Goal: Task Accomplishment & Management: Manage account settings

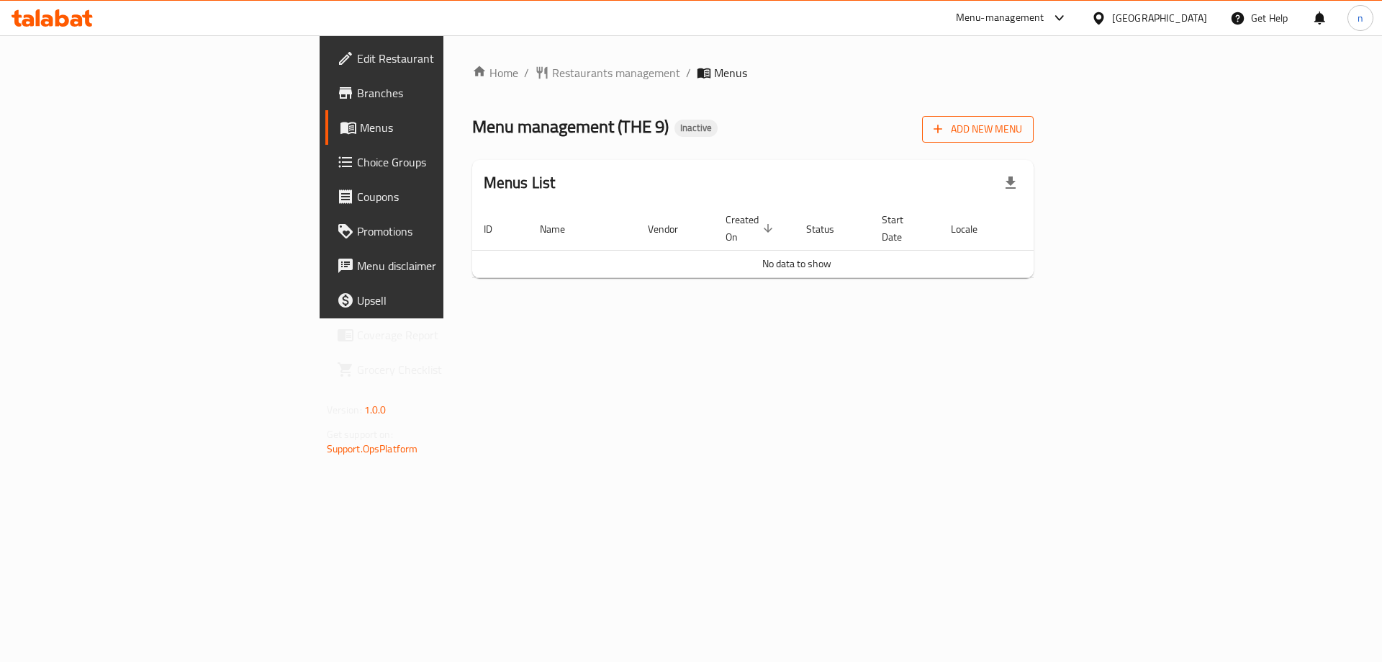
click at [1022, 124] on span "Add New Menu" at bounding box center [978, 129] width 89 height 18
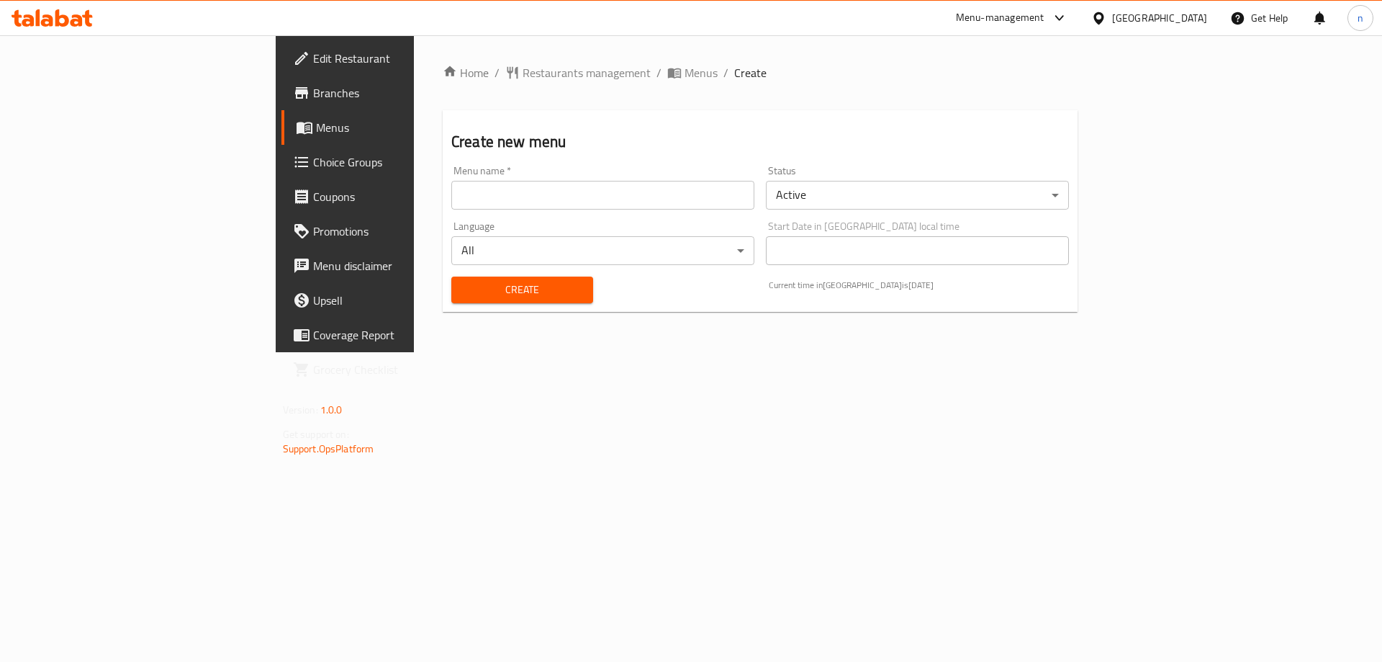
click at [456, 196] on input "text" at bounding box center [602, 195] width 303 height 29
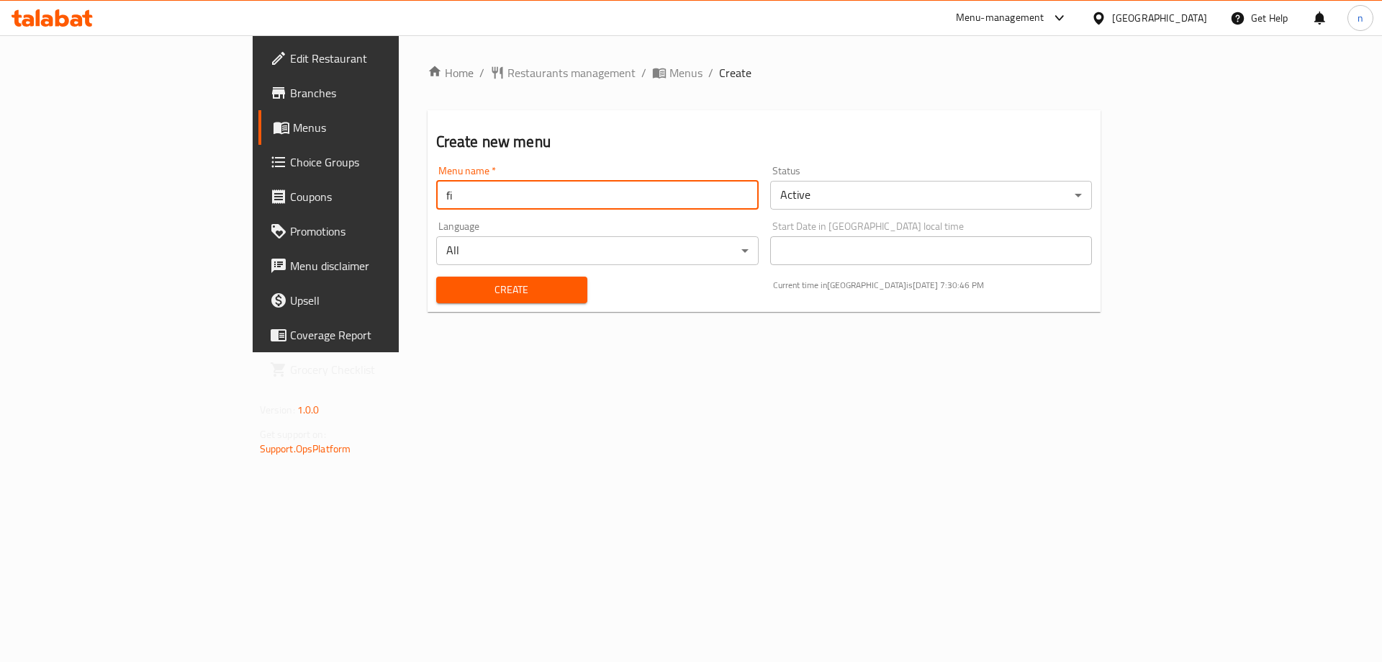
type input "f"
click at [436, 194] on input "Finally" at bounding box center [597, 195] width 323 height 29
drag, startPoint x: 362, startPoint y: 194, endPoint x: 256, endPoint y: 200, distance: 106.0
click at [399, 200] on div "Home / Restaurants management / Menus / Create Create new menu Menu name   * Fi…" at bounding box center [765, 193] width 732 height 317
click at [436, 197] on input "Final menu" at bounding box center [597, 195] width 323 height 29
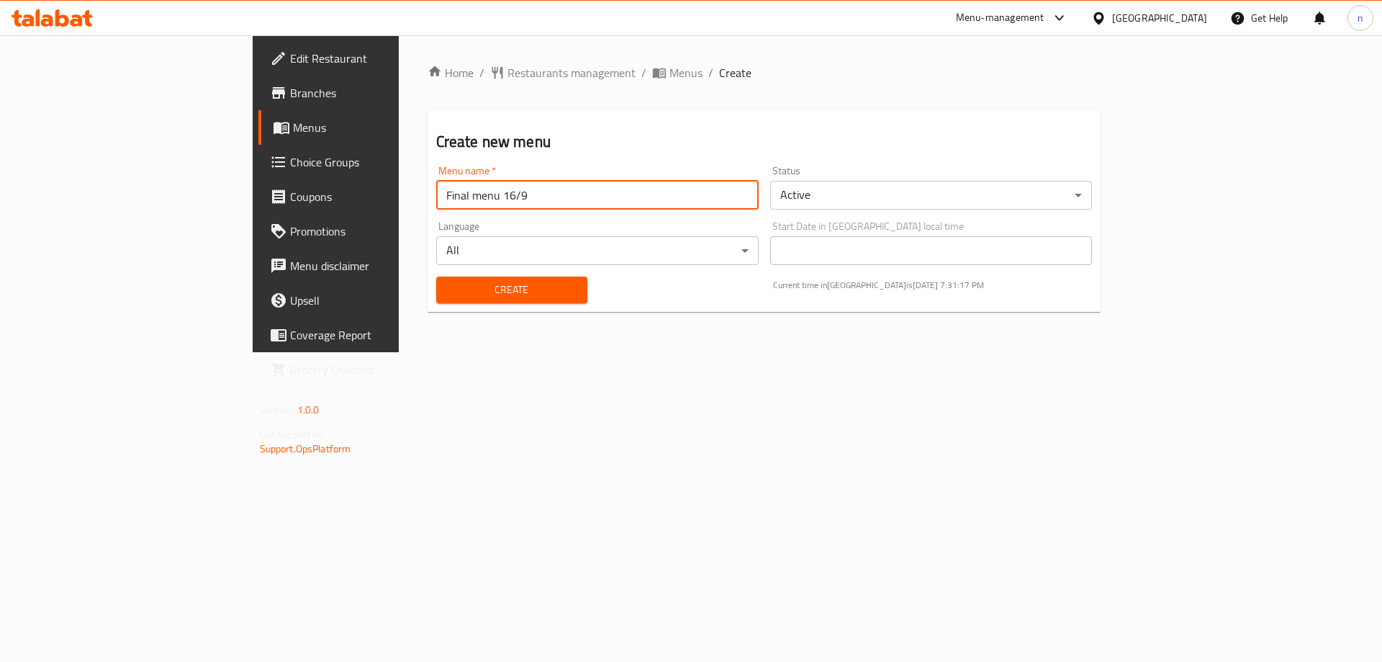
type input "Final menu 16/9"
click at [448, 294] on span "Create" at bounding box center [512, 290] width 128 height 18
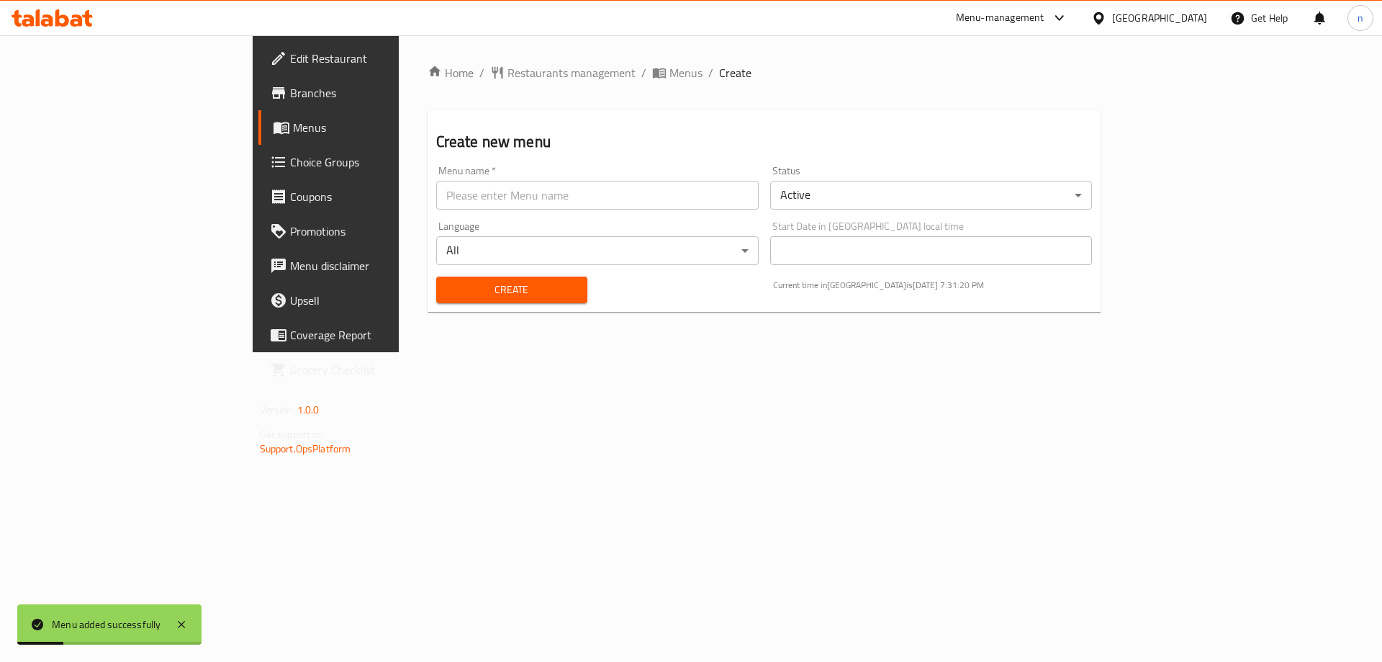
click at [534, 71] on ol "Home / Restaurants management / Menus / Create" at bounding box center [765, 72] width 674 height 17
click at [670, 73] on span "Menus" at bounding box center [686, 72] width 33 height 17
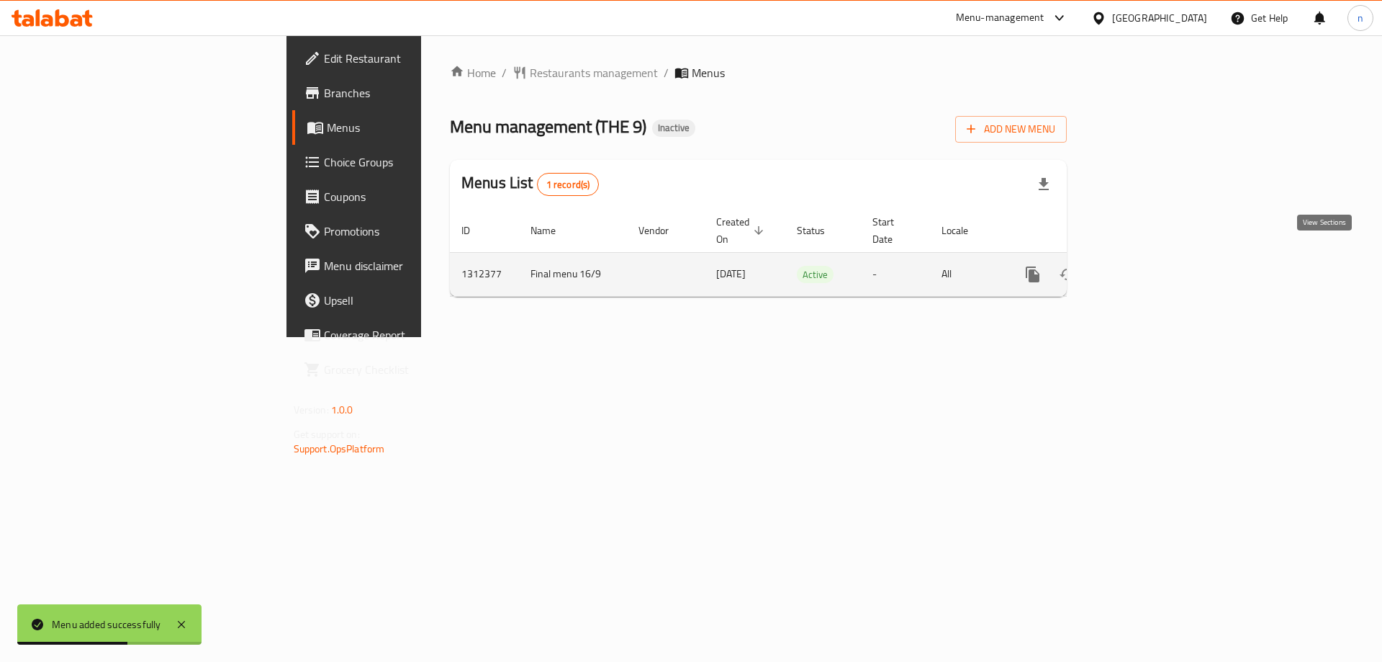
click at [1154, 270] on link "enhanced table" at bounding box center [1137, 274] width 35 height 35
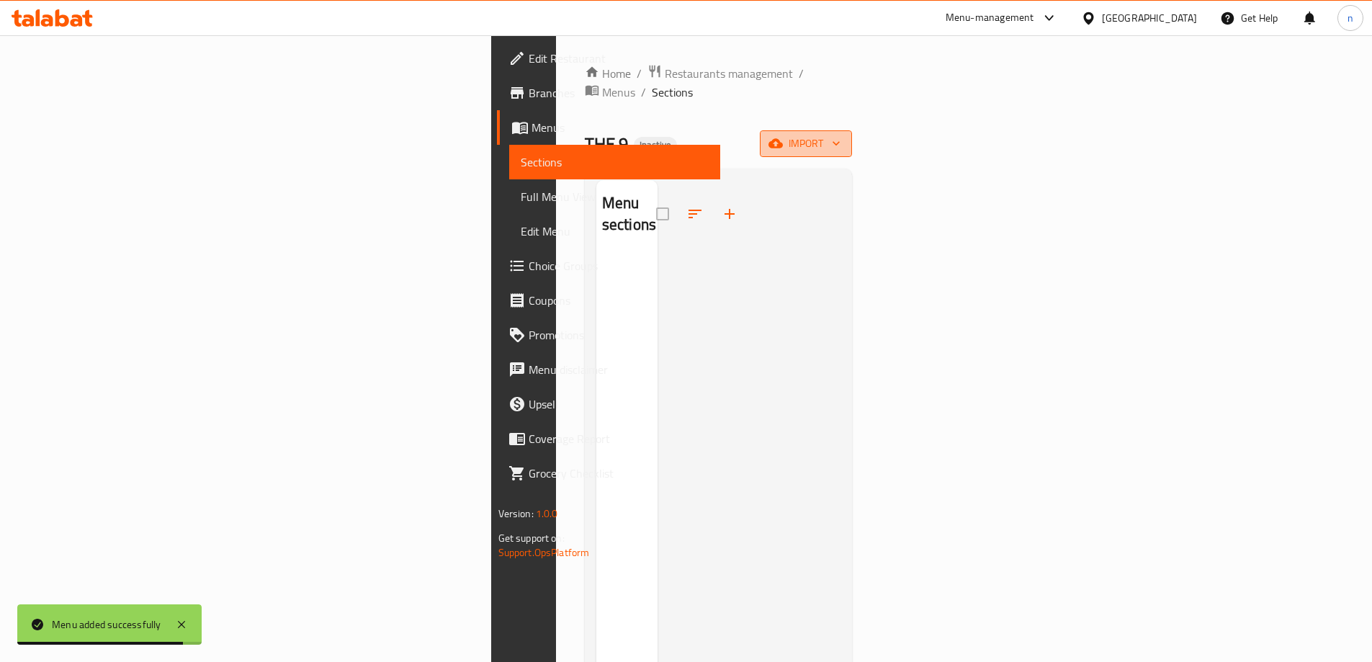
click at [852, 130] on button "import" at bounding box center [806, 143] width 92 height 27
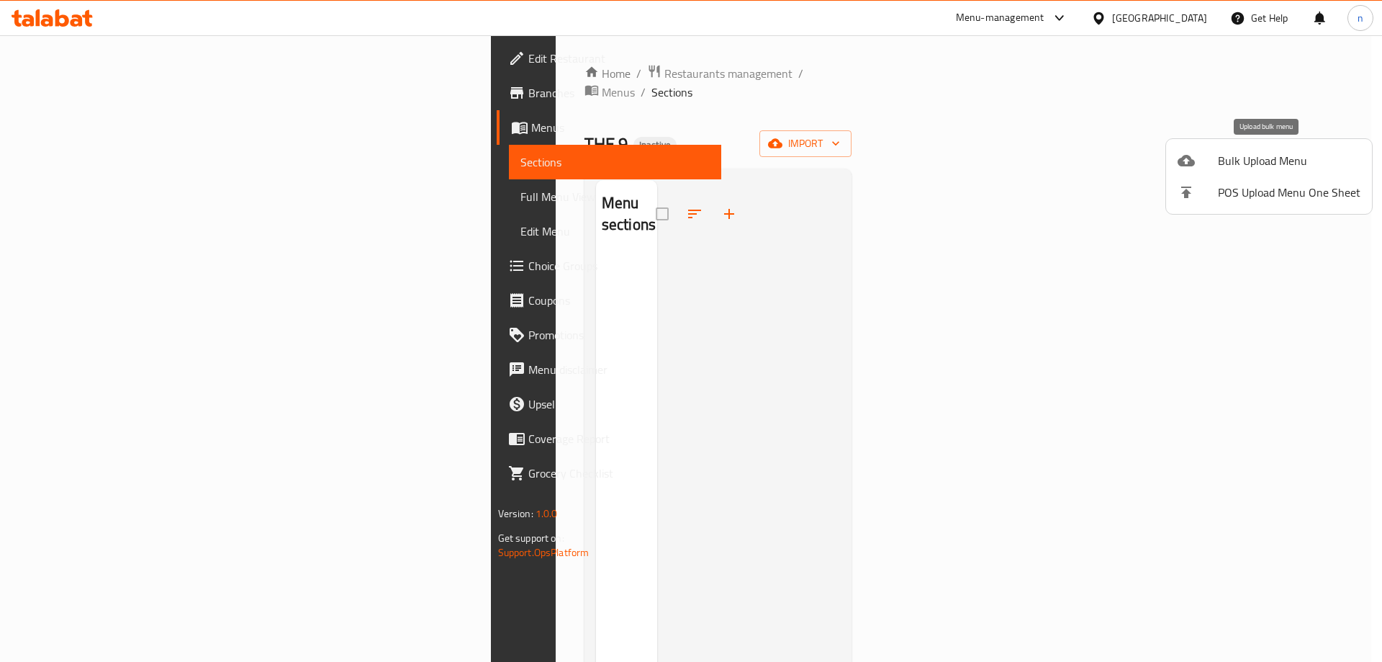
click at [1249, 153] on span "Bulk Upload Menu" at bounding box center [1289, 160] width 143 height 17
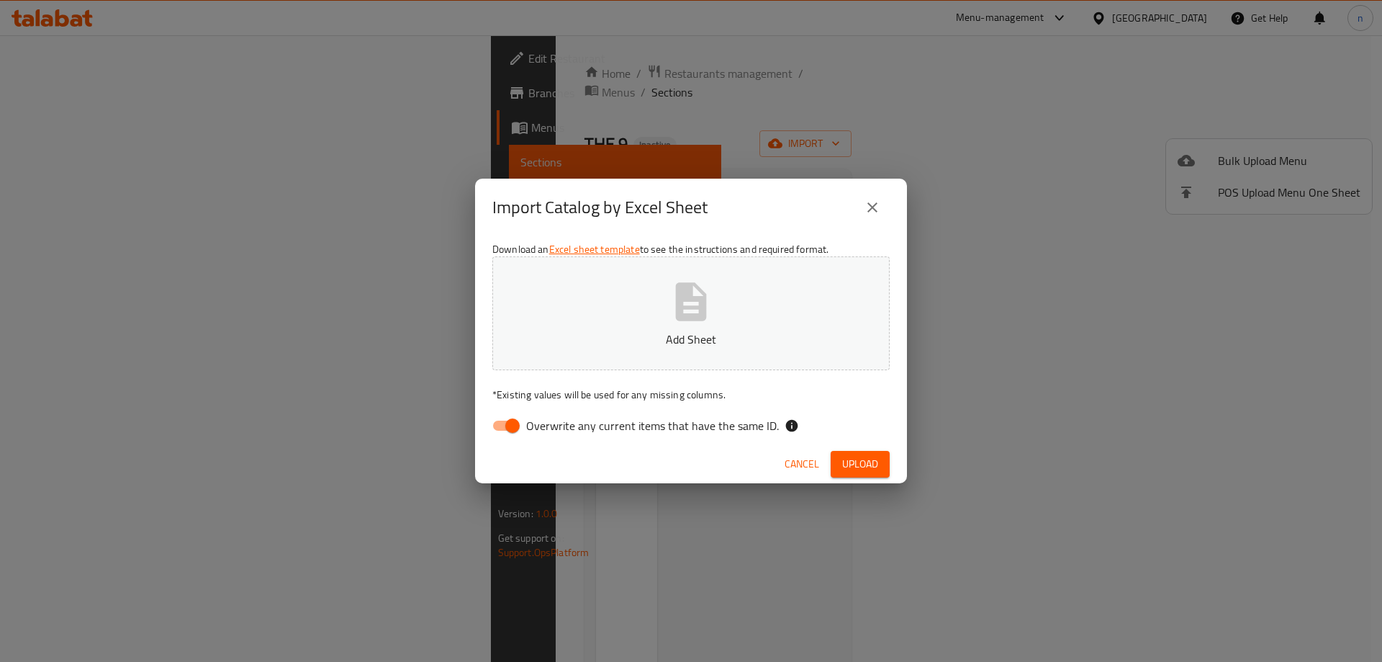
click at [492, 430] on input "Overwrite any current items that have the same ID." at bounding box center [513, 425] width 82 height 27
checkbox input "false"
click at [683, 310] on icon "button" at bounding box center [691, 301] width 31 height 38
click at [868, 459] on span "Upload" at bounding box center [860, 464] width 36 height 18
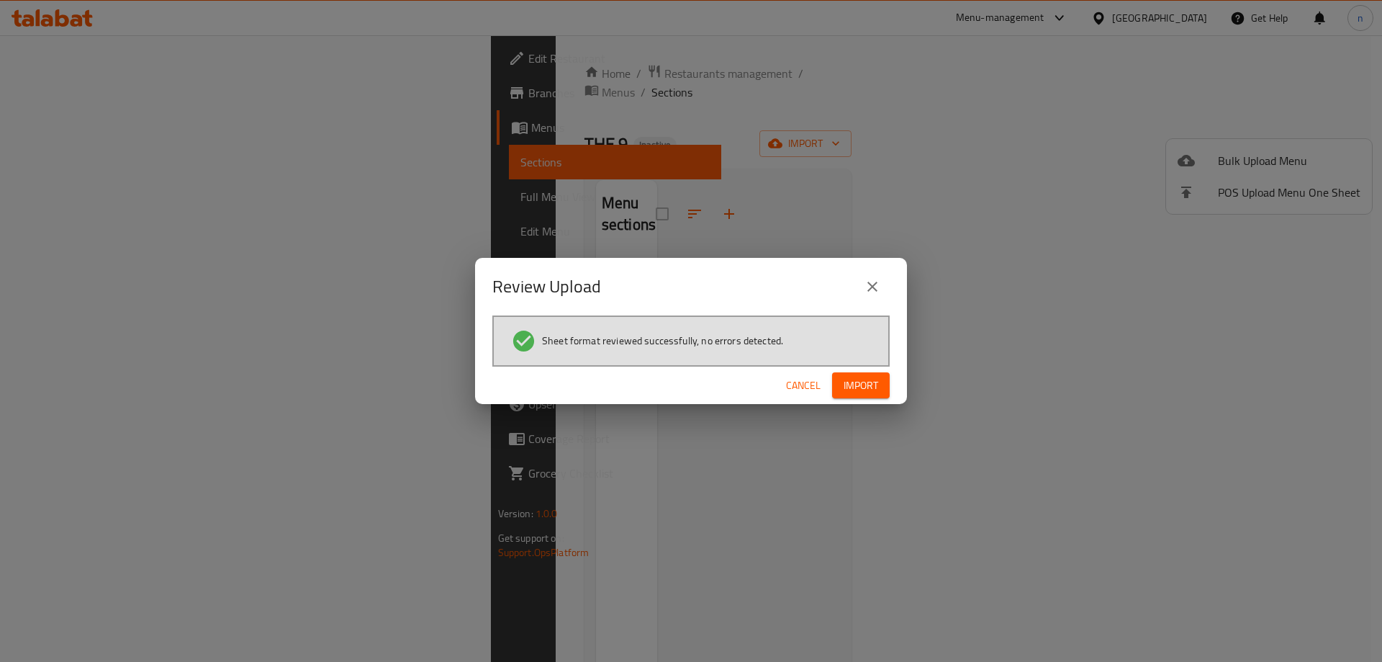
click at [868, 387] on span "Import" at bounding box center [861, 386] width 35 height 18
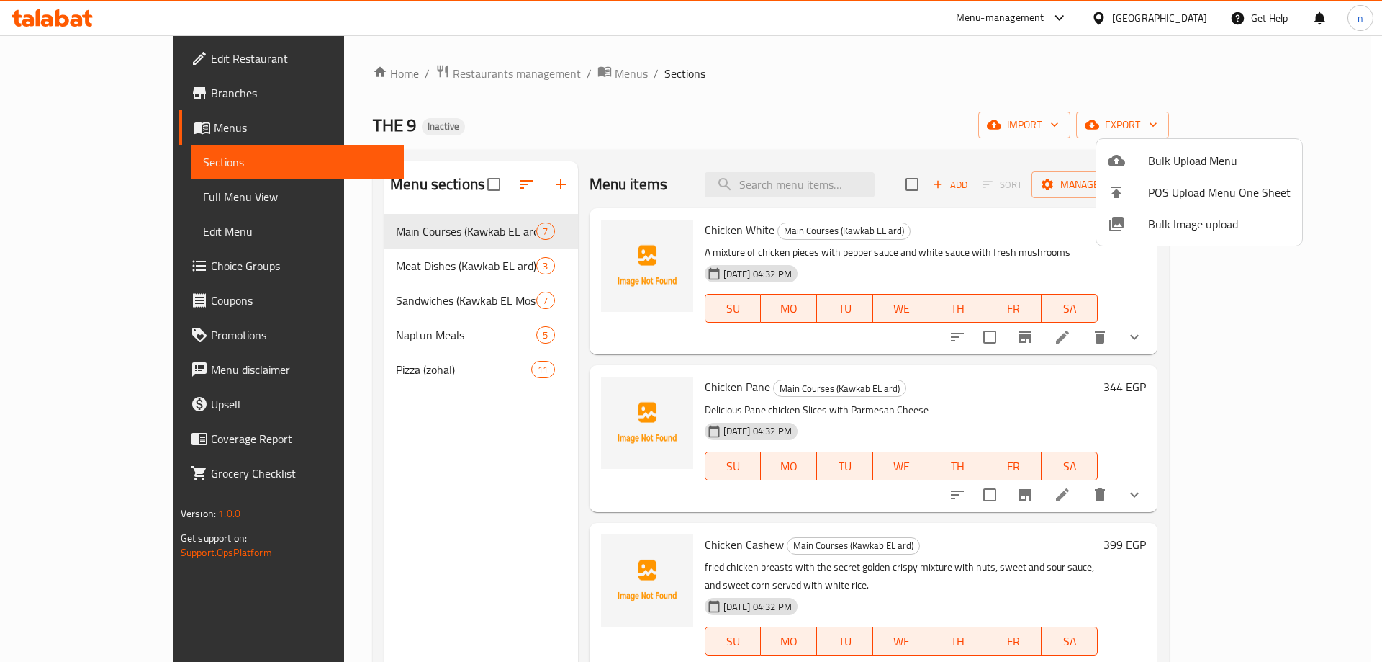
click at [128, 191] on div at bounding box center [691, 331] width 1382 height 662
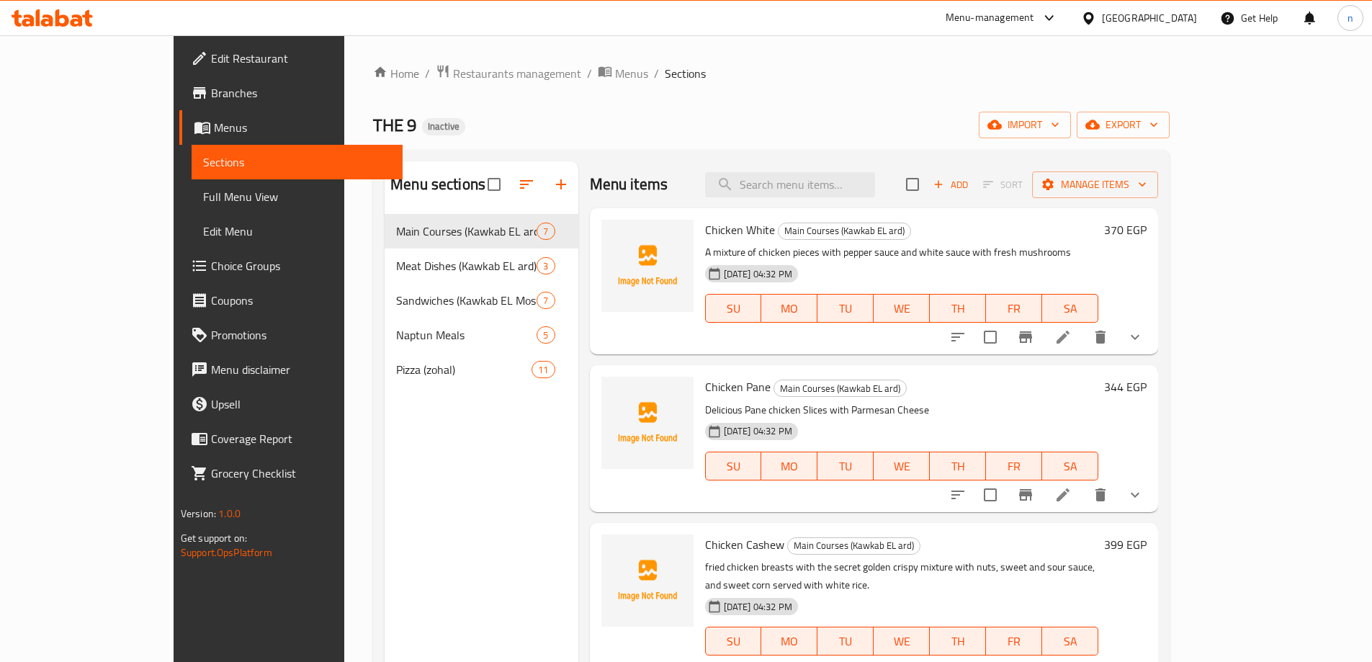
click at [203, 202] on span "Full Menu View" at bounding box center [297, 196] width 188 height 17
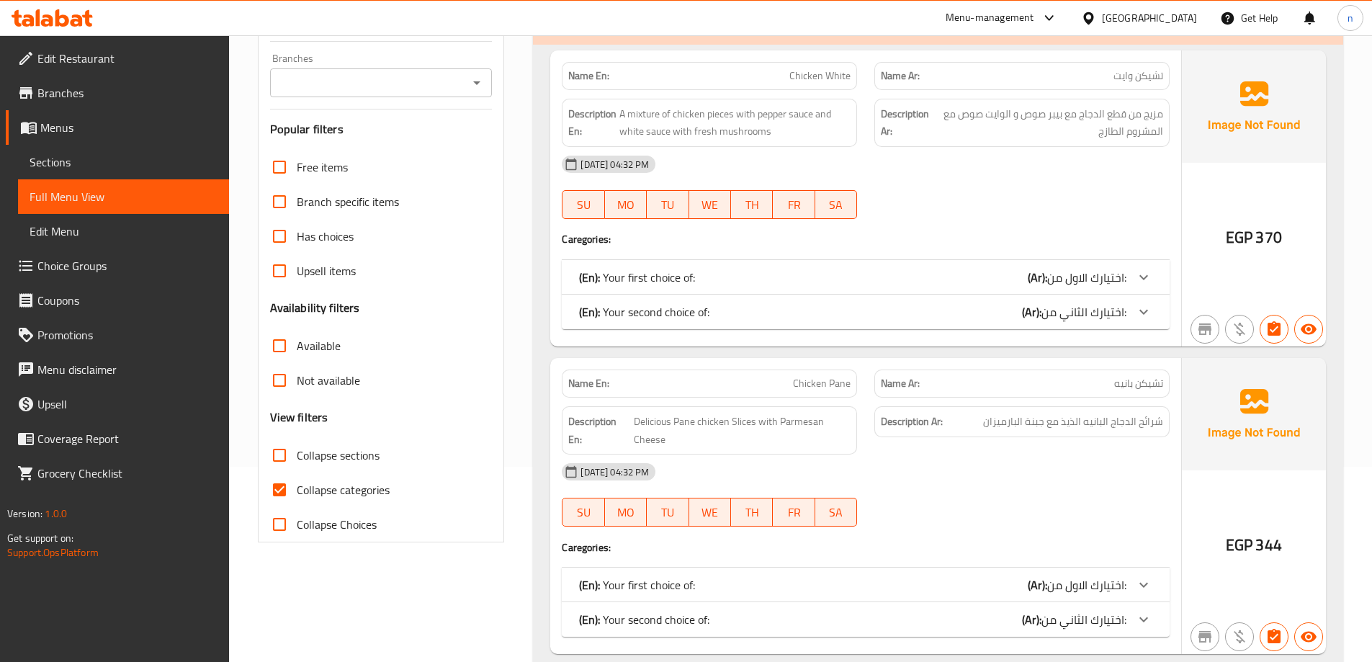
scroll to position [216, 0]
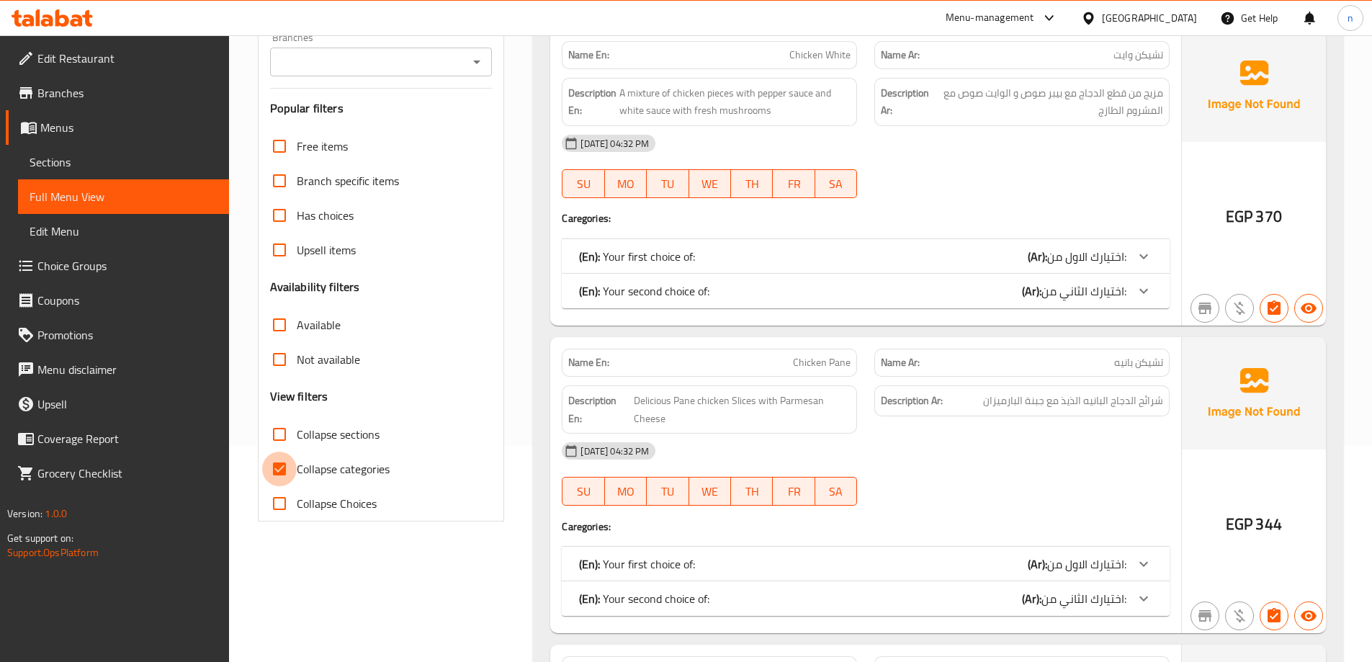
click at [272, 465] on input "Collapse categories" at bounding box center [279, 468] width 35 height 35
checkbox input "false"
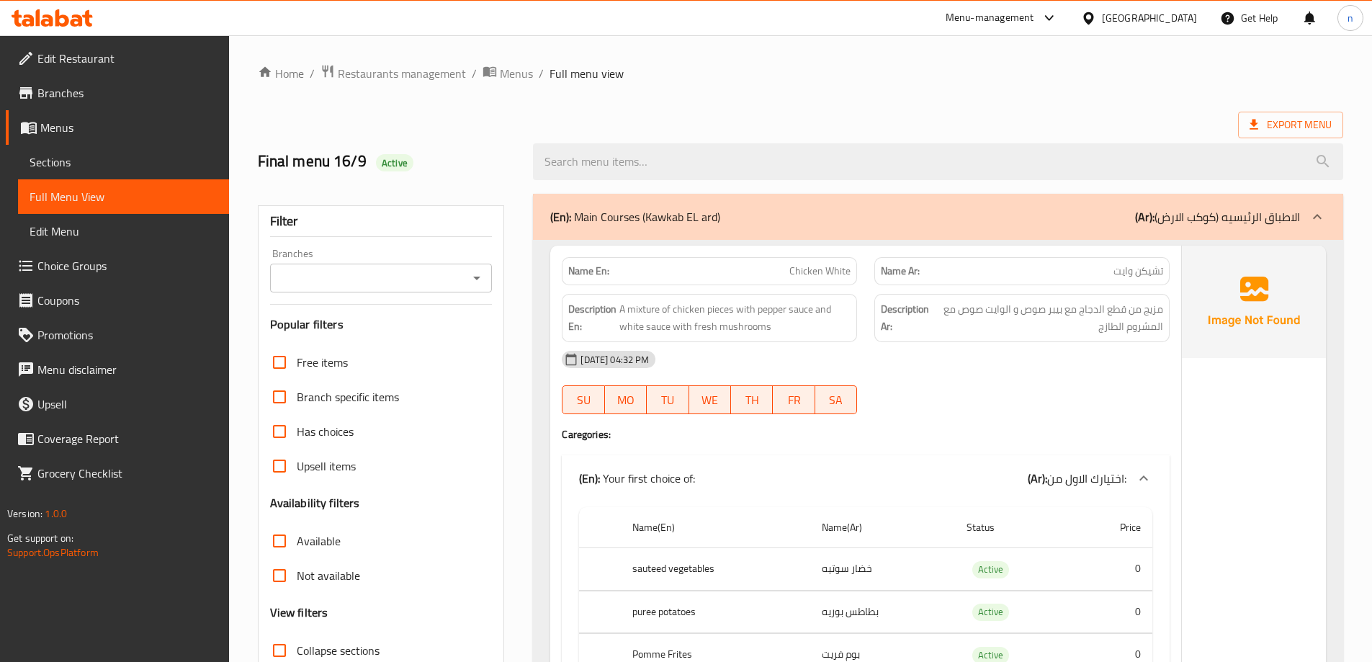
scroll to position [72, 0]
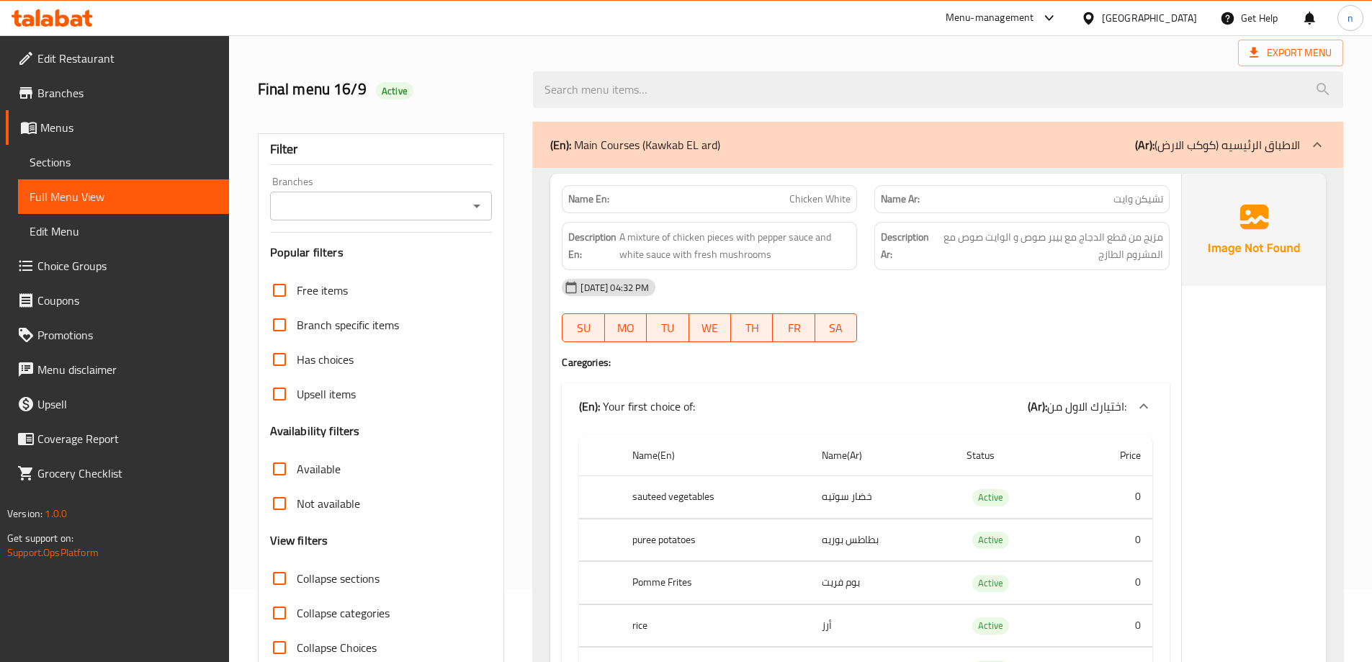
click at [1093, 307] on div "16-09-2025 04:32 PM SU MO TU WE TH FR SA" at bounding box center [865, 310] width 625 height 81
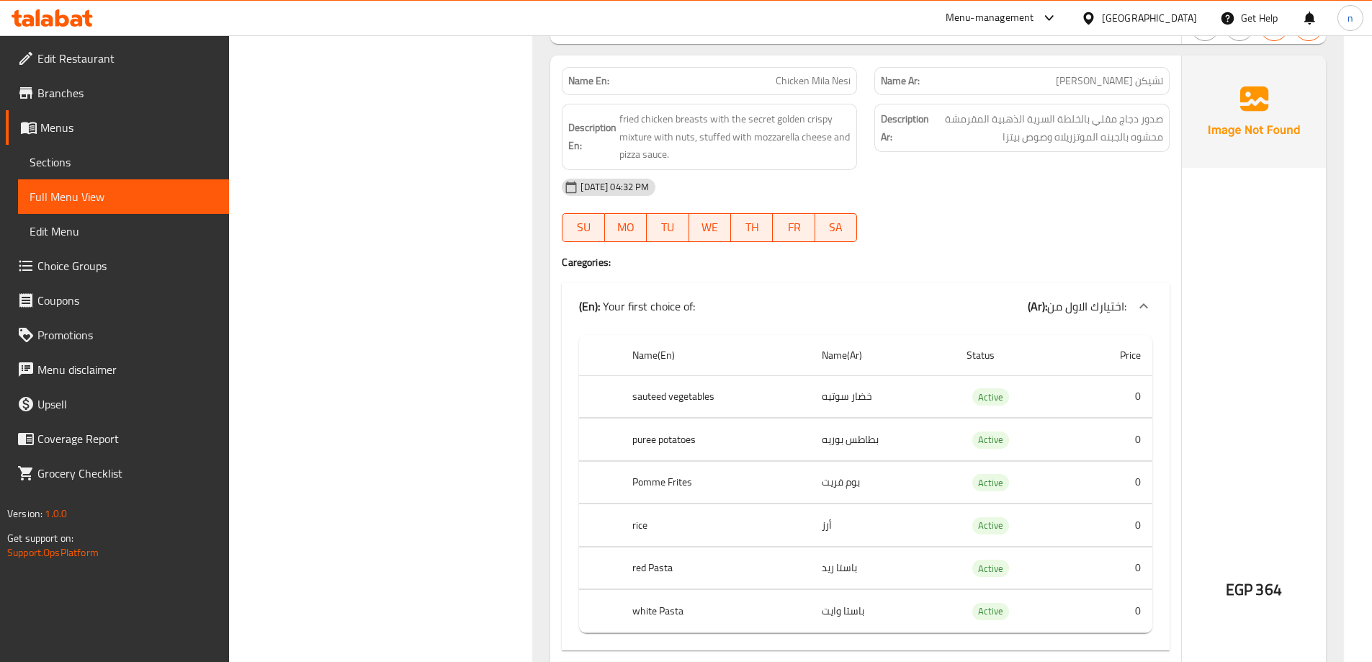
scroll to position [5040, 0]
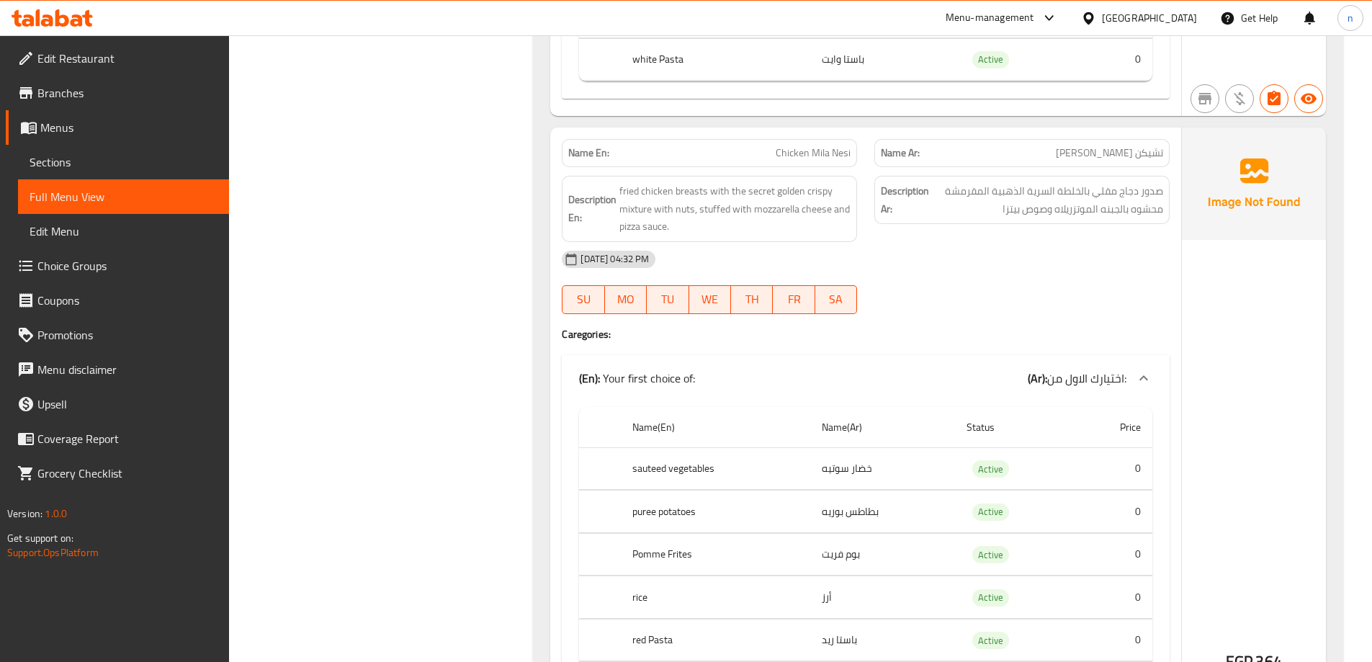
click at [799, 150] on span "Chicken Mila Nesi" at bounding box center [812, 152] width 75 height 15
copy span "Chicken Mila Nesi"
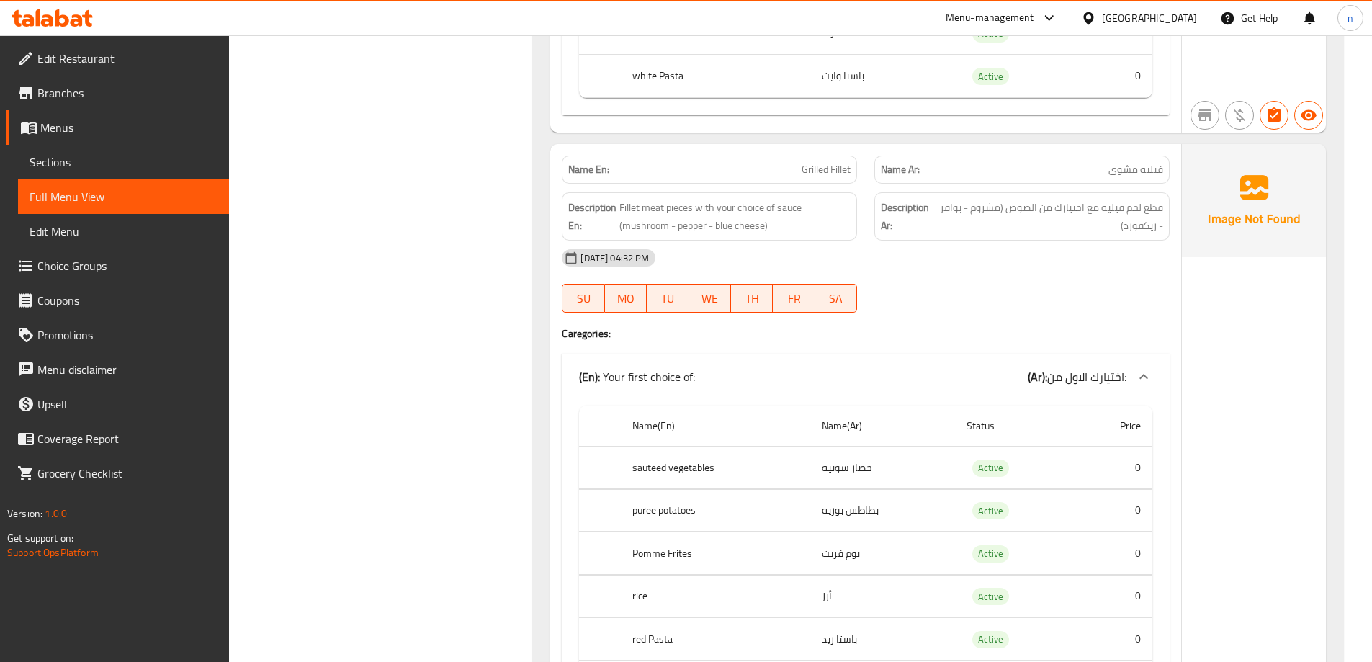
scroll to position [7992, 0]
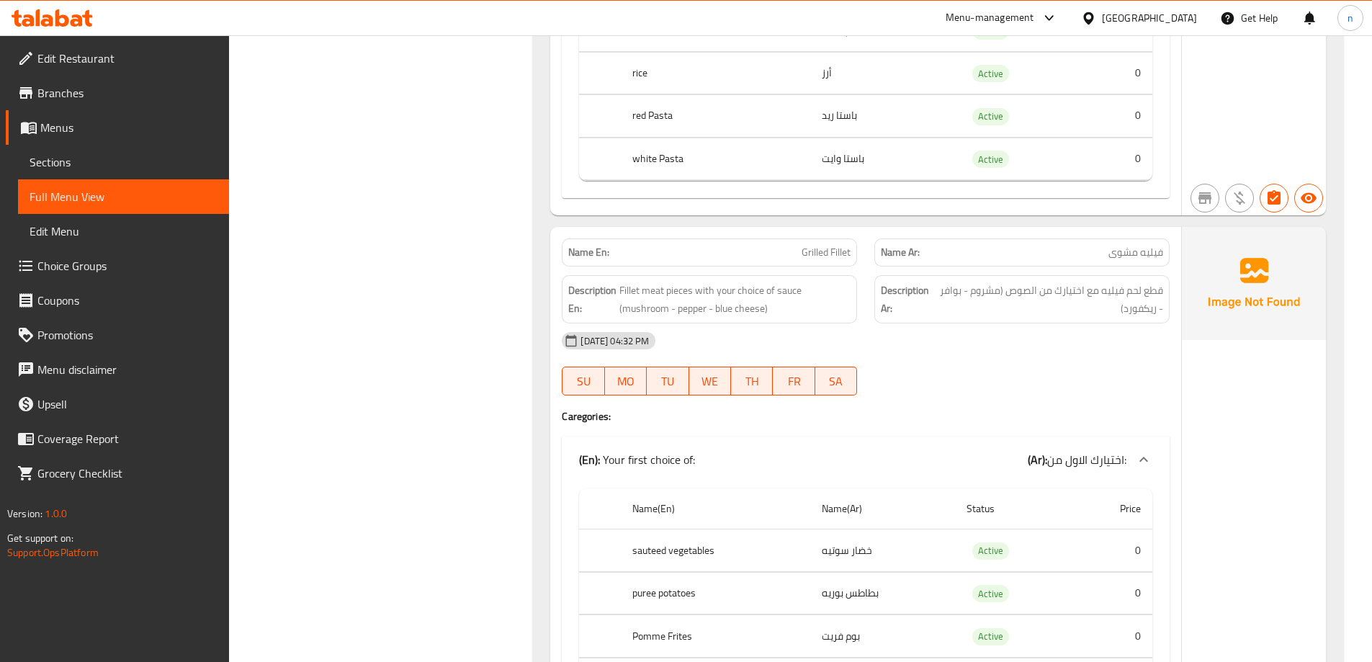
click at [815, 245] on span "Grilled Fillet" at bounding box center [825, 252] width 49 height 15
copy span "Grilled Fillet"
click at [1049, 346] on div "16-09-2025 04:32 PM SU MO TU WE TH FR SA" at bounding box center [865, 363] width 625 height 81
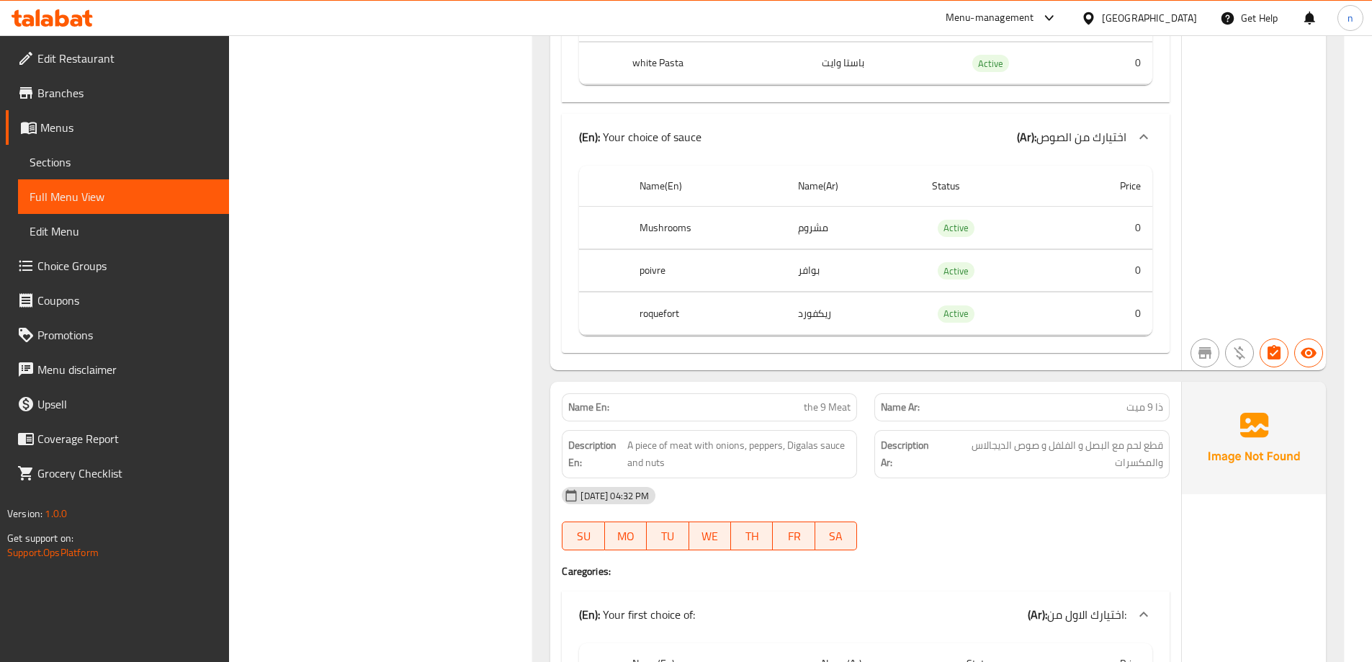
scroll to position [9288, 0]
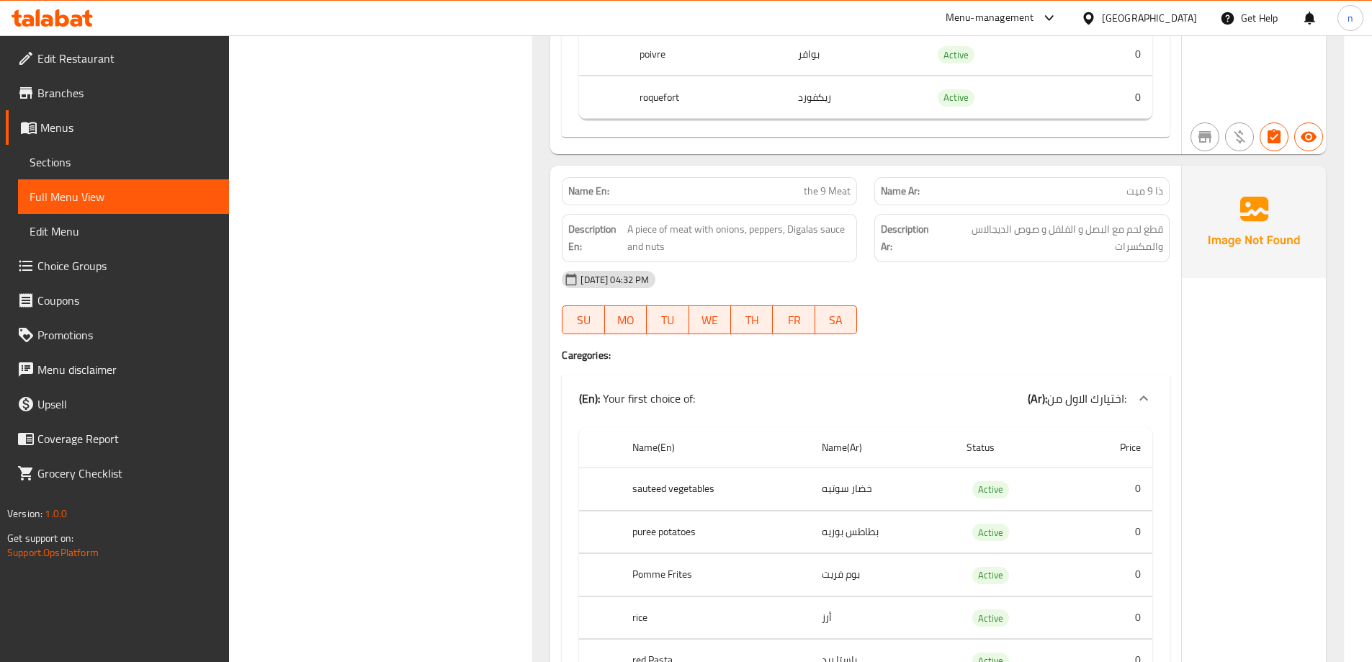
click at [831, 184] on span "the 9 Meat" at bounding box center [827, 191] width 47 height 15
copy span "the 9 Meat"
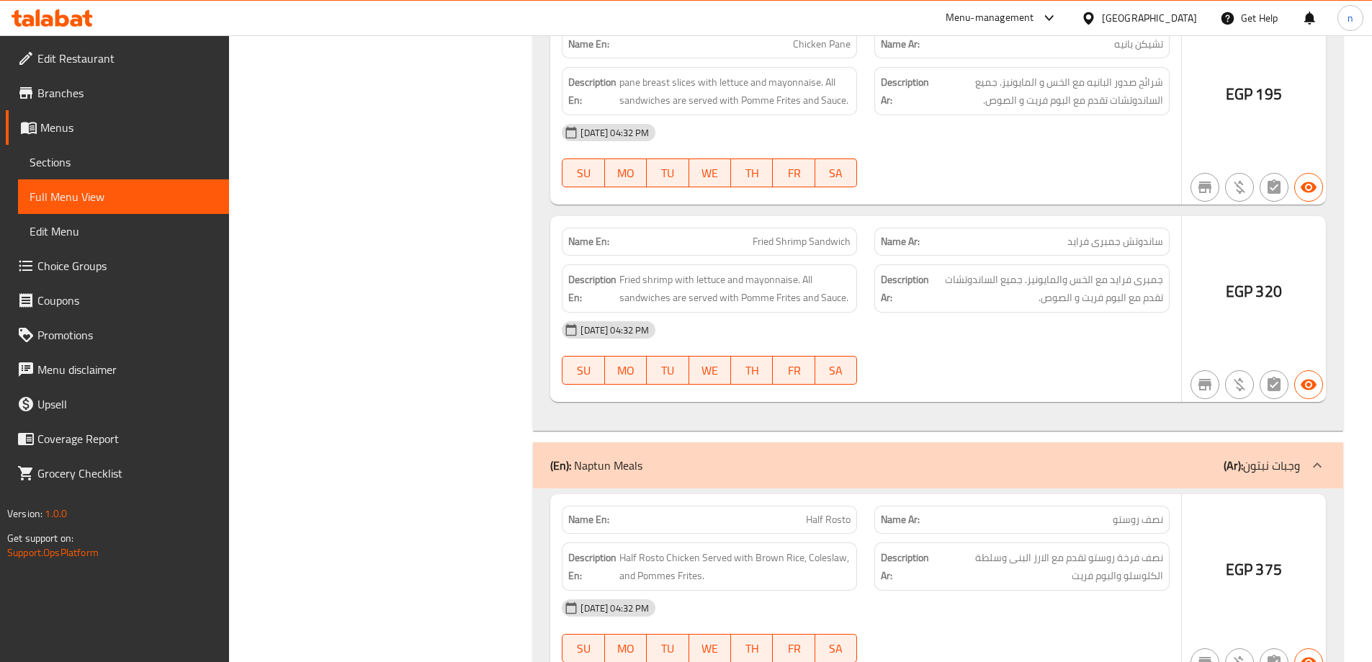
scroll to position [11736, 0]
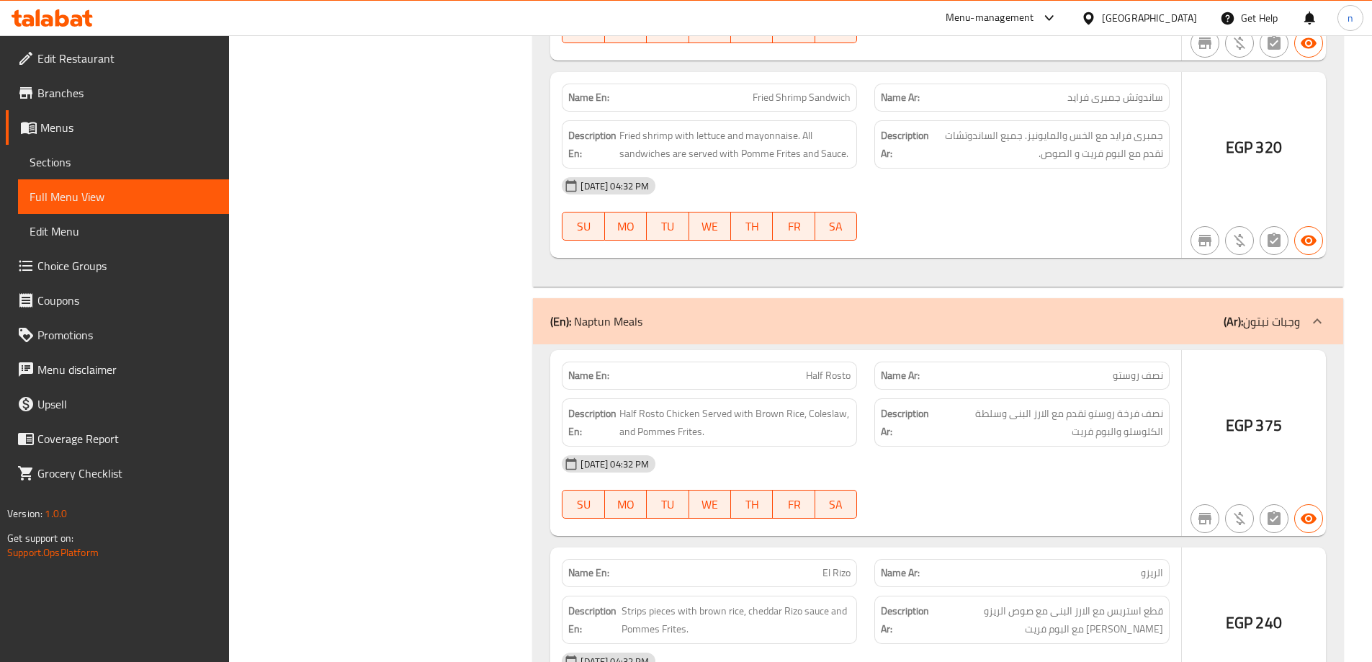
click at [815, 368] on span "Half Rosto" at bounding box center [828, 375] width 45 height 15
copy span "Half Rosto"
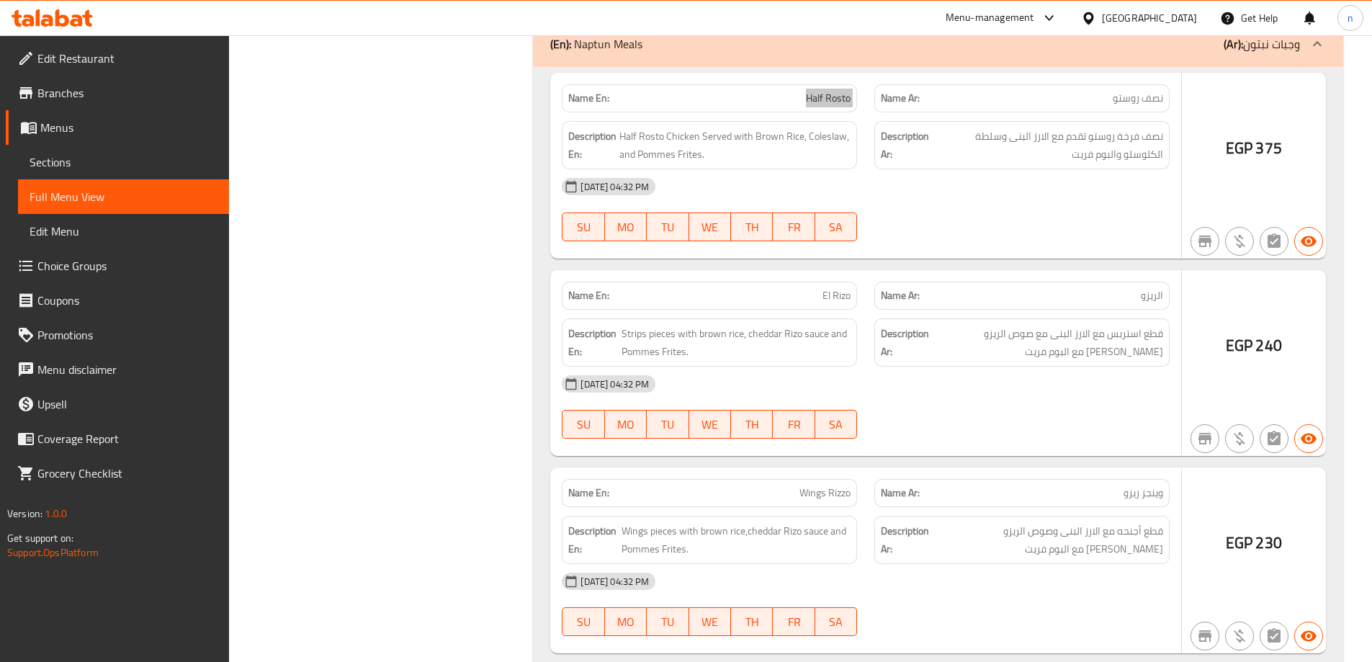
scroll to position [12024, 0]
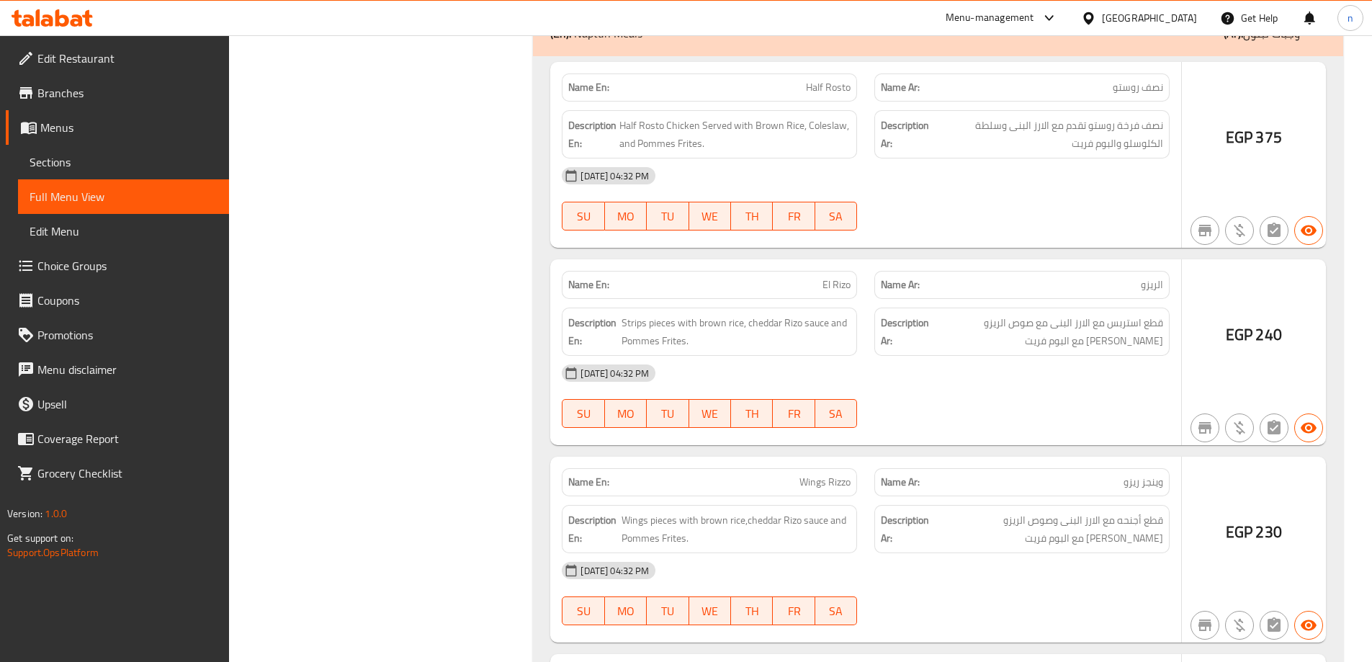
click at [897, 419] on div at bounding box center [1021, 427] width 312 height 17
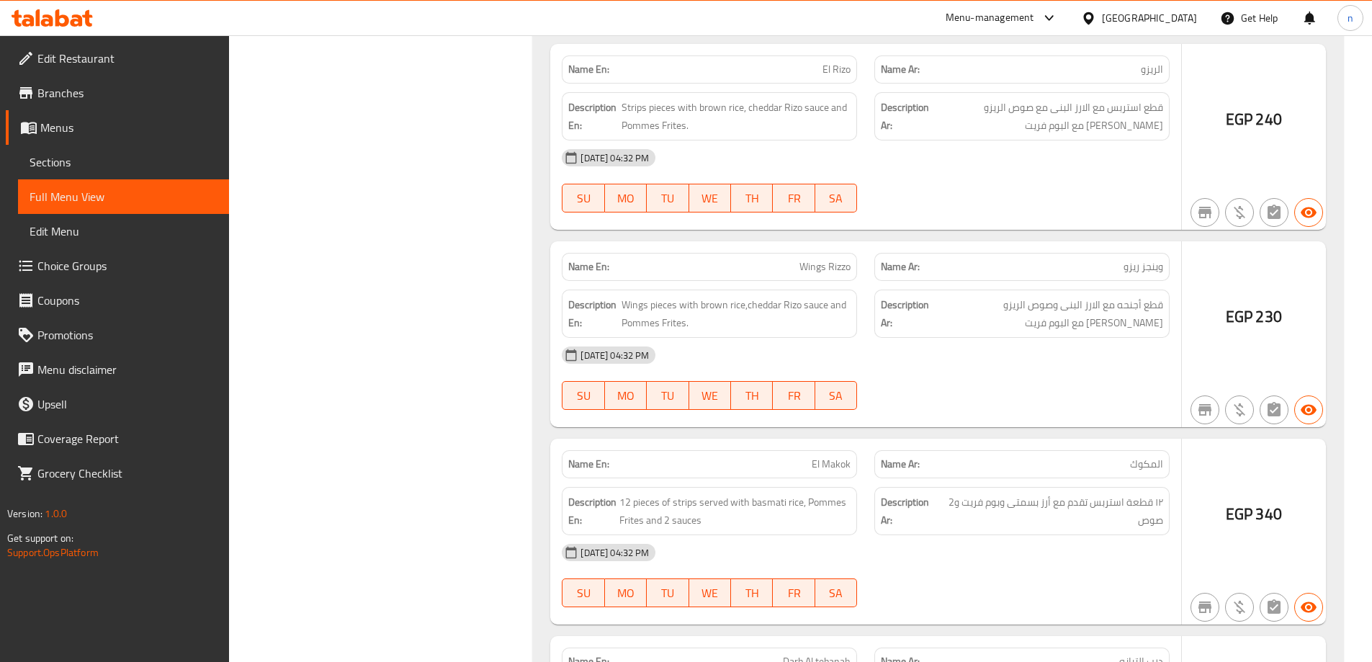
scroll to position [12240, 0]
click at [803, 258] on span "Wings Rizzo" at bounding box center [824, 265] width 51 height 15
copy span "Wings Rizzo"
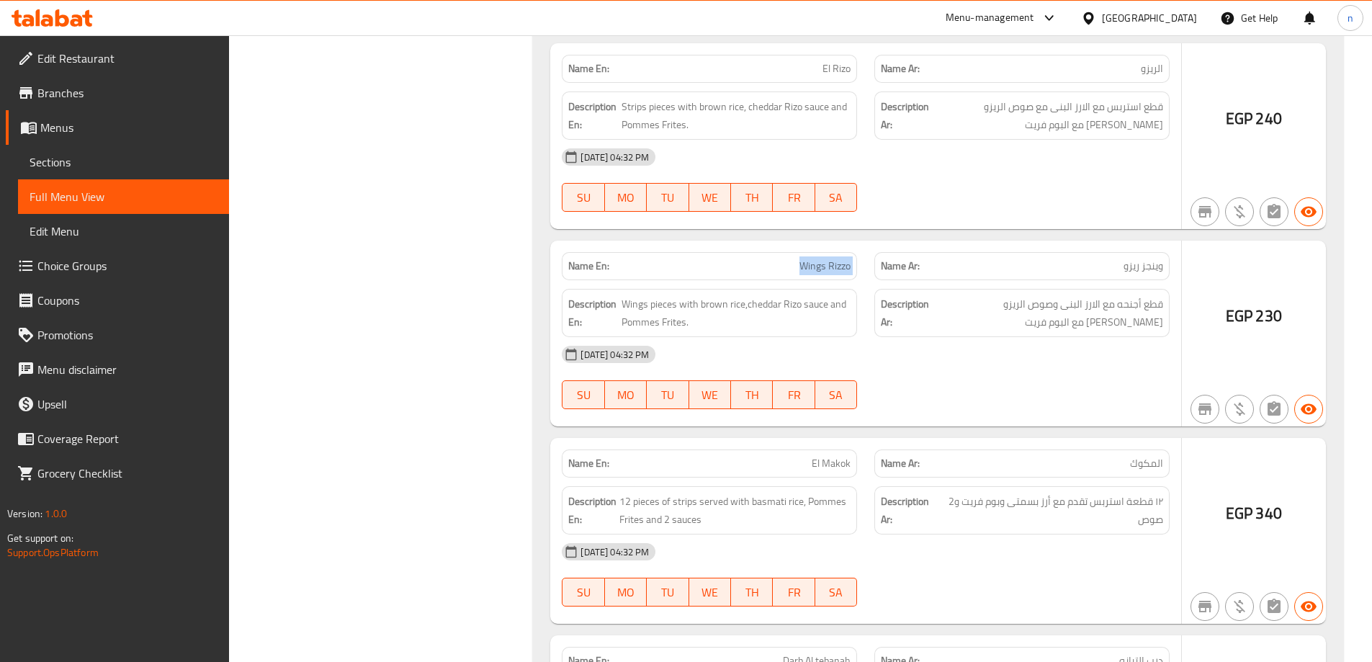
click at [828, 258] on span "Wings Rizzo" at bounding box center [824, 265] width 51 height 15
click at [965, 379] on div "16-09-2025 04:32 PM SU MO TU WE TH FR SA" at bounding box center [865, 377] width 625 height 81
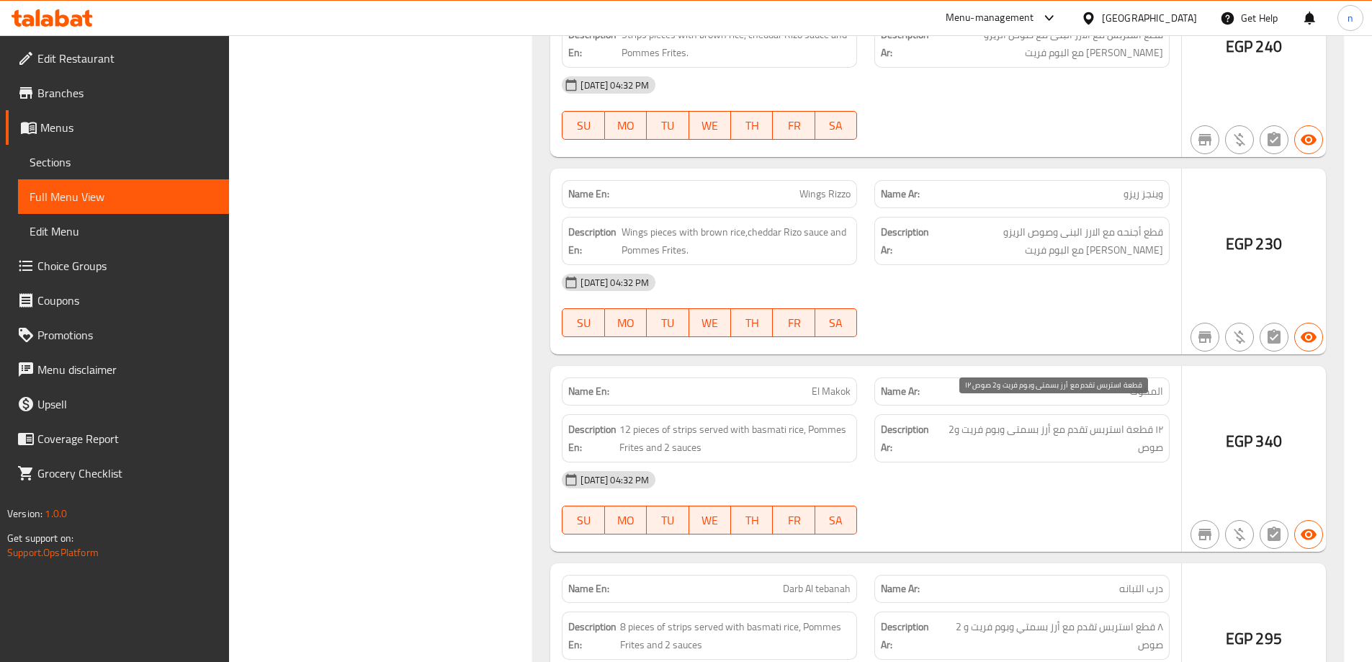
scroll to position [12384, 0]
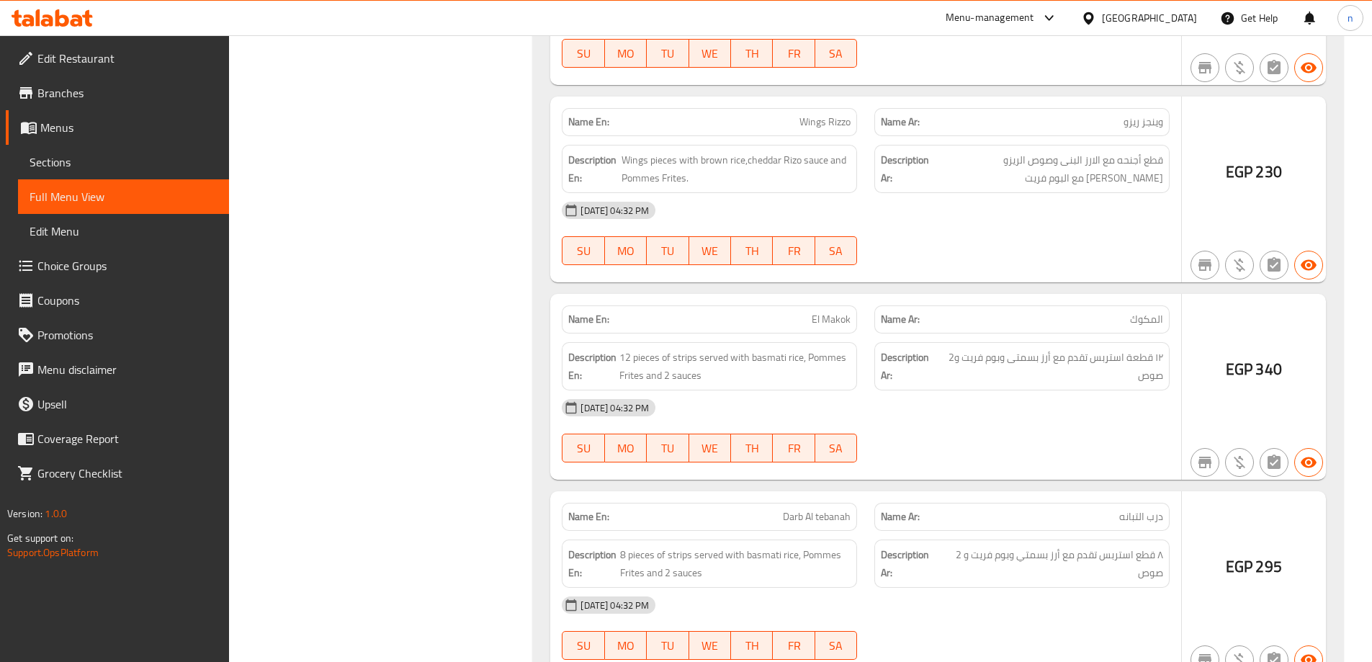
click at [834, 312] on span "El Makok" at bounding box center [830, 319] width 39 height 15
copy span "El Makok"
click at [894, 404] on div "[DATE] 04:32 PM" at bounding box center [865, 407] width 625 height 35
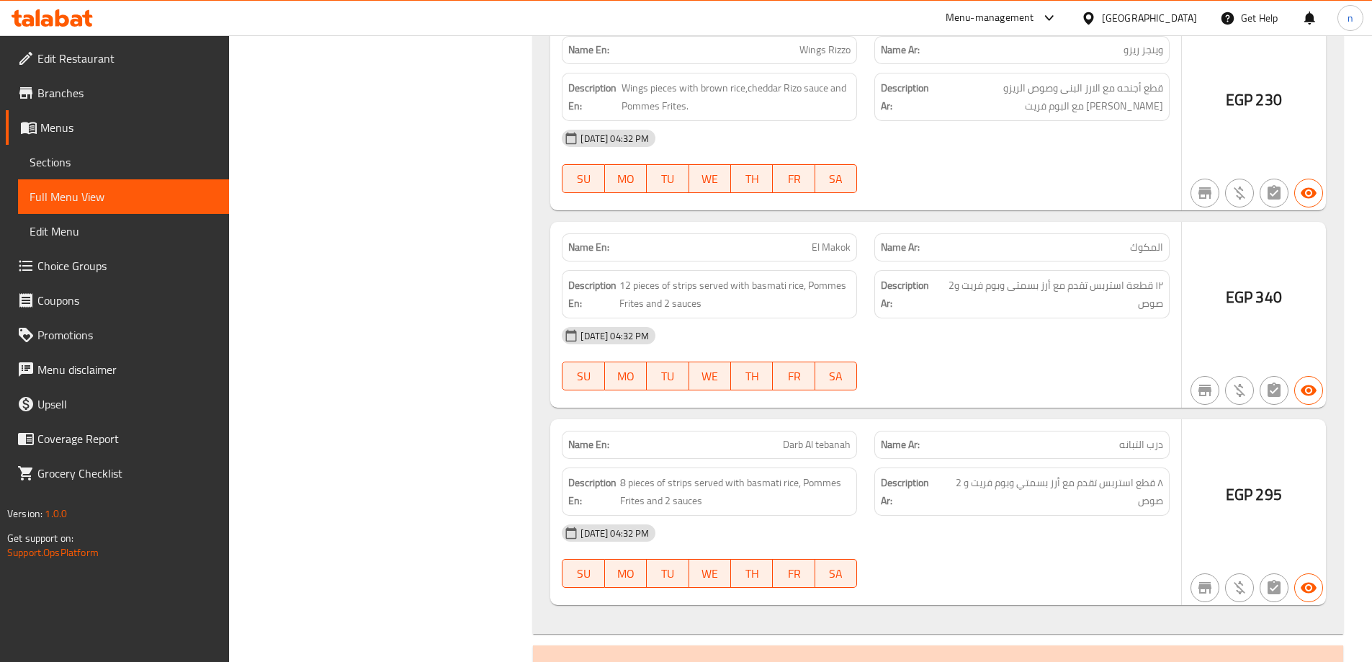
scroll to position [12528, 0]
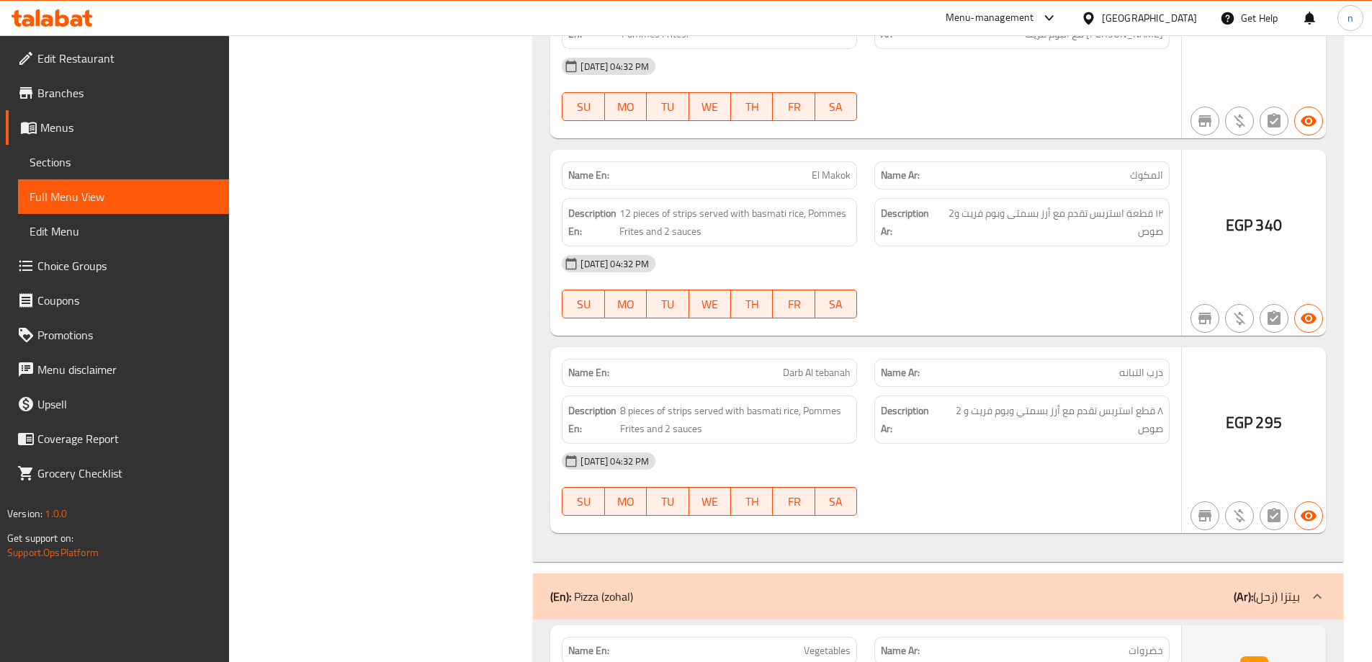
click at [791, 364] on div "Name En: Darb Al tebanah" at bounding box center [709, 373] width 295 height 28
click at [791, 365] on span "Darb Al tebanah" at bounding box center [817, 372] width 68 height 15
copy span "Darb Al tebanah"
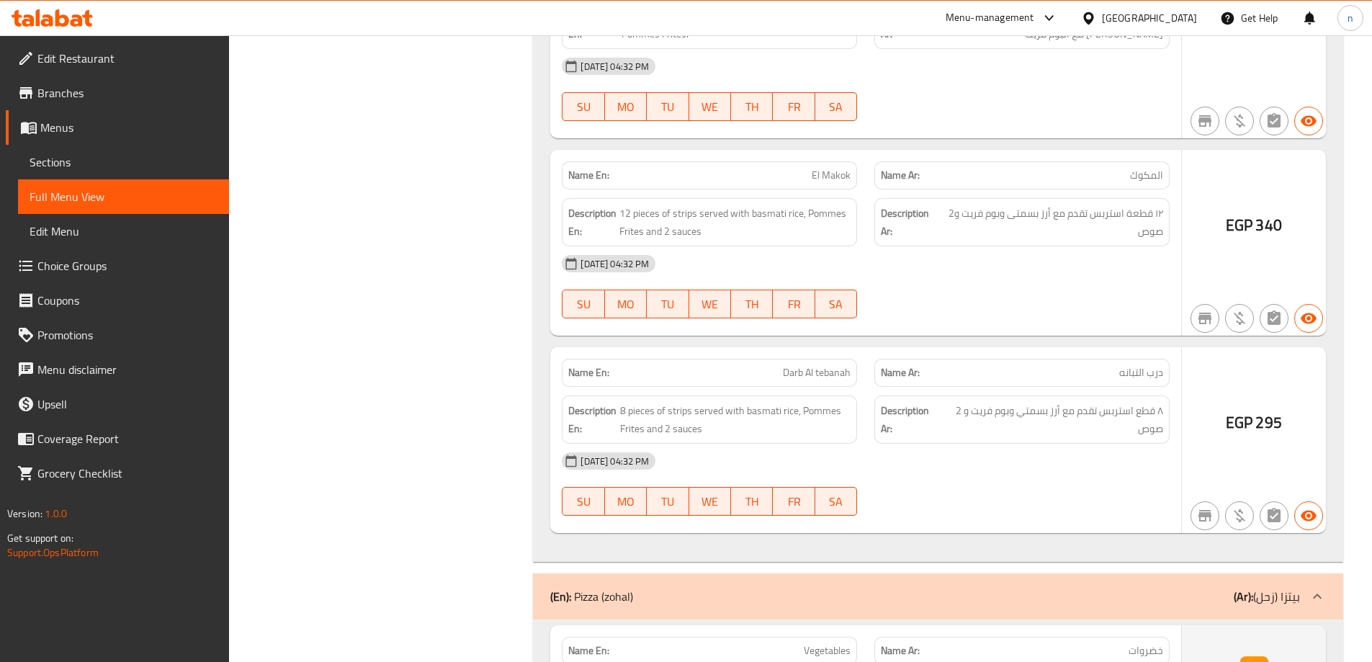
click at [1005, 507] on div at bounding box center [1021, 515] width 312 height 17
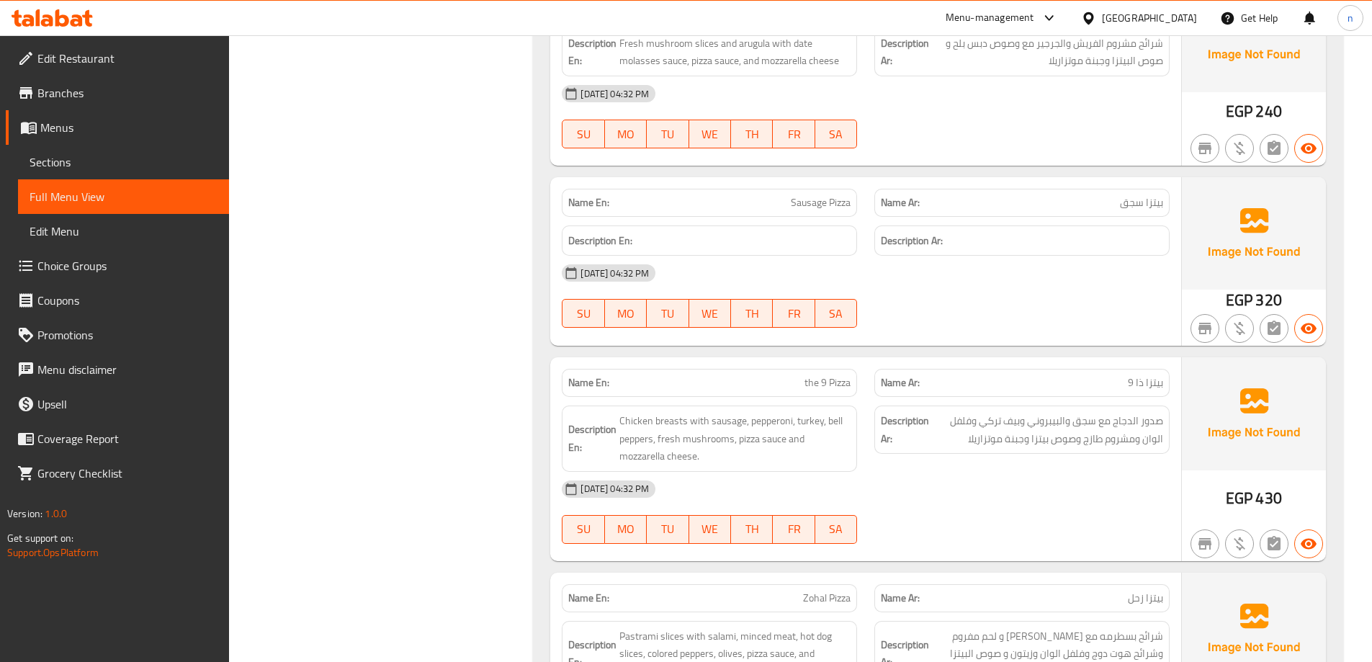
scroll to position [13897, 0]
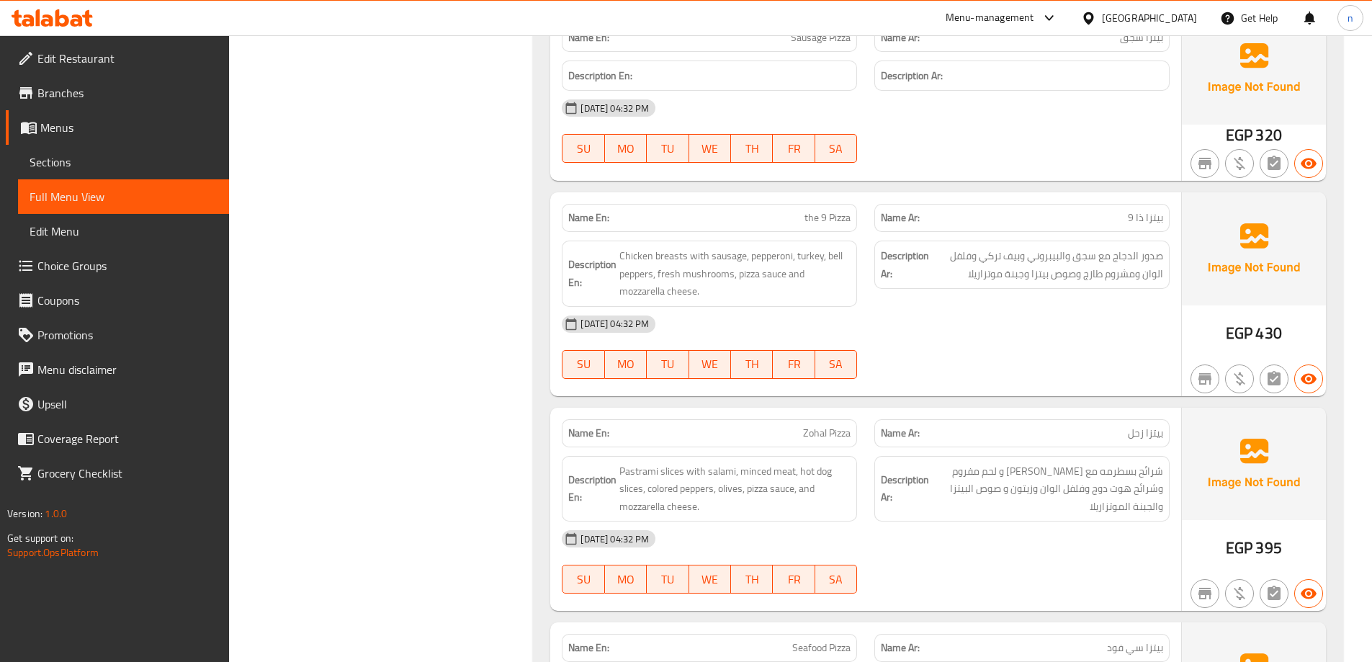
click at [813, 210] on span "the 9 Pizza" at bounding box center [827, 217] width 46 height 15
copy span "the 9 Pizza"
click at [961, 307] on div "[DATE] 04:32 PM" at bounding box center [865, 324] width 625 height 35
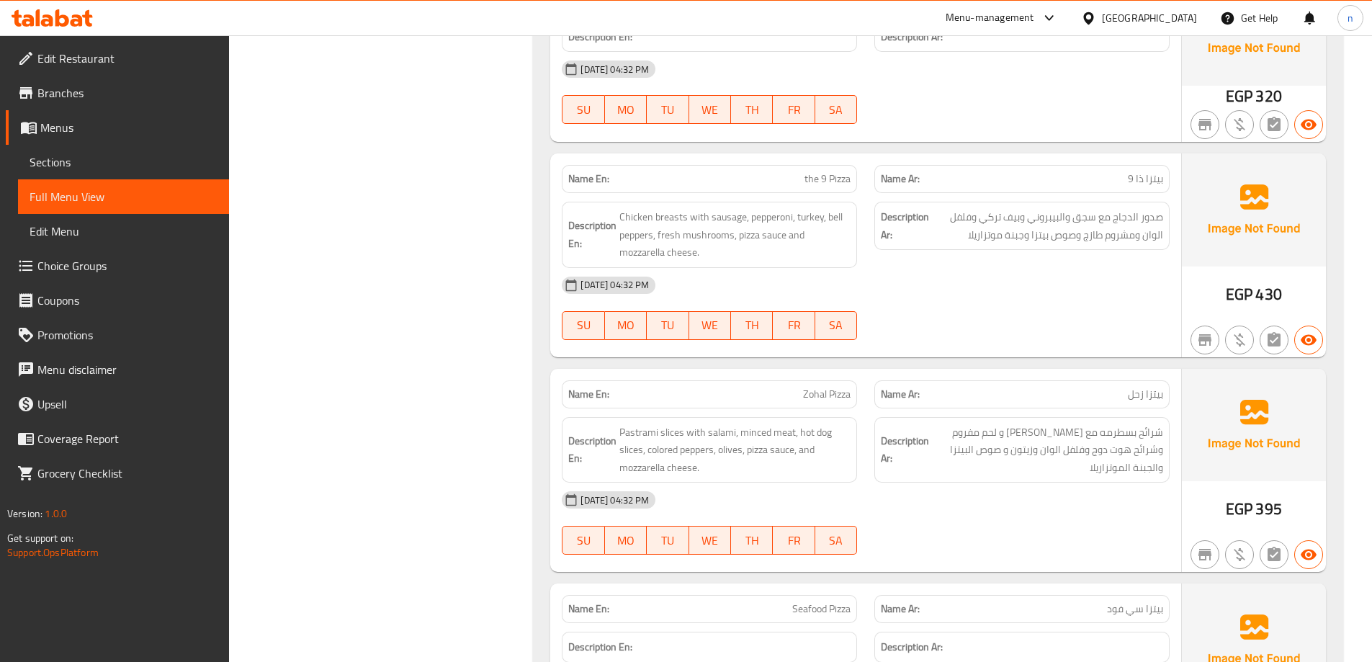
scroll to position [14041, 0]
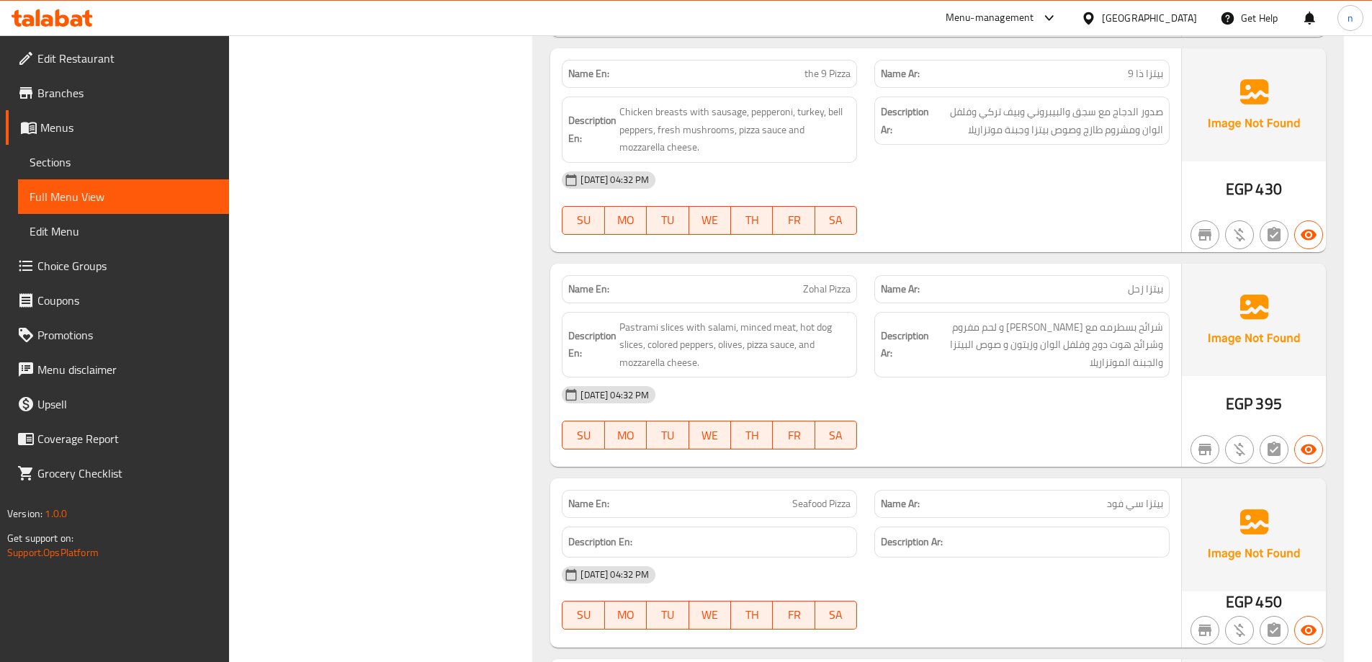
click at [815, 282] on span "Zohal Pizza" at bounding box center [827, 289] width 48 height 15
copy span "Zohal Pizza"
drag, startPoint x: 827, startPoint y: 96, endPoint x: 652, endPoint y: 117, distance: 177.0
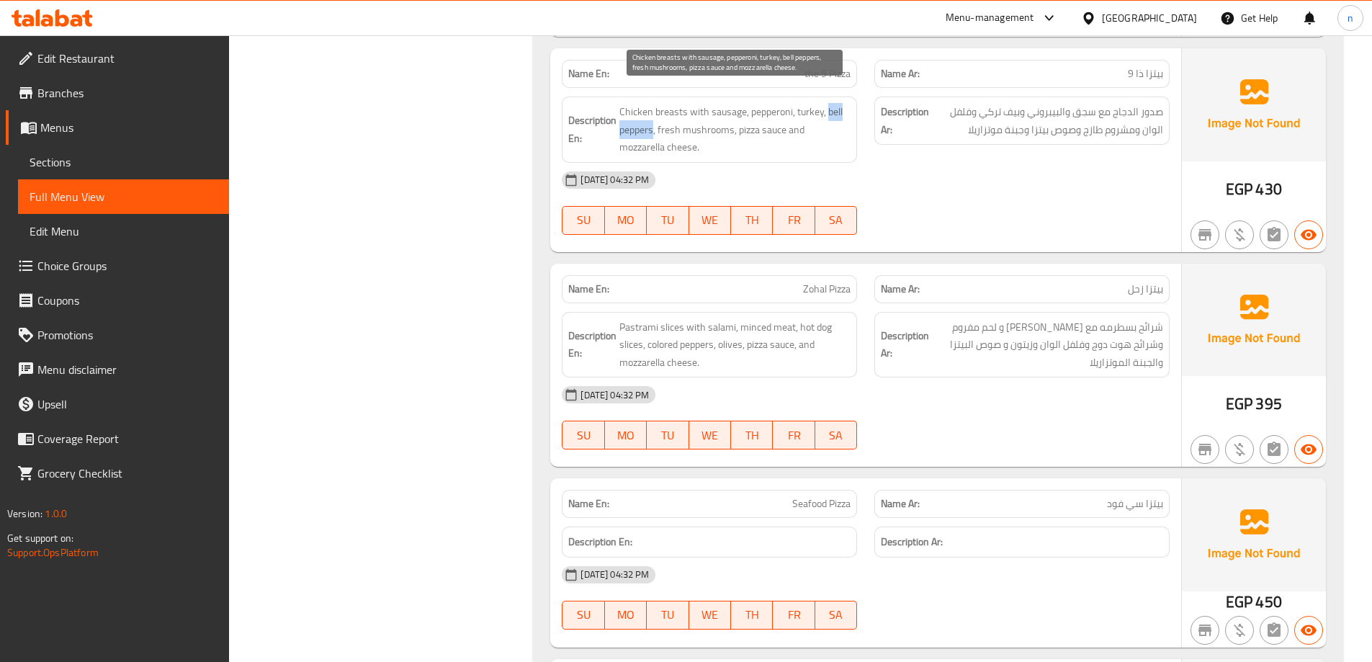
click at [652, 117] on span "Chicken breasts with sausage, pepperoni, turkey, bell peppers, fresh mushrooms,…" at bounding box center [734, 129] width 231 height 53
copy span "bell peppers"
click at [932, 377] on div "[DATE] 04:32 PM" at bounding box center [865, 394] width 625 height 35
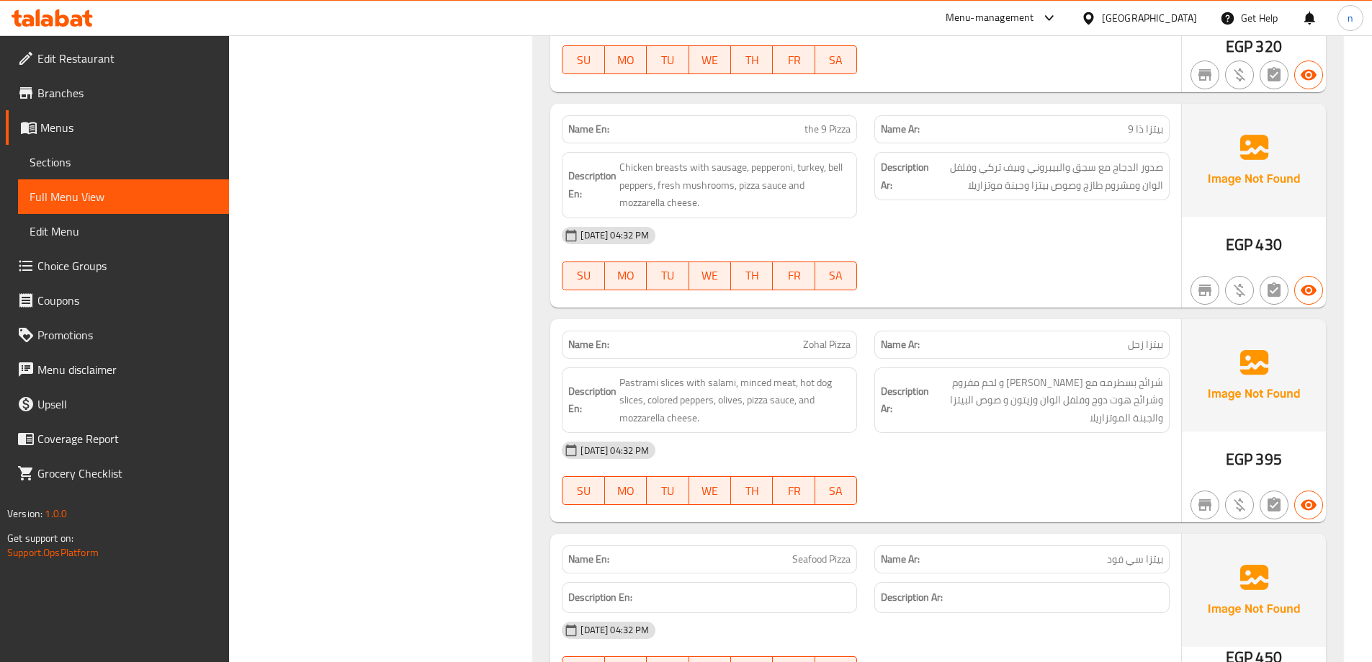
scroll to position [13967, 0]
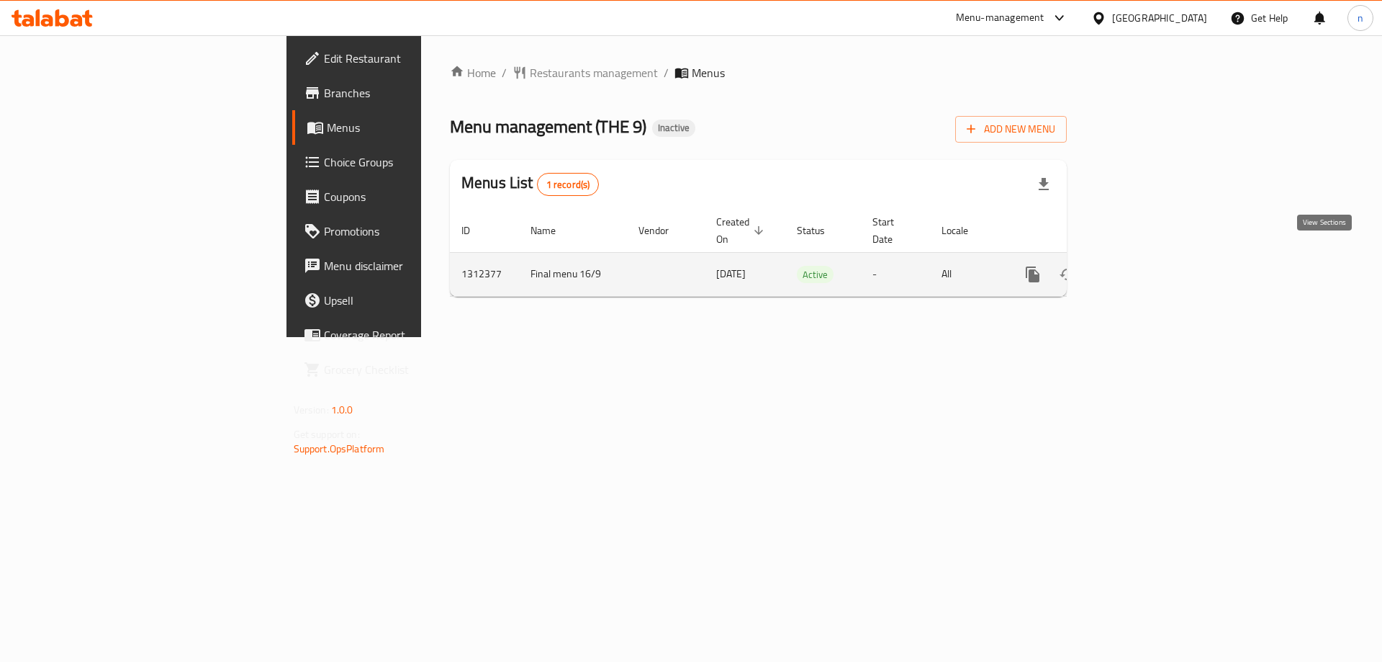
click at [1146, 266] on icon "enhanced table" at bounding box center [1136, 274] width 17 height 17
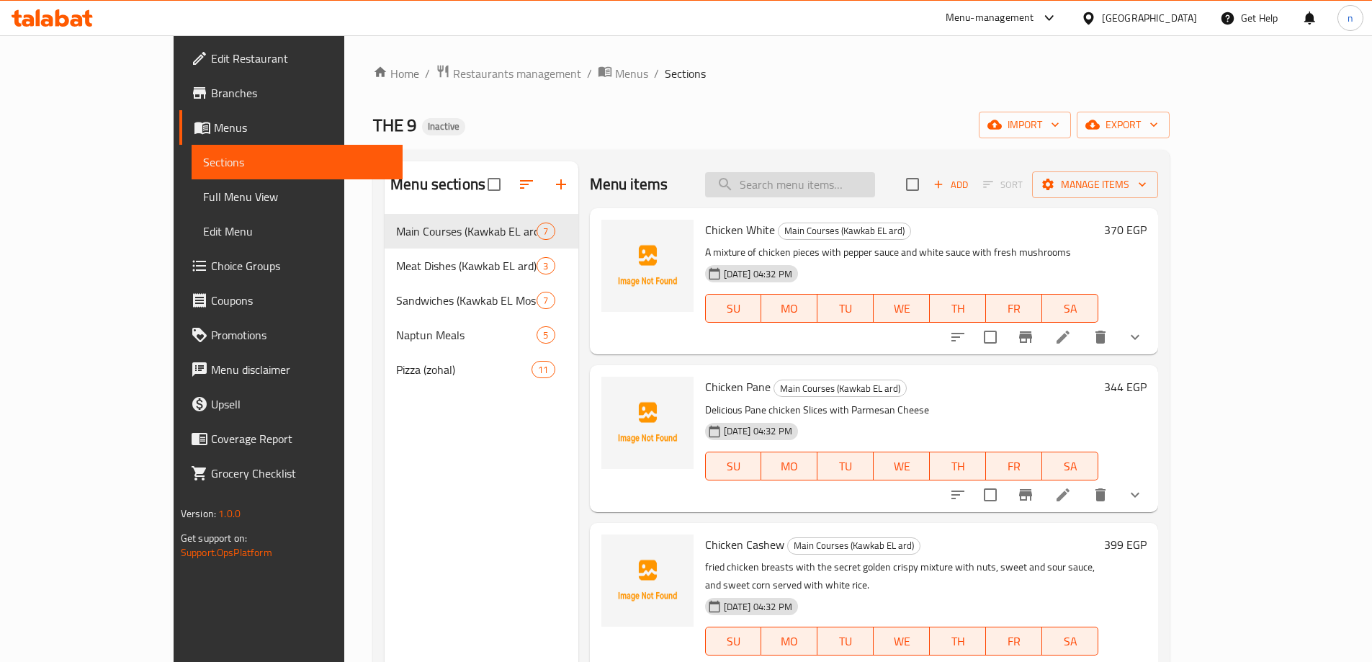
click at [808, 179] on input "search" at bounding box center [790, 184] width 170 height 25
paste input "Chicken Mila Nesi"
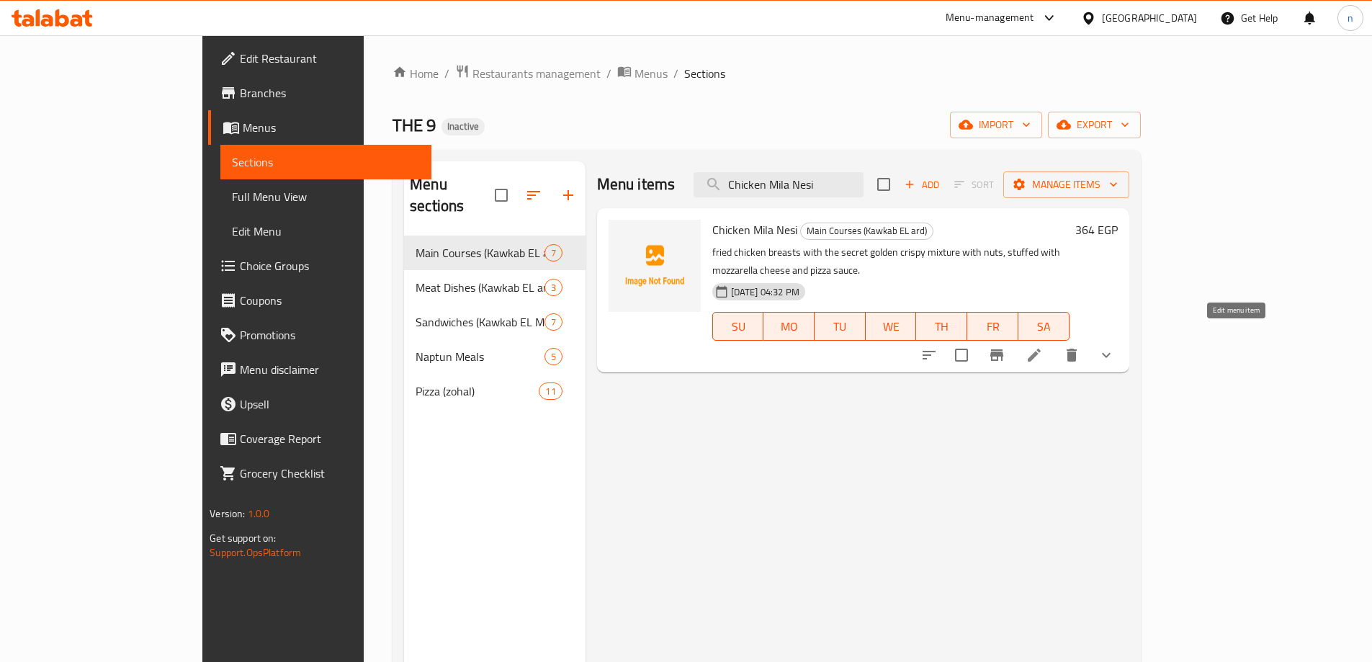
type input "Chicken Mila Nesi"
click at [1043, 346] on icon at bounding box center [1033, 354] width 17 height 17
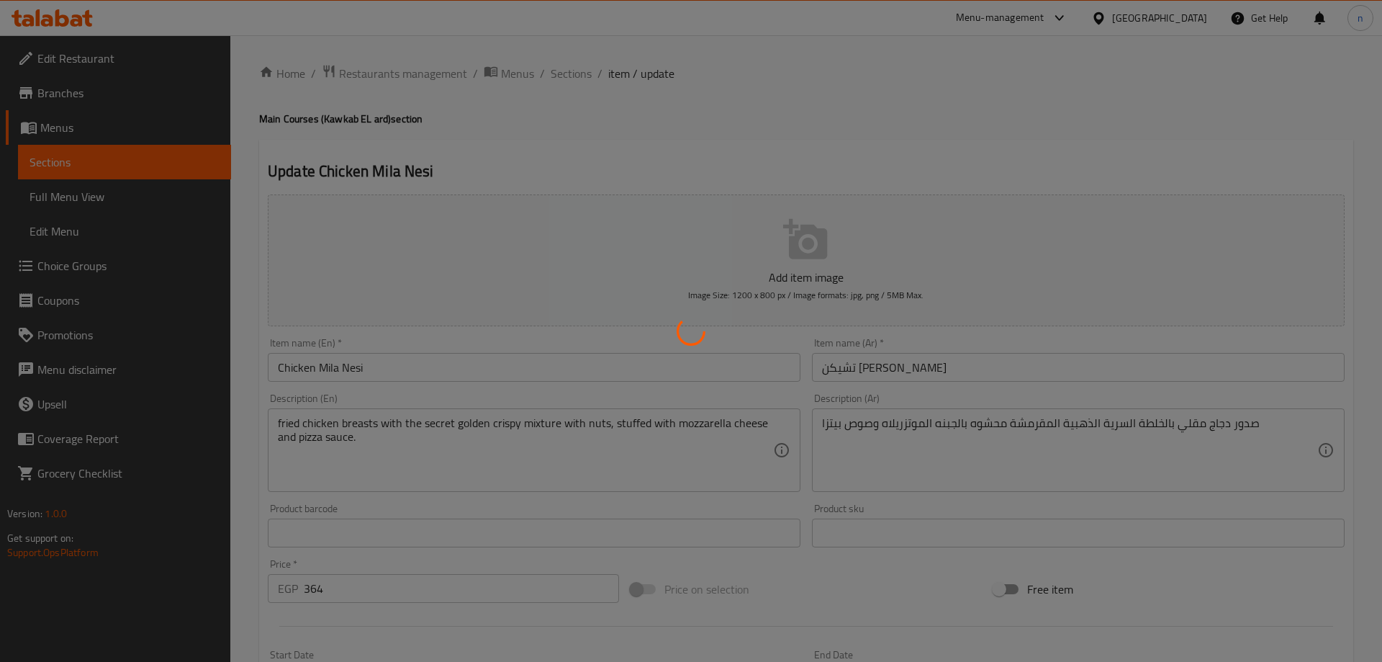
type input "اختيارك الاول من:"
type input "1"
type input "اختيارك الثاني من:"
type input "1"
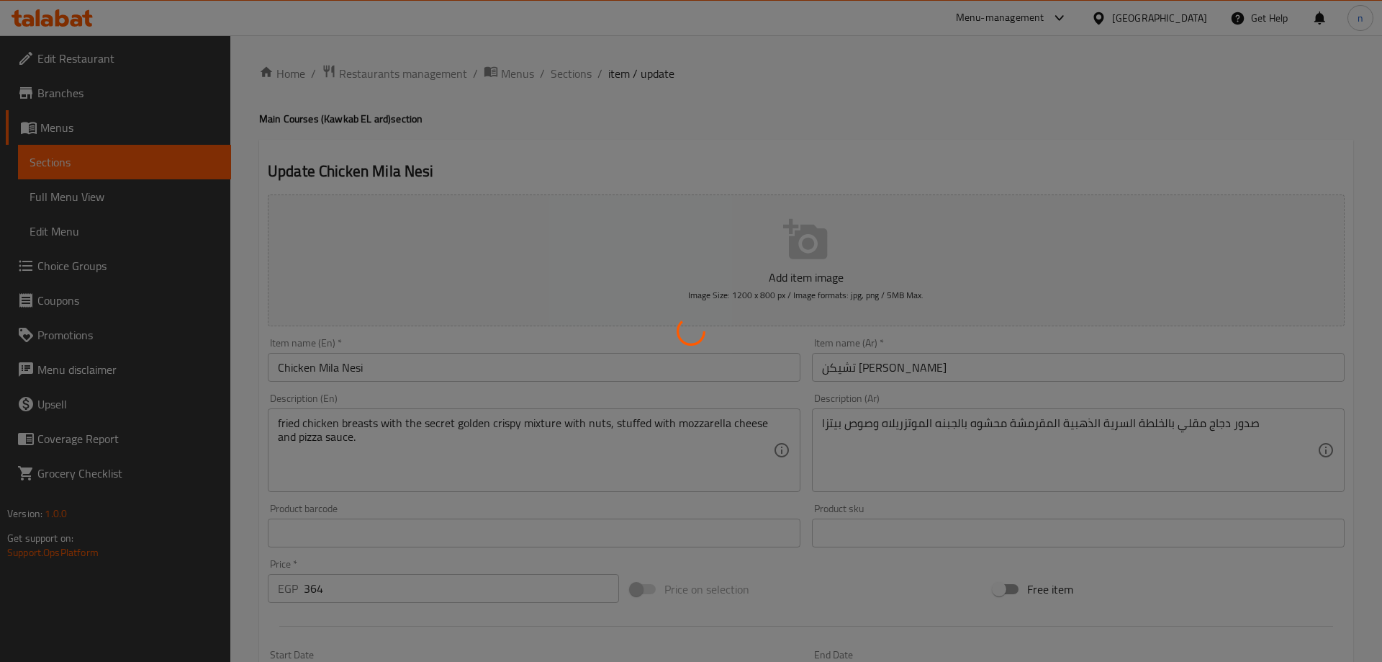
type input "1"
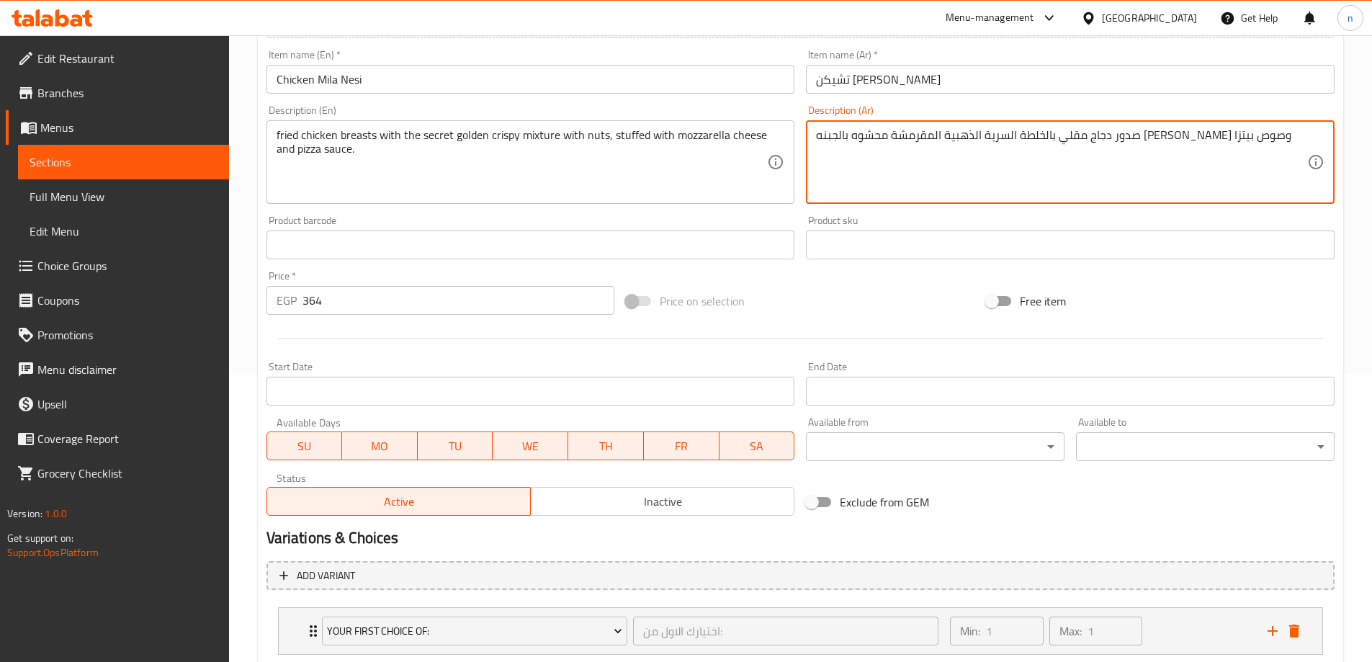
scroll to position [438, 0]
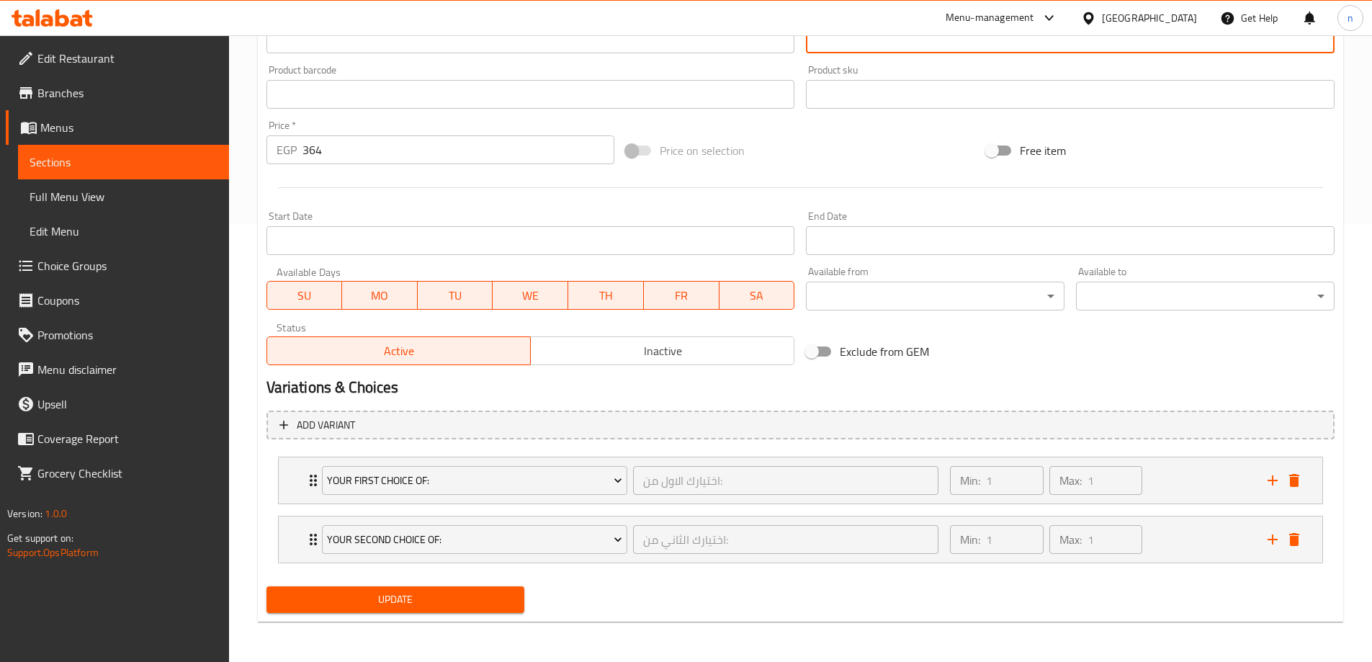
type textarea "صدور دجاج مقلي بالخلطة السرية الذهبية المقرمشة محشوه بالجبنه الموتزريلا وصوص بي…"
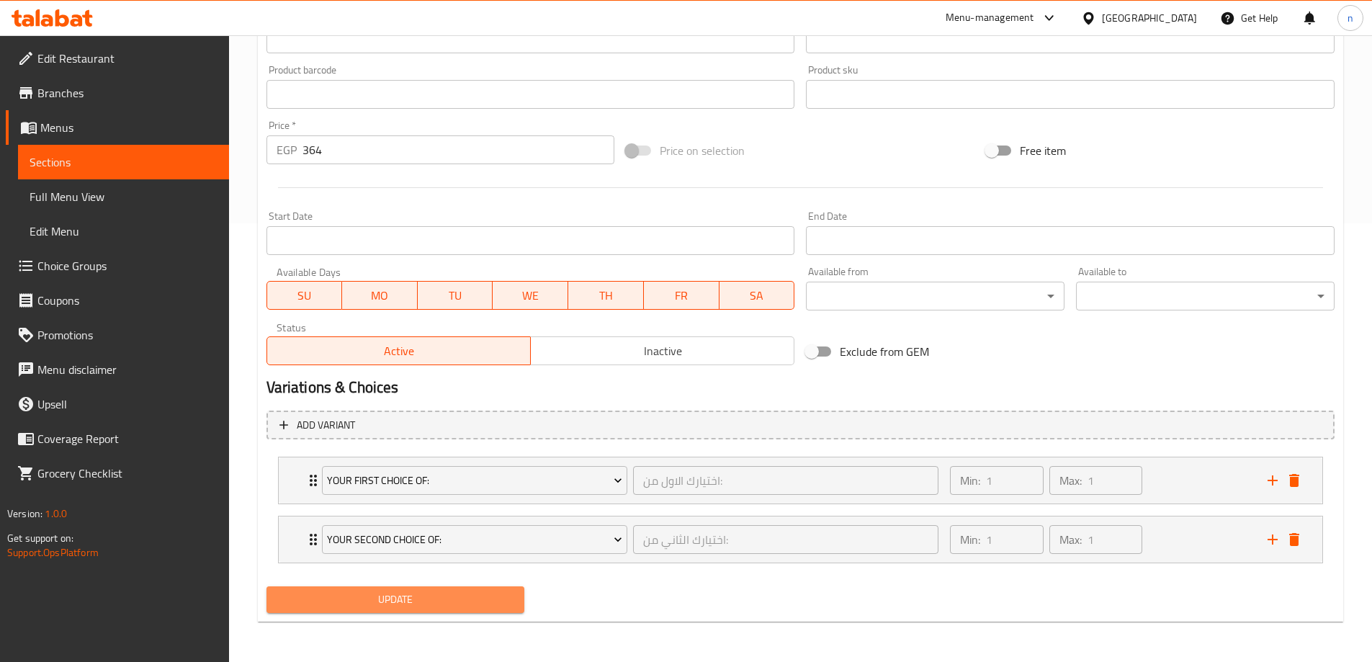
click at [459, 612] on button "Update" at bounding box center [395, 599] width 258 height 27
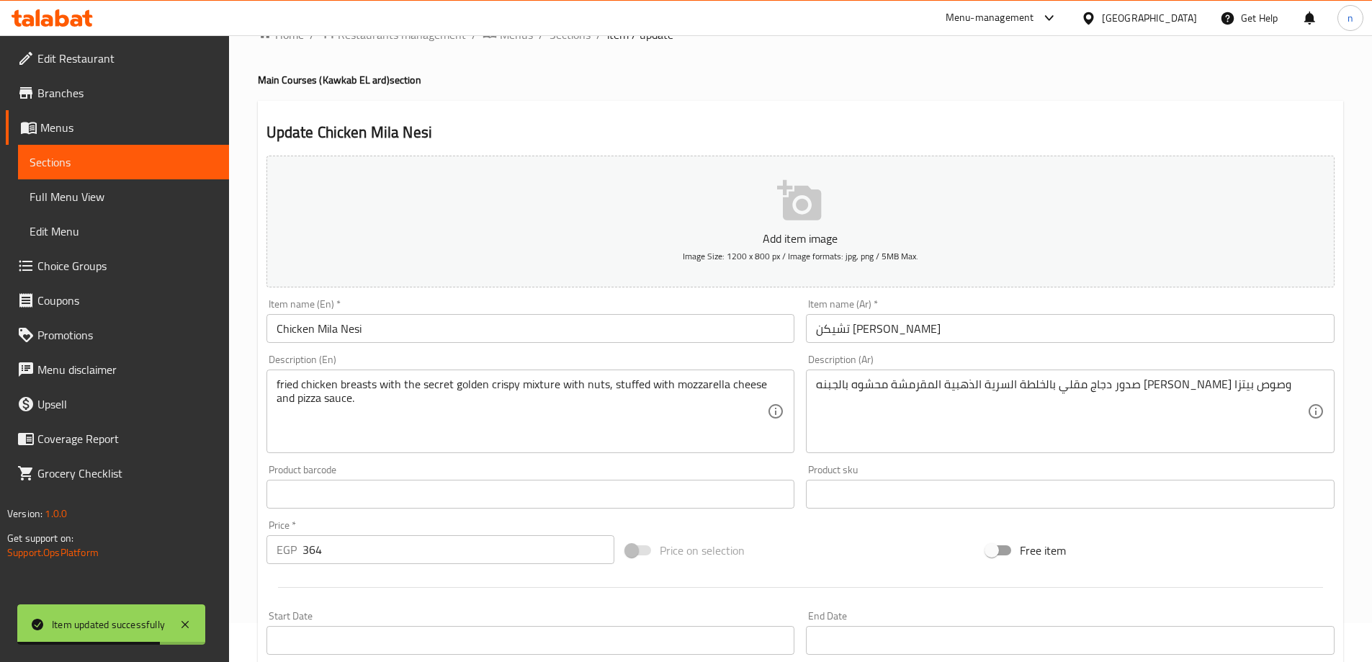
scroll to position [0, 0]
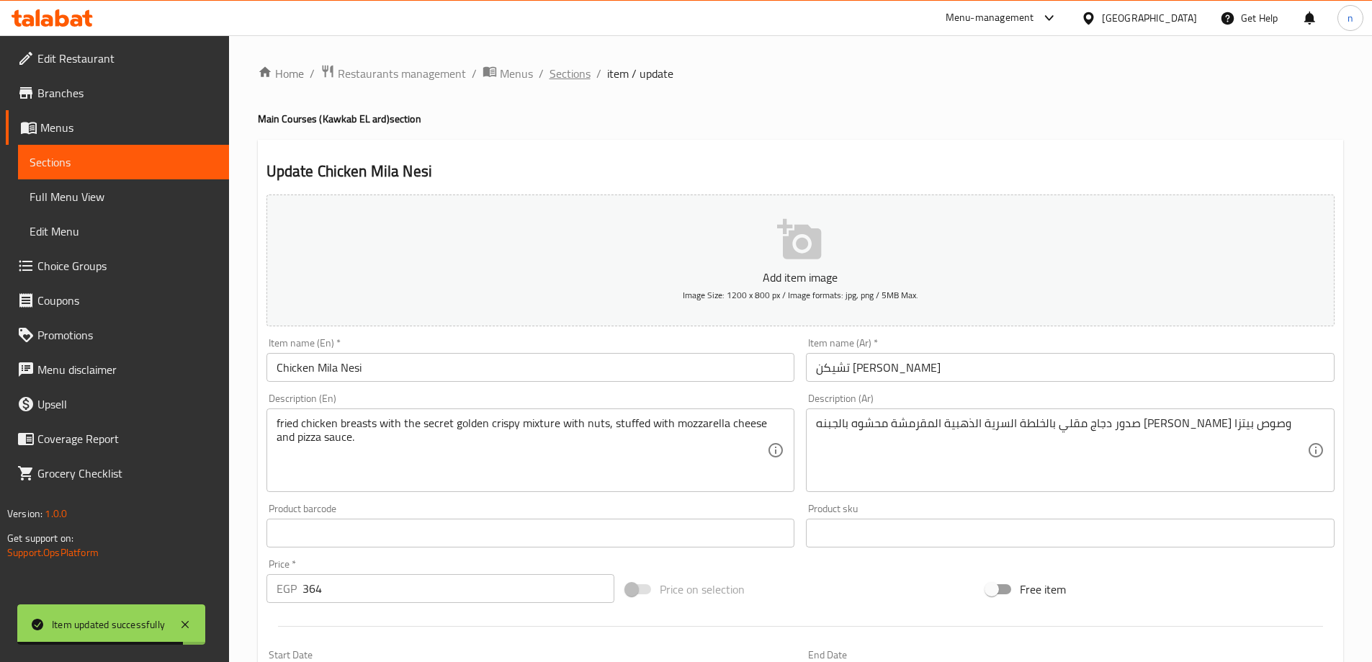
click at [570, 74] on span "Sections" at bounding box center [569, 73] width 41 height 17
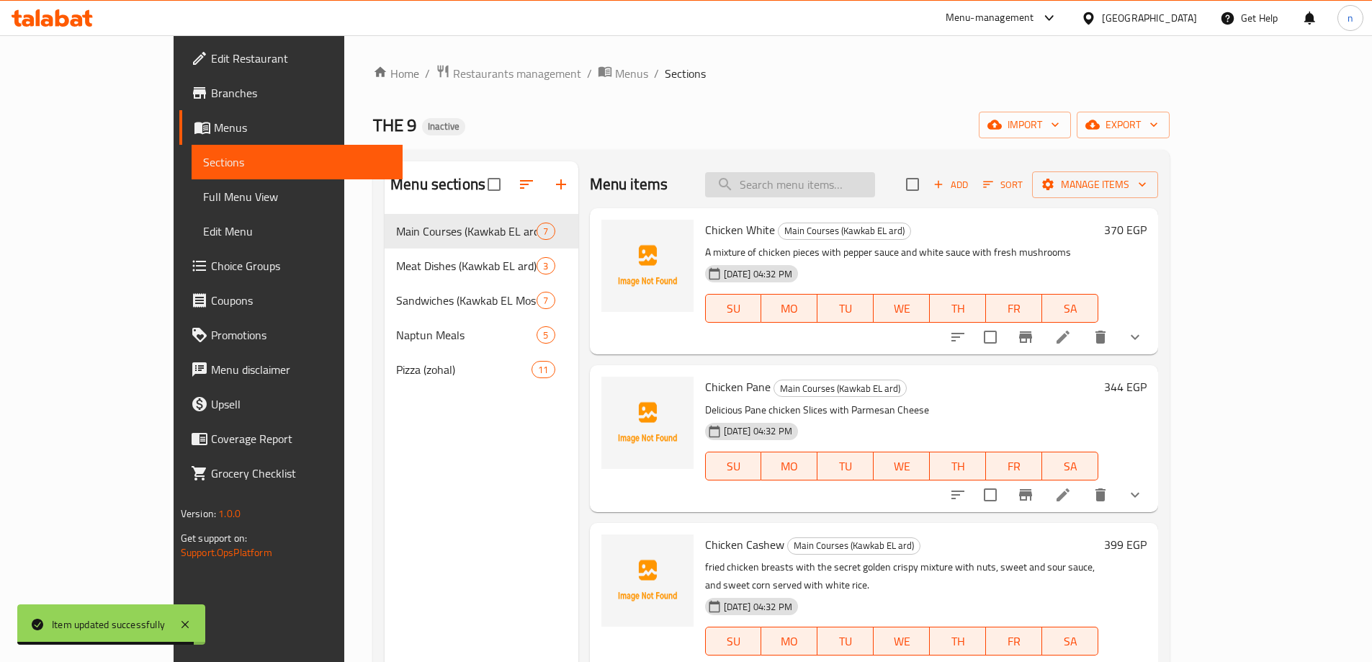
click at [789, 181] on input "search" at bounding box center [790, 184] width 170 height 25
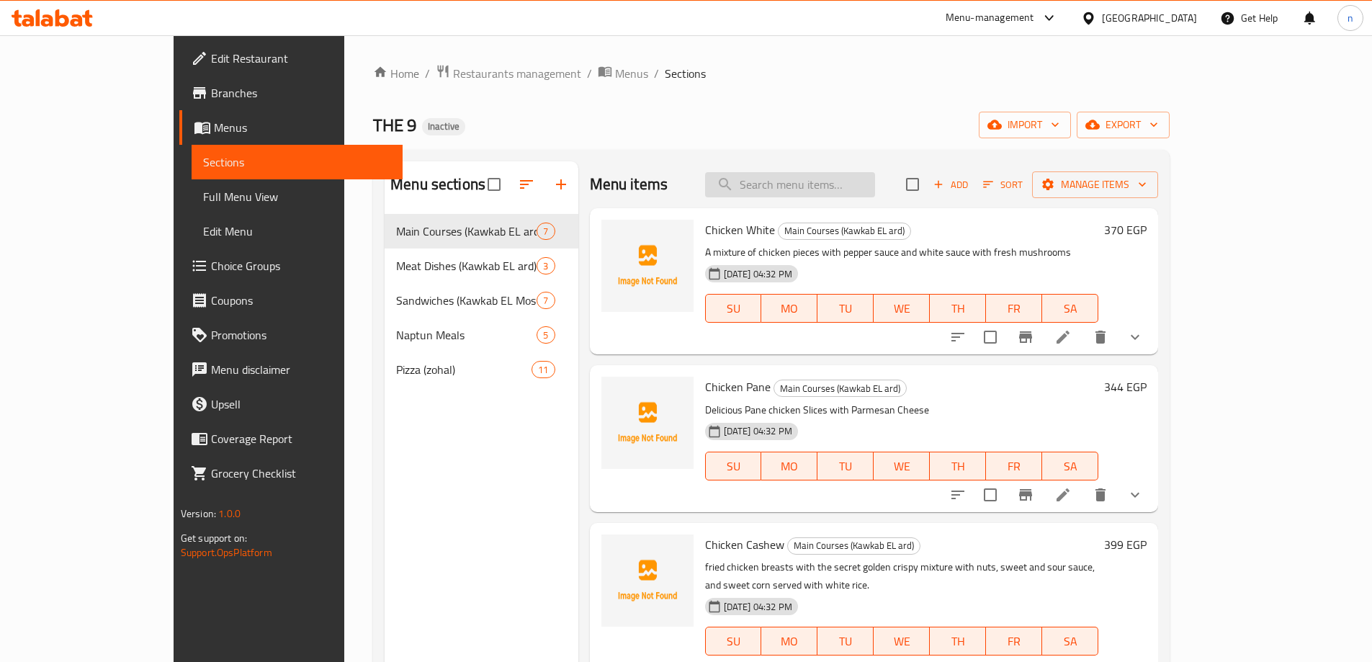
paste input "Grilled Fillet"
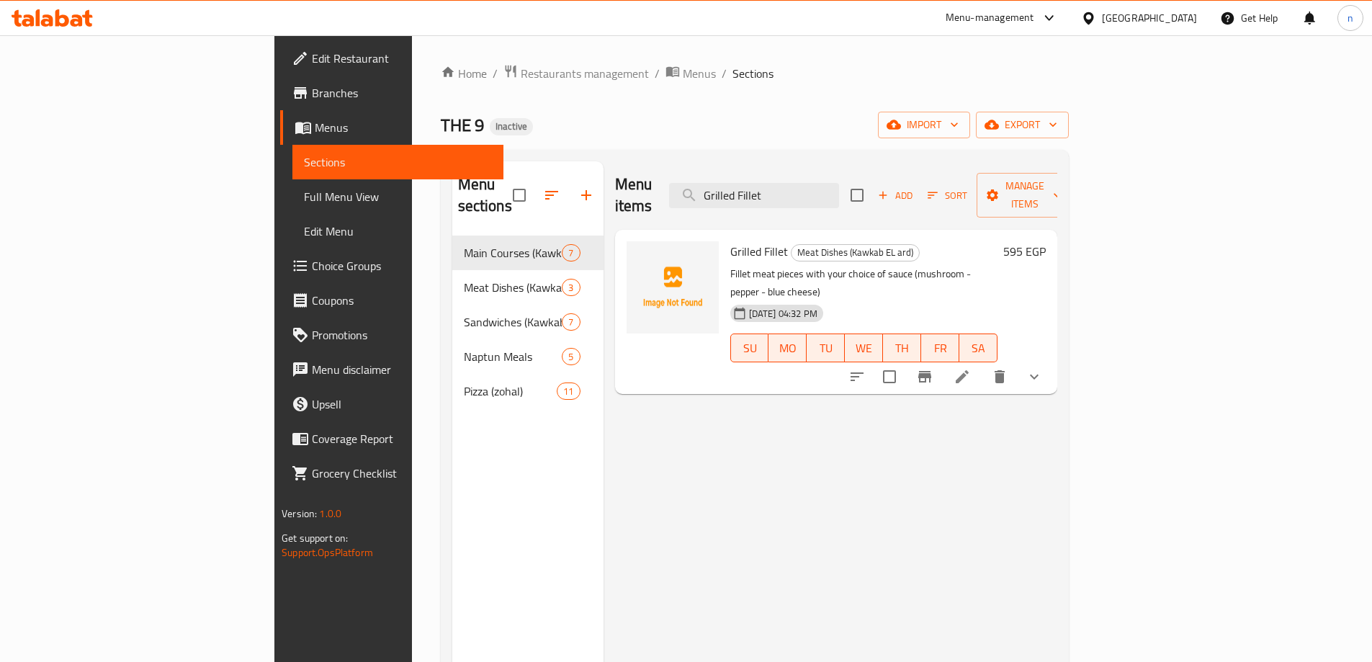
type input "Grilled Fillet"
click at [971, 368] on icon at bounding box center [961, 376] width 17 height 17
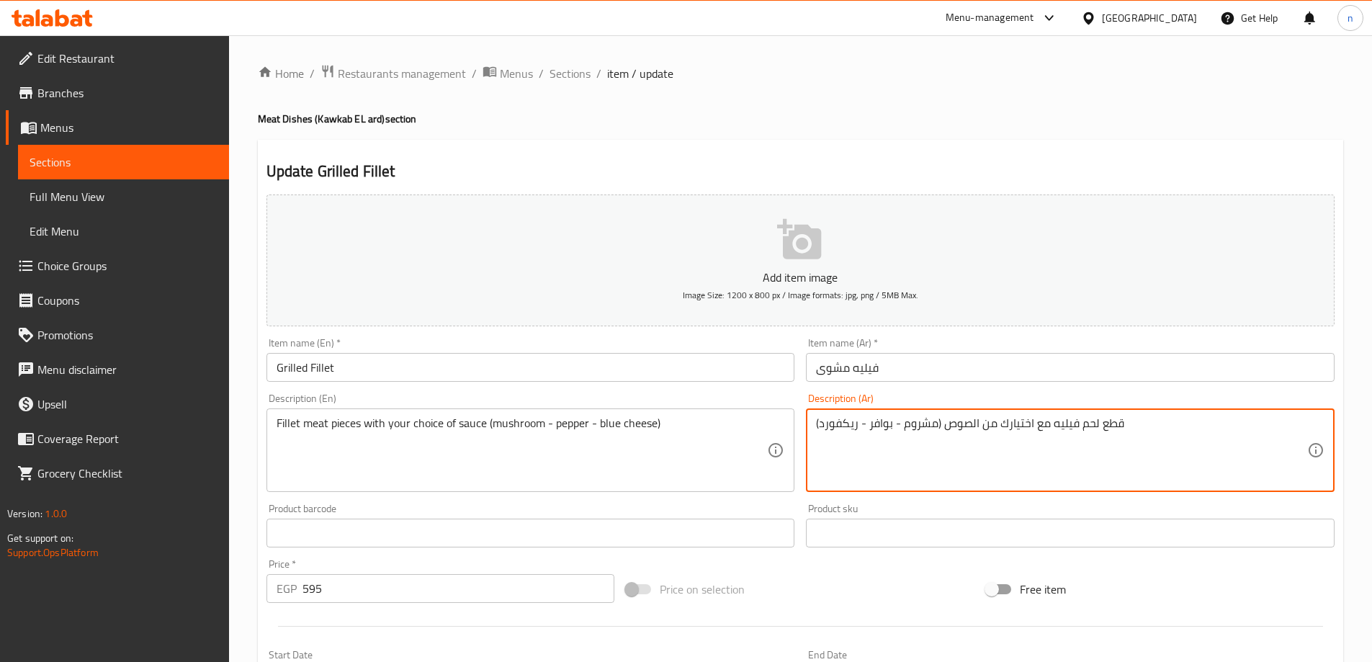
click at [888, 430] on textarea "قطع لحم فيليه مع اختيارك من الصوص (مشروم - بوافر - ريكفورد)" at bounding box center [1061, 450] width 491 height 68
click at [1087, 474] on textarea "قطع لحم فيليه مع اختيارك من الصوص (مشروم - بوافر - ريكفورد)" at bounding box center [1061, 450] width 491 height 68
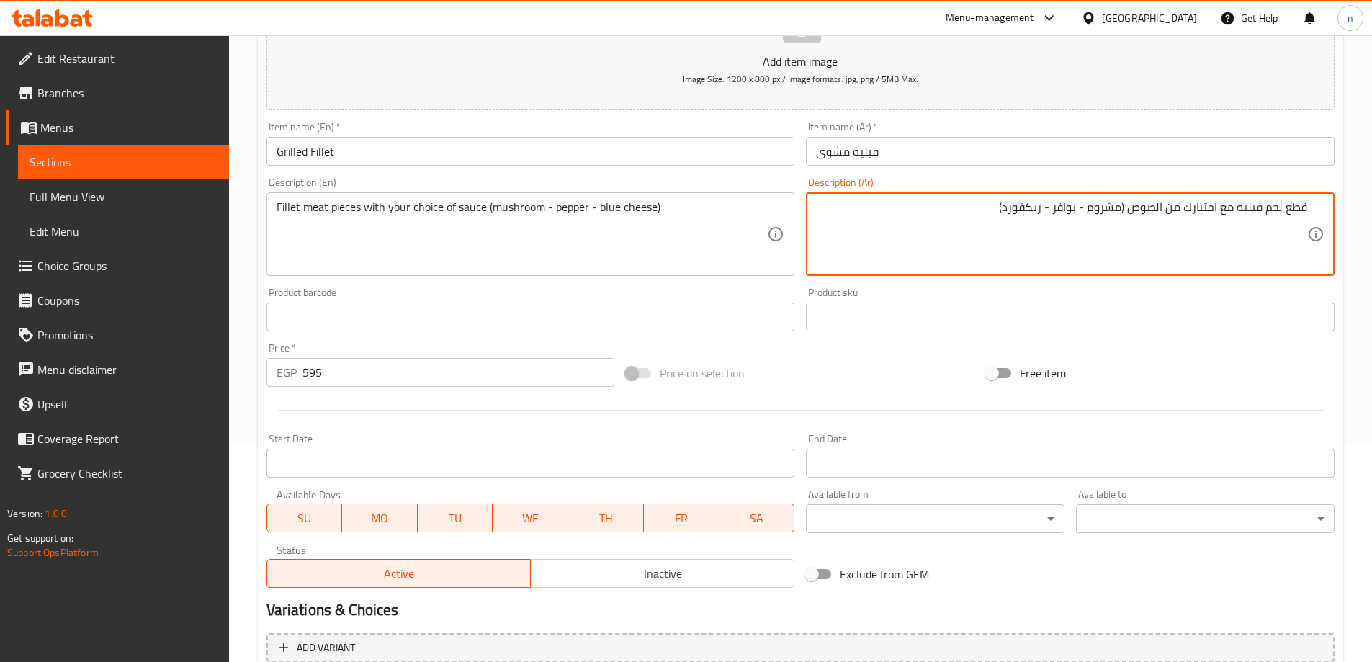
scroll to position [498, 0]
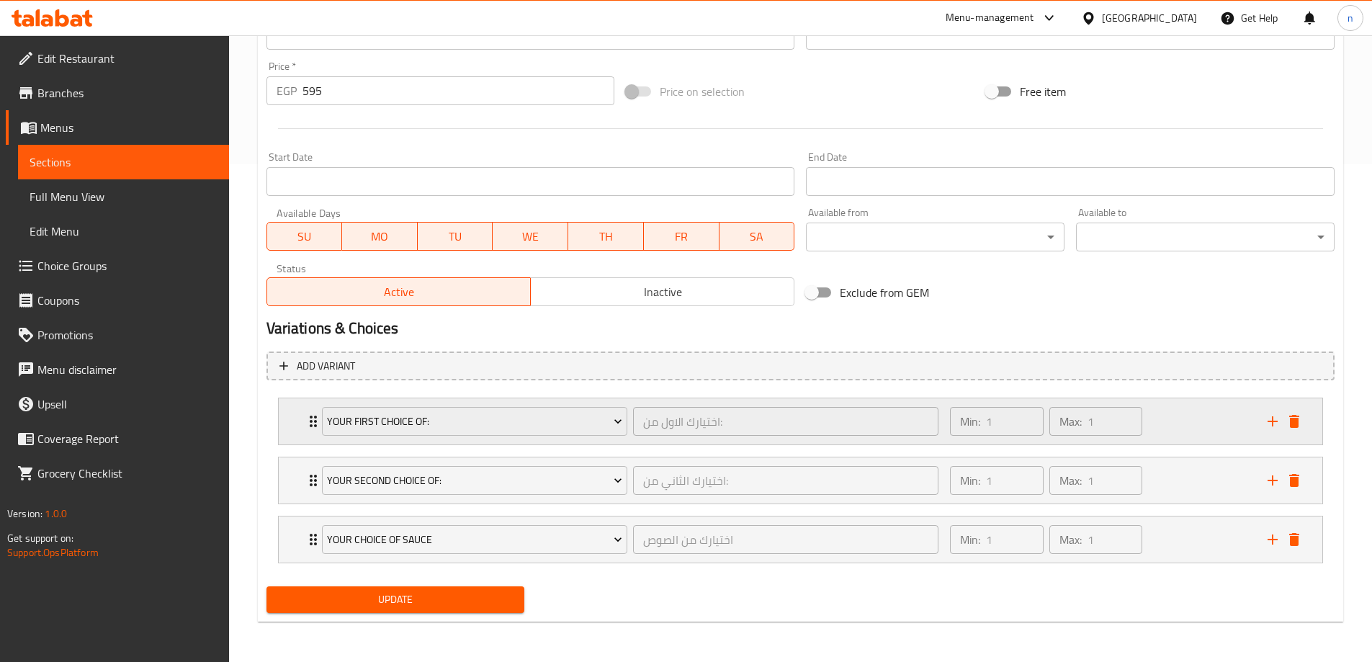
click at [1196, 417] on div "Min: 1 ​ Max: 1 ​" at bounding box center [1099, 421] width 317 height 46
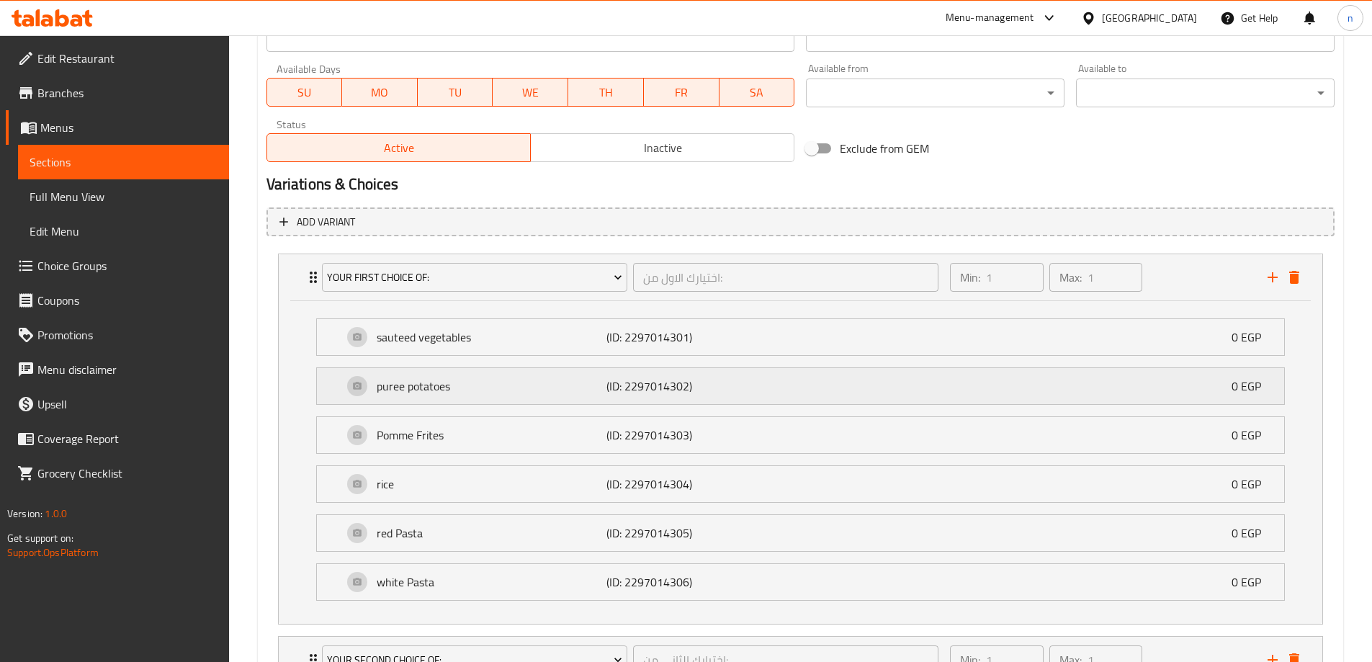
scroll to position [821, 0]
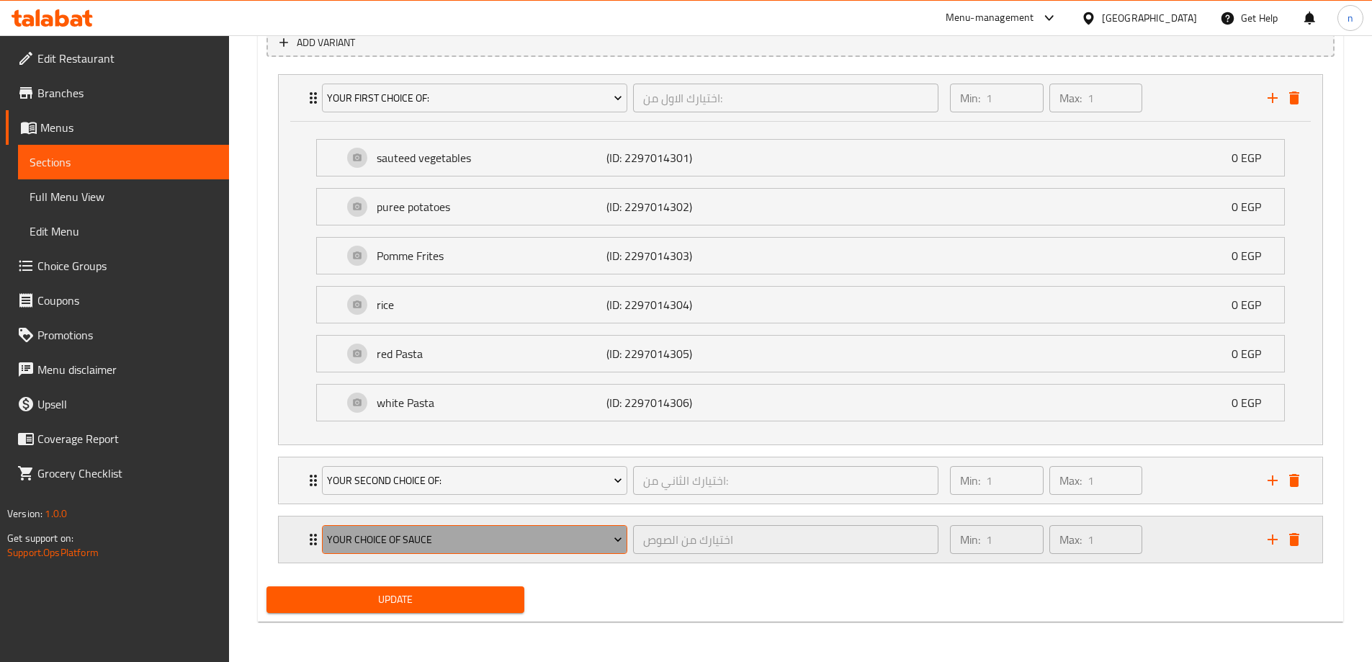
click at [567, 542] on span "Your choice of sauce" at bounding box center [474, 540] width 295 height 18
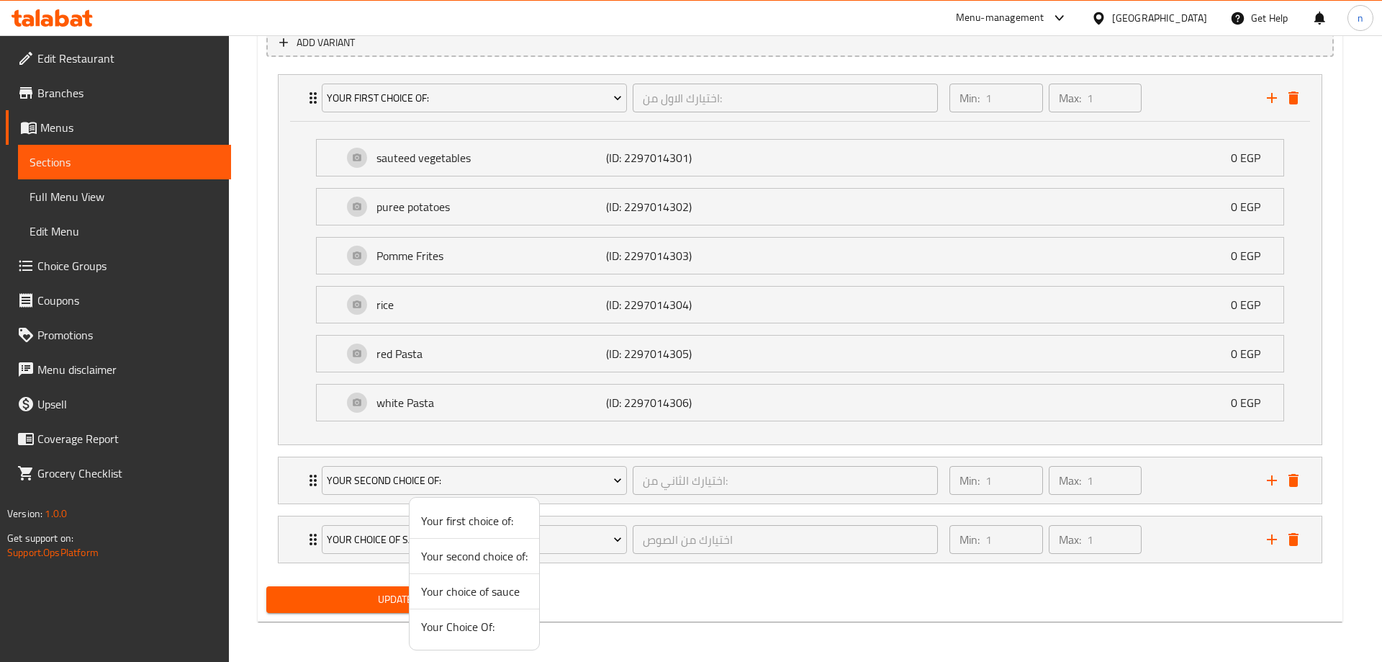
click at [1202, 540] on div at bounding box center [691, 331] width 1382 height 662
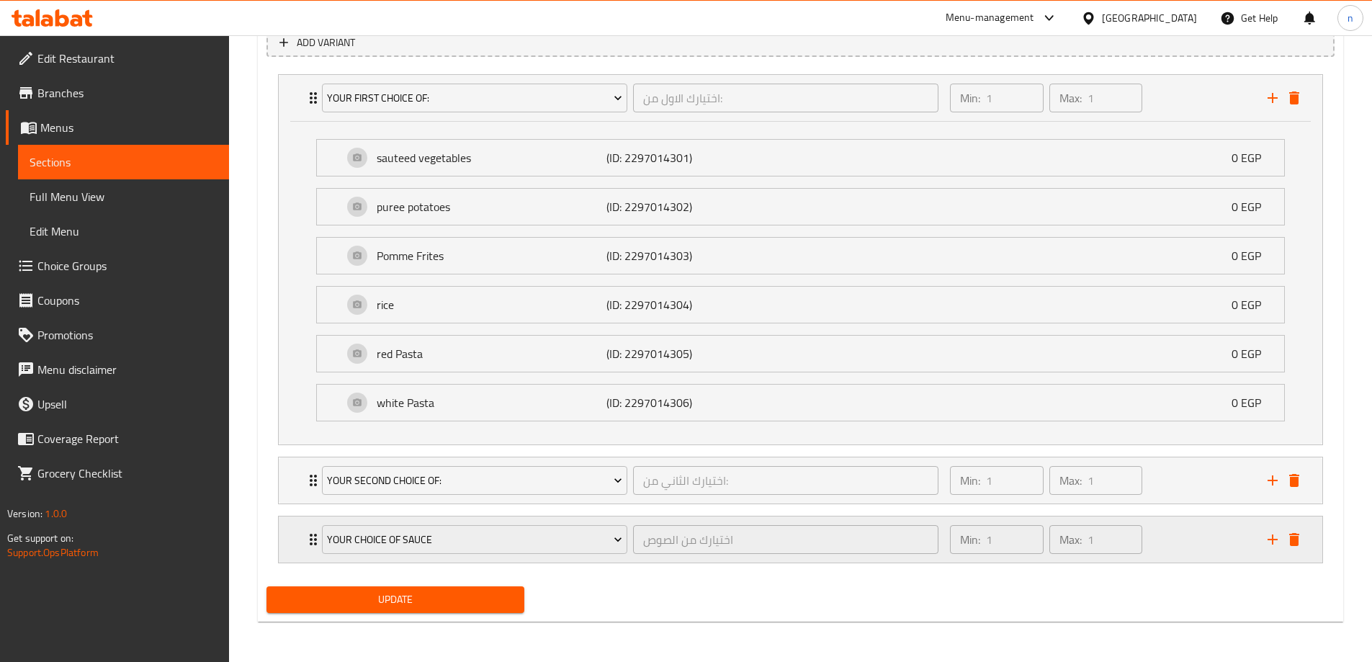
click at [1165, 536] on div "Min: 1 ​ Max: 1 ​" at bounding box center [1099, 539] width 317 height 46
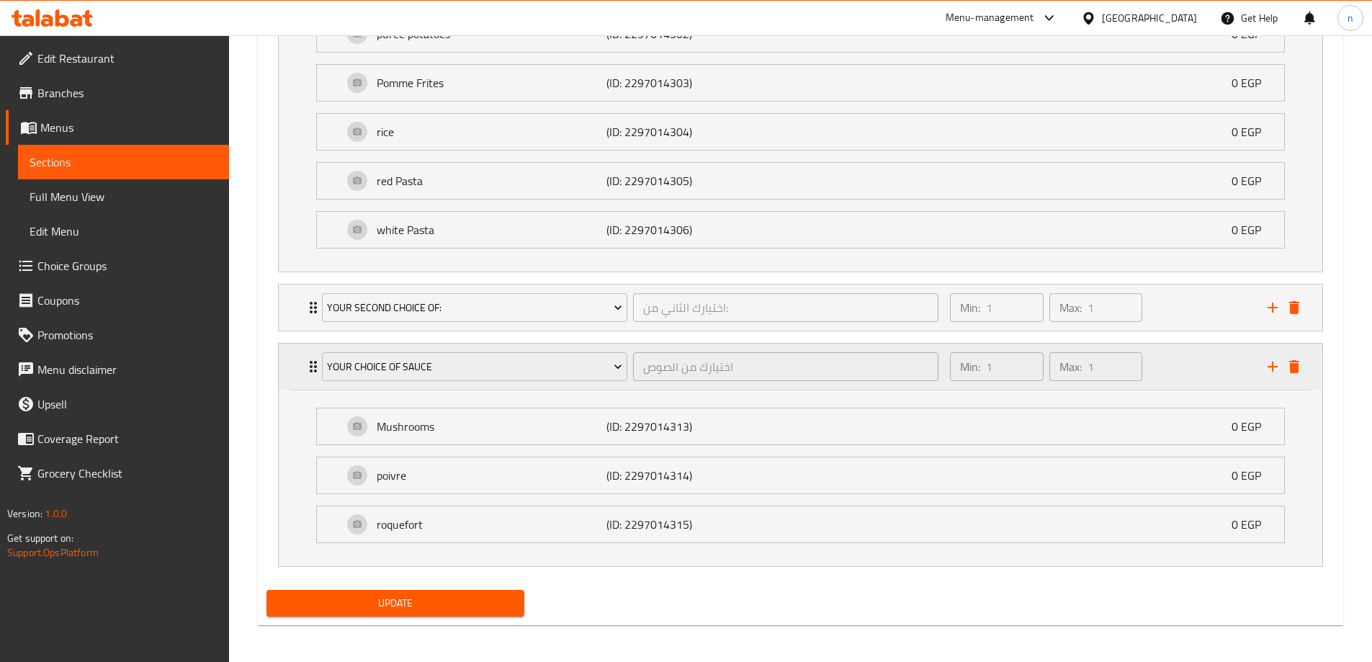
scroll to position [997, 0]
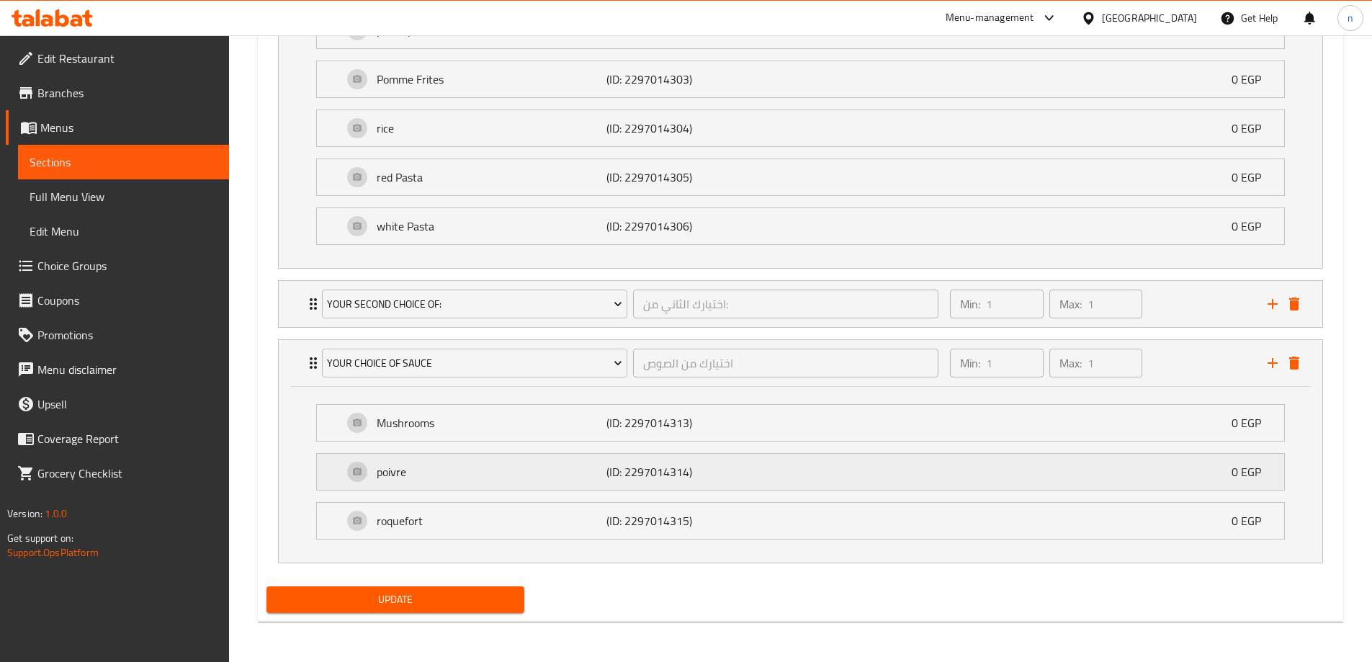
click at [492, 472] on p "poivre" at bounding box center [492, 471] width 230 height 17
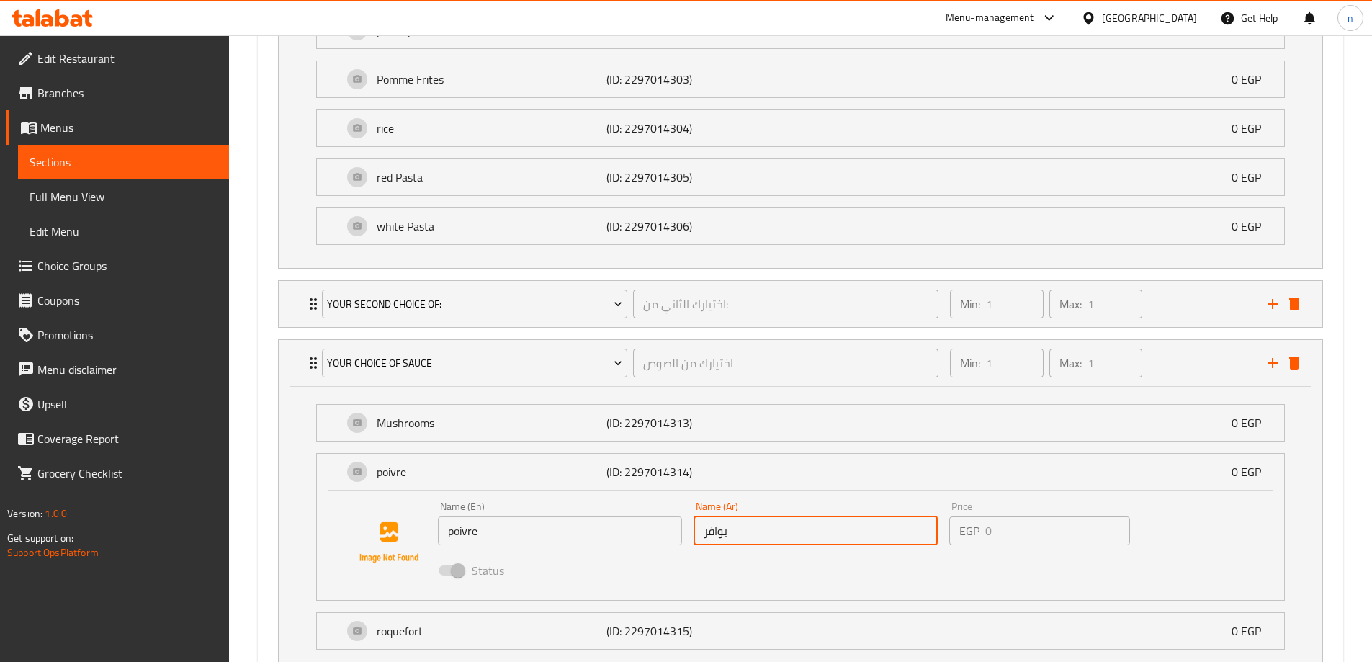
click at [714, 537] on input "بوافر" at bounding box center [815, 530] width 244 height 29
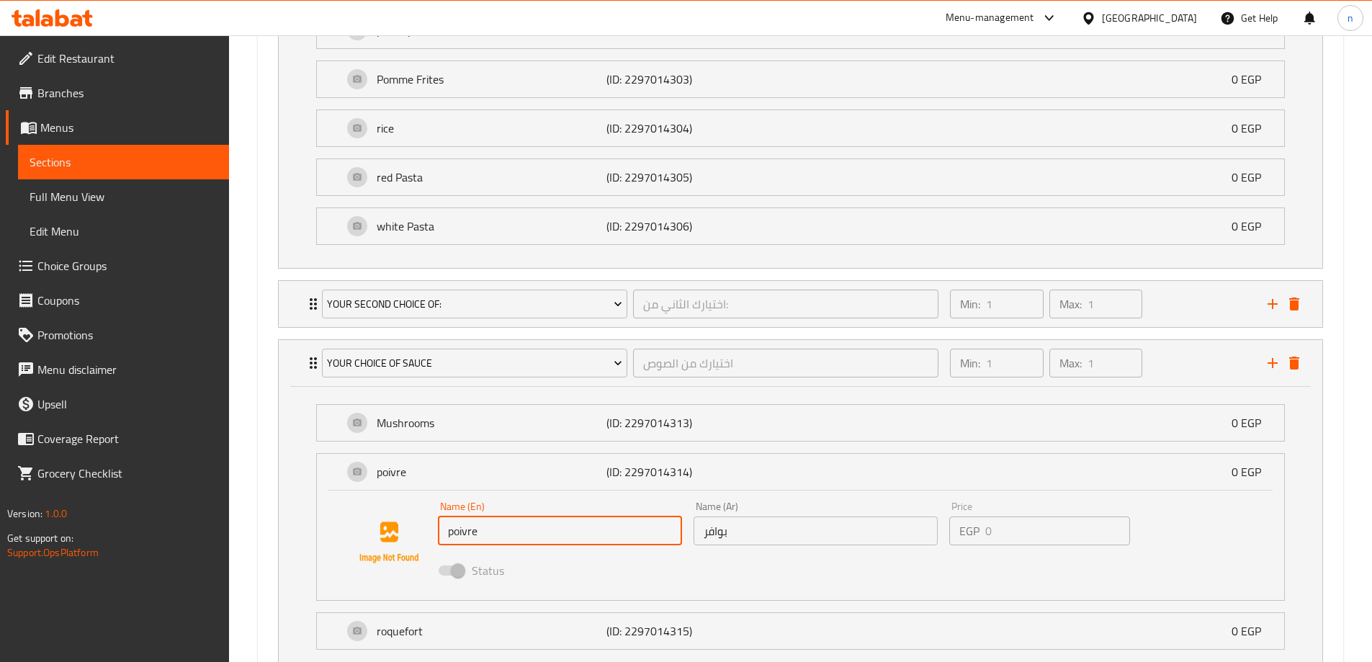
click at [475, 528] on input "poivre" at bounding box center [560, 530] width 244 height 29
click at [472, 528] on input "poivre" at bounding box center [560, 530] width 244 height 29
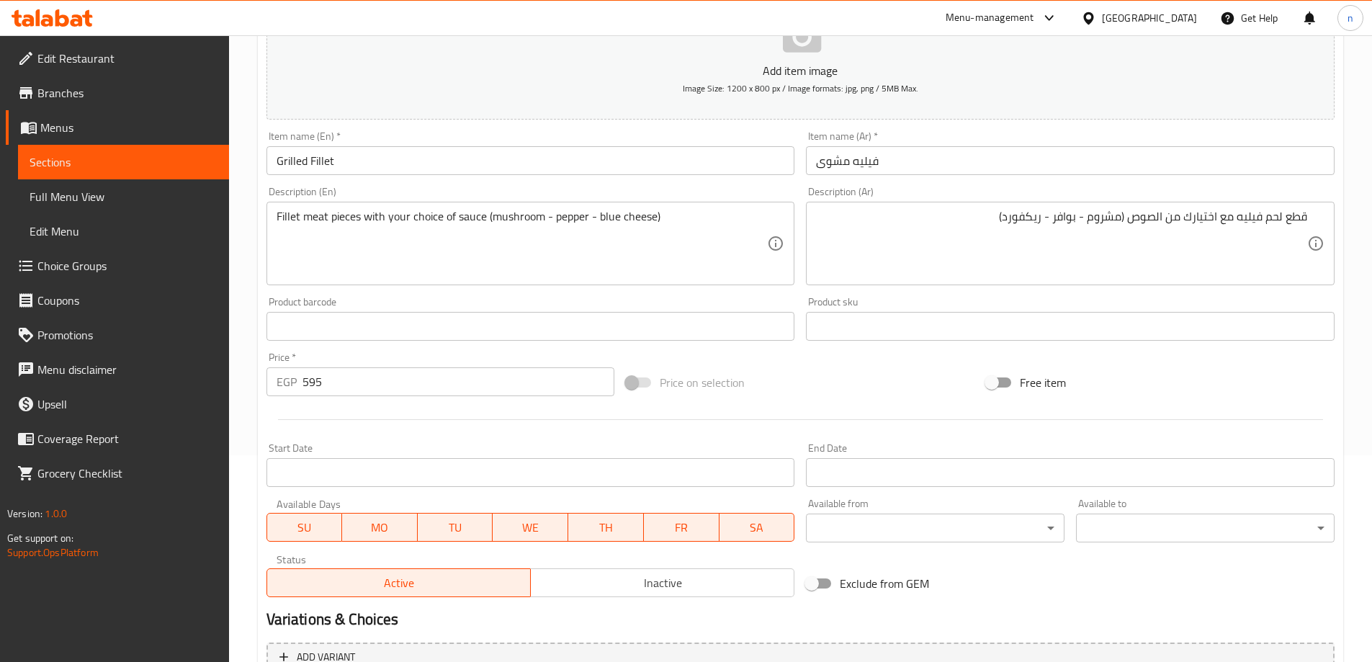
scroll to position [205, 0]
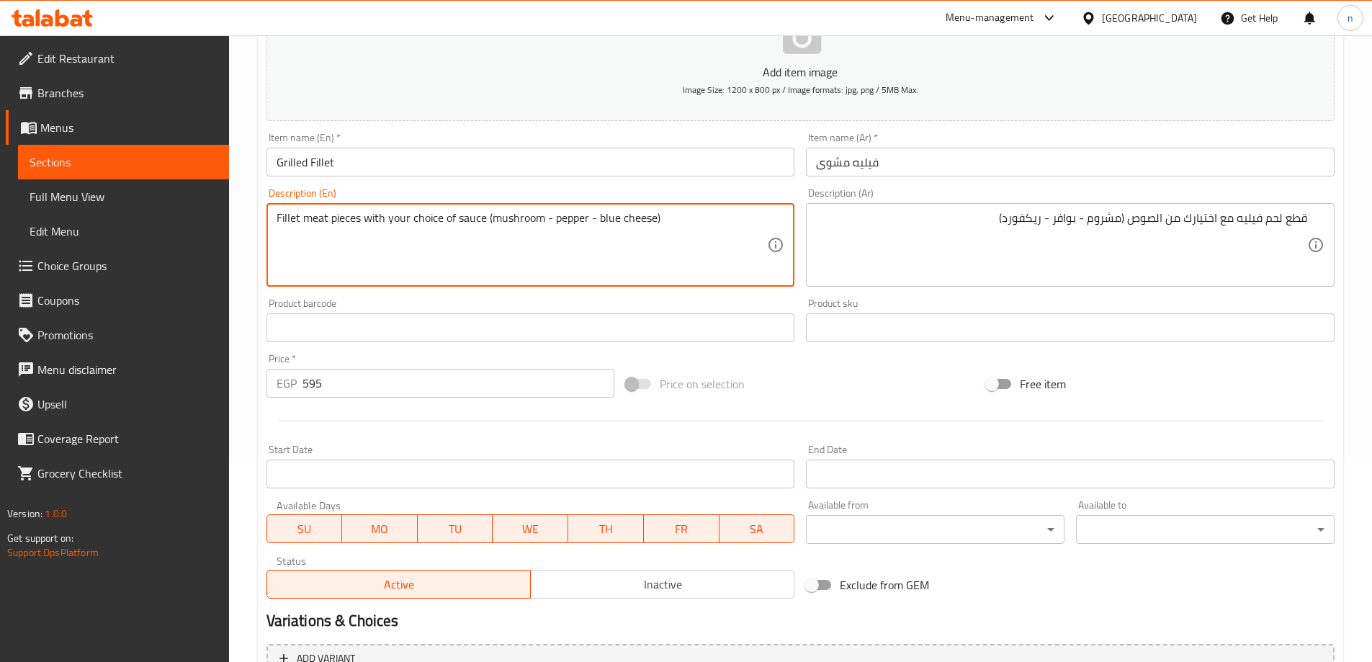
click at [579, 220] on textarea "Fillet meat pieces with your choice of sauce (mushroom - pepper - blue cheese)" at bounding box center [521, 245] width 491 height 68
paste textarea "oivre"
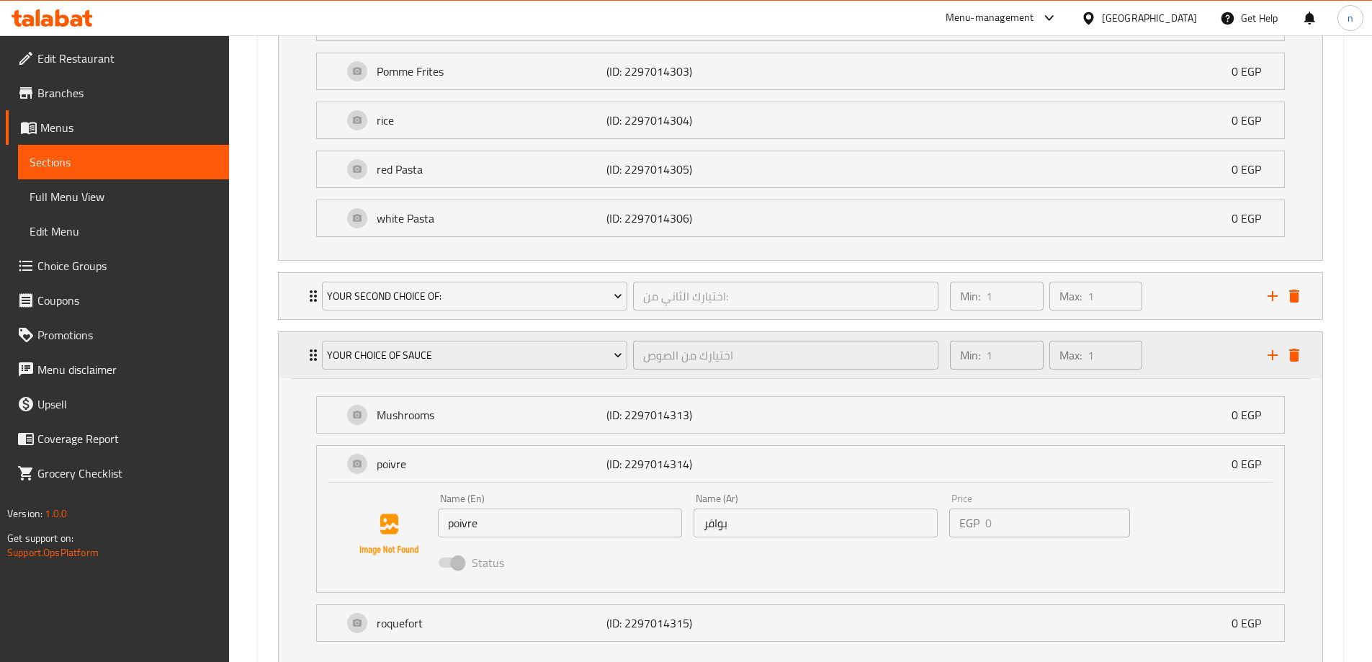
scroll to position [1107, 0]
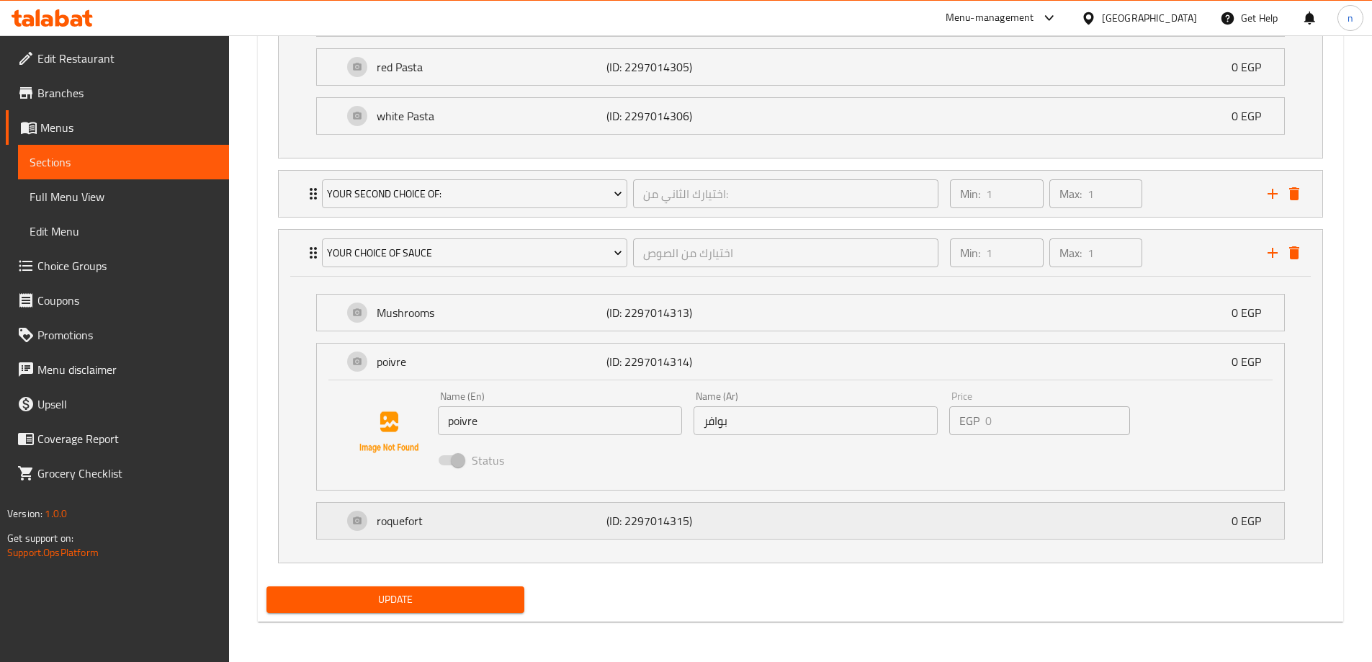
click at [549, 509] on div "roquefort (ID: 2297014315) 0 EGP" at bounding box center [805, 521] width 924 height 36
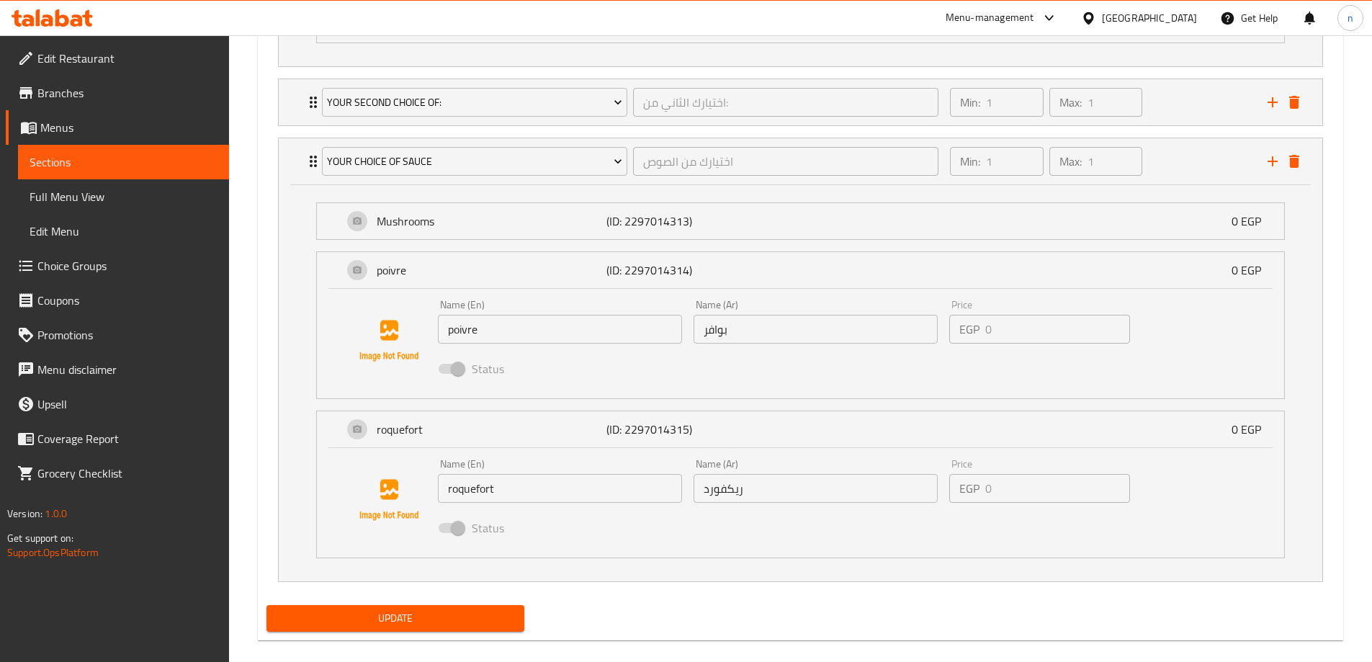
scroll to position [1218, 0]
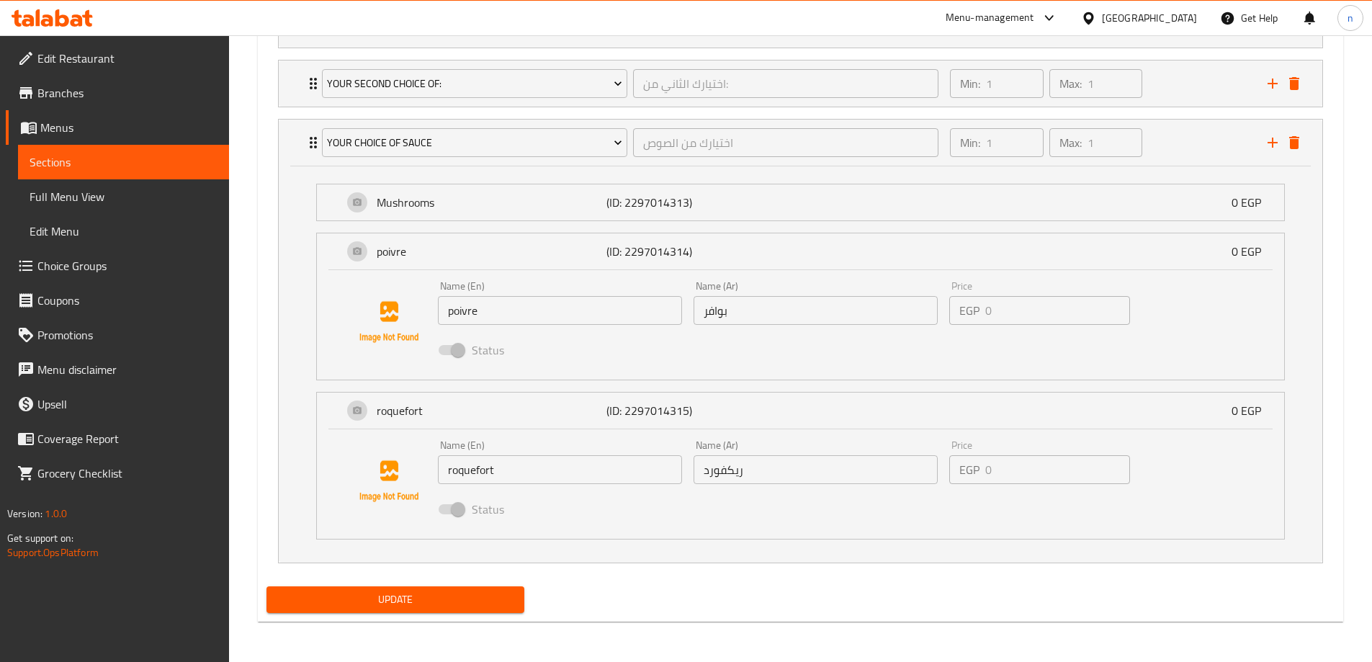
click at [726, 471] on input "ريكفورد" at bounding box center [815, 469] width 244 height 29
click at [468, 477] on input "roquefort" at bounding box center [560, 469] width 244 height 29
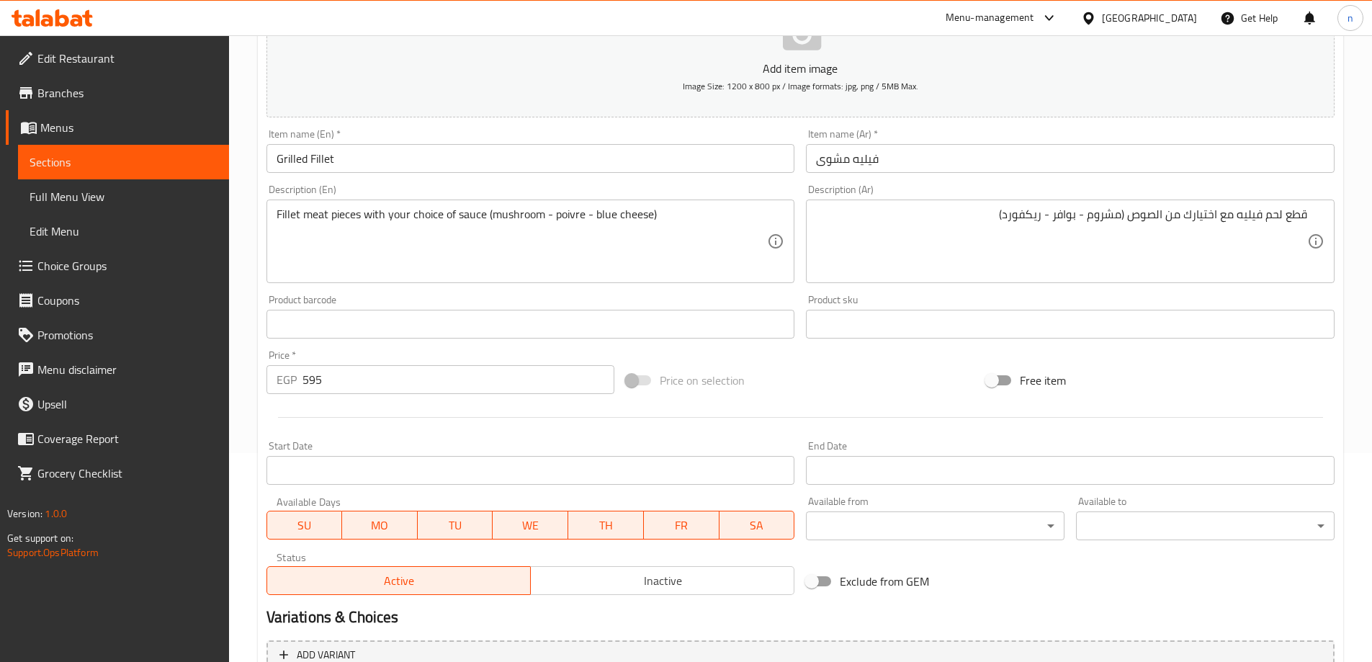
scroll to position [0, 0]
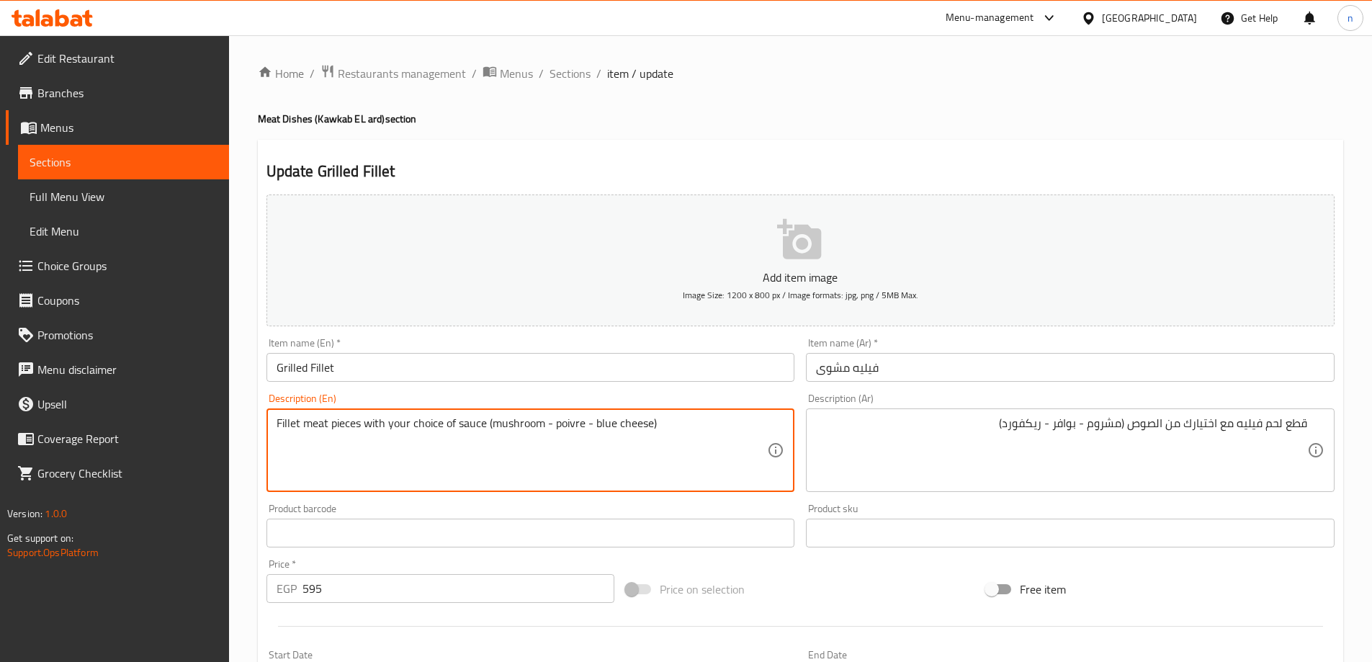
drag, startPoint x: 591, startPoint y: 425, endPoint x: 649, endPoint y: 431, distance: 58.7
paste textarea "roquefort"
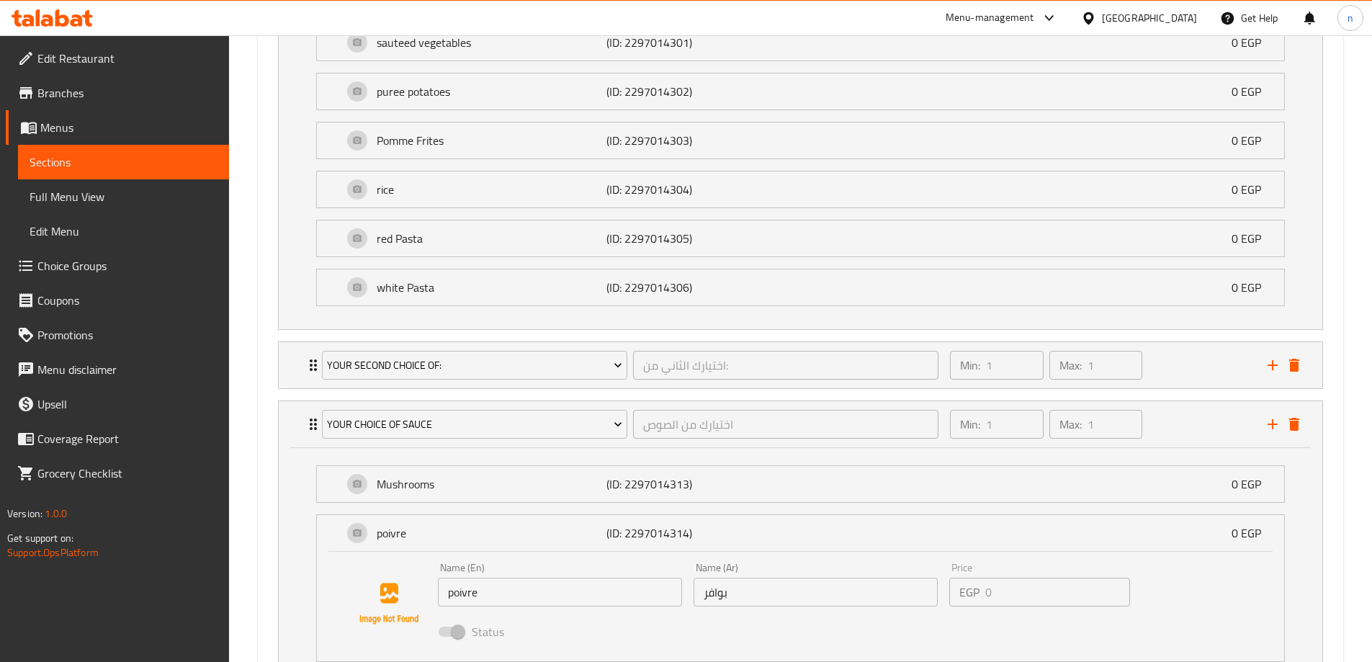
scroll to position [1218, 0]
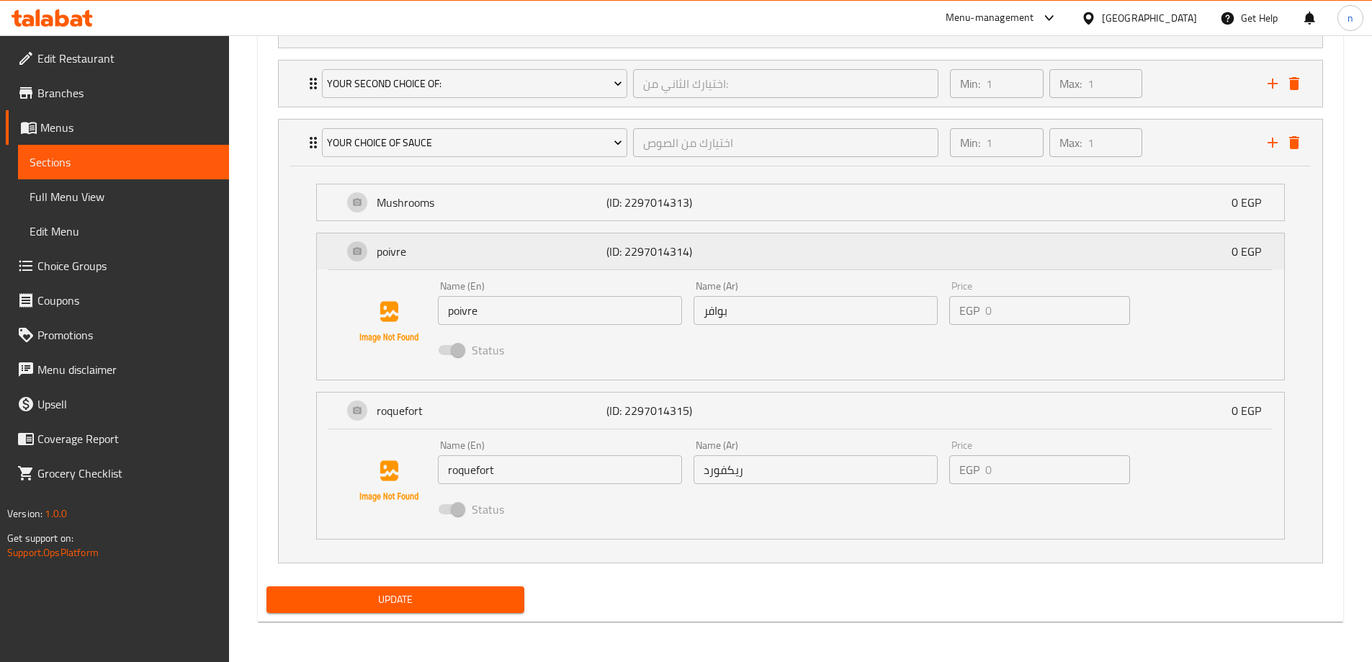
click at [546, 257] on p "poivre" at bounding box center [492, 251] width 230 height 17
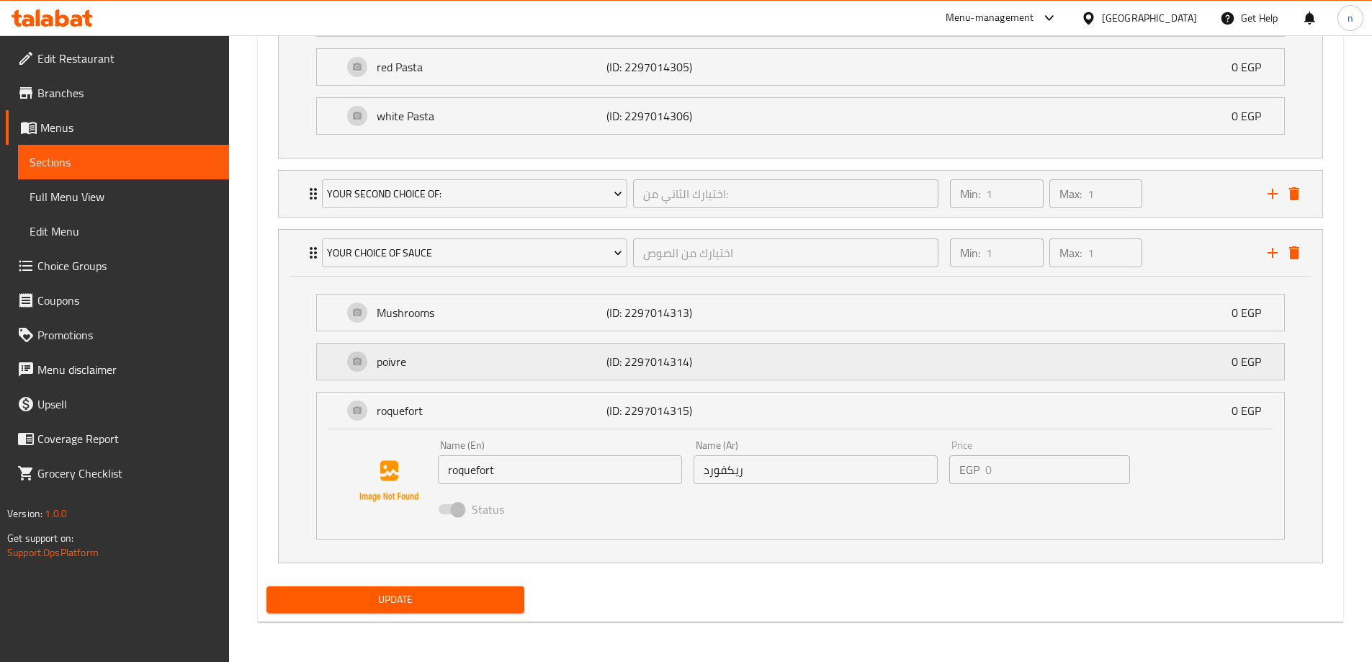
scroll to position [1107, 0]
click at [526, 308] on p "Mushrooms" at bounding box center [492, 312] width 230 height 17
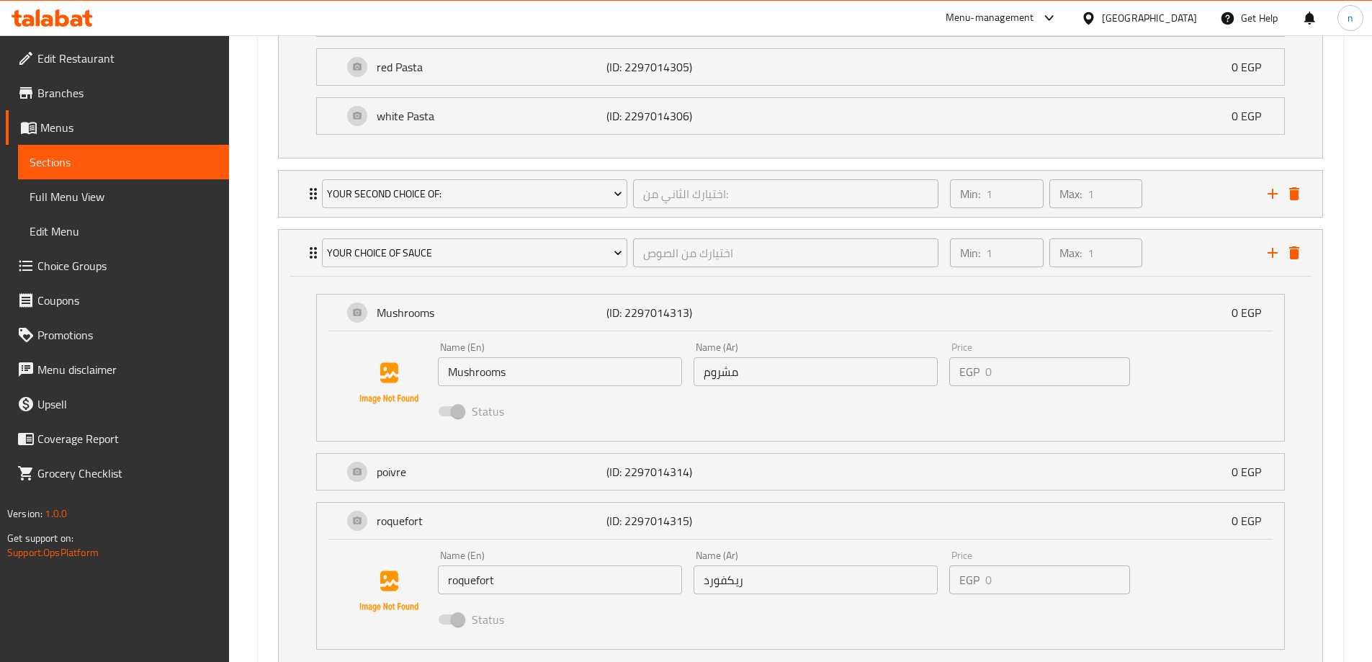
scroll to position [1218, 0]
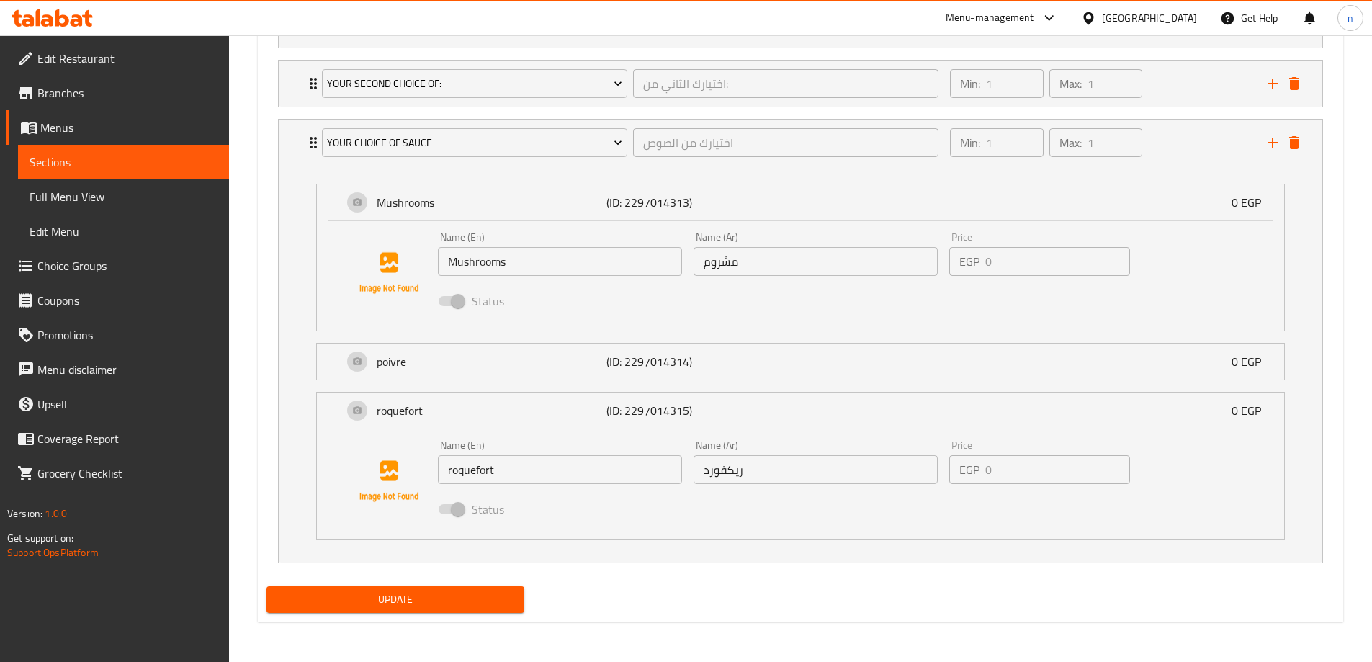
type textarea "Fillet meat pieces with your choice of sauce (mushroom - poivre -roquefort )"
click at [431, 606] on span "Update" at bounding box center [395, 599] width 235 height 18
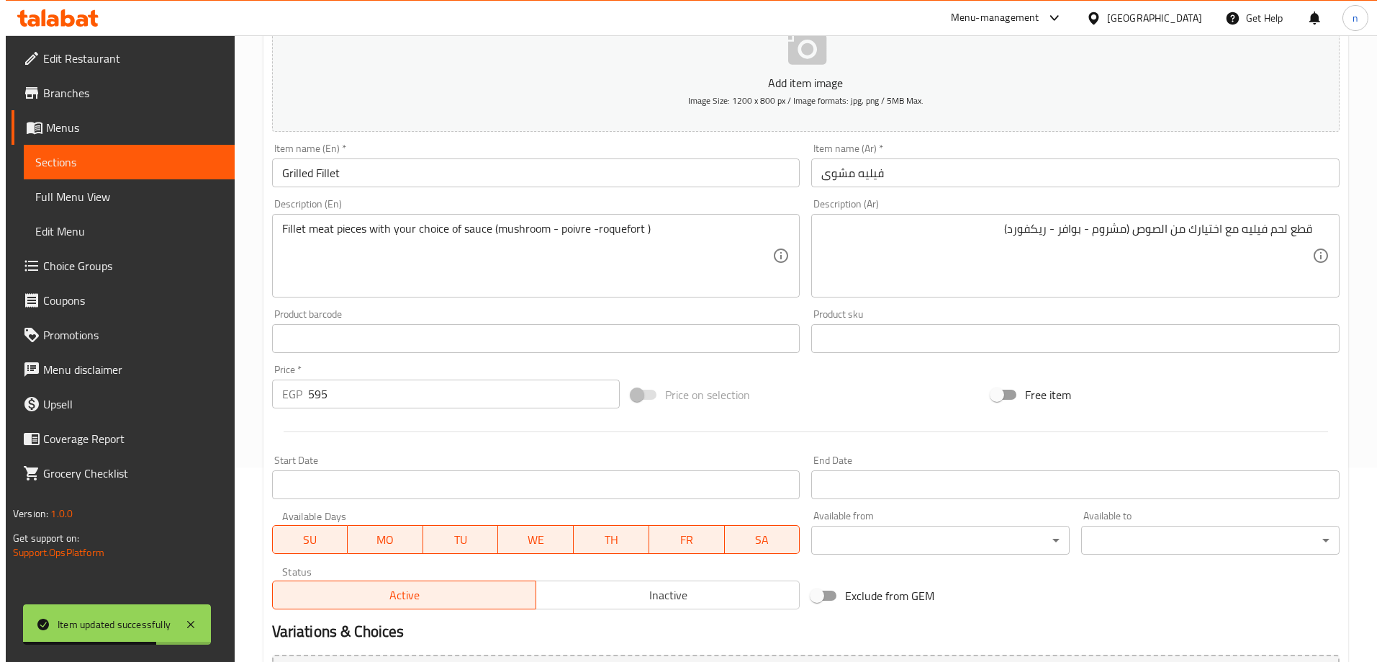
scroll to position [0, 0]
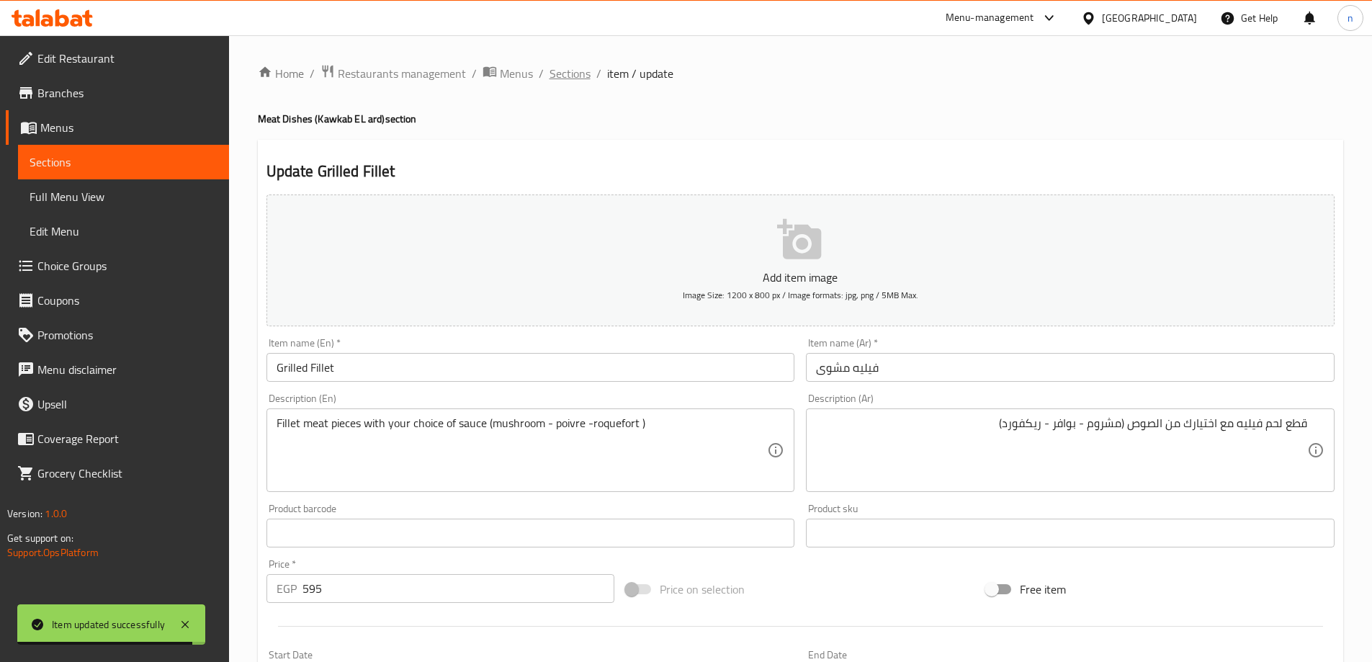
click at [570, 78] on span "Sections" at bounding box center [569, 73] width 41 height 17
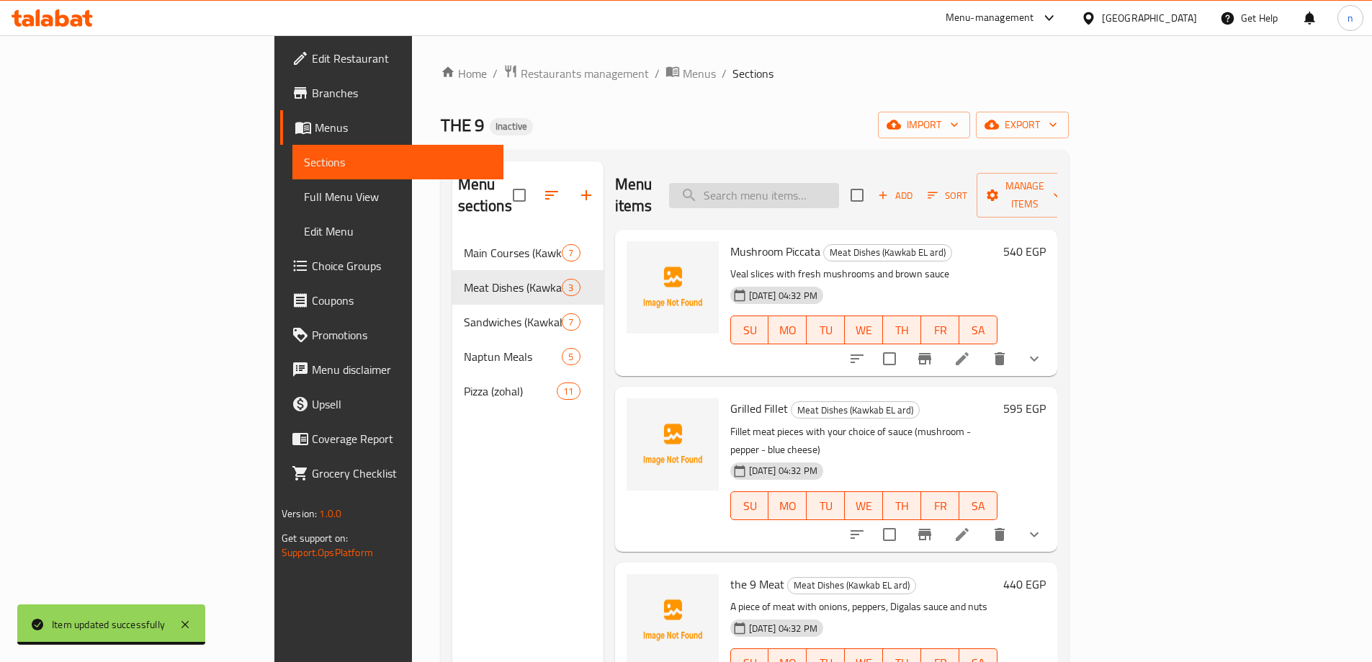
click at [801, 183] on input "search" at bounding box center [754, 195] width 170 height 25
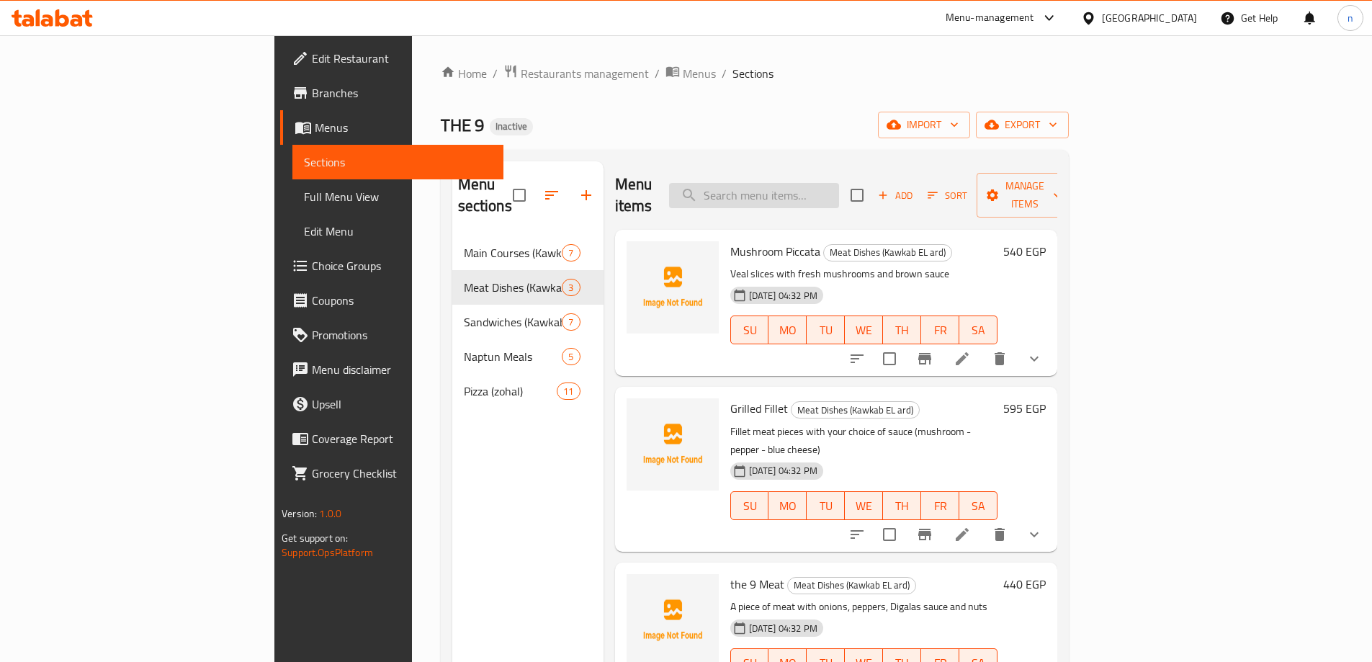
paste input "the 9 Meat"
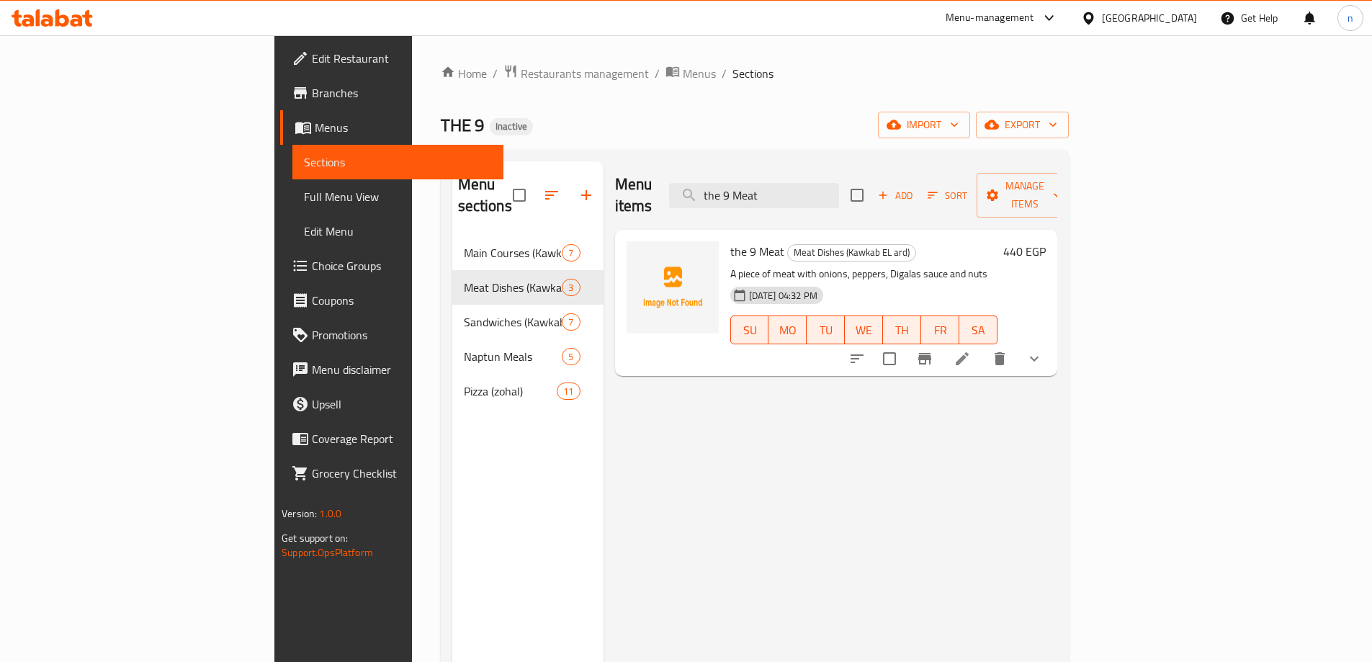
type input "the 9 Meat"
click at [982, 346] on li at bounding box center [962, 359] width 40 height 26
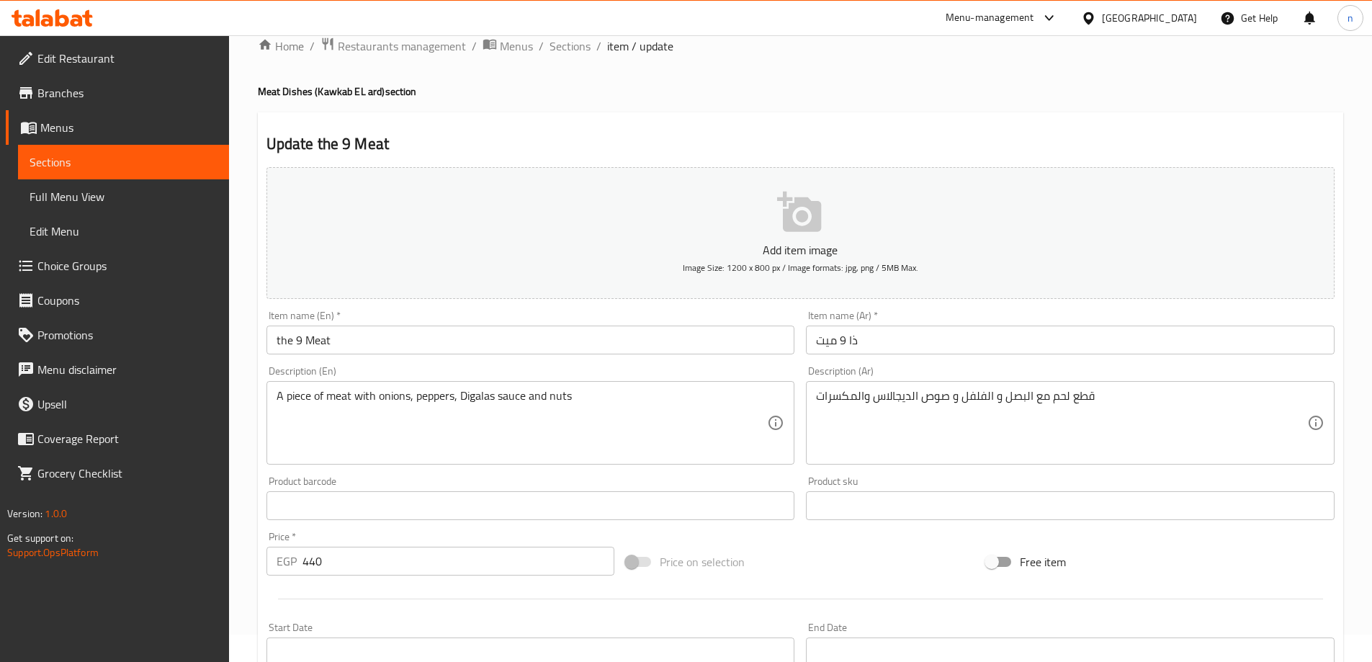
scroll to position [72, 0]
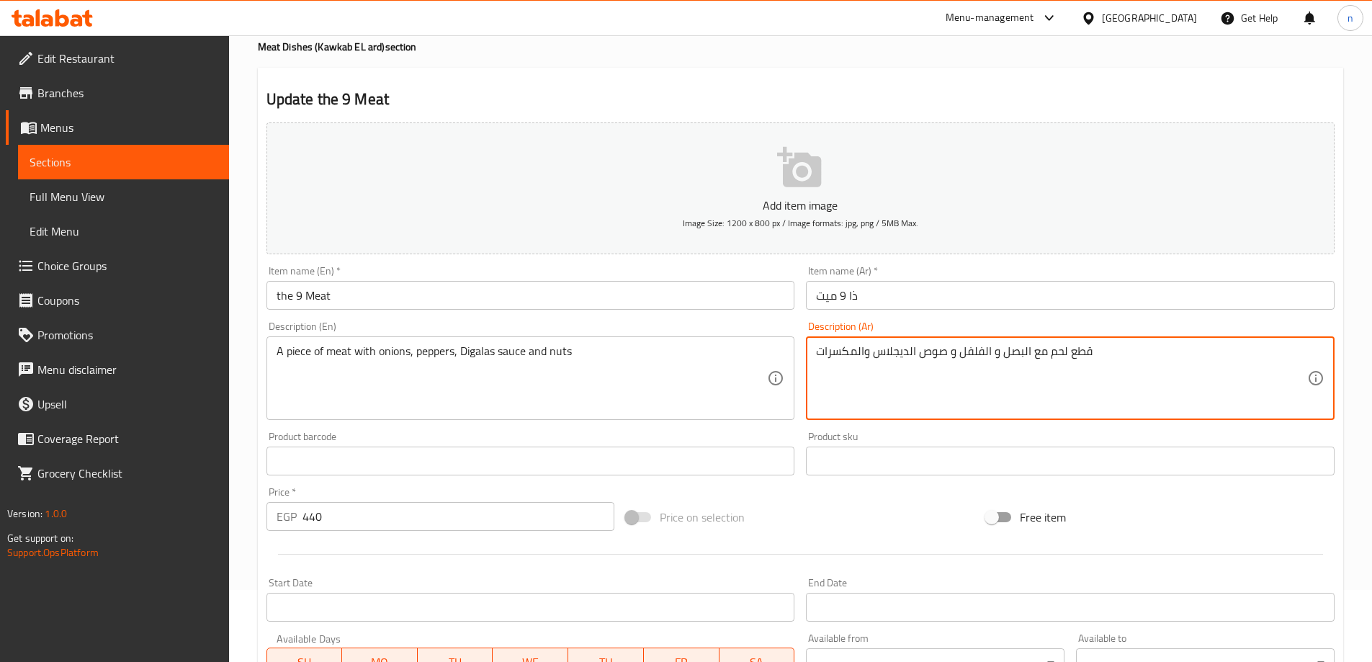
click at [899, 347] on textarea "قطع لحم مع البصل و الفلفل و صوص الديجلاس والمكسرات" at bounding box center [1061, 378] width 491 height 68
type textarea "قطع لحم مع البصل و الفلفل و صوص الديجلاس والمكسرات"
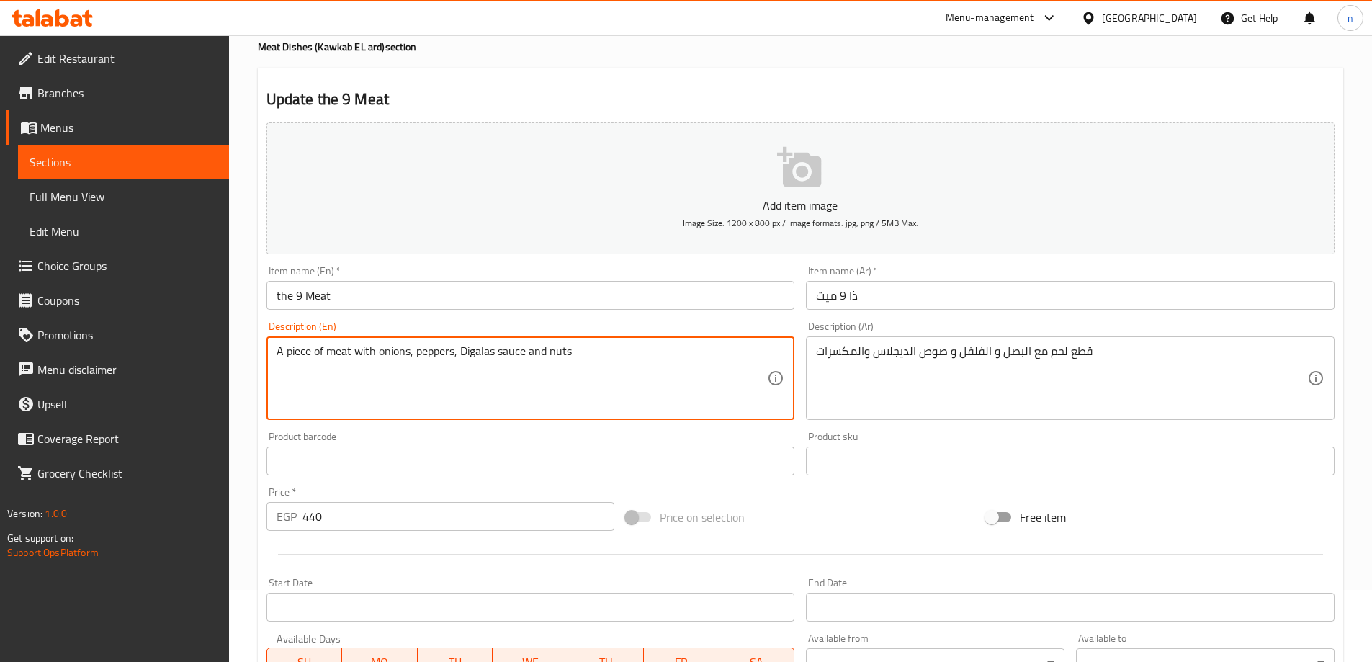
click at [474, 352] on textarea "A piece of meat with onions, peppers, Digalas sauce and nuts" at bounding box center [521, 378] width 491 height 68
paste textarea "las"
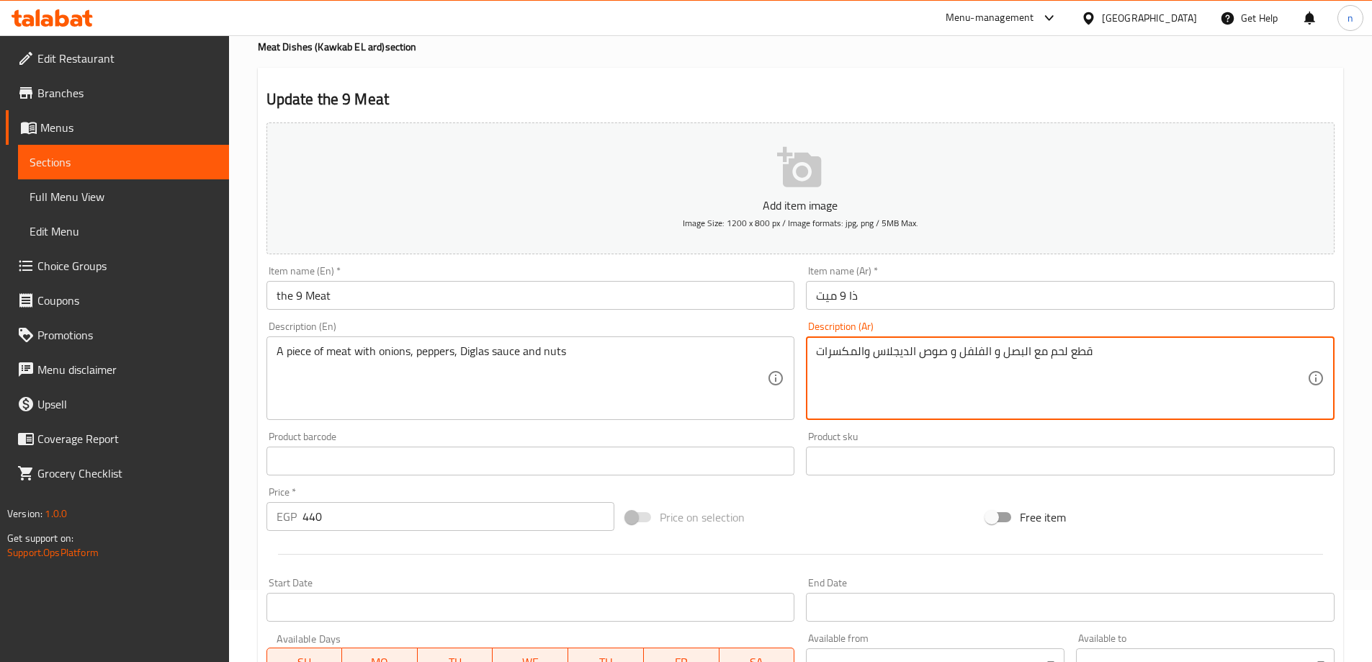
drag, startPoint x: 877, startPoint y: 354, endPoint x: 950, endPoint y: 359, distance: 72.9
drag, startPoint x: 873, startPoint y: 354, endPoint x: 907, endPoint y: 357, distance: 34.7
click at [907, 357] on textarea "قطع لحم مع البصل و الفلفل و صوص الديجلاس والمكسرات" at bounding box center [1061, 378] width 491 height 68
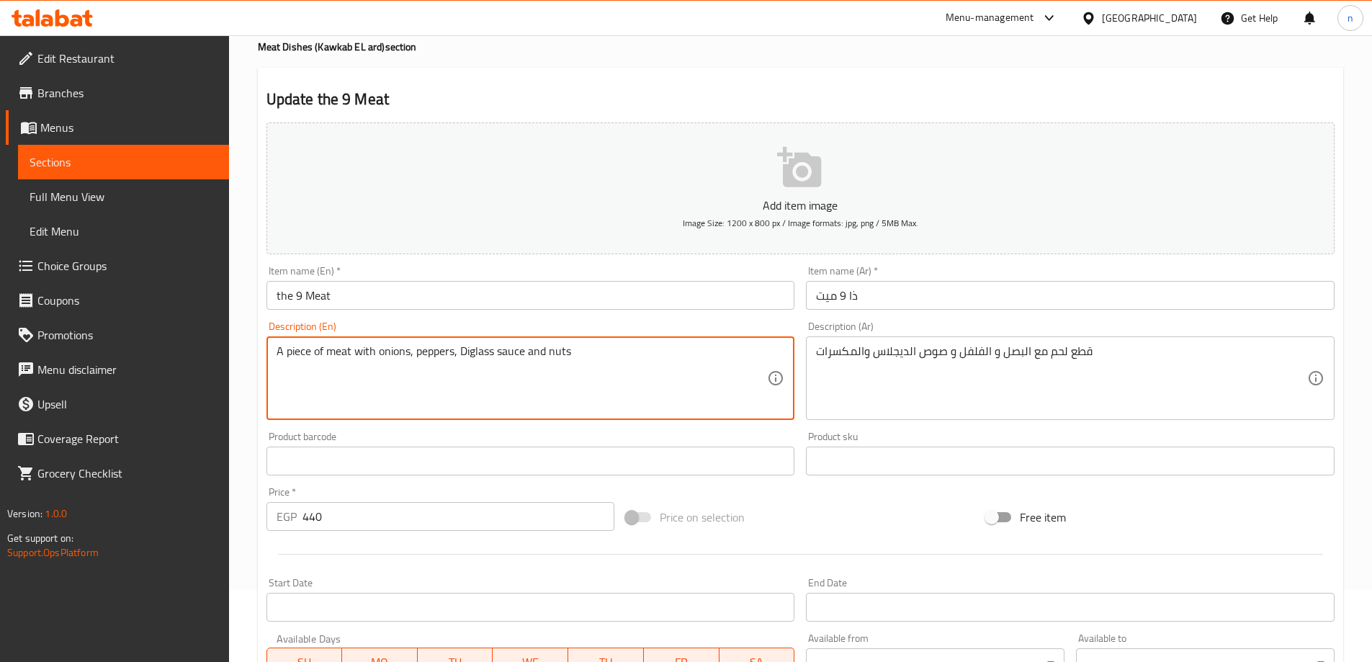
type textarea "A piece of meat with onions, peppers, Diglas sauce and nuts"
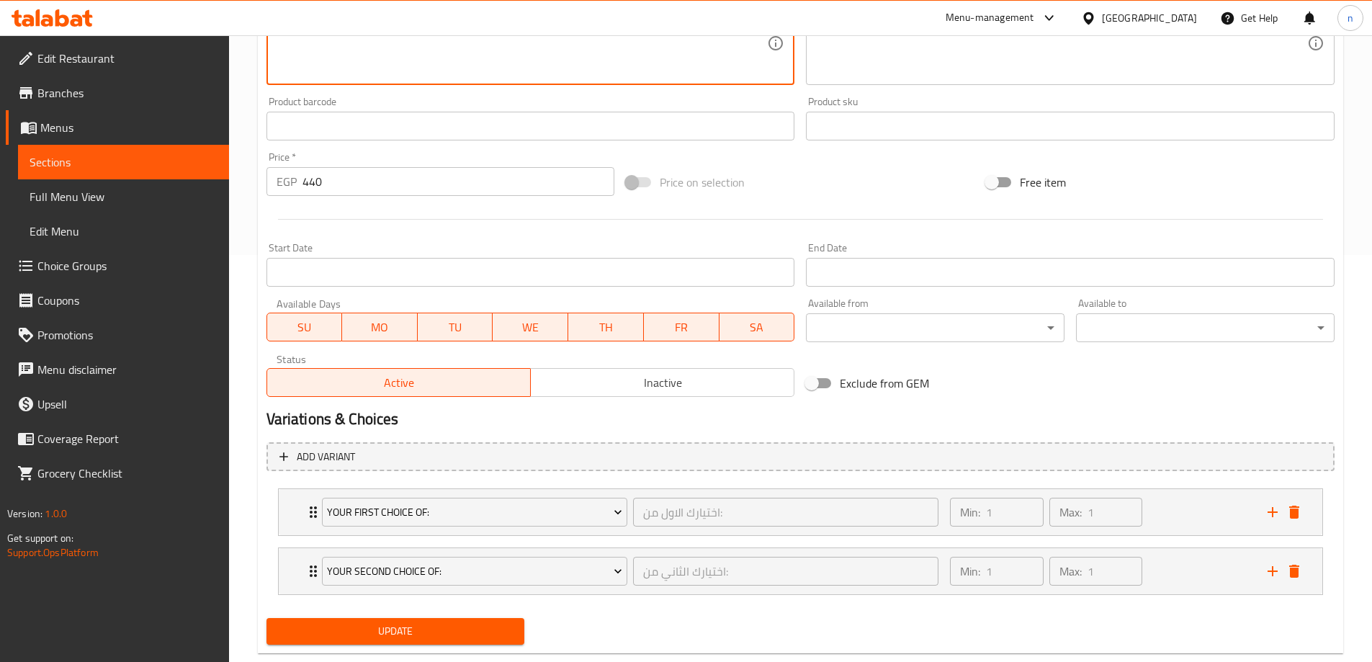
scroll to position [438, 0]
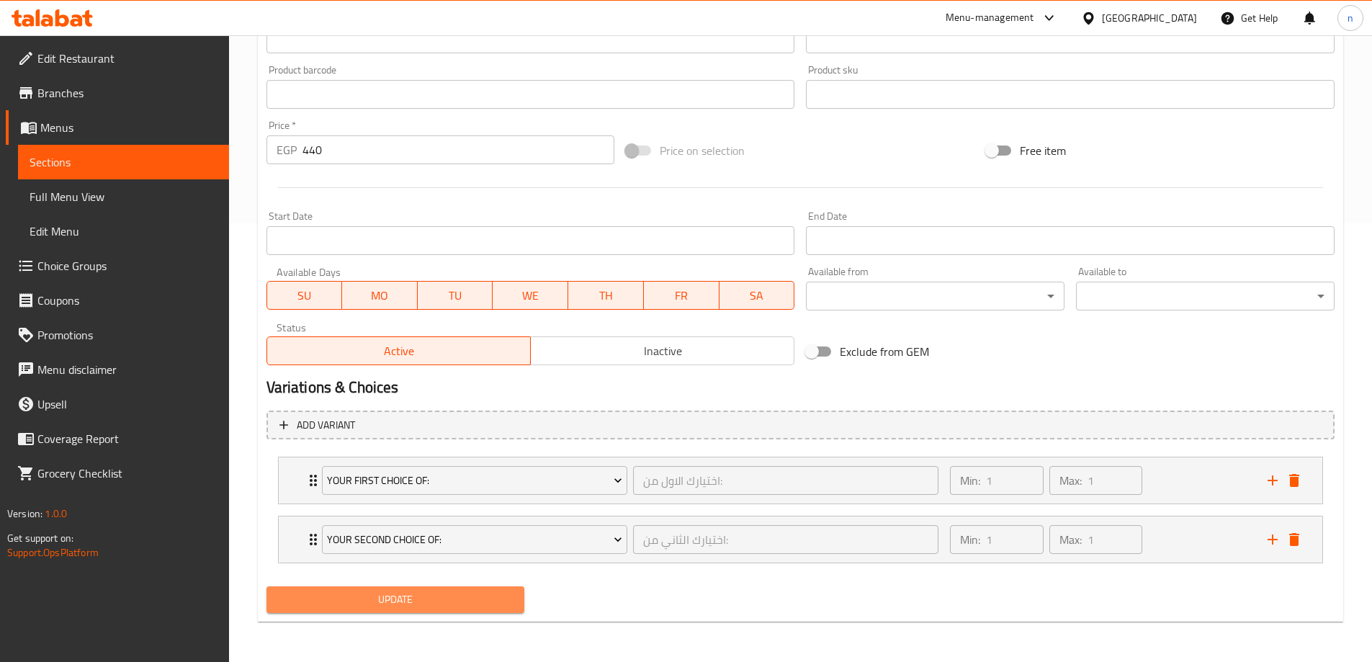
click at [433, 603] on span "Update" at bounding box center [395, 599] width 235 height 18
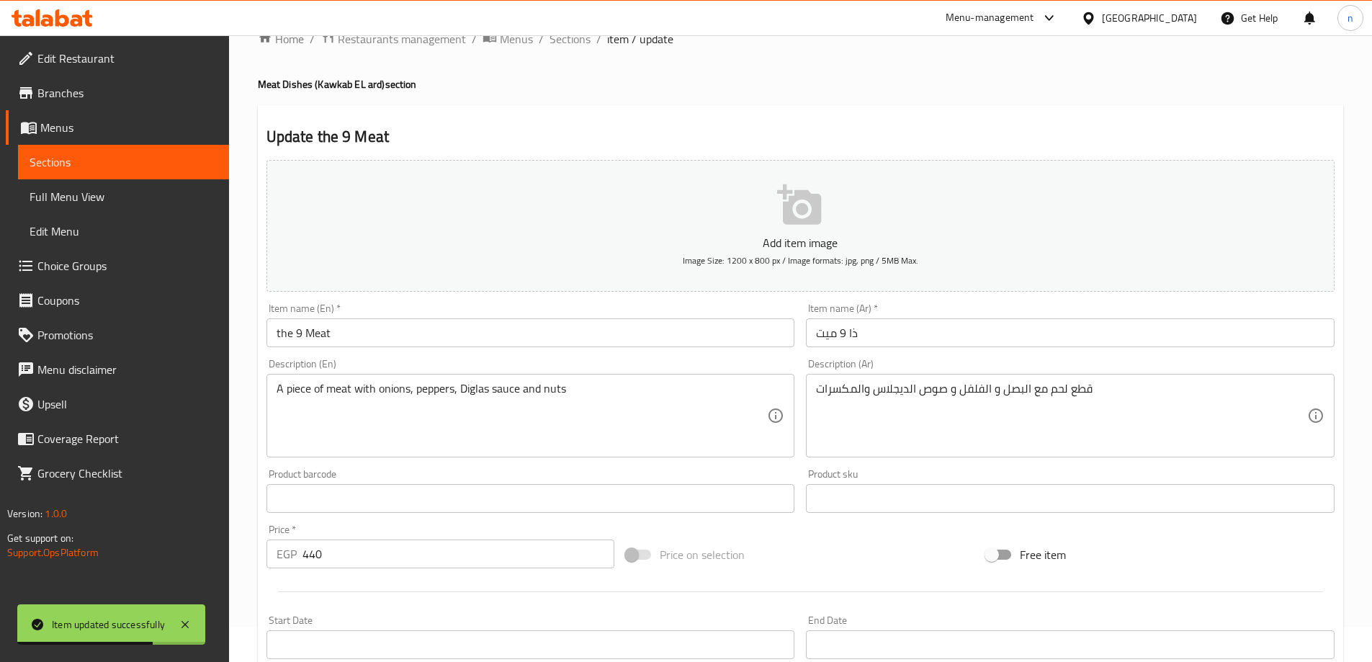
scroll to position [0, 0]
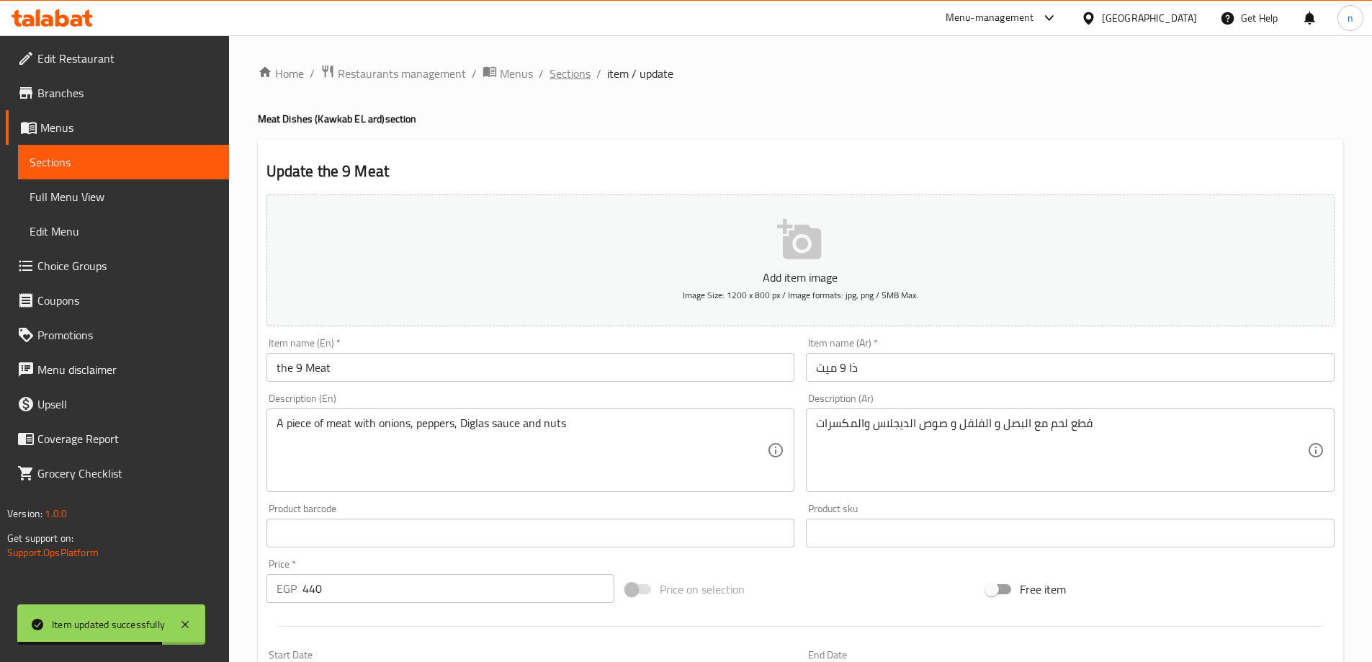
click at [580, 74] on span "Sections" at bounding box center [569, 73] width 41 height 17
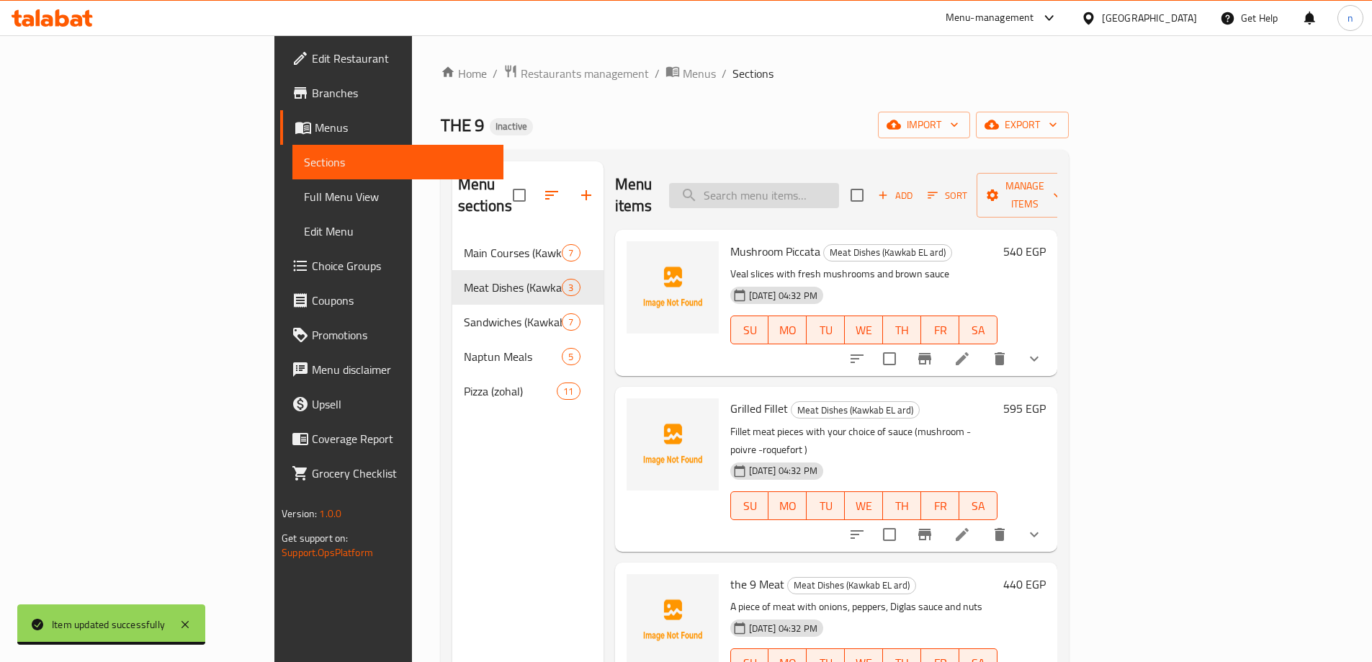
click at [823, 183] on input "search" at bounding box center [754, 195] width 170 height 25
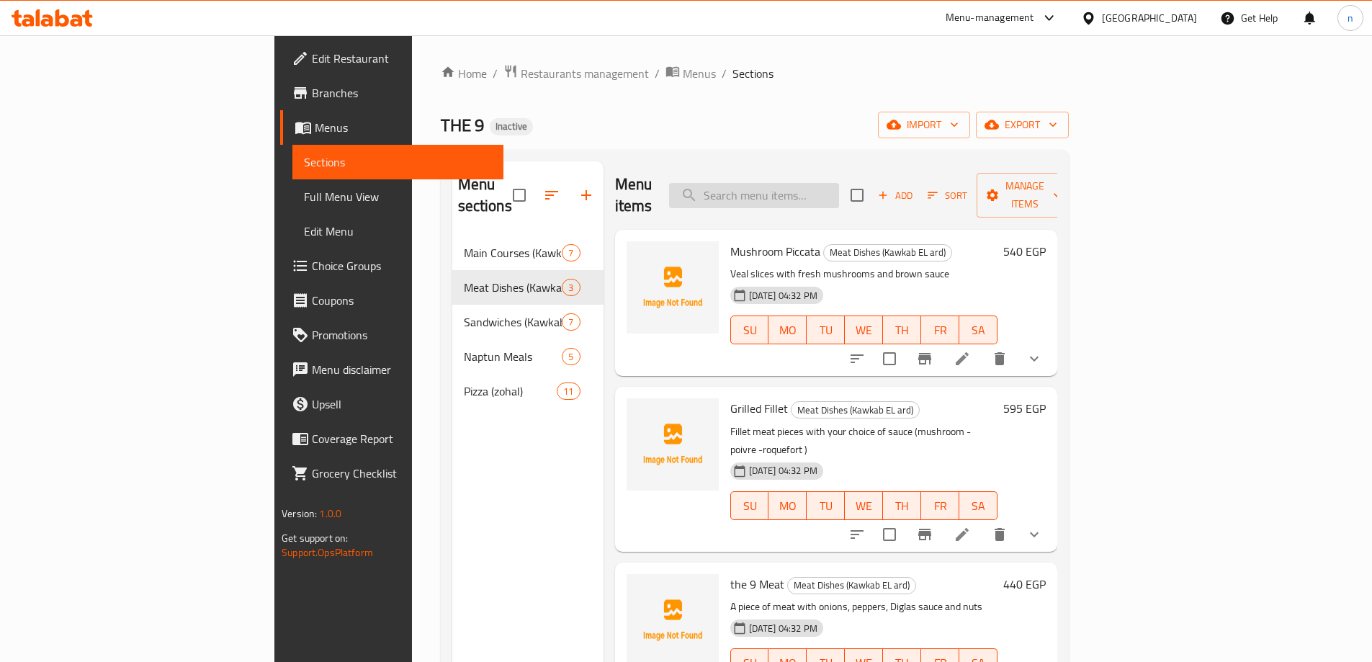
paste input "Half Rosto"
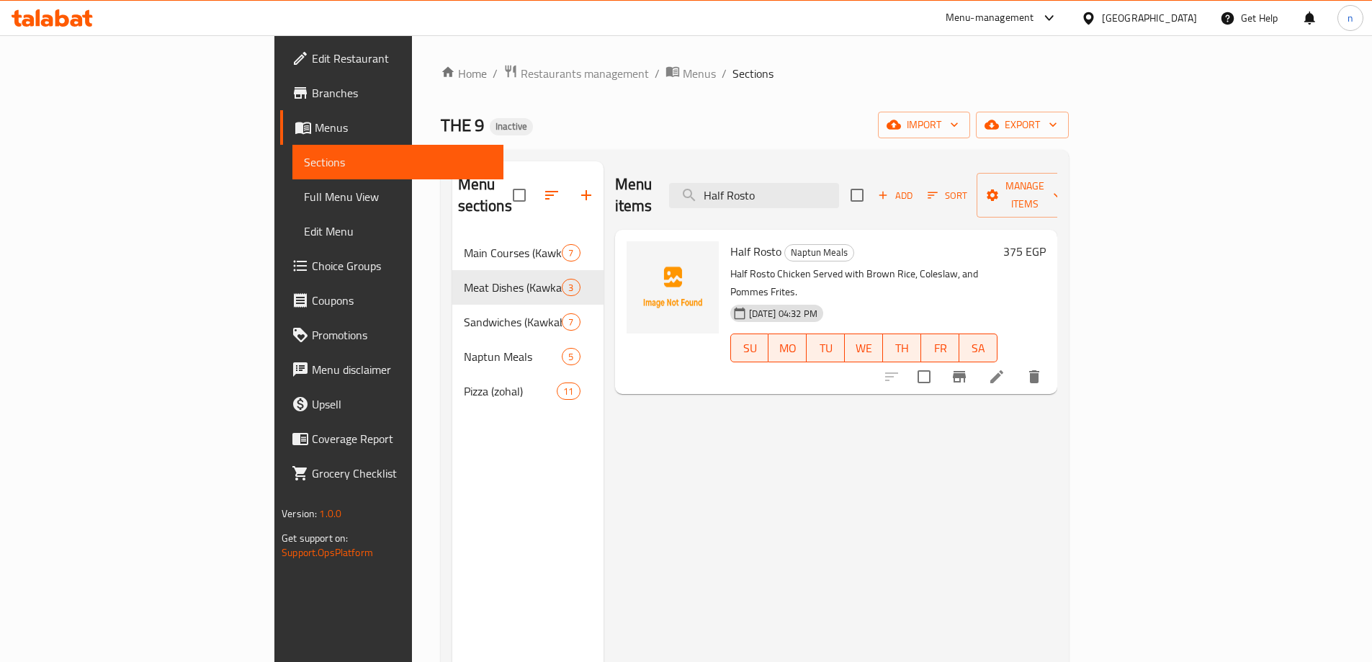
type input "Half Rosto"
click at [1005, 368] on icon at bounding box center [996, 376] width 17 height 17
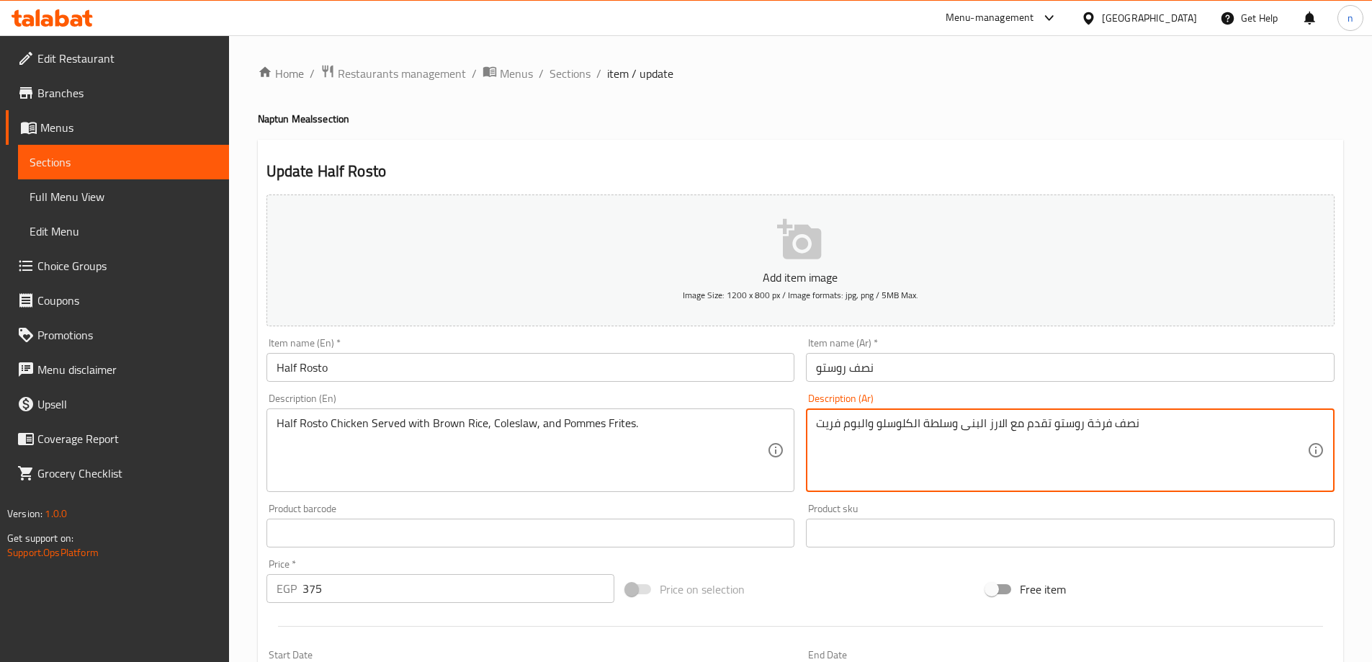
click at [907, 428] on textarea "نصف فرخة روستو تقدم مع الارز البنى وسلطة الكلوسلو والبوم فريت" at bounding box center [1061, 450] width 491 height 68
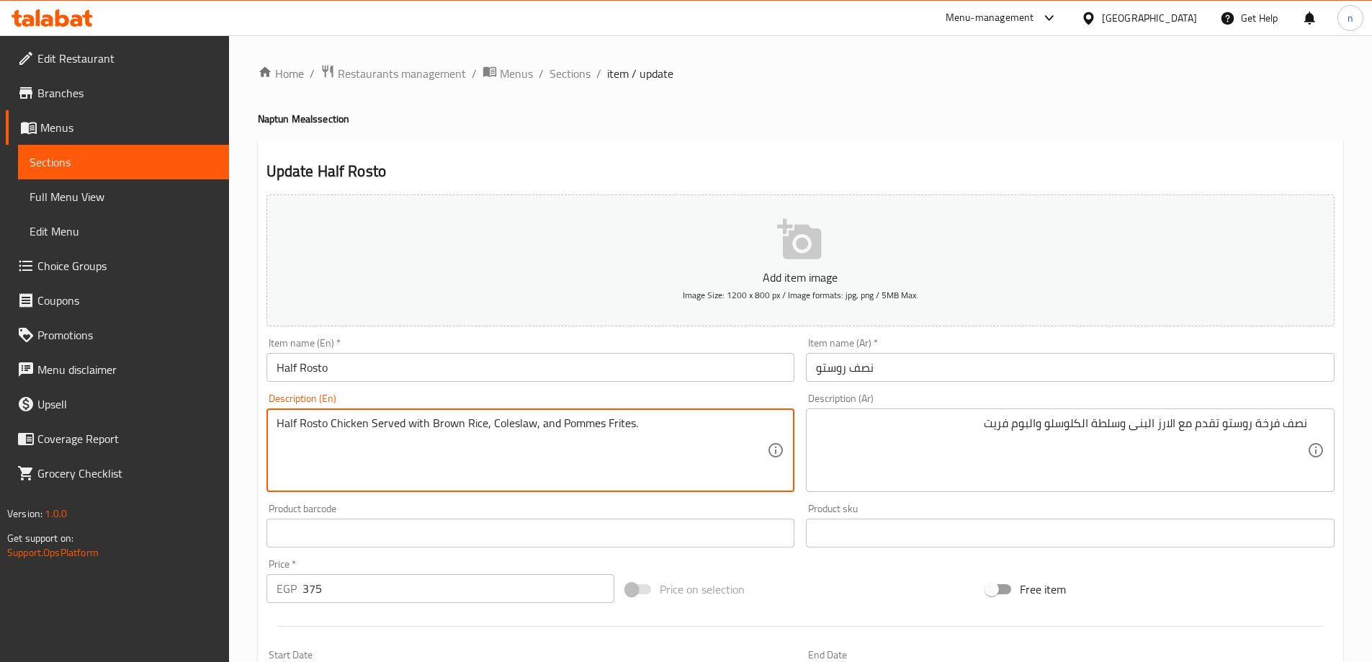
click at [534, 420] on textarea "Half Rosto Chicken Served with Brown Rice, Coleslaw, and Pommes Frites." at bounding box center [521, 450] width 491 height 68
drag, startPoint x: 531, startPoint y: 420, endPoint x: 539, endPoint y: 426, distance: 9.4
click at [534, 423] on textarea "Half Rosto Chicken Served with Brown Rice, Coleslaw, and Pommes Frites." at bounding box center [521, 450] width 491 height 68
click at [537, 423] on textarea "Half Rosto Chicken Served with Brown Rice, Coleslaw, and Pommes Frites." at bounding box center [521, 450] width 491 height 68
click at [532, 426] on textarea "Half Rosto Chicken Served with Brown Rice, Coleslaw, and Pommes Frites." at bounding box center [521, 450] width 491 height 68
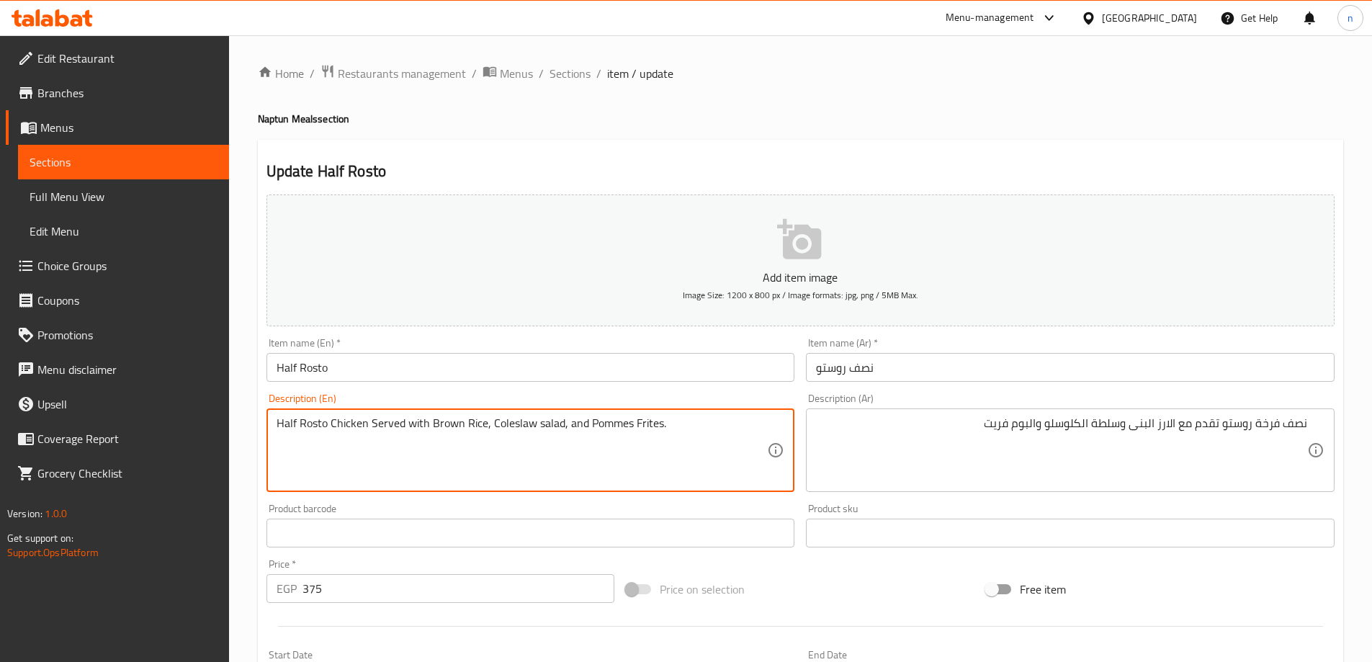
click at [518, 426] on textarea "Half Rosto Chicken Served with Brown Rice, Coleslaw salad, and Pommes Frites." at bounding box center [521, 450] width 491 height 68
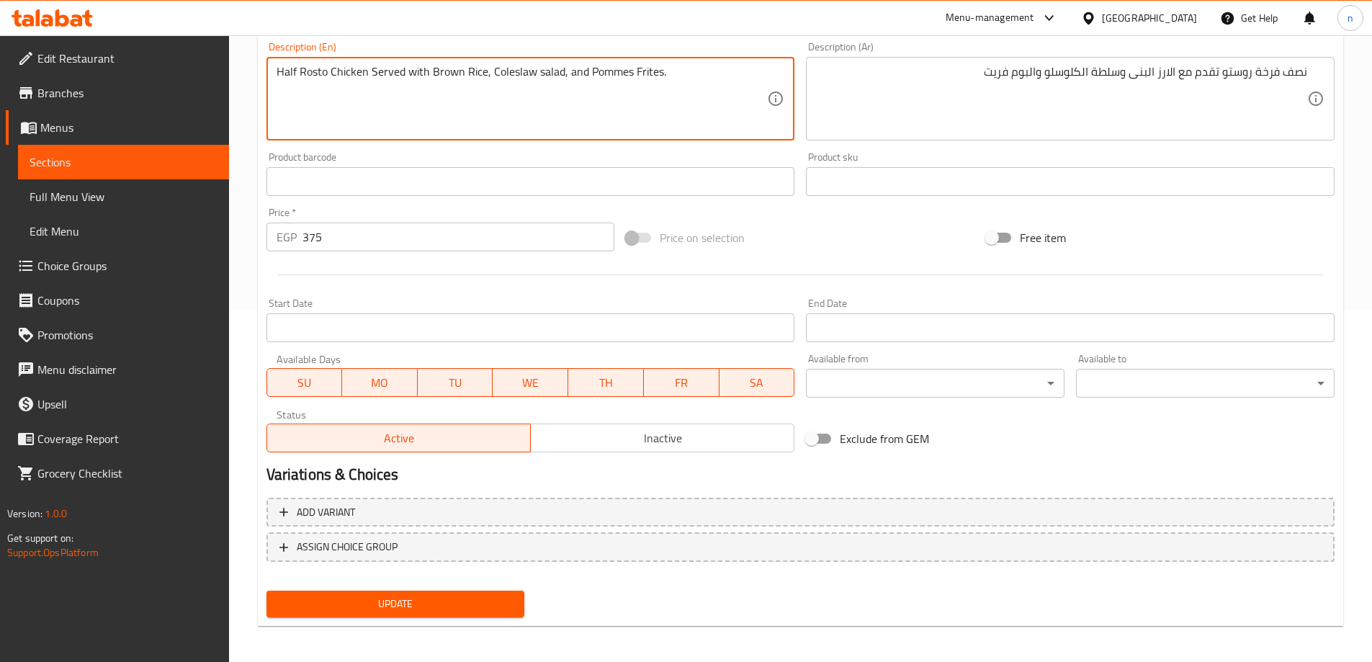
scroll to position [356, 0]
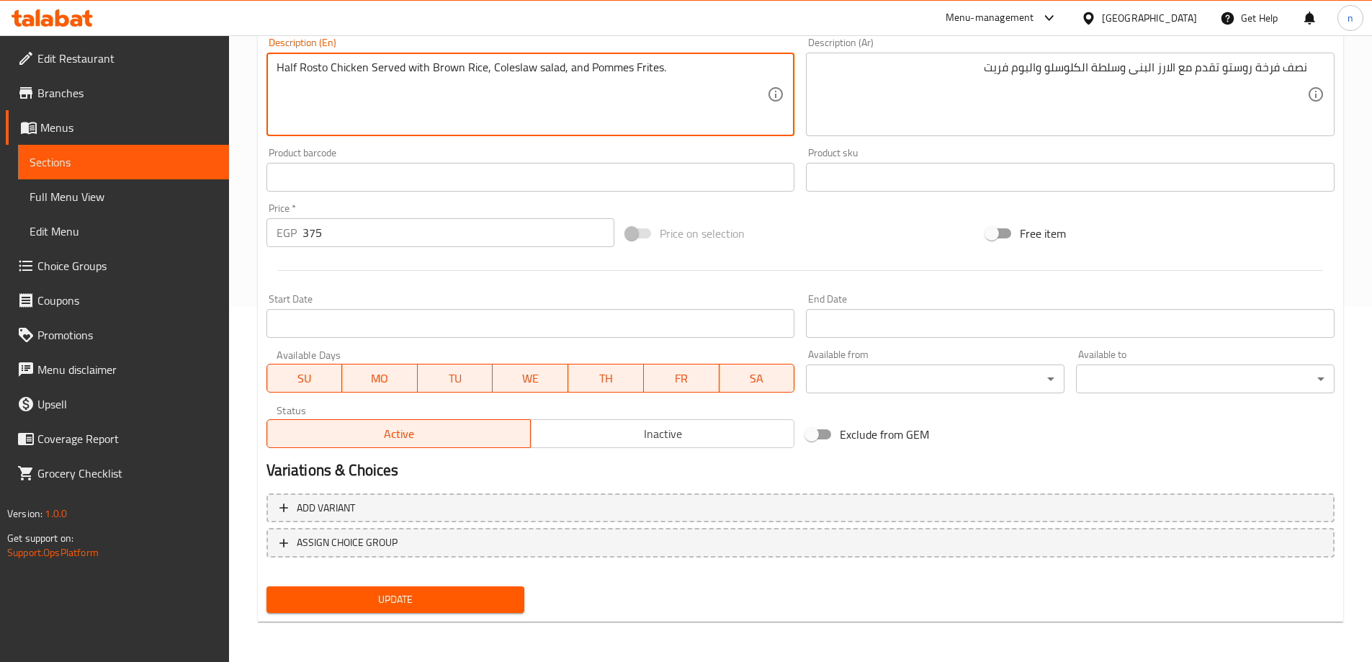
click at [377, 593] on span "Update" at bounding box center [395, 599] width 235 height 18
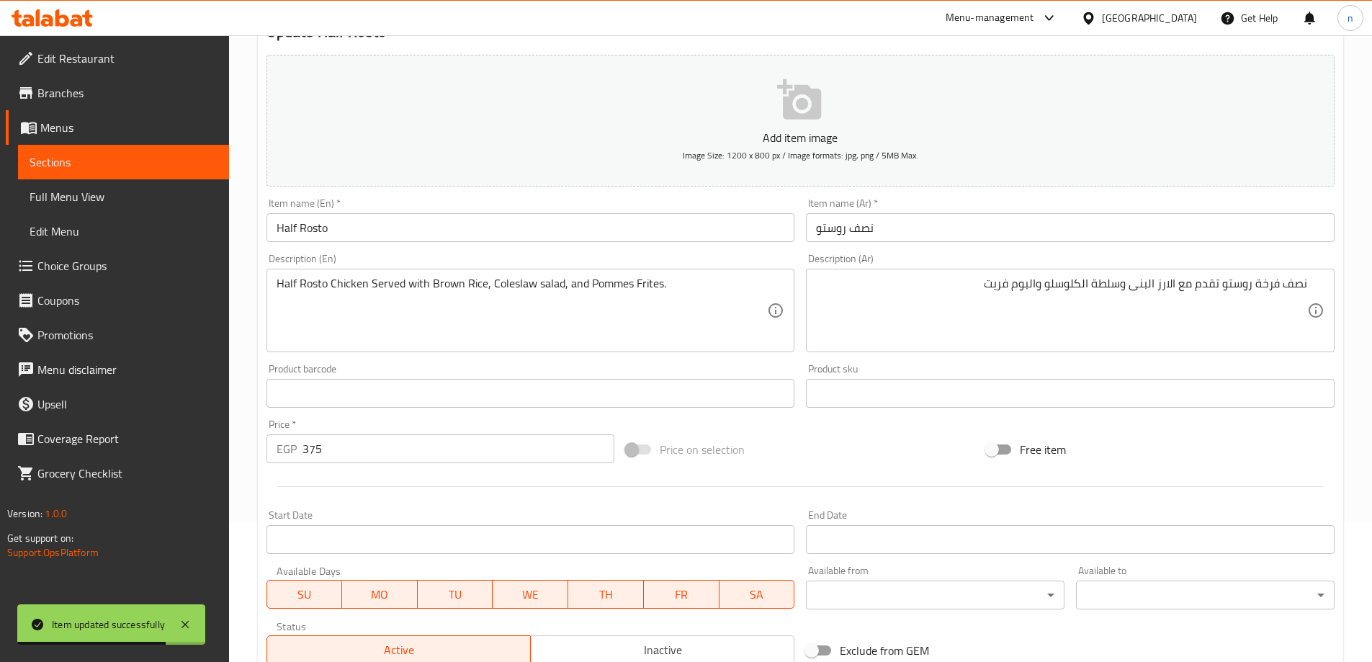
scroll to position [0, 0]
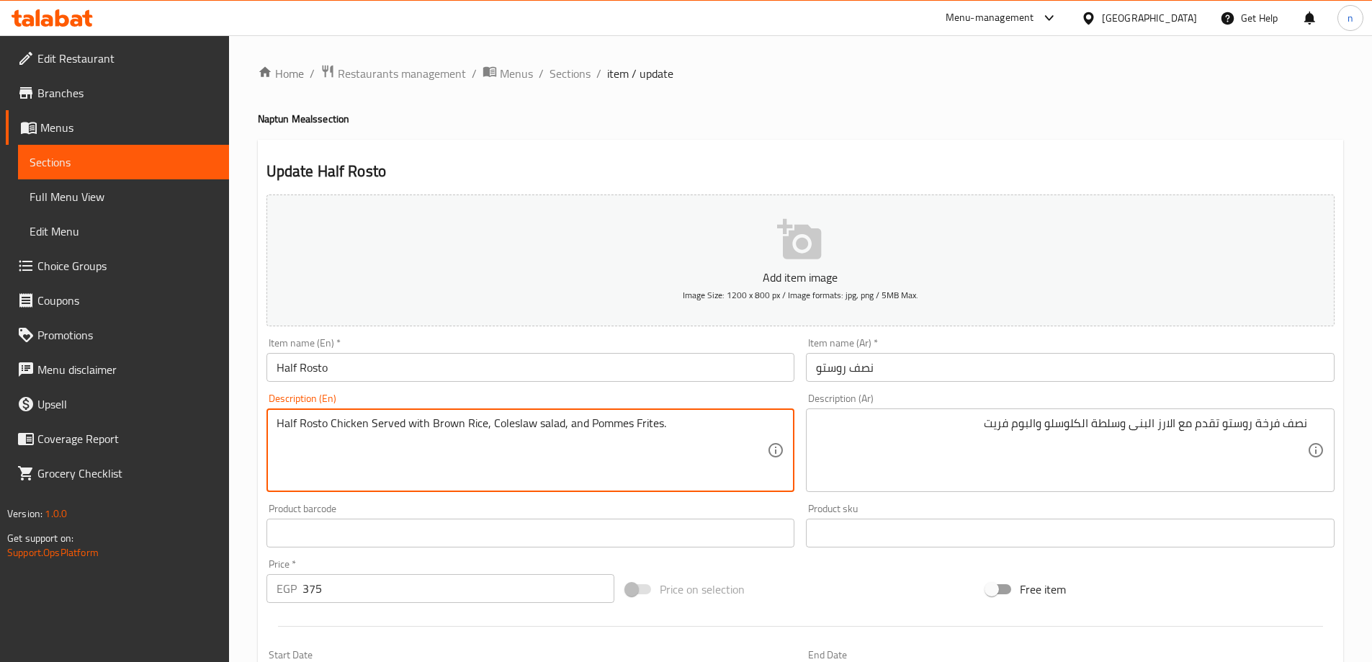
click at [580, 423] on textarea "Half Rosto Chicken Served with Brown Rice, Coleslaw salad, and Pommes Frites." at bounding box center [521, 450] width 491 height 68
type textarea "Half Rosto Chicken Served with Brown Rice, Coleslaw salad, and Pommes Frites."
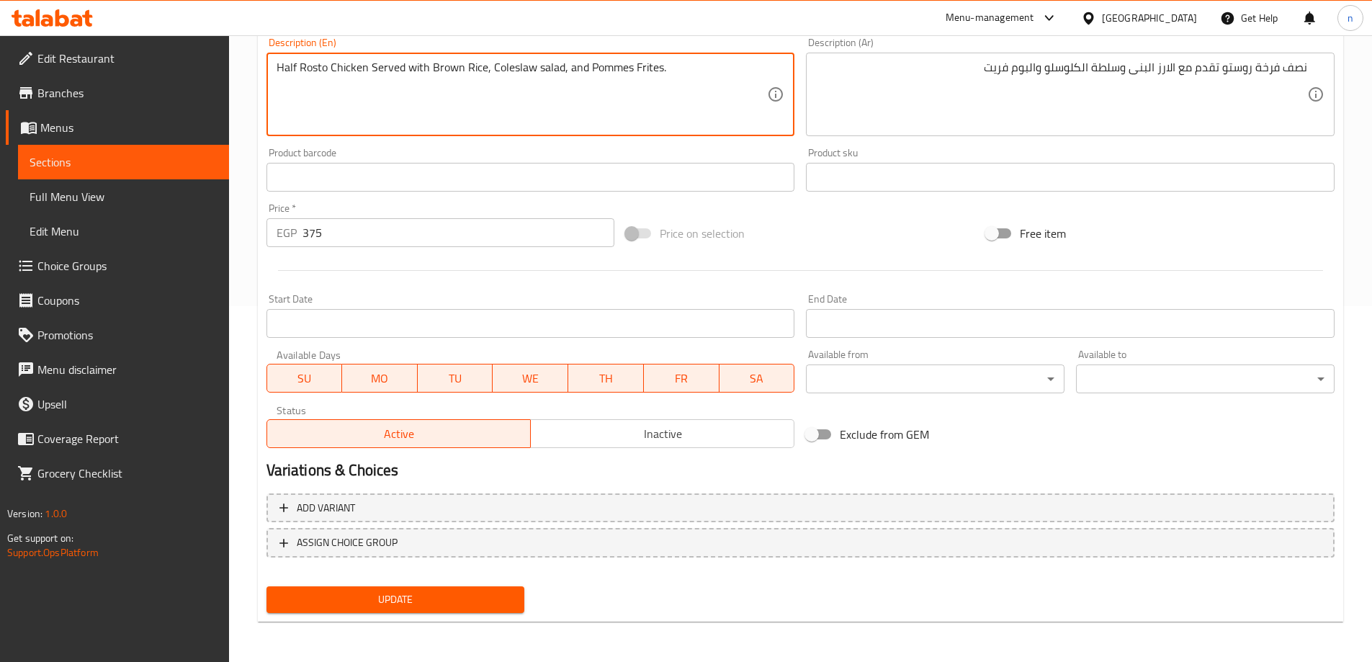
click at [420, 600] on span "Update" at bounding box center [395, 599] width 235 height 18
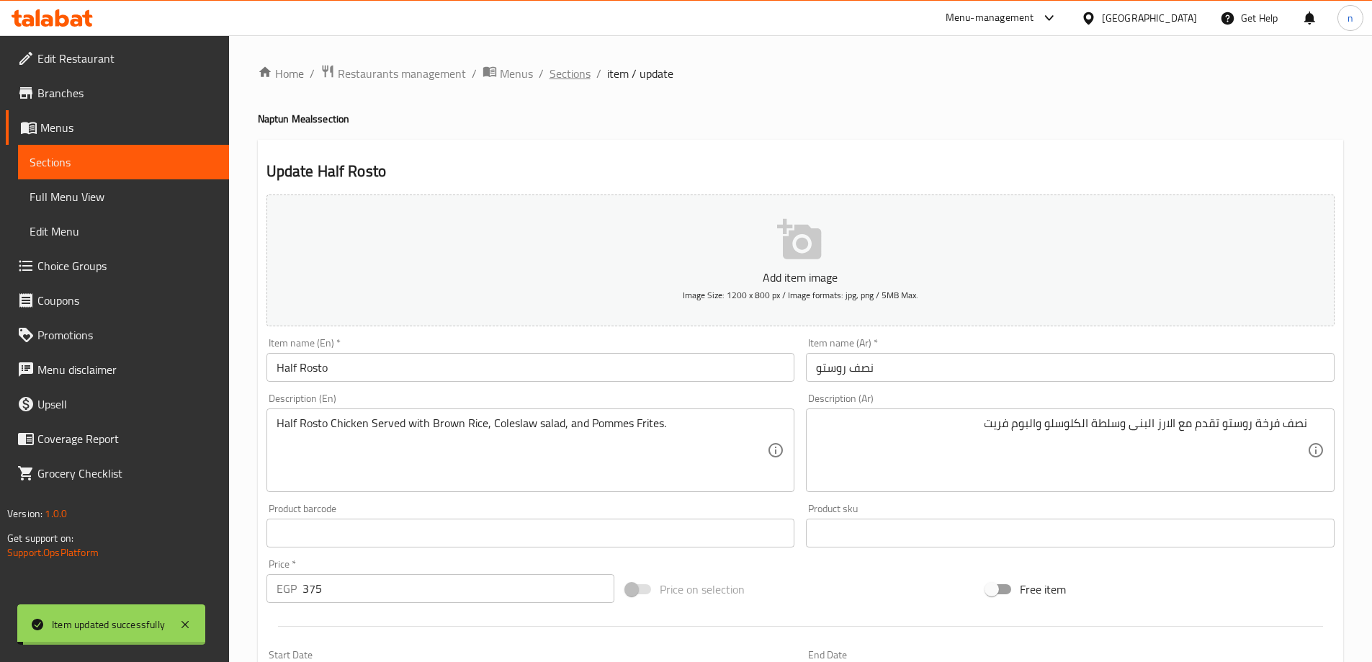
click at [571, 68] on span "Sections" at bounding box center [569, 73] width 41 height 17
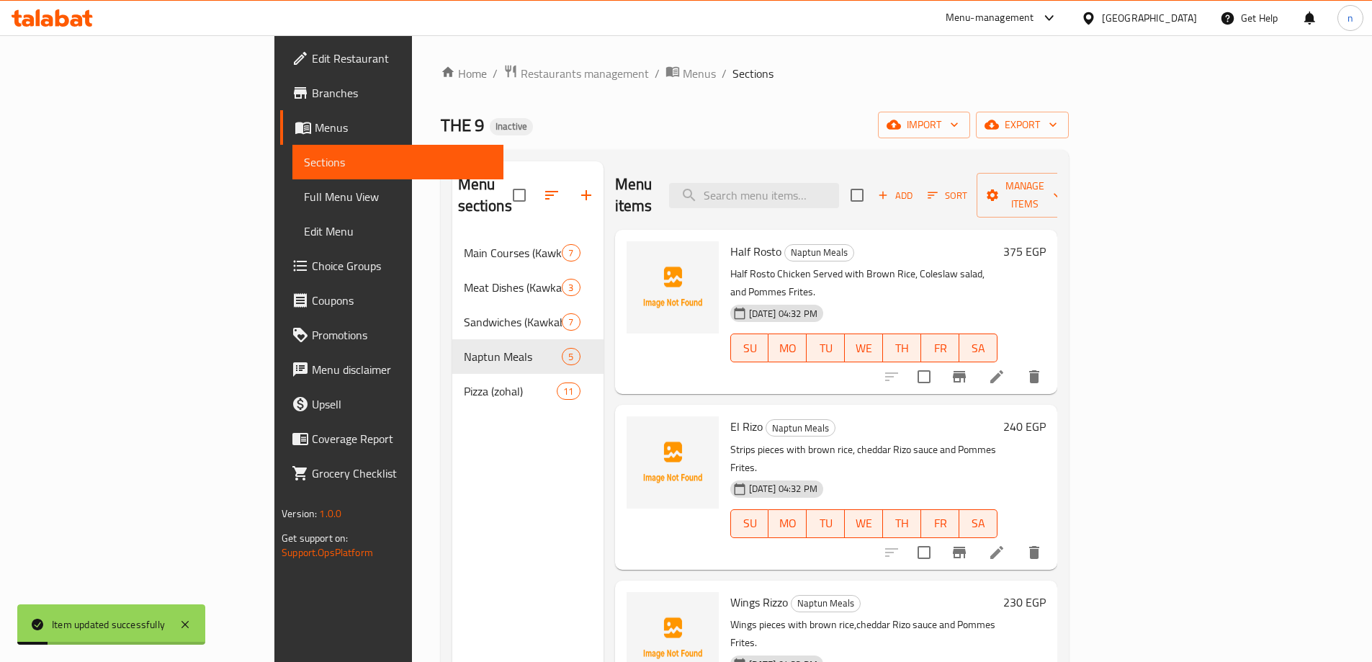
click at [868, 161] on div "Menu sections Main Courses (Kawkab EL ard) 7 Meat Dishes (Kawkab EL ard) 3 Sand…" at bounding box center [755, 492] width 628 height 685
click at [839, 183] on input "search" at bounding box center [754, 195] width 170 height 25
click at [791, 183] on input "search" at bounding box center [754, 195] width 170 height 25
paste input "Wings Rizzo"
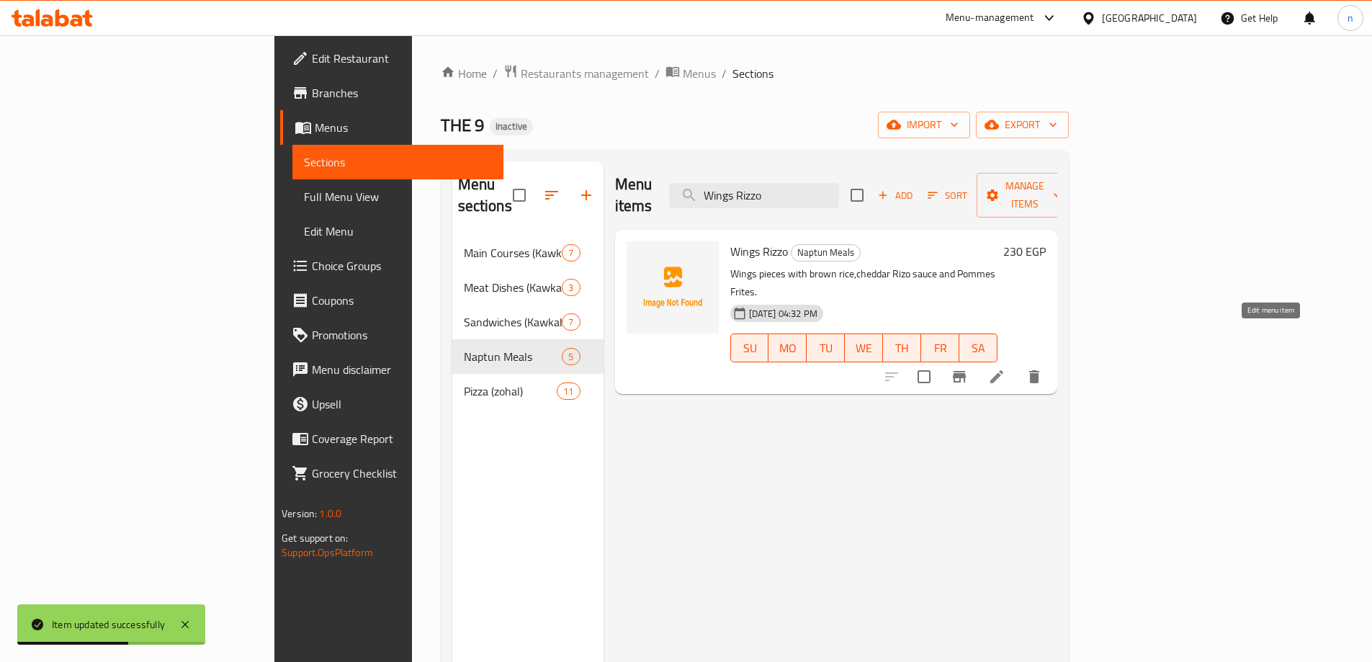
type input "Wings Rizzo"
click at [1005, 368] on icon at bounding box center [996, 376] width 17 height 17
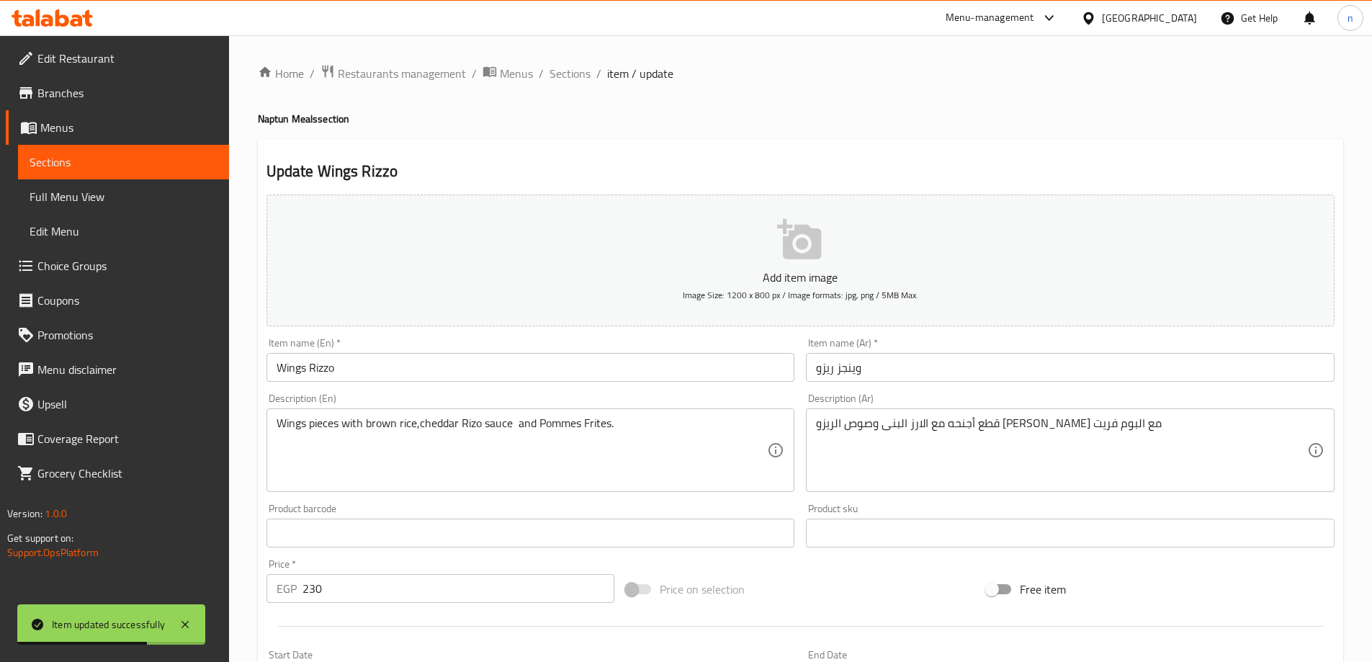
scroll to position [72, 0]
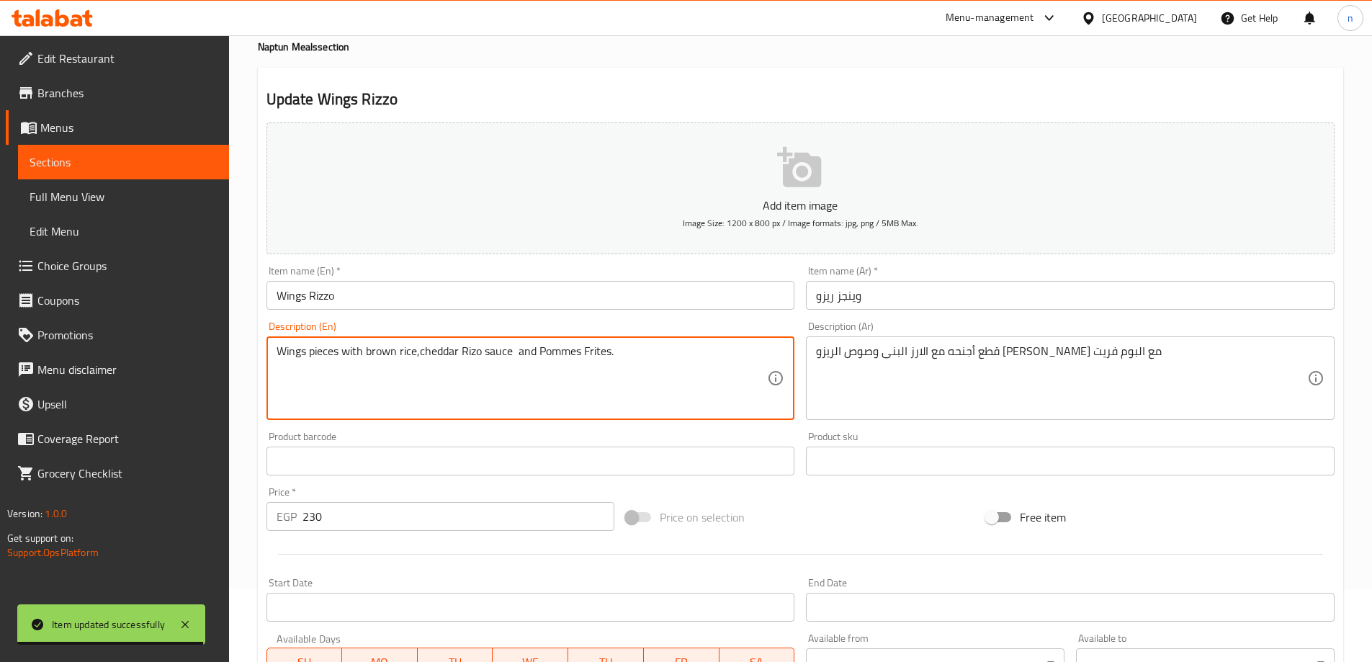
click at [530, 348] on textarea "Wings pieces with brown rice,cheddar Rizo sauce and Pommes Frites." at bounding box center [521, 378] width 491 height 68
click at [513, 353] on textarea "Wings pieces with brown rice,cheddar Rizo sauce with Pommes Frites." at bounding box center [521, 378] width 491 height 68
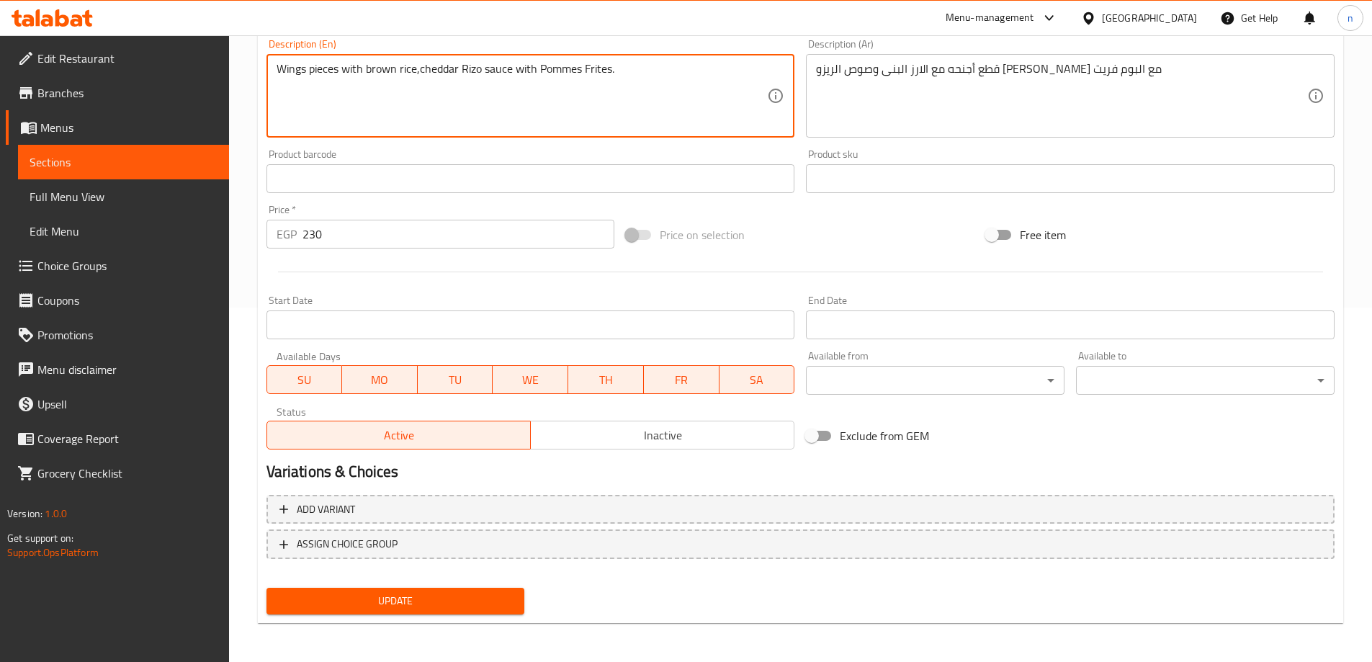
scroll to position [356, 0]
type textarea "Wings pieces with brown rice,cheddar Rizo sauce with Pommes Frites."
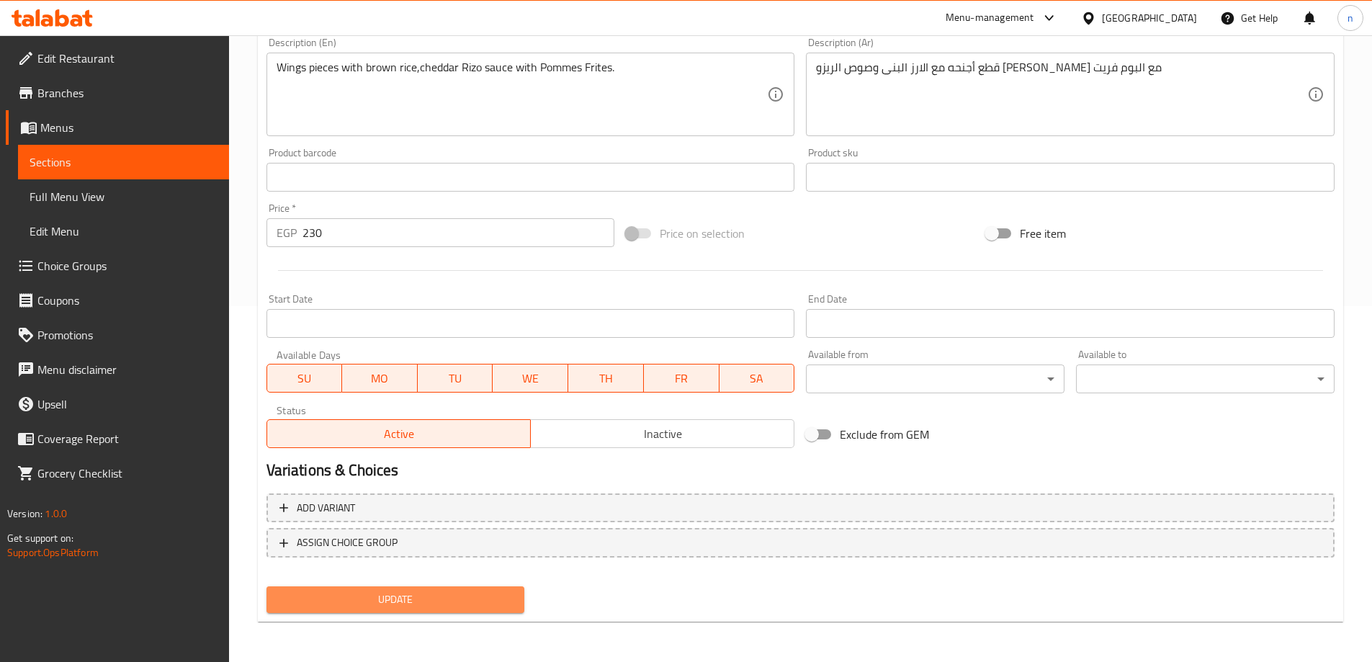
click at [441, 596] on span "Update" at bounding box center [395, 599] width 235 height 18
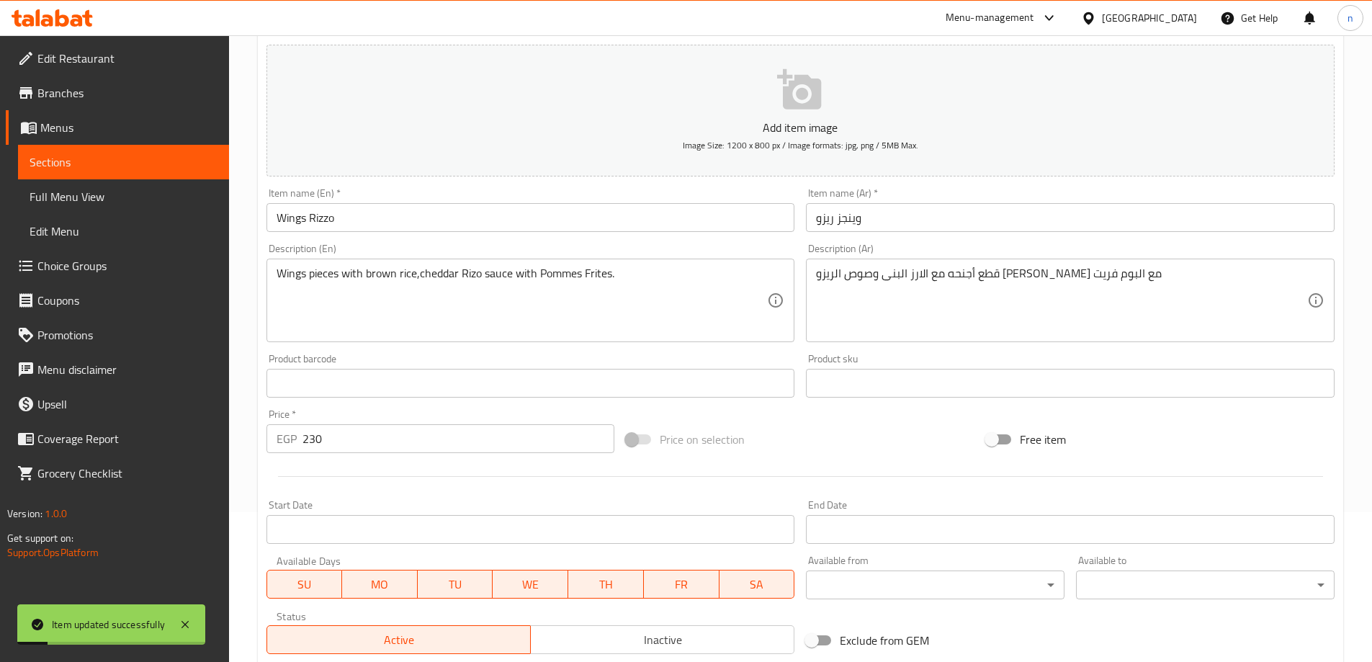
scroll to position [0, 0]
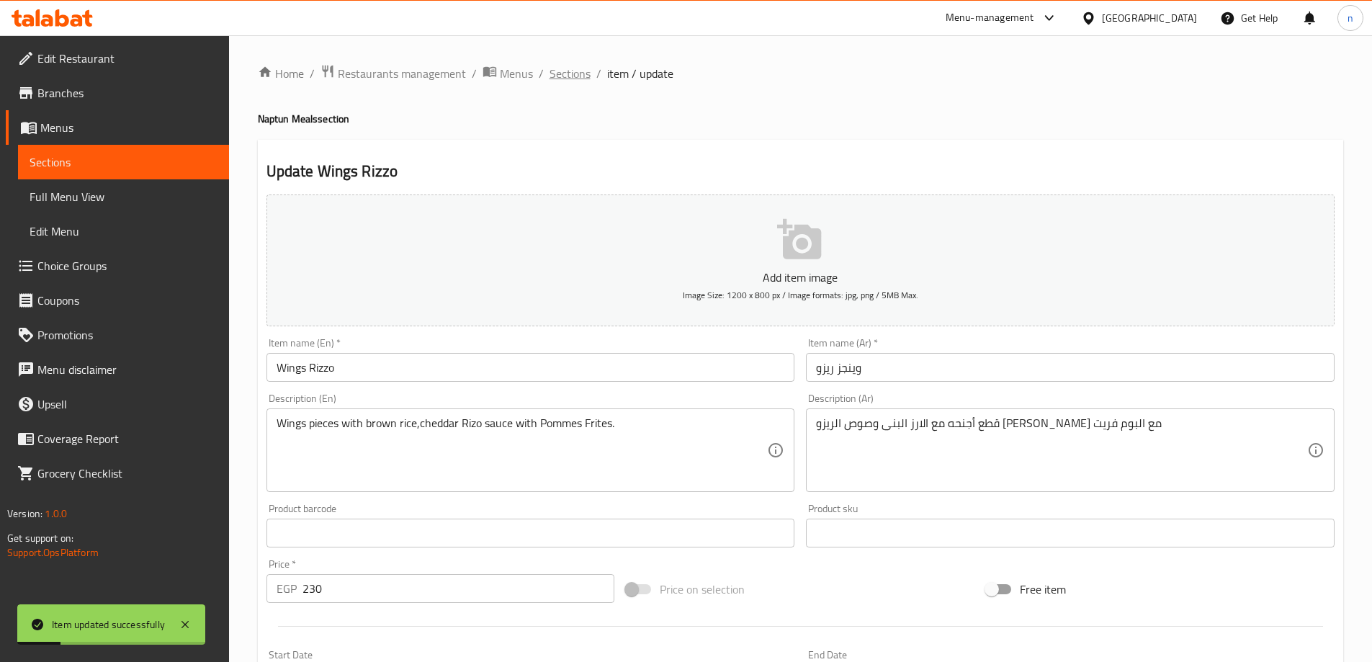
click at [575, 73] on span "Sections" at bounding box center [569, 73] width 41 height 17
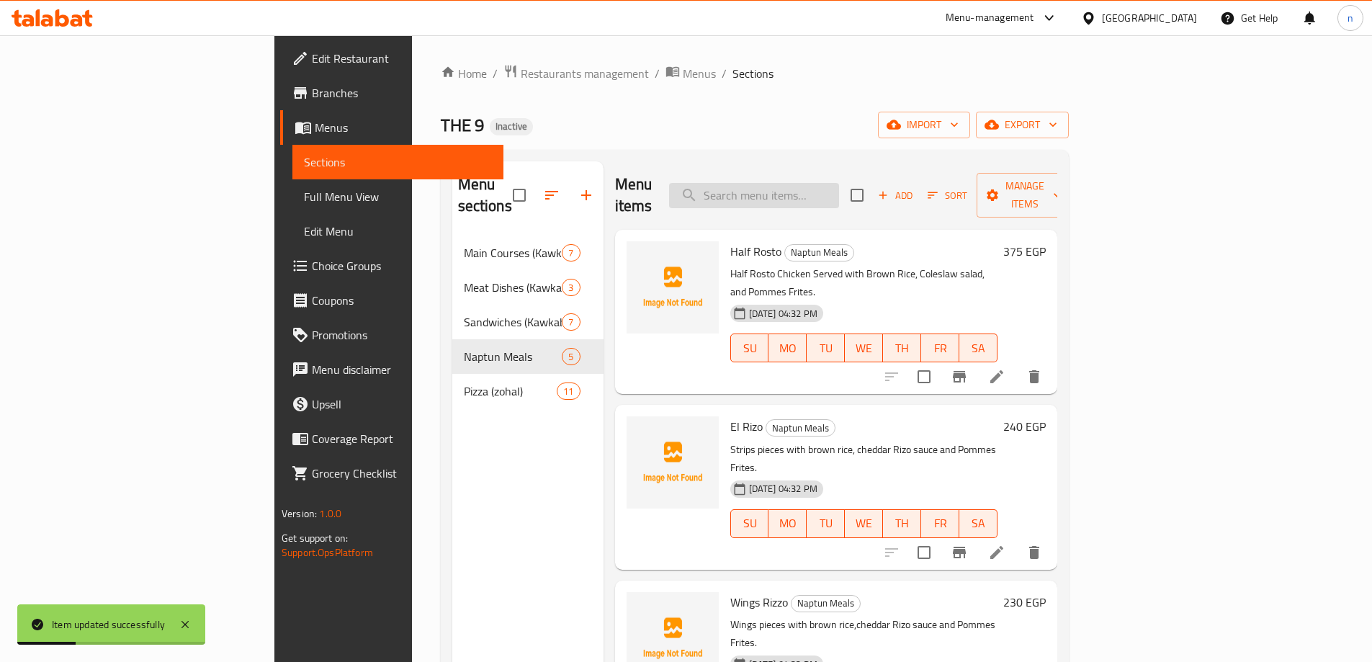
click at [792, 192] on input "search" at bounding box center [754, 195] width 170 height 25
paste input "El Makok"
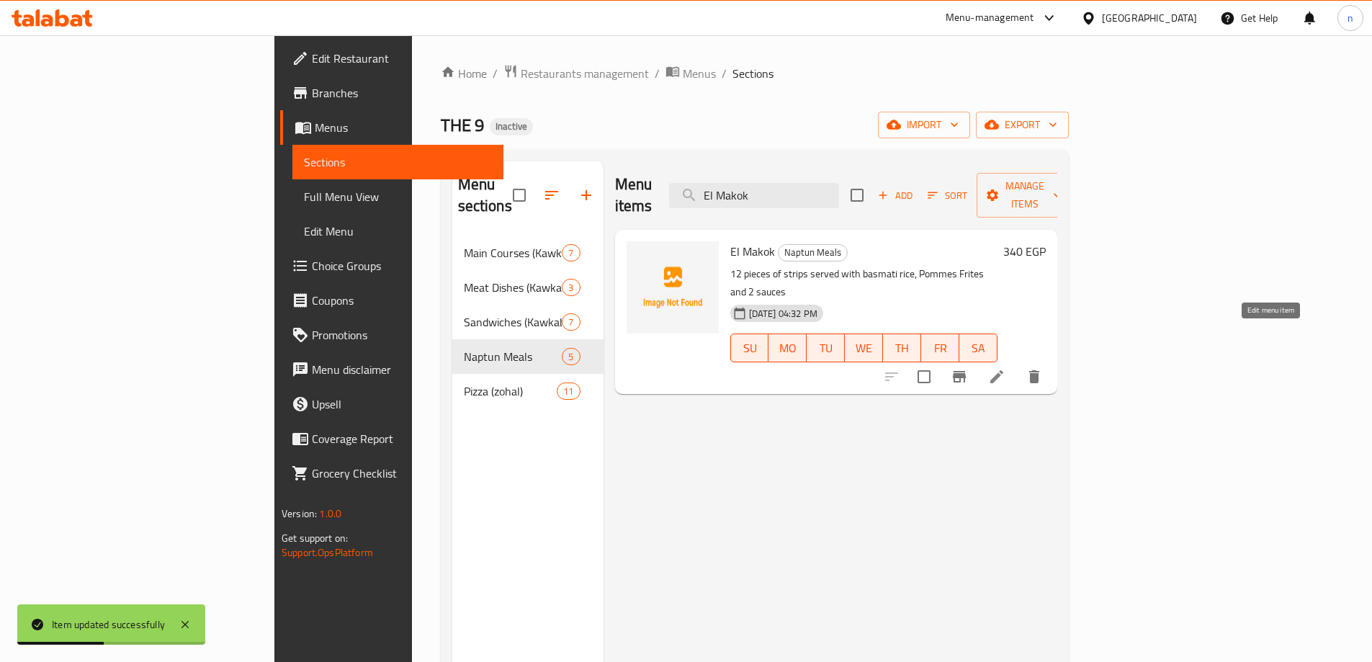
type input "El Makok"
click at [1005, 368] on icon at bounding box center [996, 376] width 17 height 17
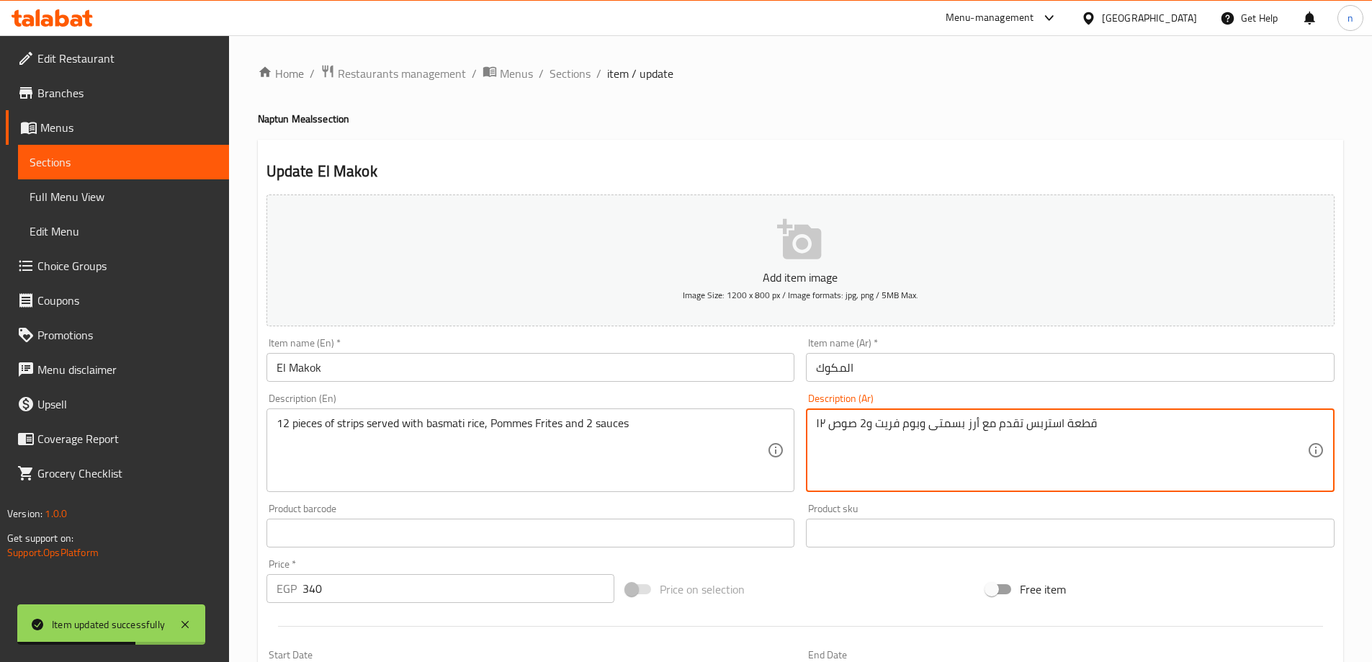
click at [927, 423] on textarea "۱۲ قطعة استربس تقدم مع أرز بسمتى وبوم فريت و2 صوص" at bounding box center [1061, 450] width 491 height 68
click at [891, 453] on textarea "۱۲ قطعة استربس تقدم مع أرز بسمتى وبوم فريت و2 صوص" at bounding box center [1061, 450] width 491 height 68
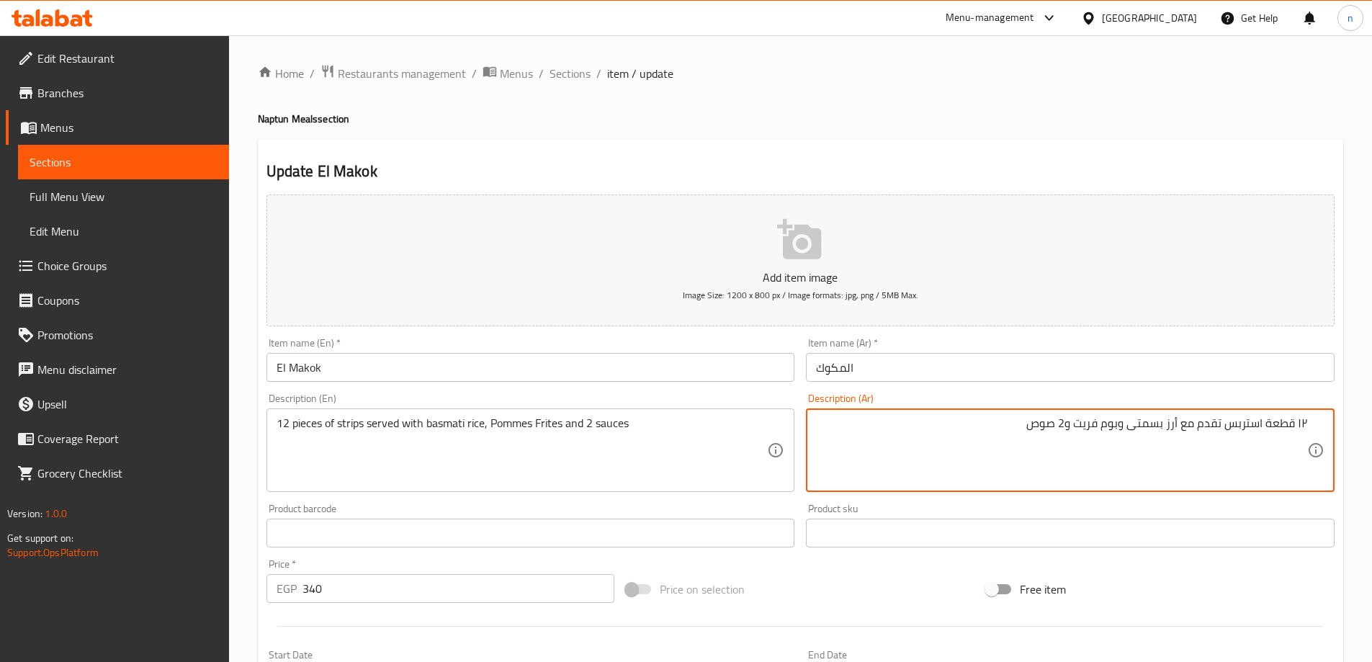
click at [1297, 423] on textarea "۱۲ قطعة استربس تقدم مع أرز بسمتى وبوم فريت و2 صوص" at bounding box center [1061, 450] width 491 height 68
type textarea "12 قطعة استربس تقدم مع أرز بسمتى وبوم فريت و2 صوص"
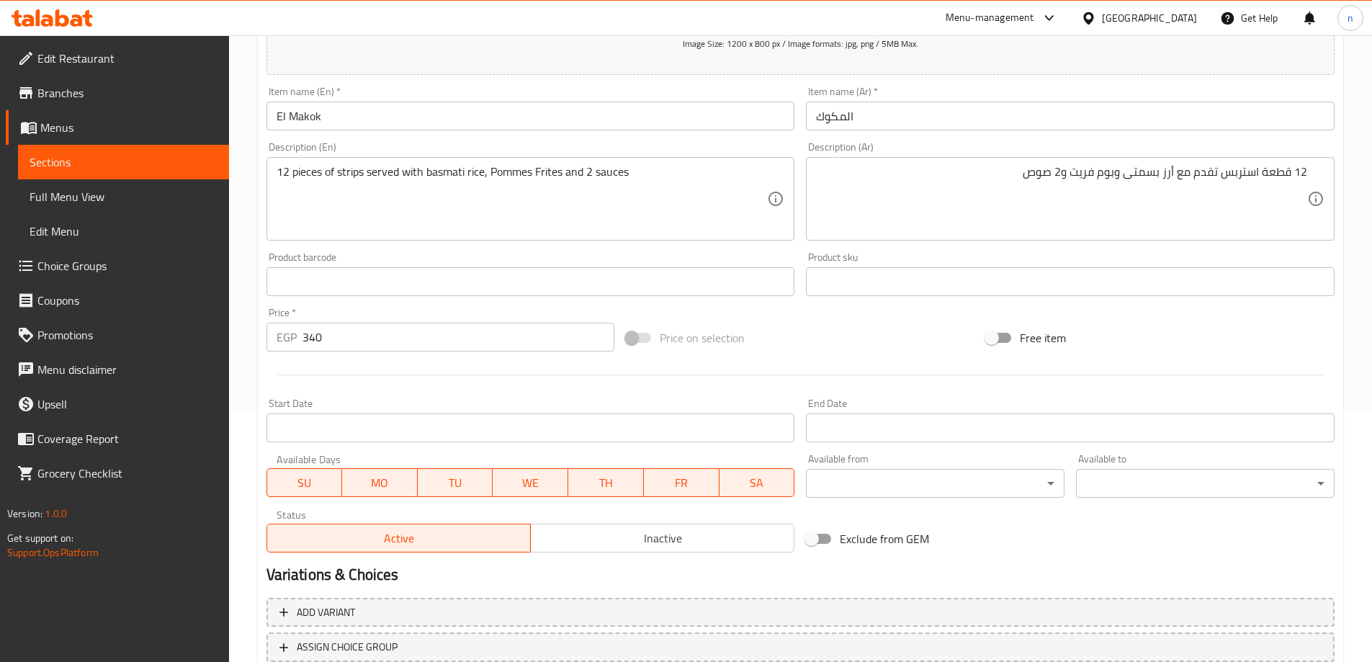
scroll to position [356, 0]
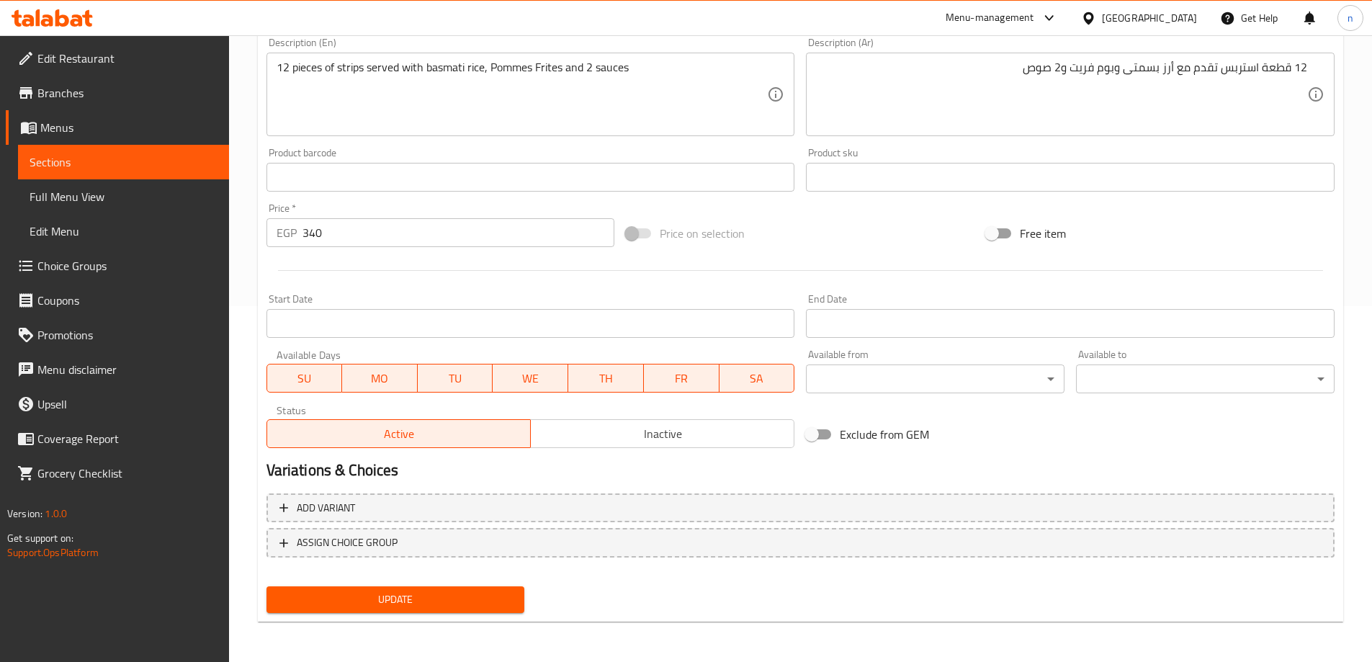
click at [347, 582] on div "Update" at bounding box center [396, 599] width 270 height 38
click at [344, 594] on span "Update" at bounding box center [395, 599] width 235 height 18
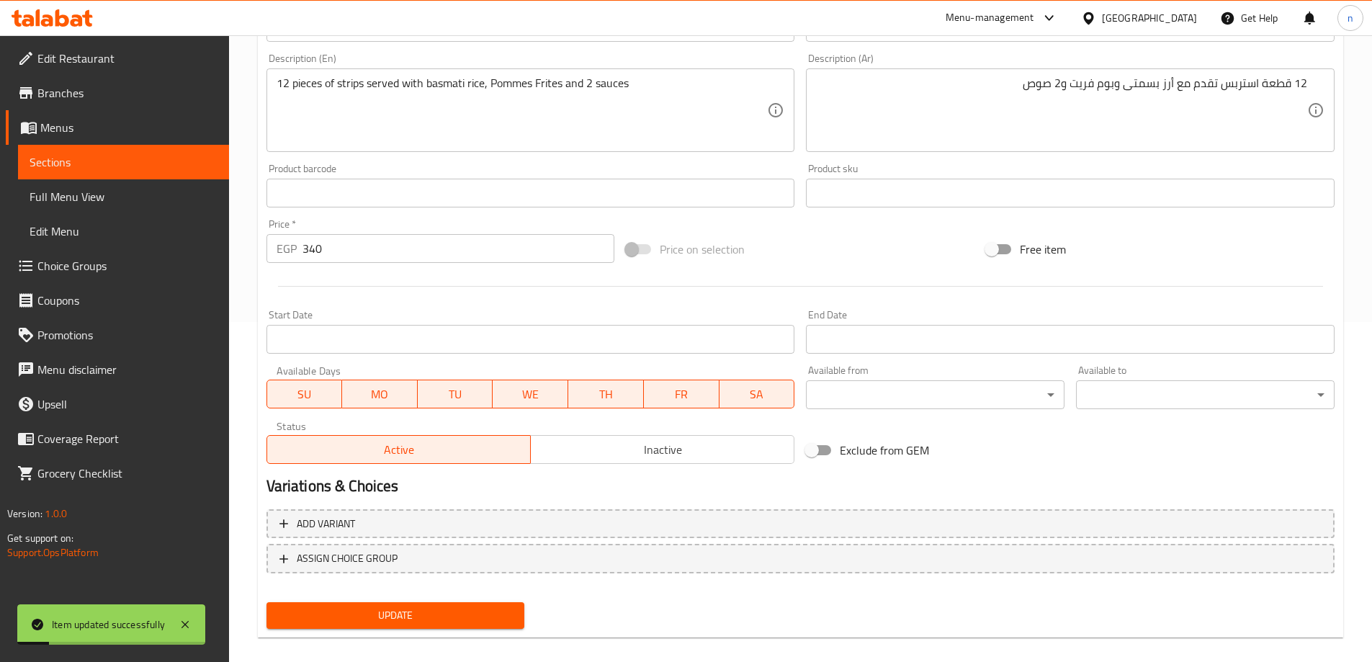
scroll to position [0, 0]
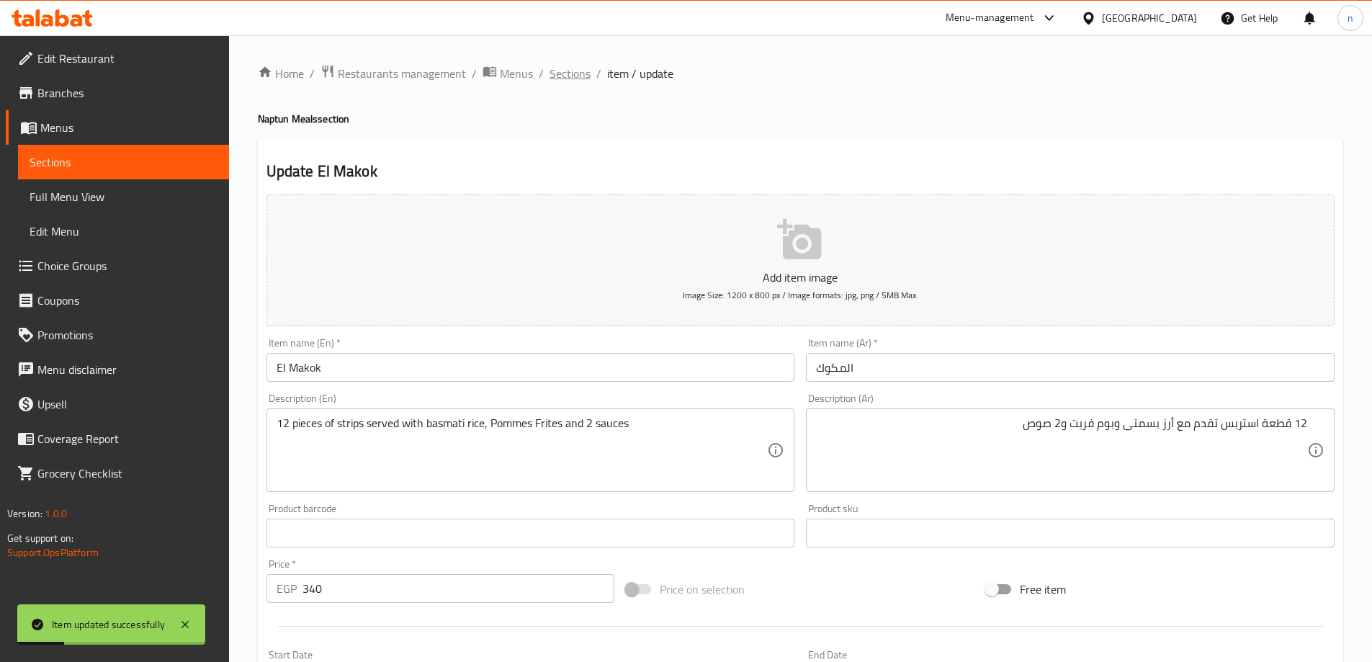
click at [562, 65] on span "Sections" at bounding box center [569, 73] width 41 height 17
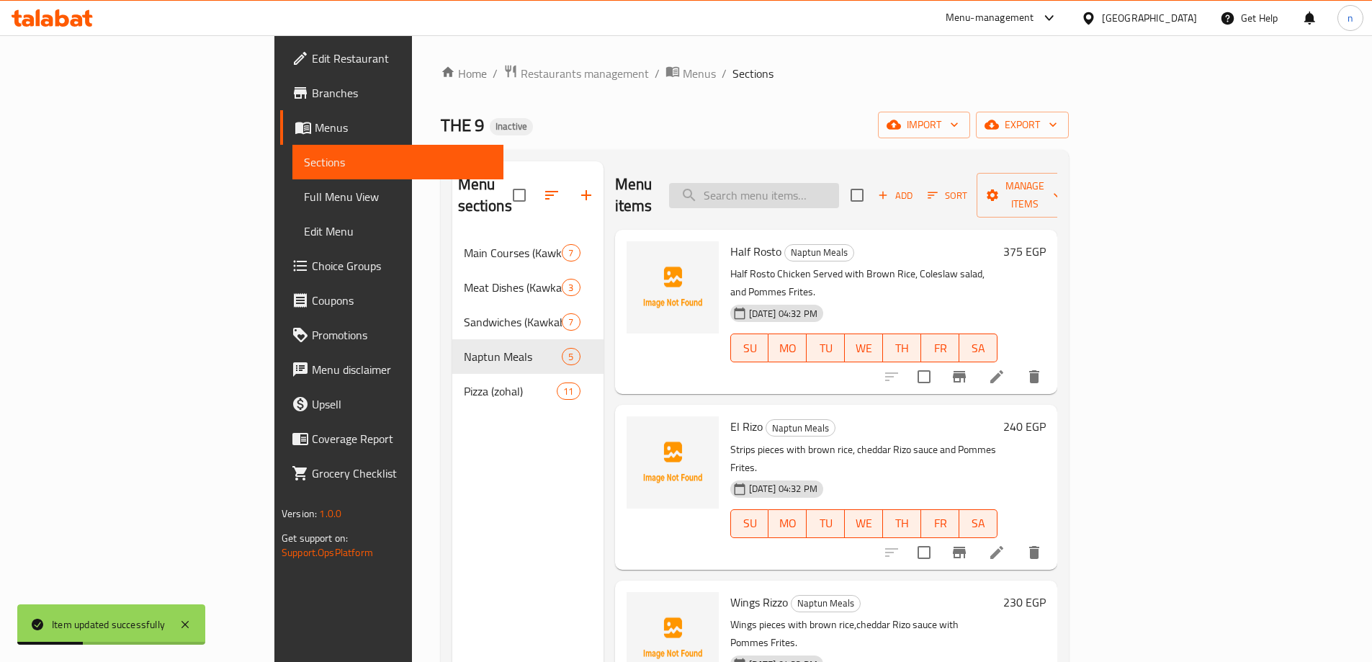
click at [810, 189] on input "search" at bounding box center [754, 195] width 170 height 25
paste input "Darb Al tebanah"
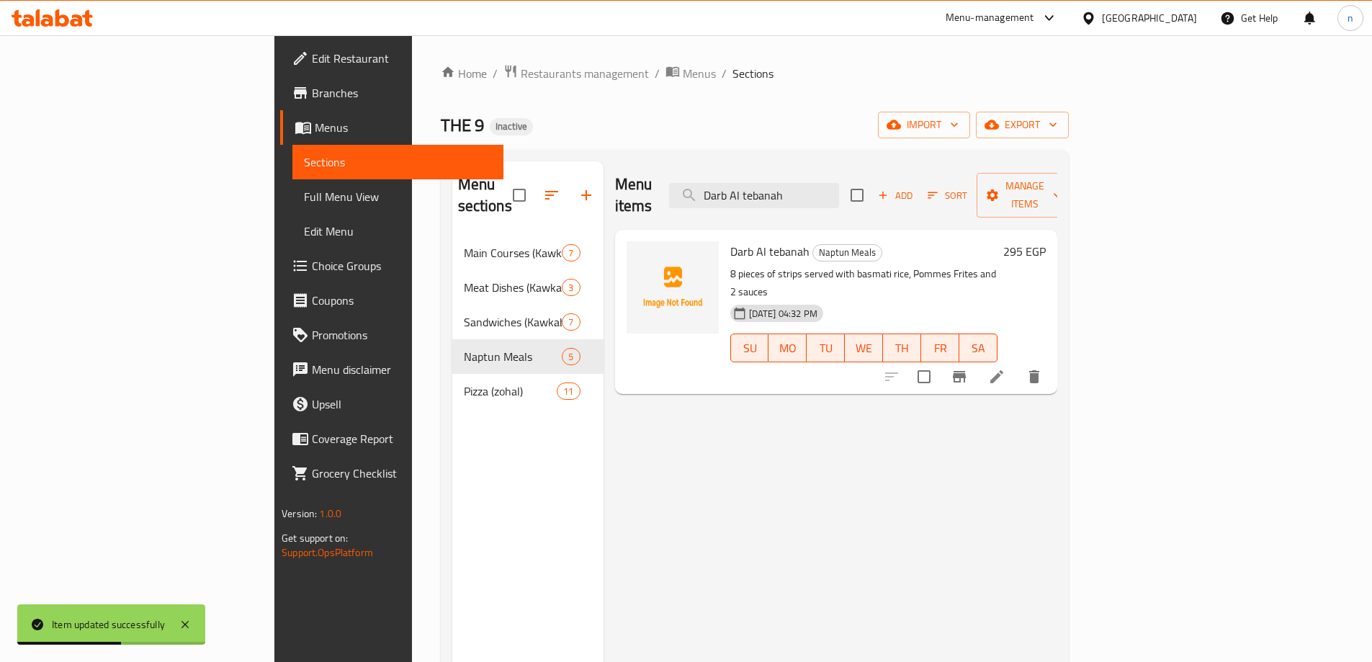
type input "Darb Al tebanah"
click at [1005, 368] on icon at bounding box center [996, 376] width 17 height 17
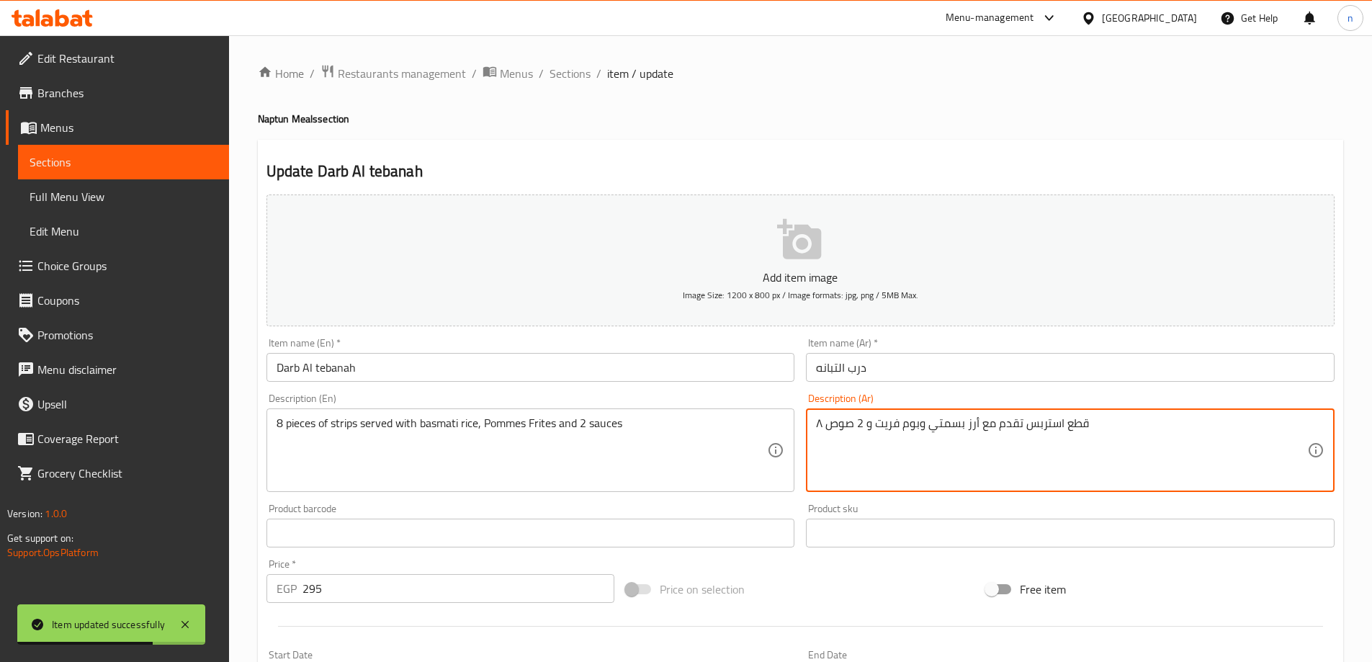
click at [1027, 423] on textarea "۸ قطع استربس تقدم مع أرز بسمتي وبوم فريت و 2 صوص" at bounding box center [1061, 450] width 491 height 68
click at [924, 449] on textarea "۸ قطع استربس تقدم مع أرز بسمتي وبوم فريت و 2 صوص" at bounding box center [1061, 450] width 491 height 68
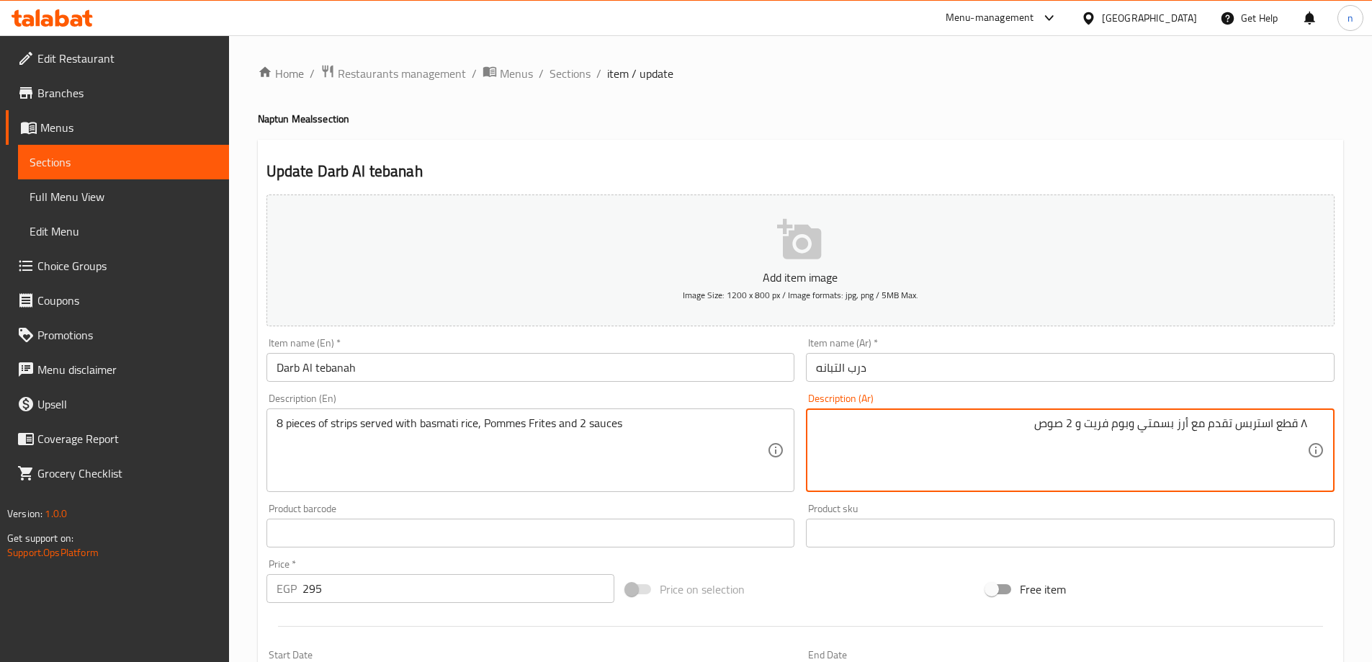
click at [1295, 420] on textarea "۸ قطع استربس تقدم مع أرز بسمتي وبوم فريت و 2 صوص" at bounding box center [1061, 450] width 491 height 68
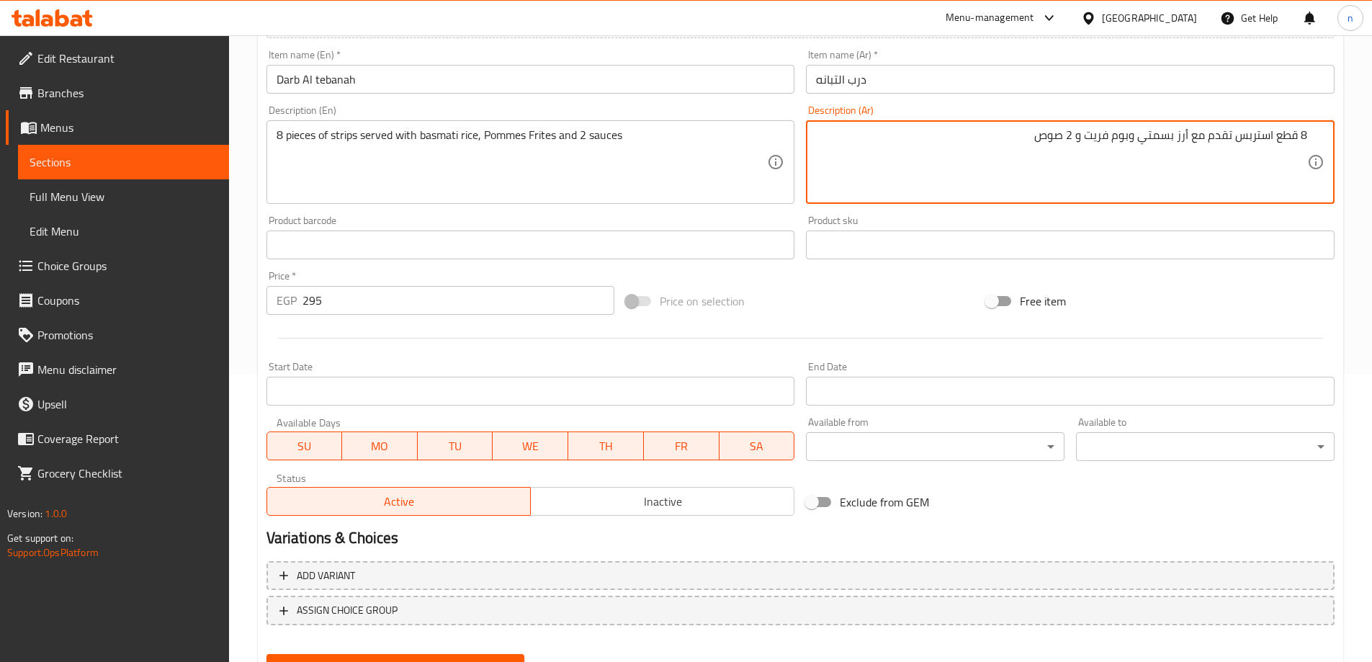
scroll to position [356, 0]
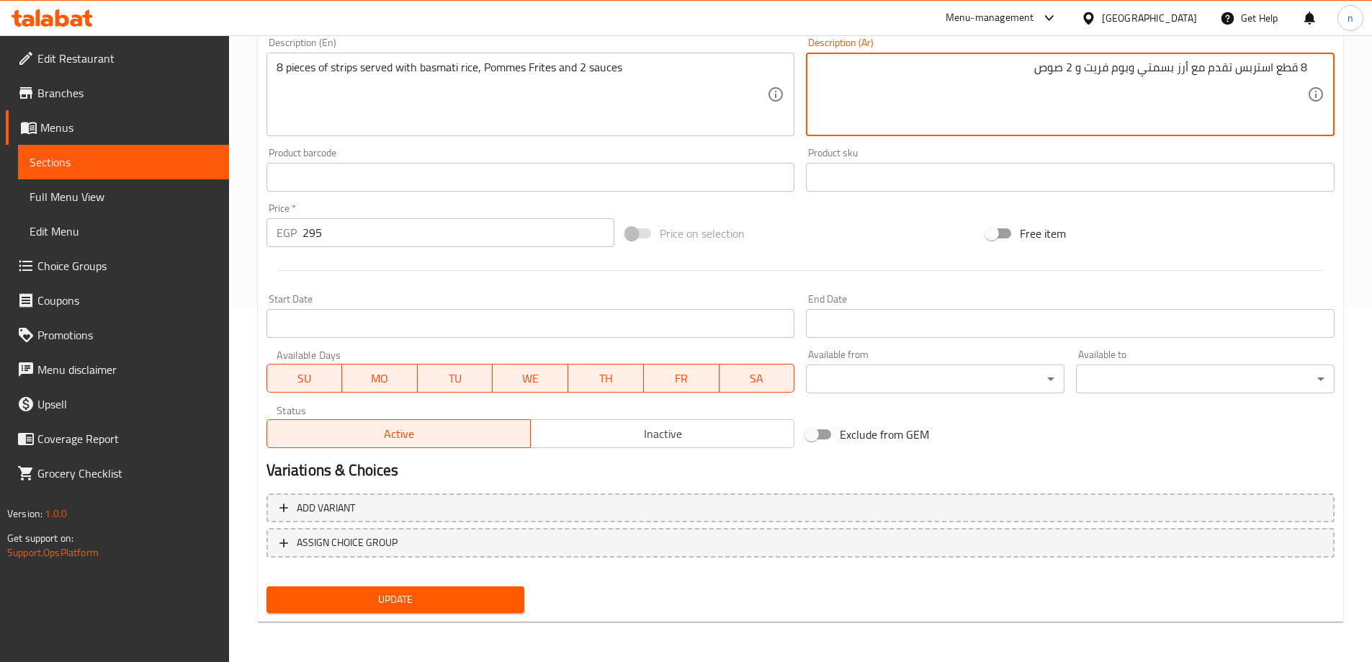
type textarea "8 قطع استربس تقدم مع أرز بسمتي وبوم فريت و 2 صوص"
click at [423, 598] on span "Update" at bounding box center [395, 599] width 235 height 18
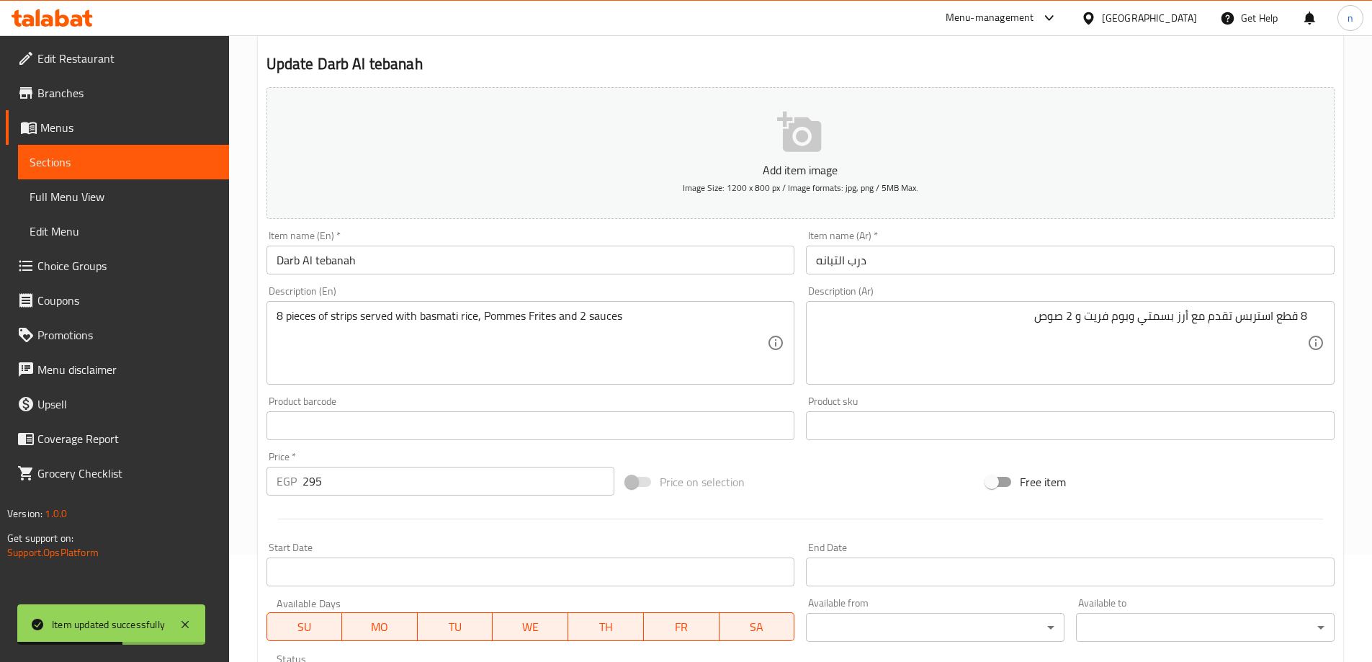
scroll to position [0, 0]
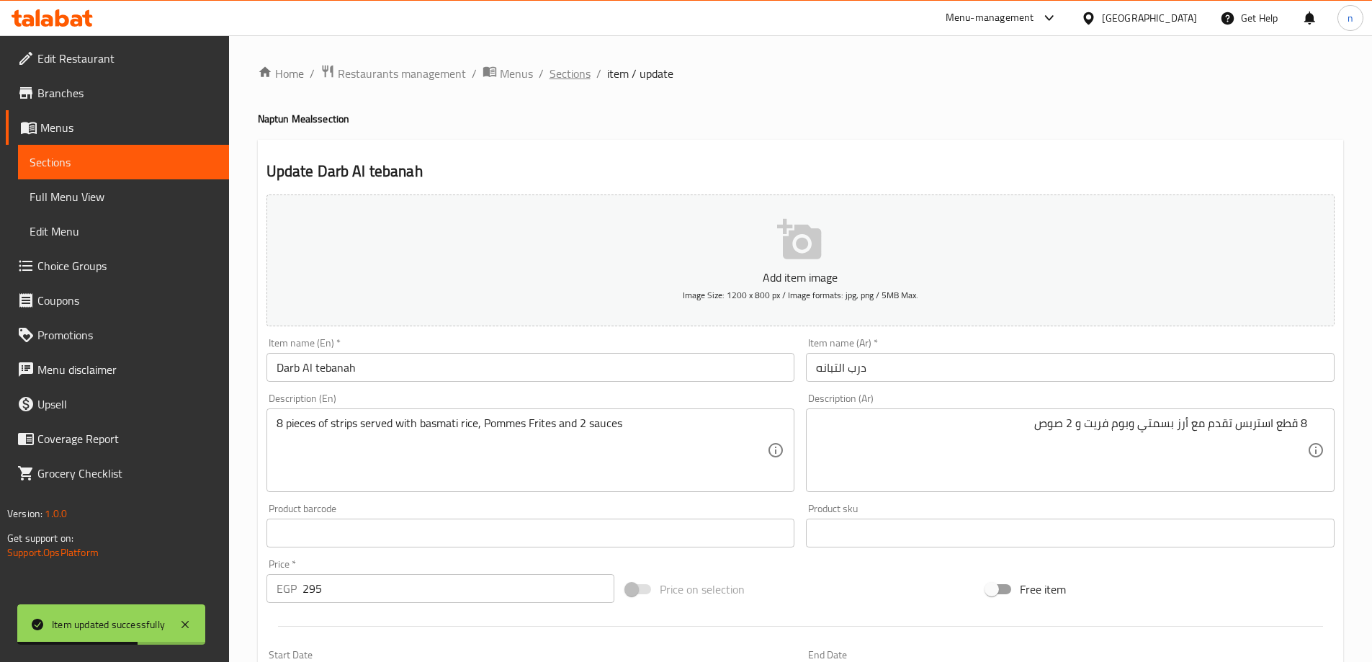
click at [552, 66] on span "Sections" at bounding box center [569, 73] width 41 height 17
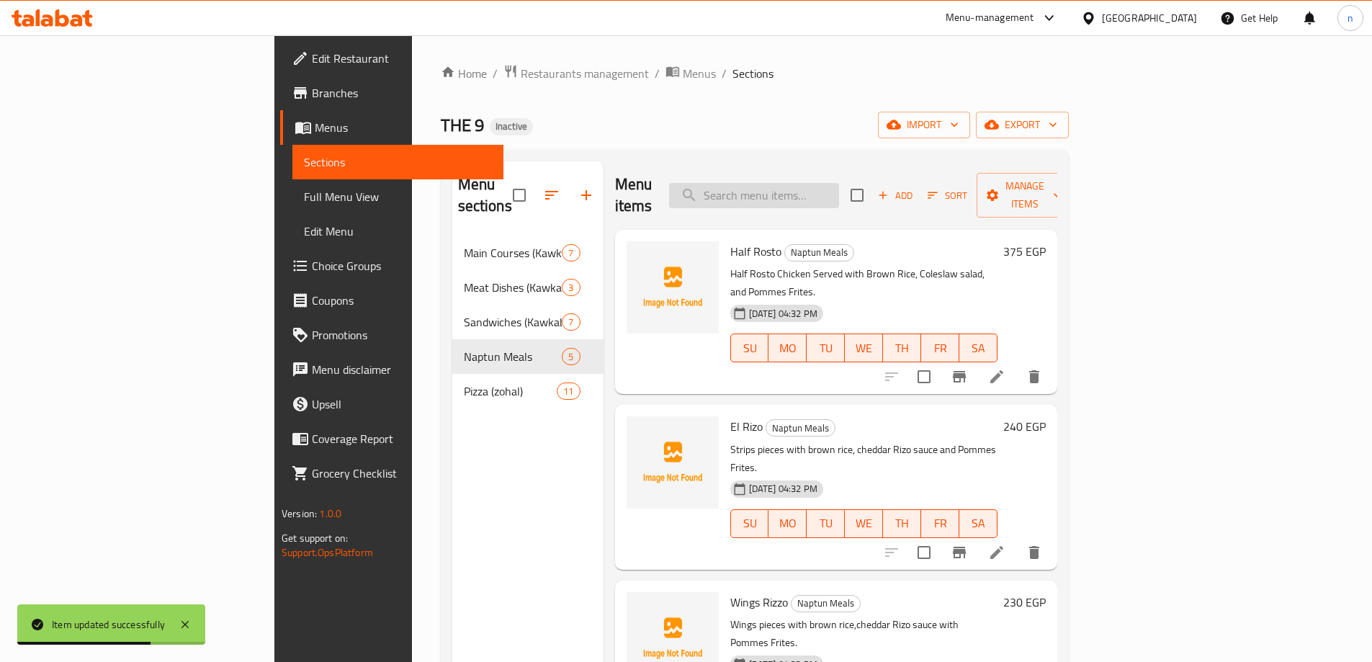
click at [785, 184] on input "search" at bounding box center [754, 195] width 170 height 25
paste input "the 9 Pizza"
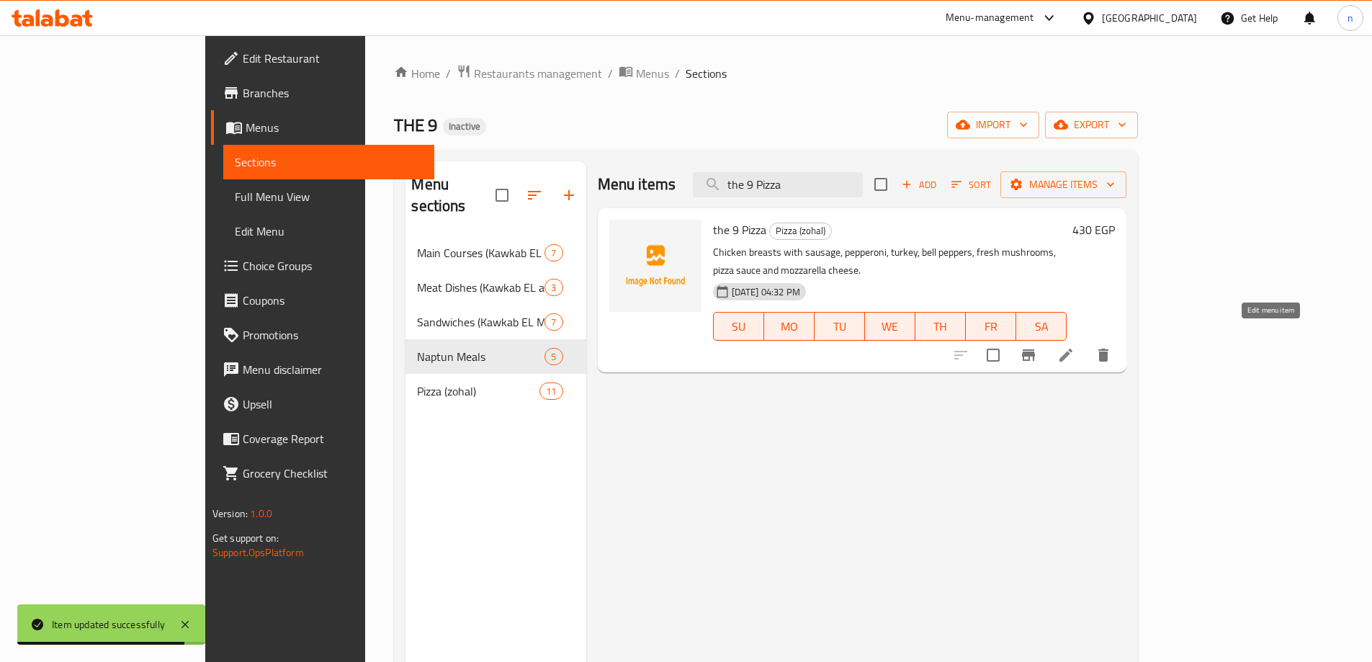
type input "the 9 Pizza"
click at [1086, 342] on li at bounding box center [1065, 355] width 40 height 26
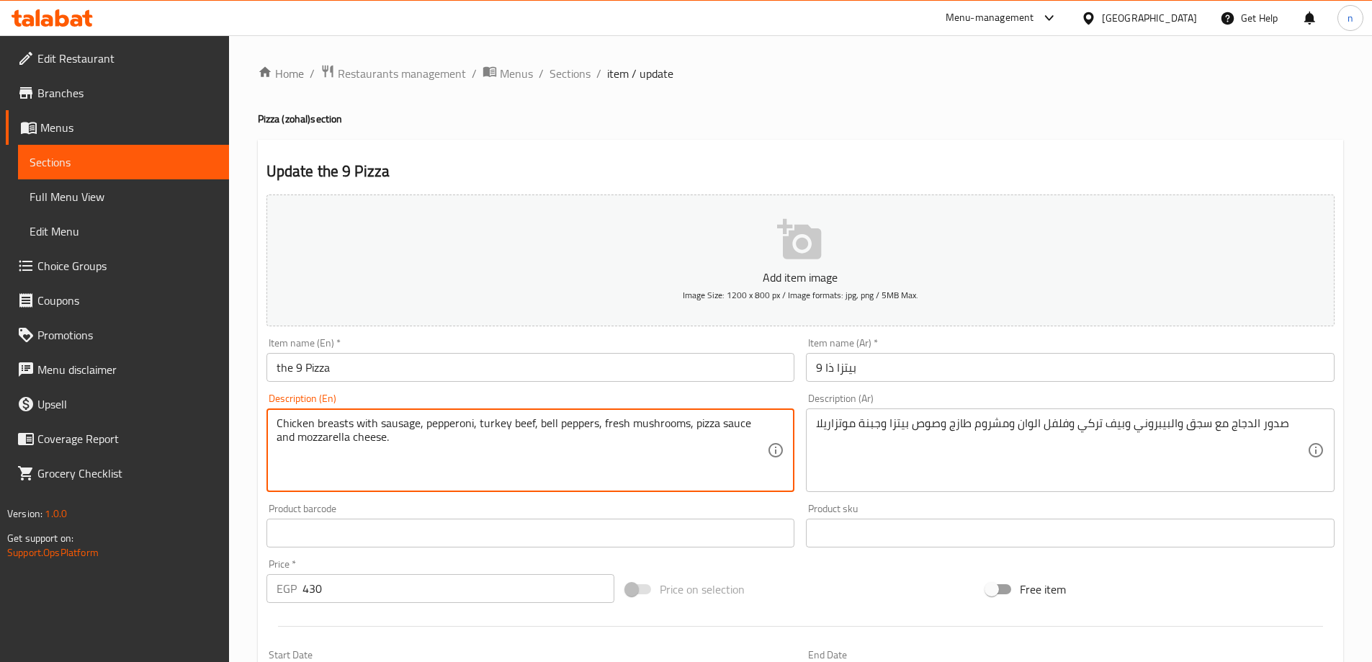
scroll to position [356, 0]
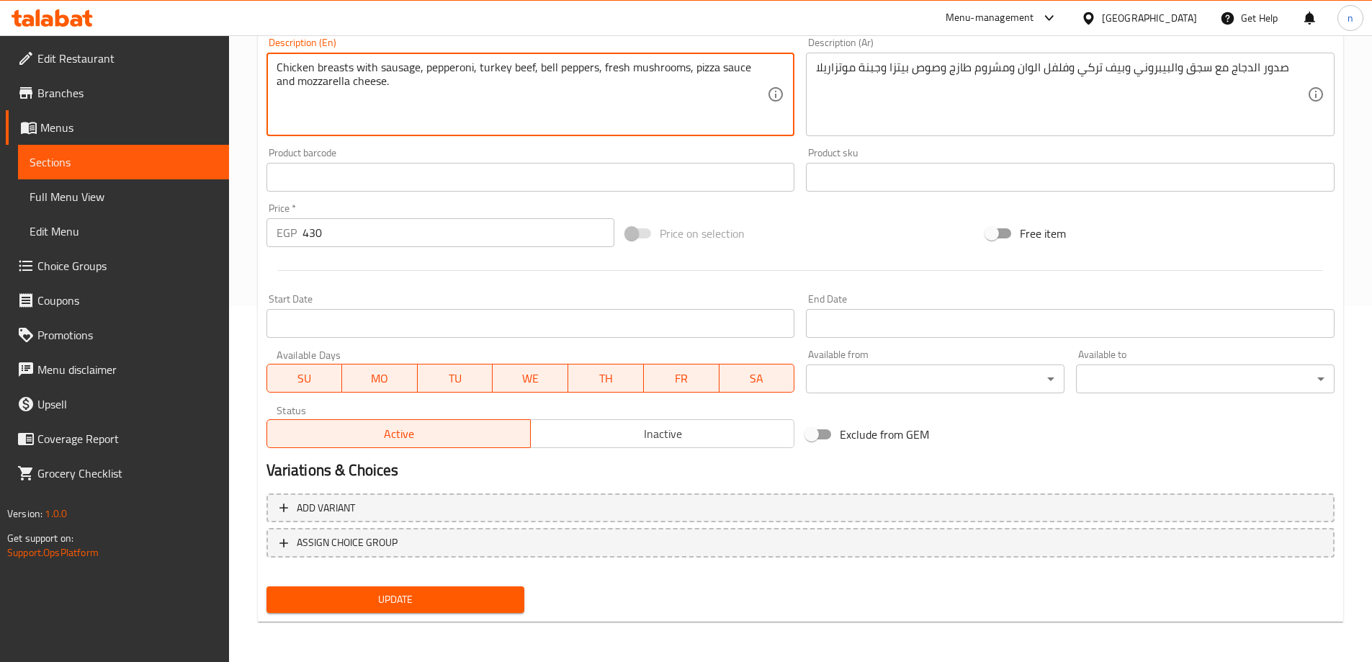
type textarea "Chicken breasts with sausage, pepperoni, turkey beef, bell peppers, fresh mushr…"
click at [421, 595] on span "Update" at bounding box center [395, 599] width 235 height 18
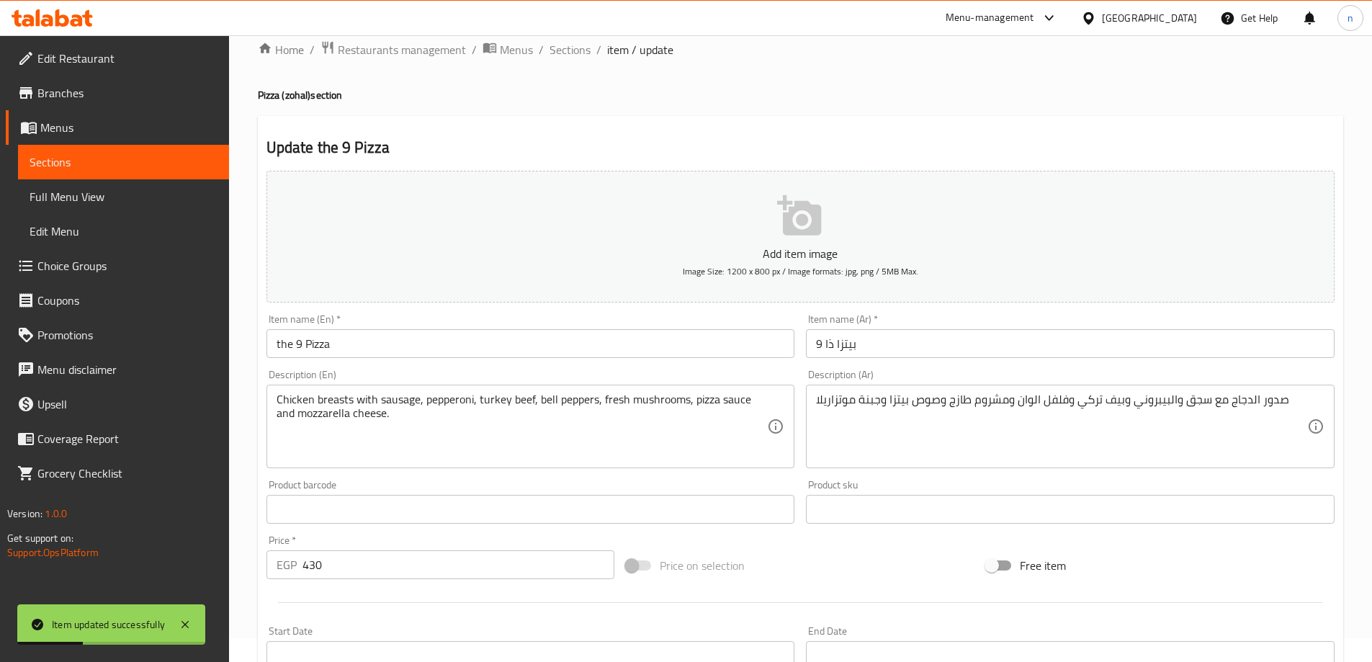
scroll to position [0, 0]
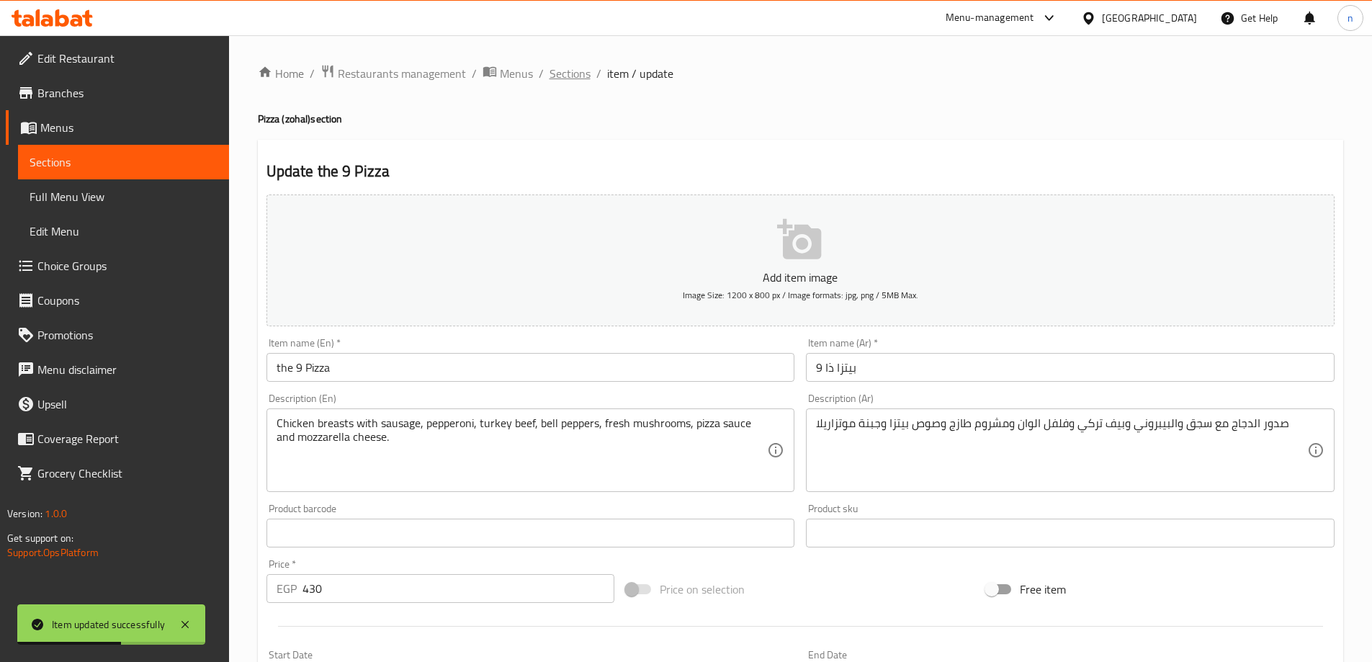
click at [567, 75] on span "Sections" at bounding box center [569, 73] width 41 height 17
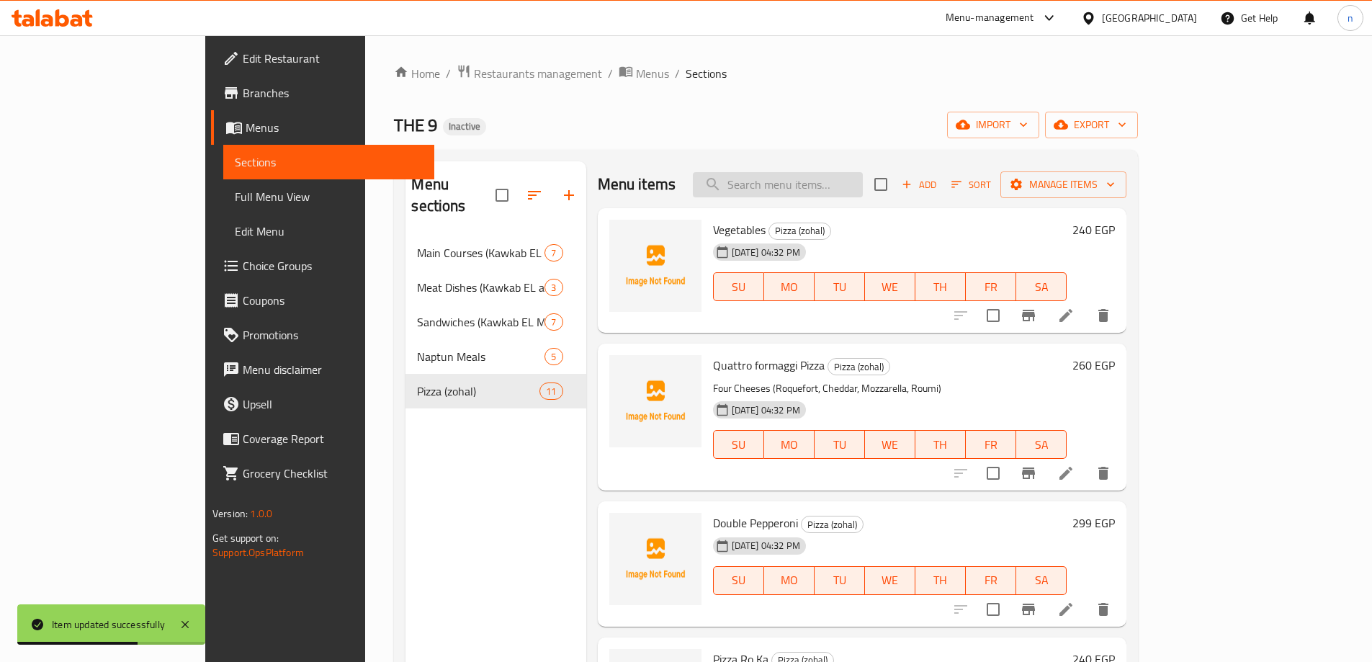
click at [860, 186] on input "search" at bounding box center [778, 184] width 170 height 25
paste input "Zohal Pizza"
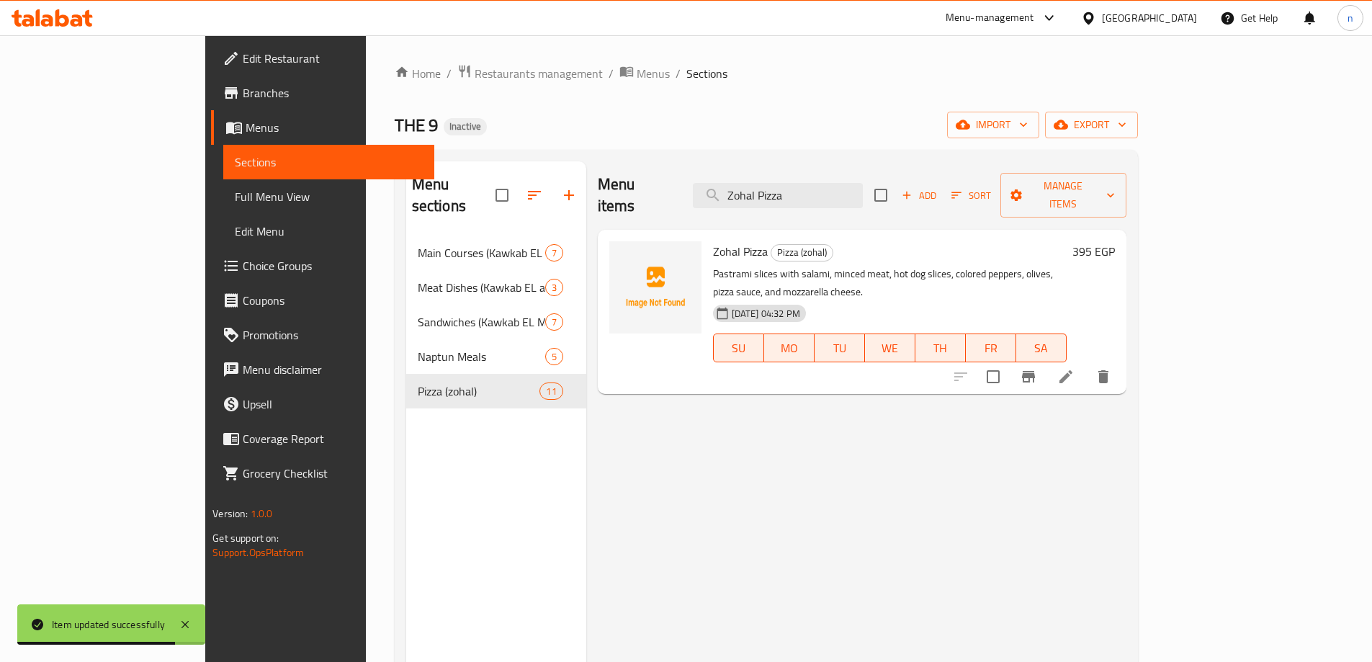
type input "Zohal Pizza"
click at [1072, 370] on icon at bounding box center [1065, 376] width 13 height 13
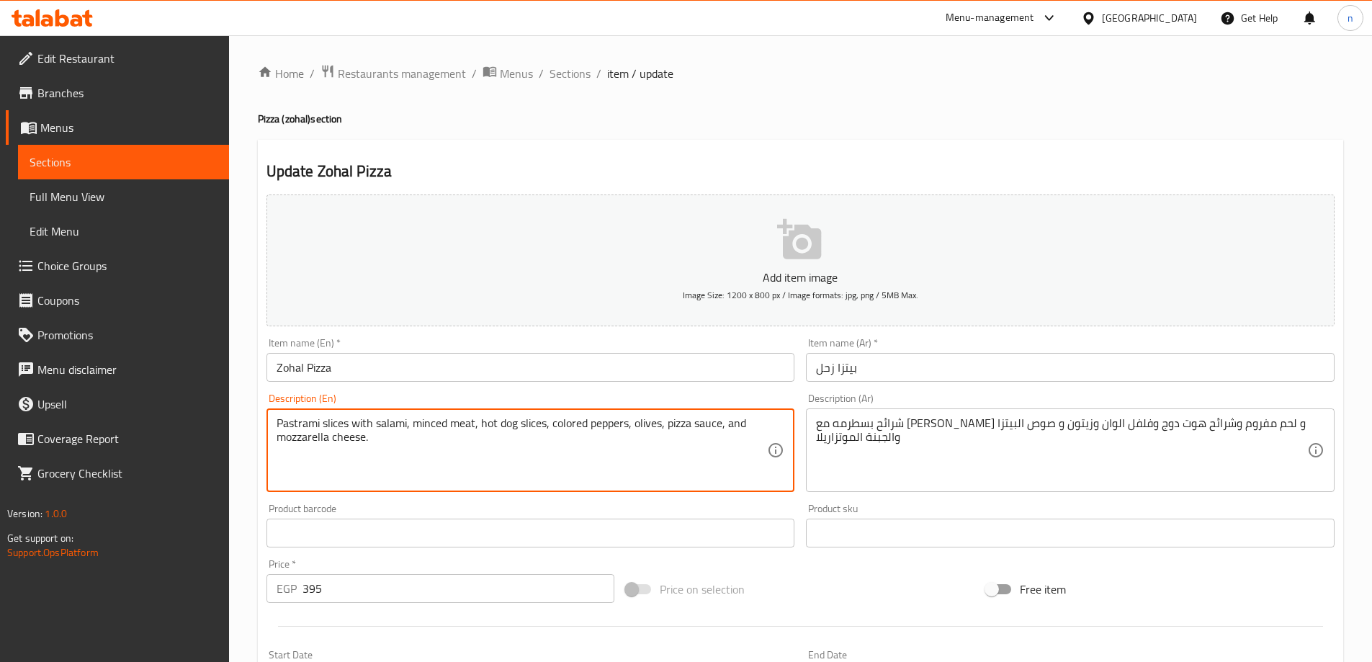
drag, startPoint x: 550, startPoint y: 423, endPoint x: 629, endPoint y: 428, distance: 79.4
paste textarea "bell"
click at [549, 424] on textarea "Pastrami slices with salami, minced meat, hot dog slices,bell peppers, olives, …" at bounding box center [521, 450] width 491 height 68
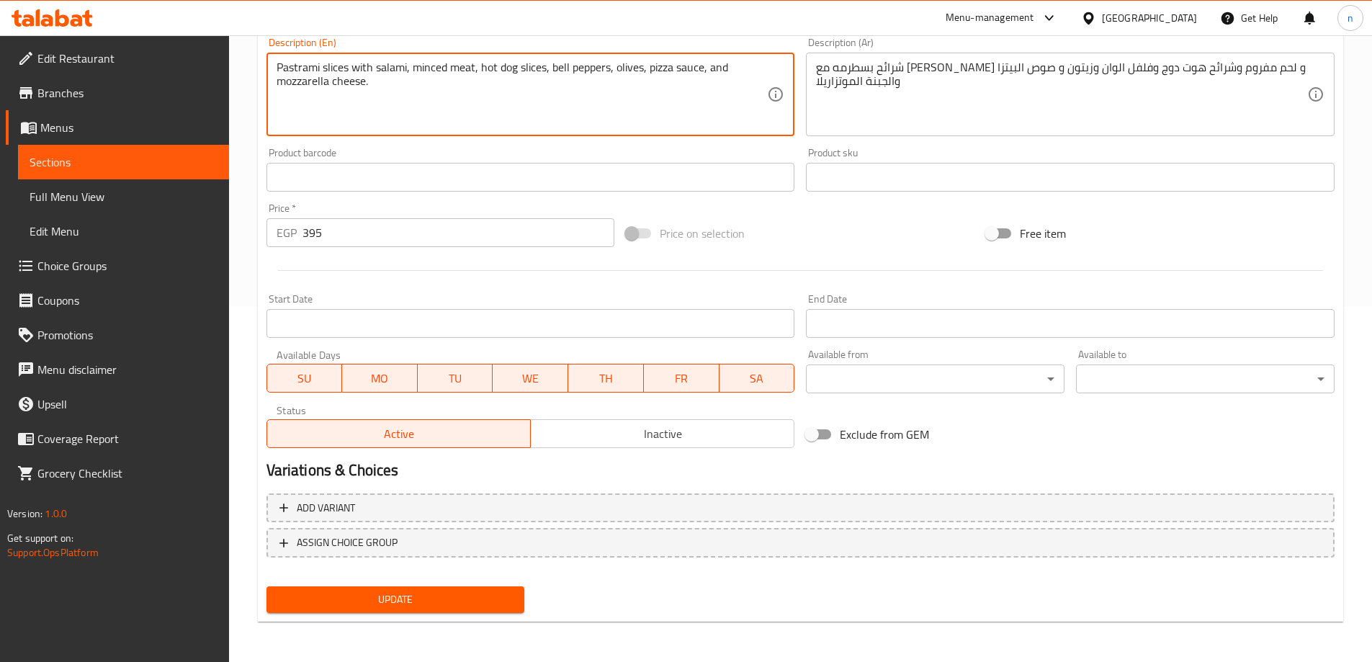
type textarea "Pastrami slices with salami, minced meat, hot dog slices, bell peppers, olives,…"
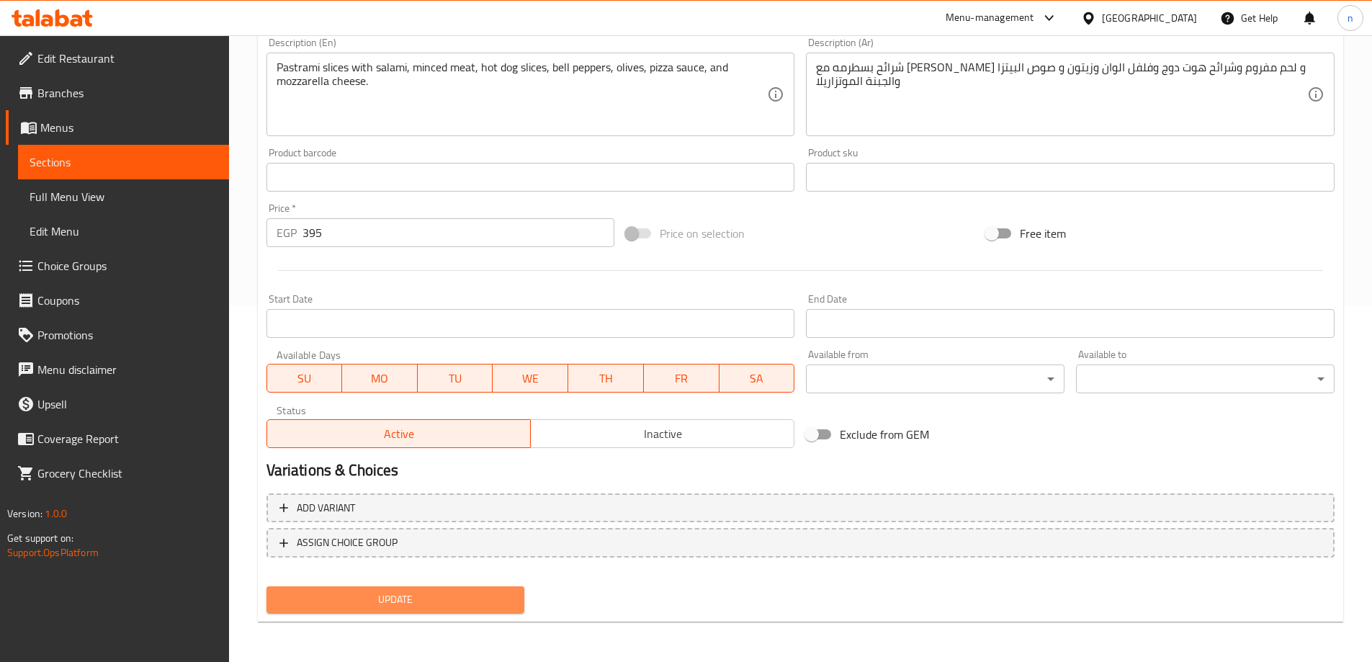
click at [379, 588] on button "Update" at bounding box center [395, 599] width 258 height 27
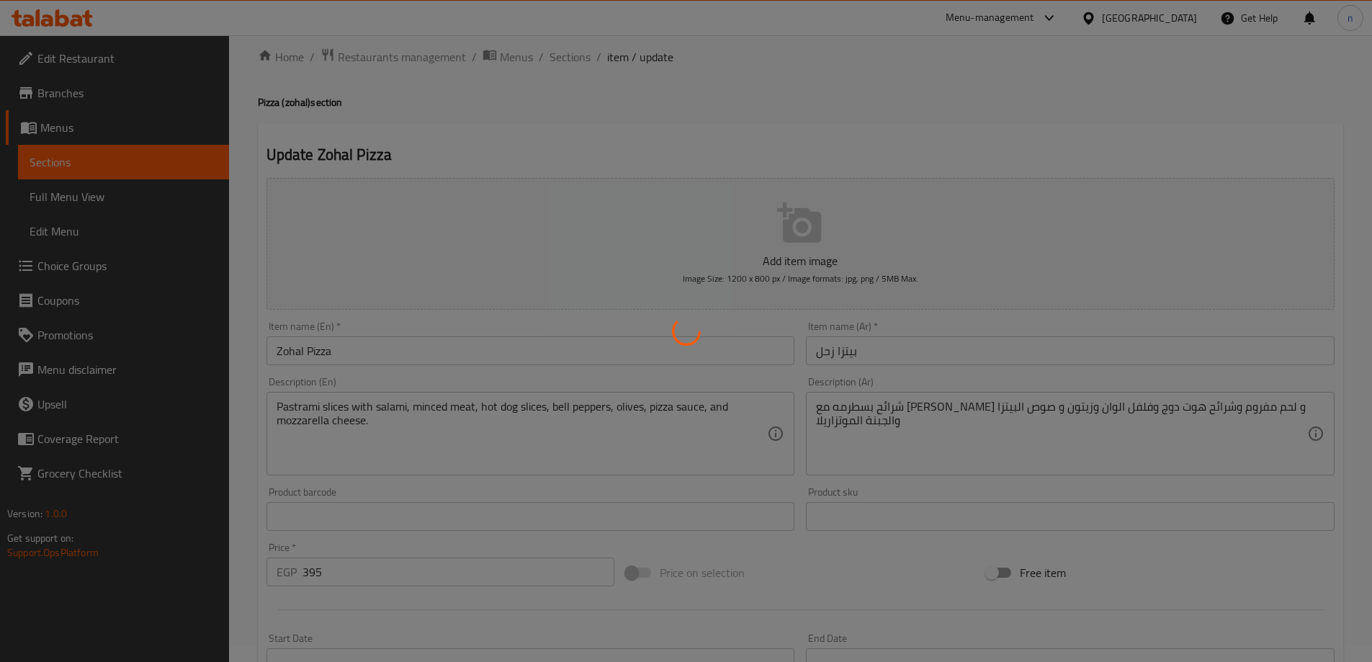
scroll to position [0, 0]
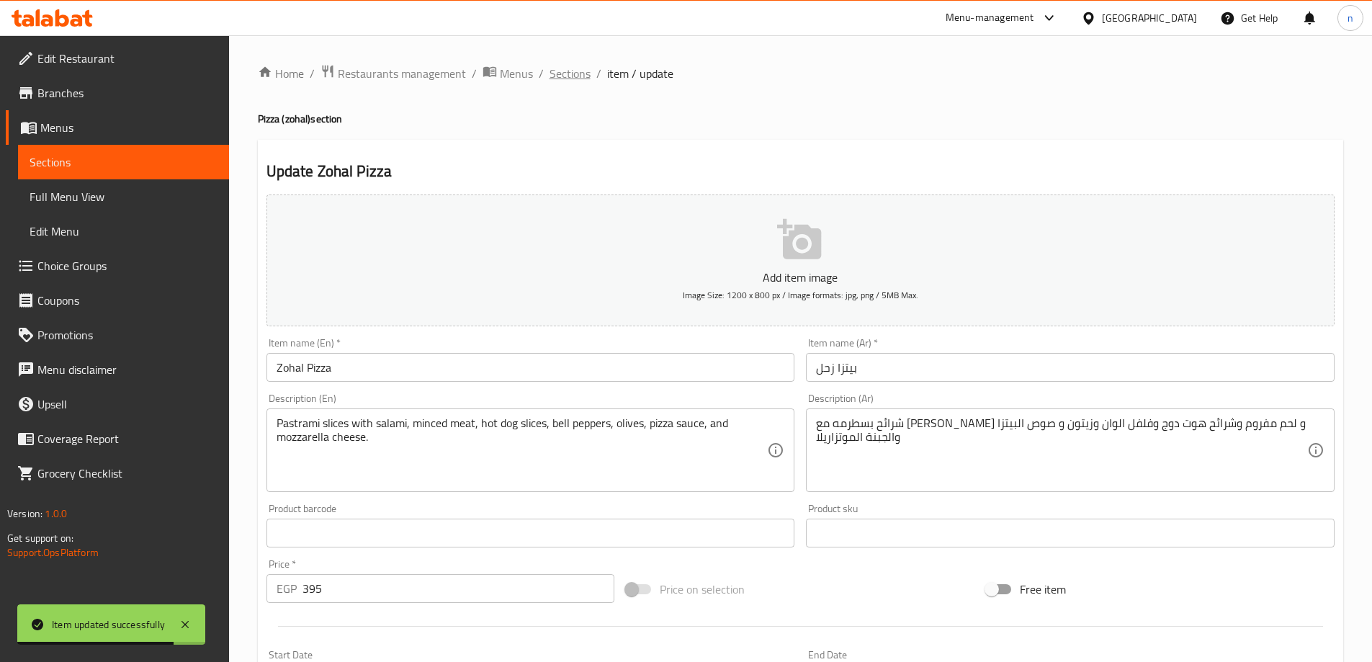
click at [571, 68] on span "Sections" at bounding box center [569, 73] width 41 height 17
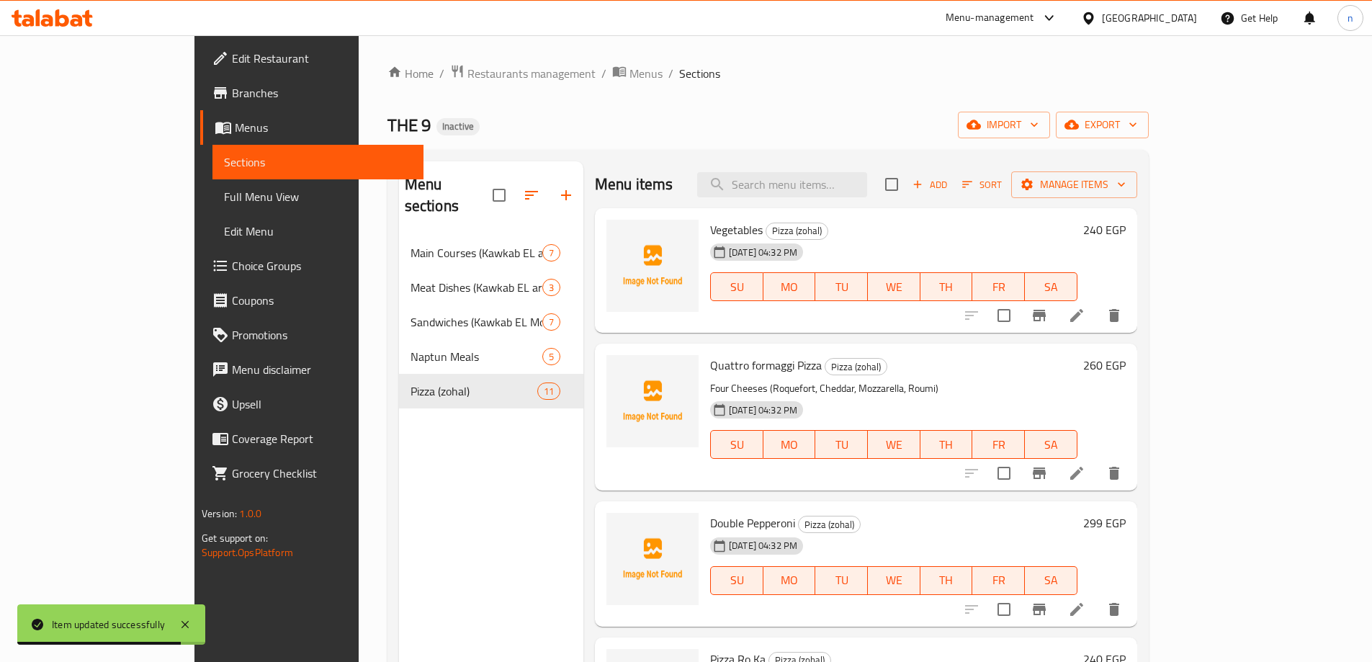
scroll to position [216, 0]
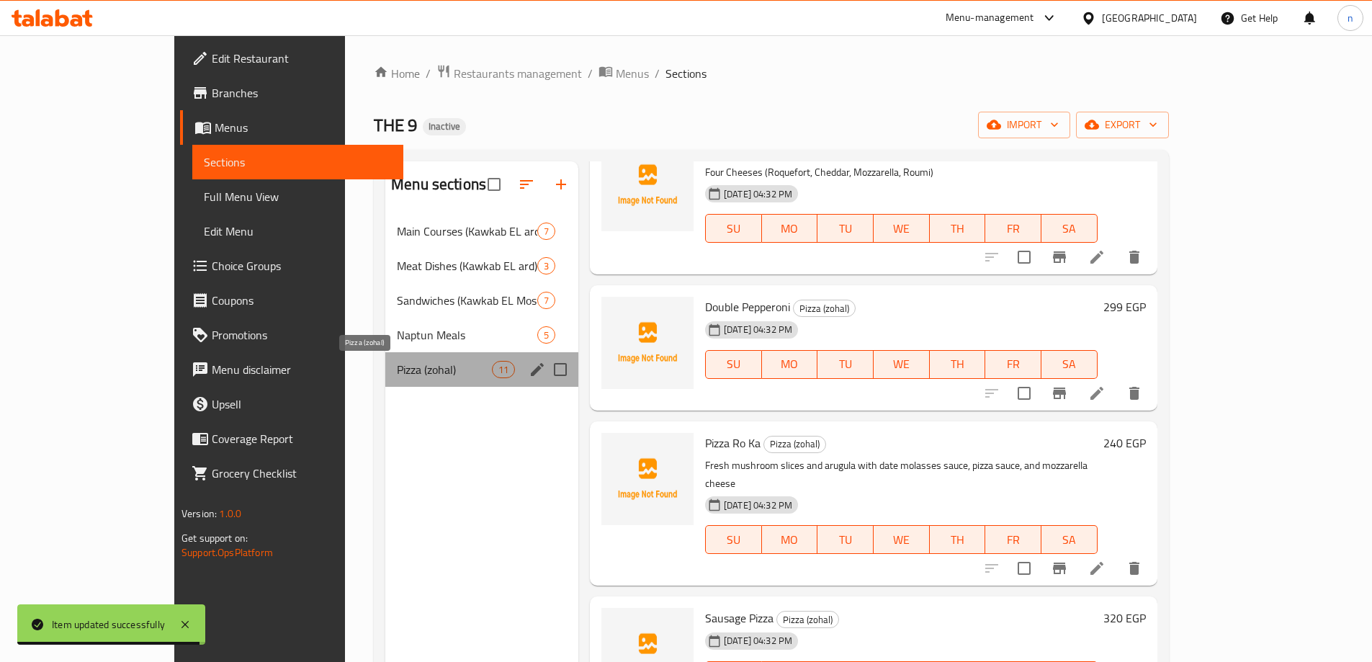
click at [397, 365] on span "Pizza (zohal)" at bounding box center [444, 369] width 95 height 17
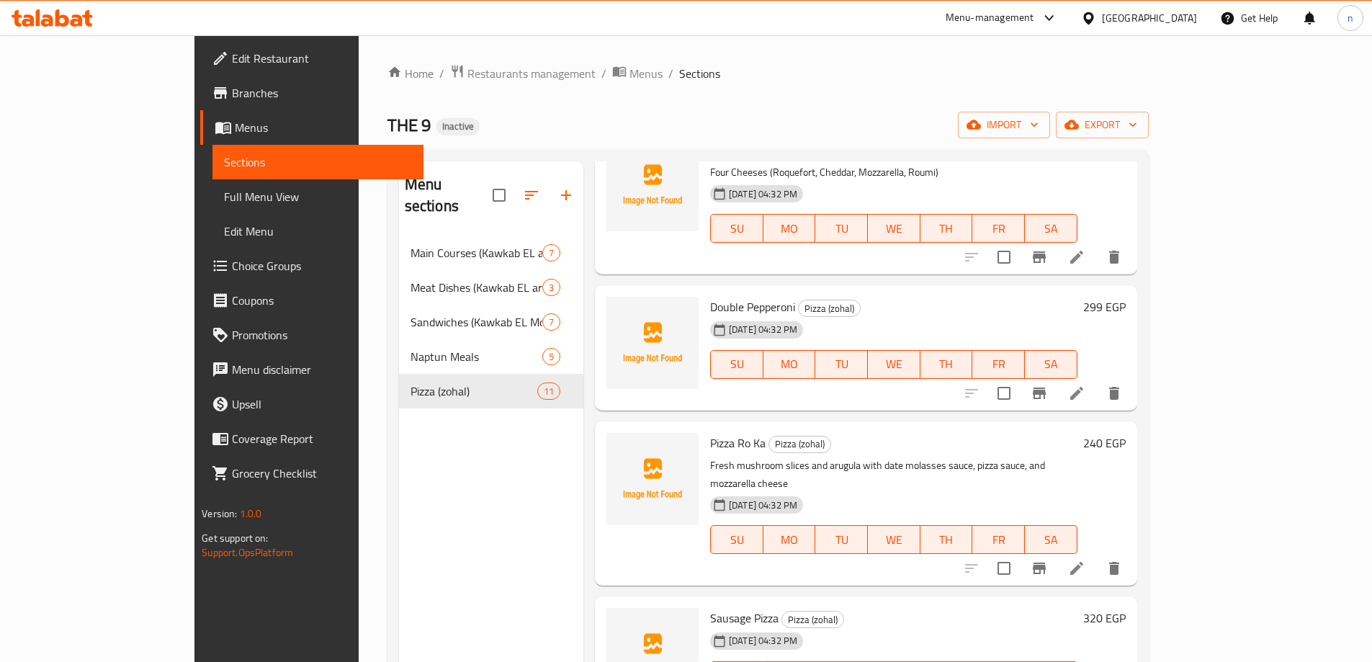
scroll to position [0, 0]
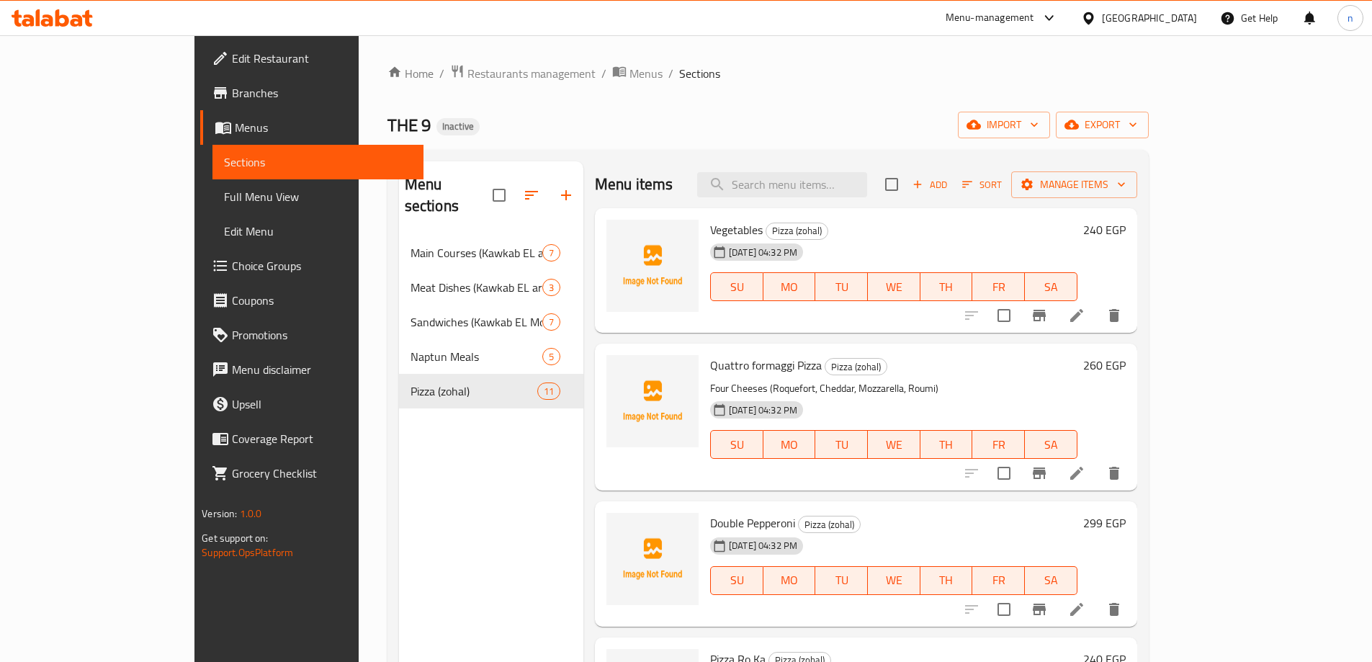
click at [1085, 315] on icon at bounding box center [1076, 315] width 17 height 17
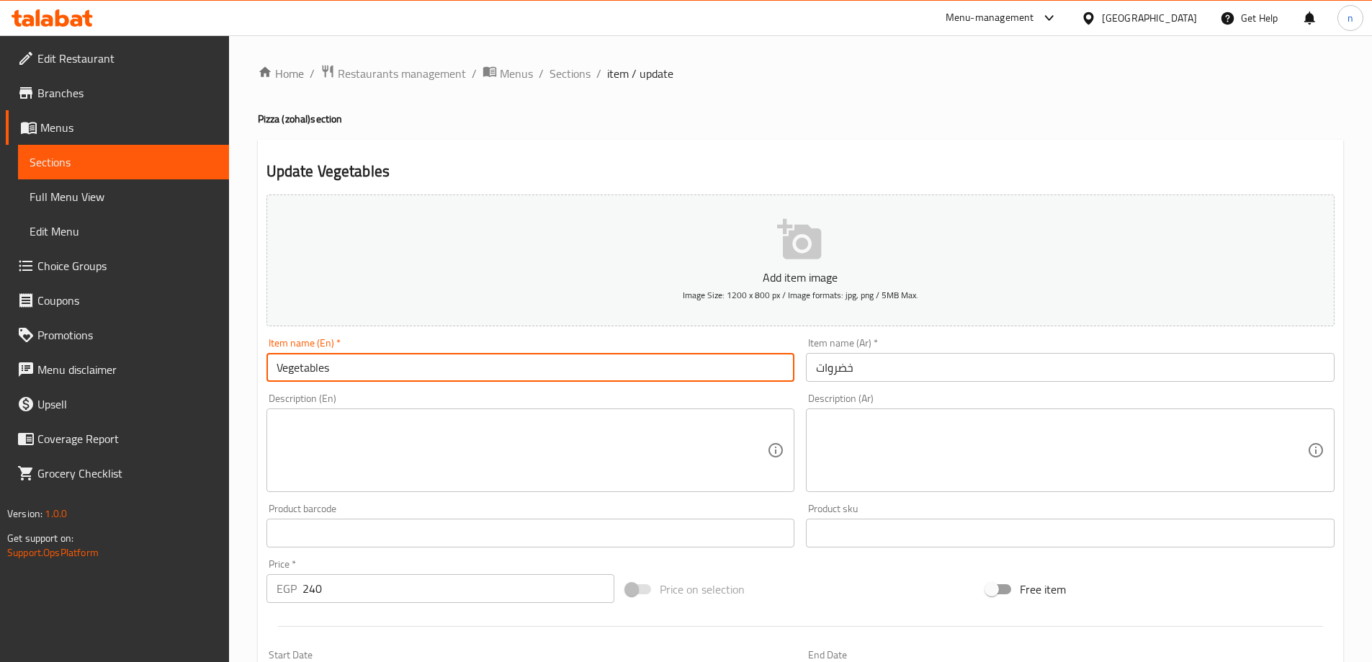
click at [395, 364] on input "Vegetables" at bounding box center [530, 367] width 528 height 29
type input "Vegetables Pizza"
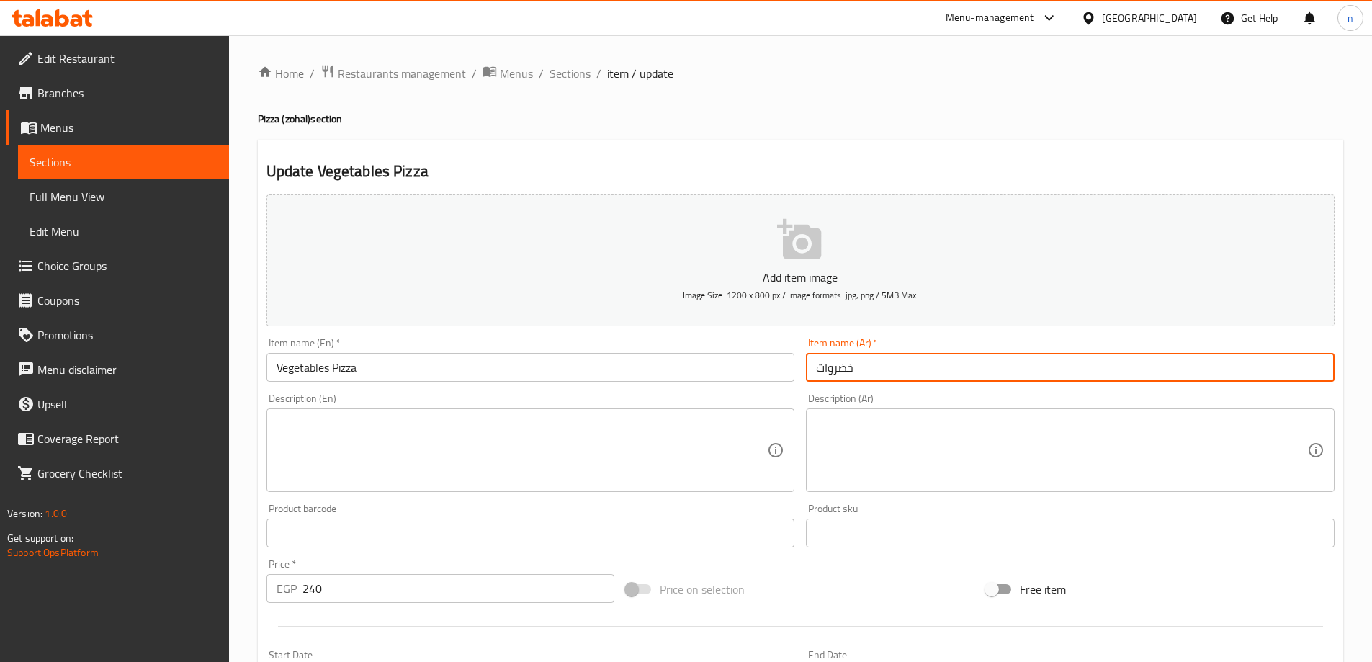
click at [817, 367] on input "خضروات" at bounding box center [1070, 367] width 528 height 29
drag, startPoint x: 817, startPoint y: 367, endPoint x: 1066, endPoint y: 366, distance: 248.4
click at [1066, 366] on input "خضروات" at bounding box center [1070, 367] width 528 height 29
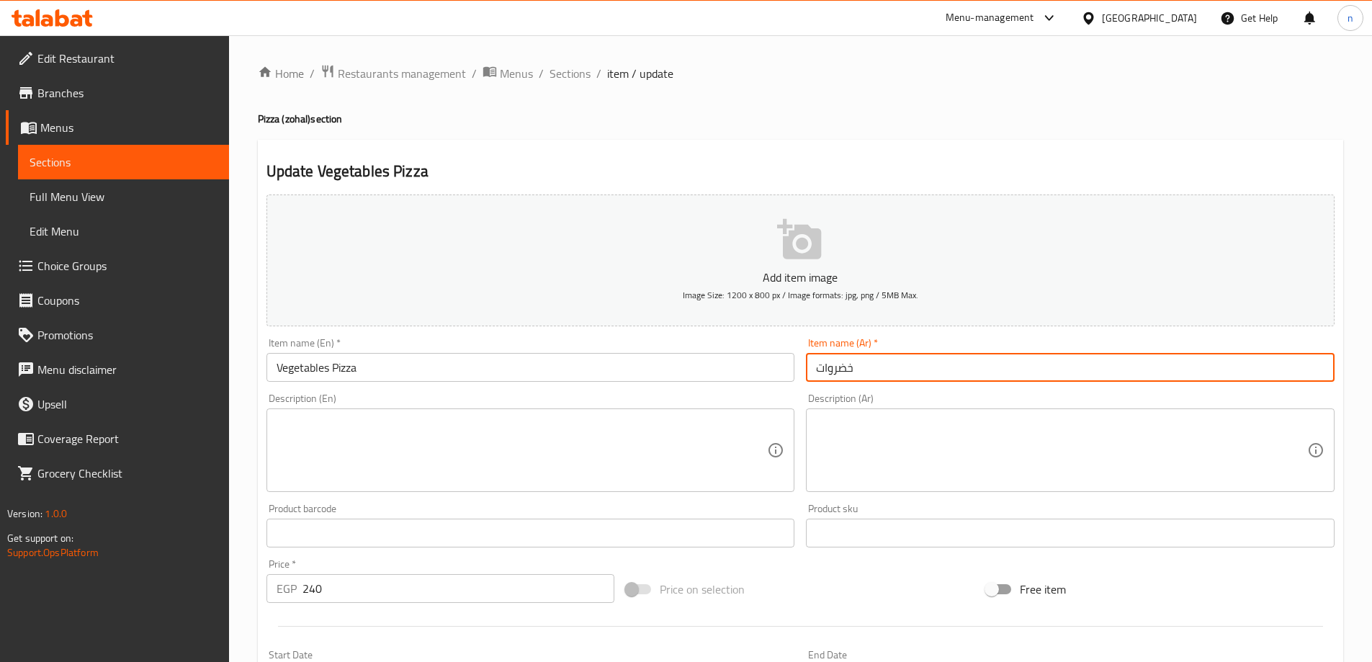
click at [835, 372] on input "خضروات" at bounding box center [1070, 367] width 528 height 29
click at [1311, 364] on input "خضروات" at bounding box center [1070, 367] width 528 height 29
click at [1318, 371] on input "خضروات" at bounding box center [1070, 367] width 528 height 29
click at [1303, 366] on input "بيتزا خضروات" at bounding box center [1070, 367] width 528 height 29
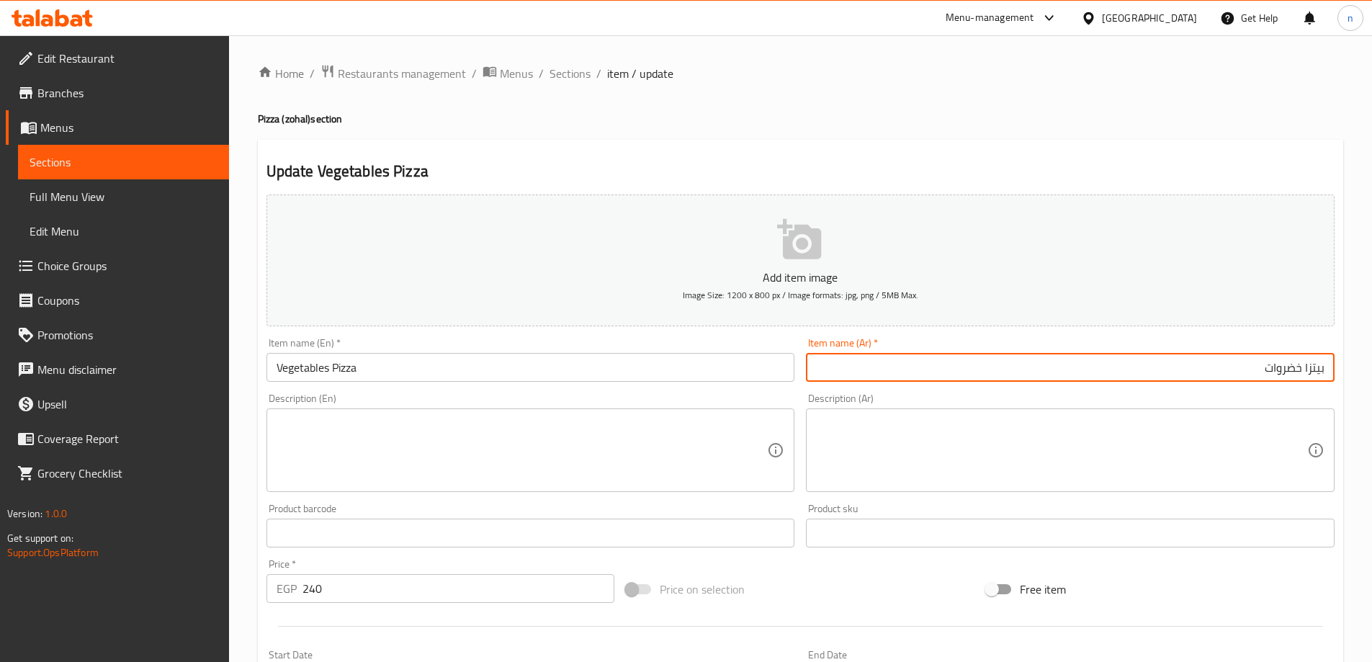
click at [1303, 366] on input "بيتزا خضروات" at bounding box center [1070, 367] width 528 height 29
click at [1319, 369] on input "بيتزا خضروات" at bounding box center [1070, 367] width 528 height 29
click at [1317, 371] on input "بيتزا خضروات" at bounding box center [1070, 367] width 528 height 29
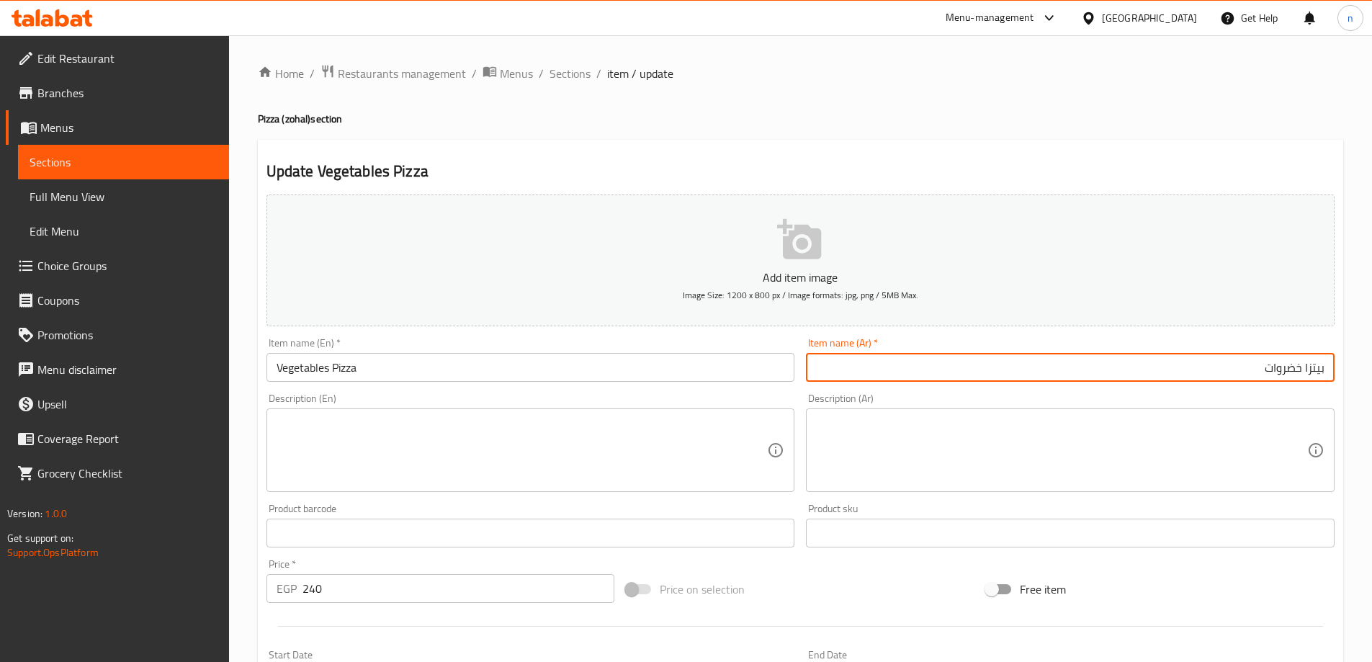
drag, startPoint x: 1302, startPoint y: 368, endPoint x: 1354, endPoint y: 374, distance: 52.2
click at [1354, 374] on div "Home / Restaurants management / Menus / Sections / item / update Pizza (zohal) …" at bounding box center [800, 526] width 1143 height 982
click at [1313, 361] on input "بيتزا خضروات" at bounding box center [1070, 367] width 528 height 29
drag, startPoint x: 1305, startPoint y: 366, endPoint x: 1349, endPoint y: 370, distance: 44.1
click at [1349, 370] on div "Home / Restaurants management / Menus / Sections / item / update Pizza (zohal) …" at bounding box center [800, 526] width 1143 height 982
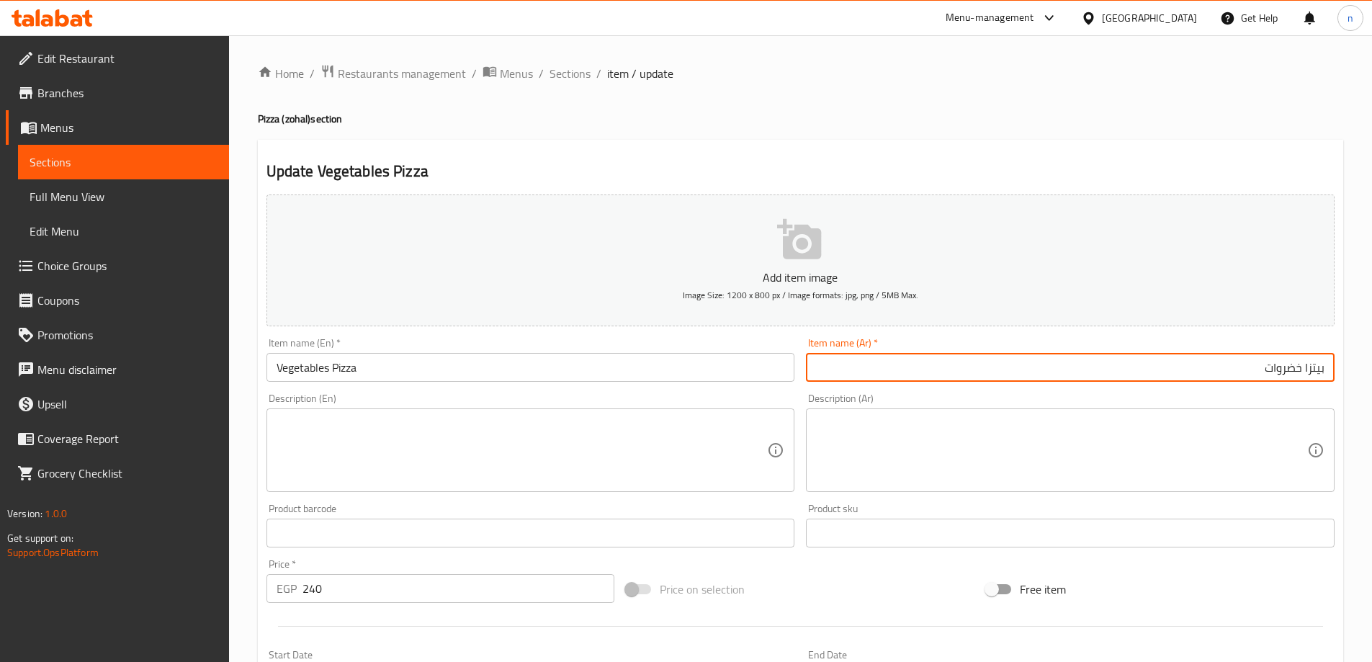
paste input "text"
click at [1311, 365] on input "بيتزا خضروات" at bounding box center [1070, 367] width 528 height 29
click at [1306, 366] on input "بيتزا خضروات" at bounding box center [1070, 367] width 528 height 29
click at [1323, 368] on input "بيتزا خضروات" at bounding box center [1070, 367] width 528 height 29
type input "بيتزا خضروات"
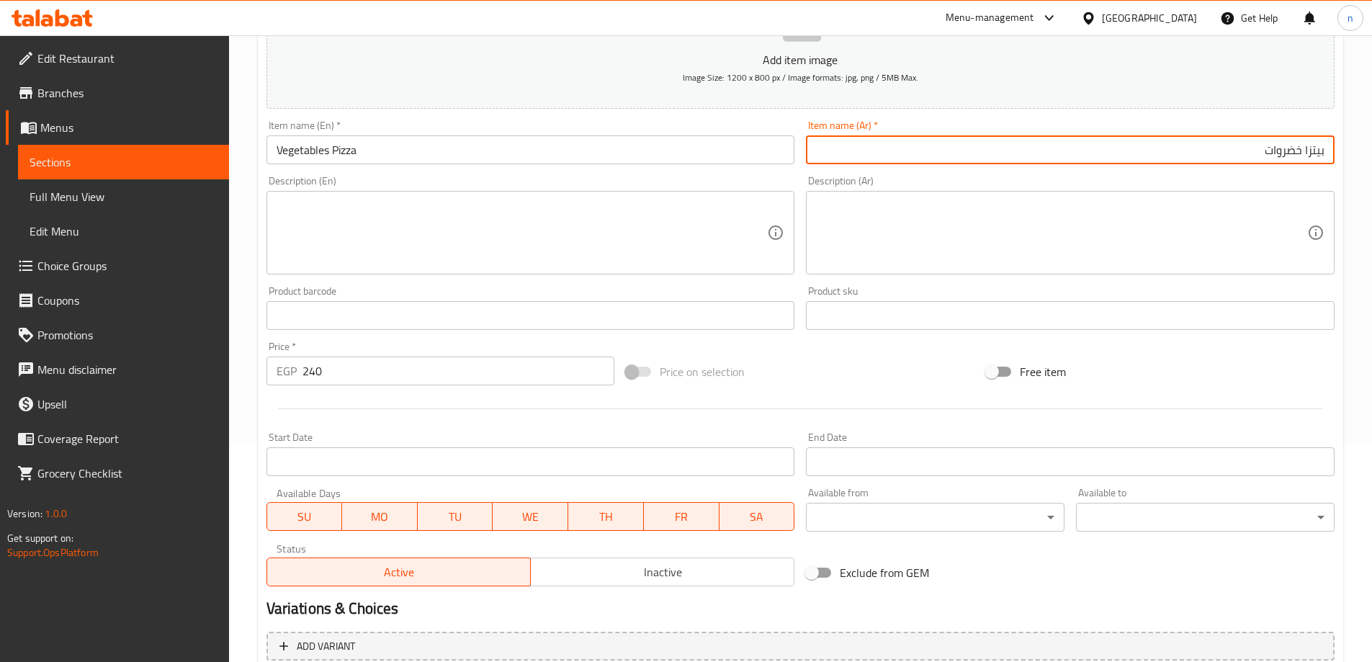
scroll to position [356, 0]
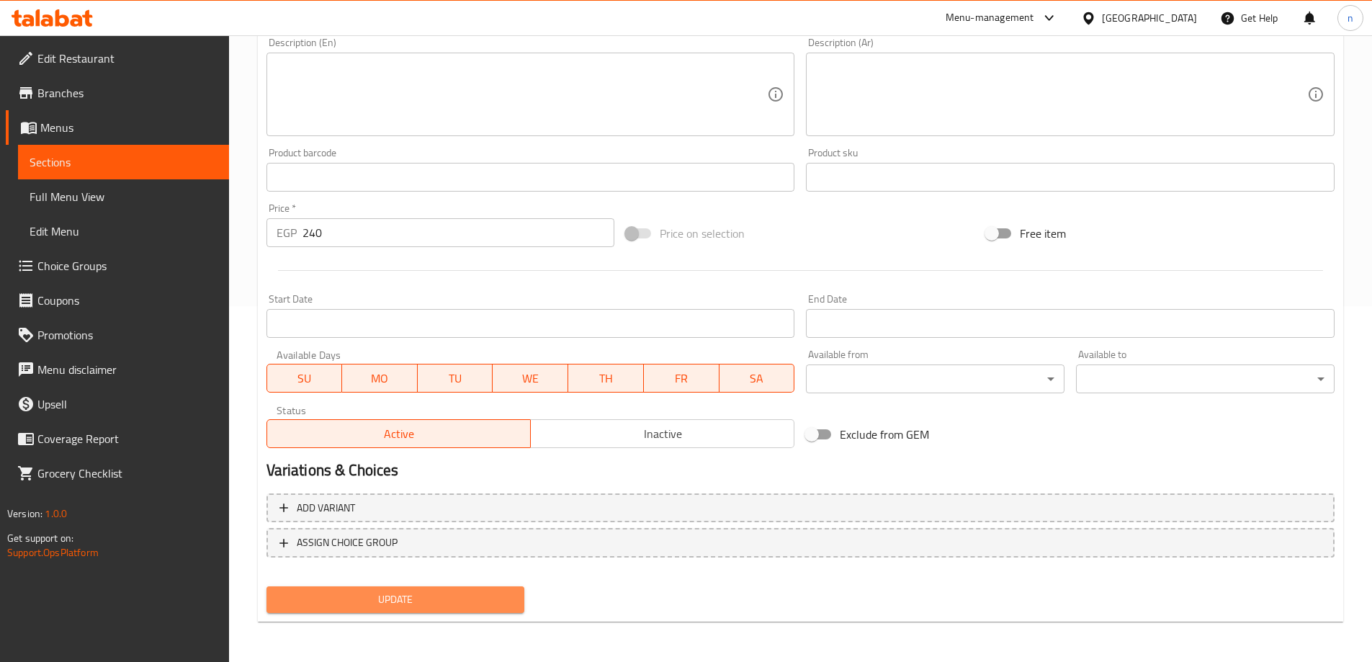
click at [431, 598] on span "Update" at bounding box center [395, 599] width 235 height 18
drag, startPoint x: 400, startPoint y: 600, endPoint x: 392, endPoint y: 541, distance: 59.0
click at [400, 600] on span "Update" at bounding box center [395, 599] width 235 height 18
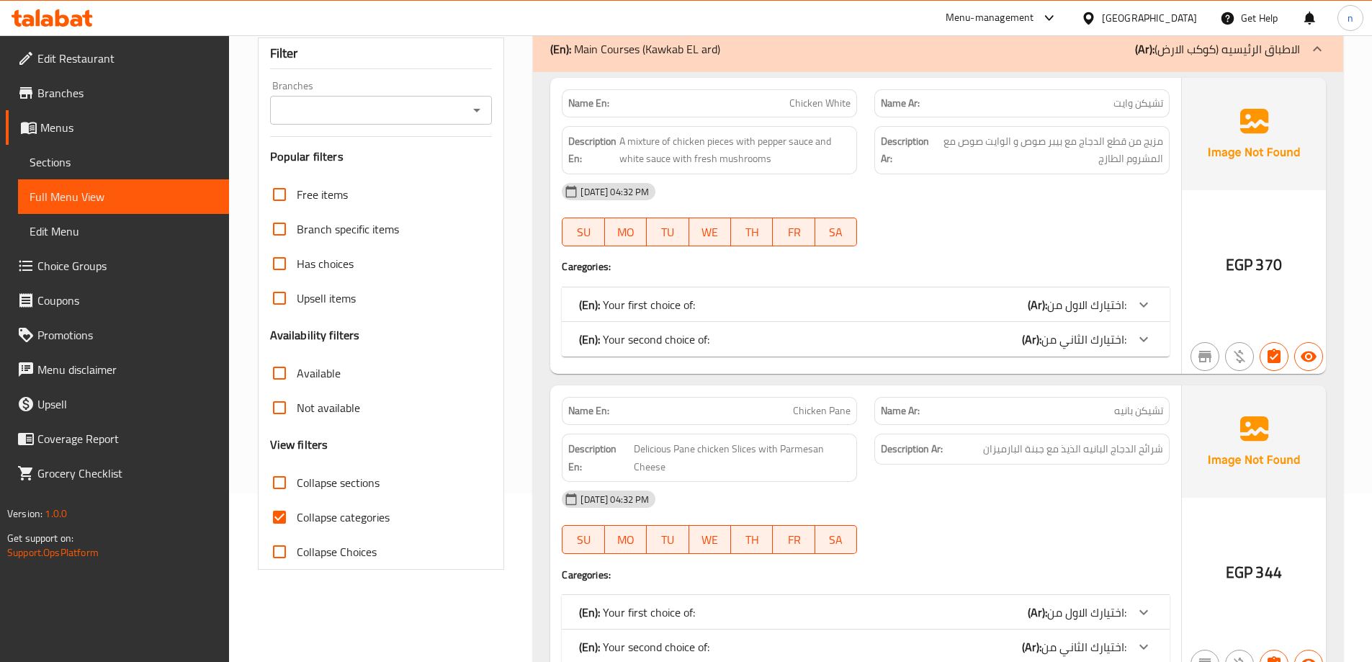
scroll to position [216, 0]
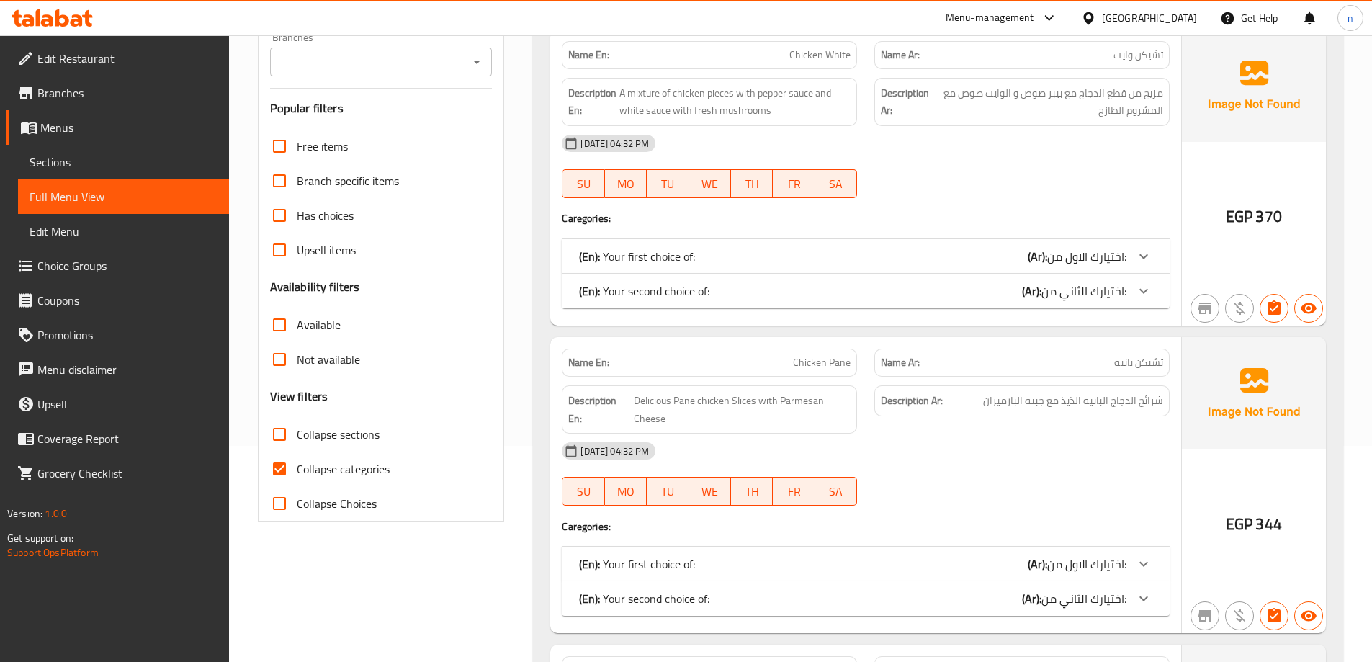
click at [277, 464] on input "Collapse categories" at bounding box center [279, 468] width 35 height 35
checkbox input "false"
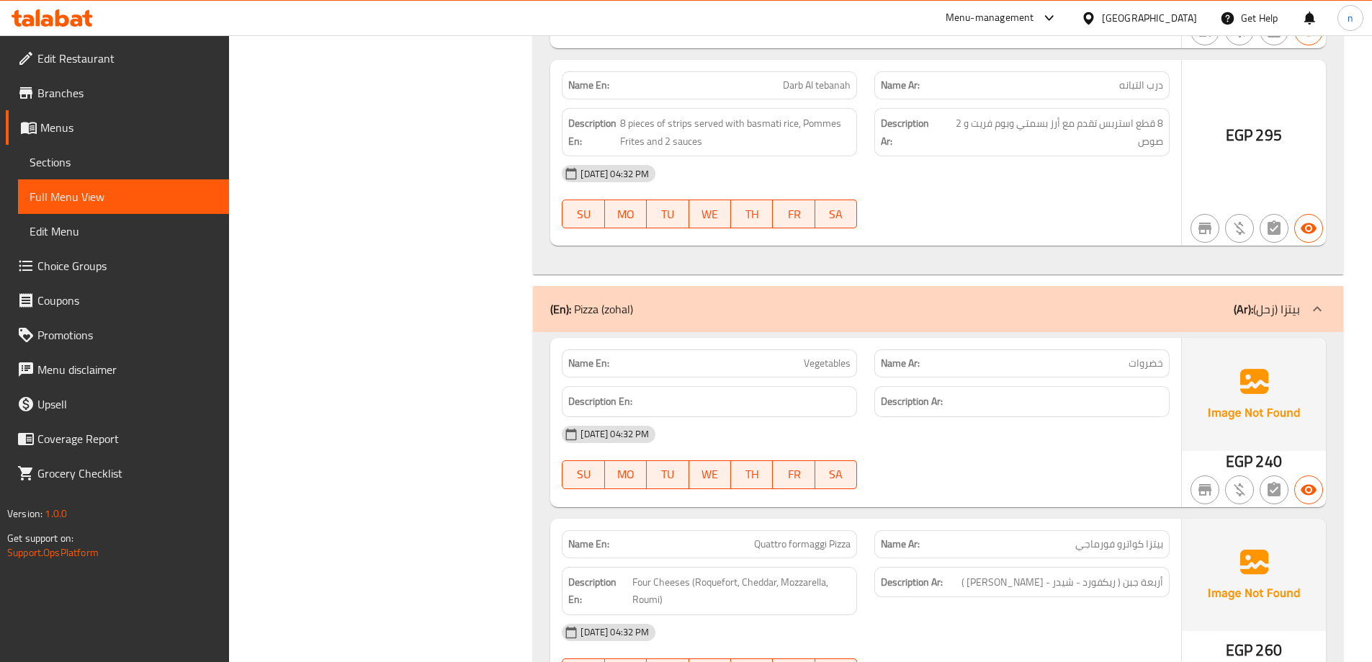
scroll to position [12815, 0]
click at [1001, 426] on div "[DATE] 04:32 PM" at bounding box center [865, 435] width 625 height 35
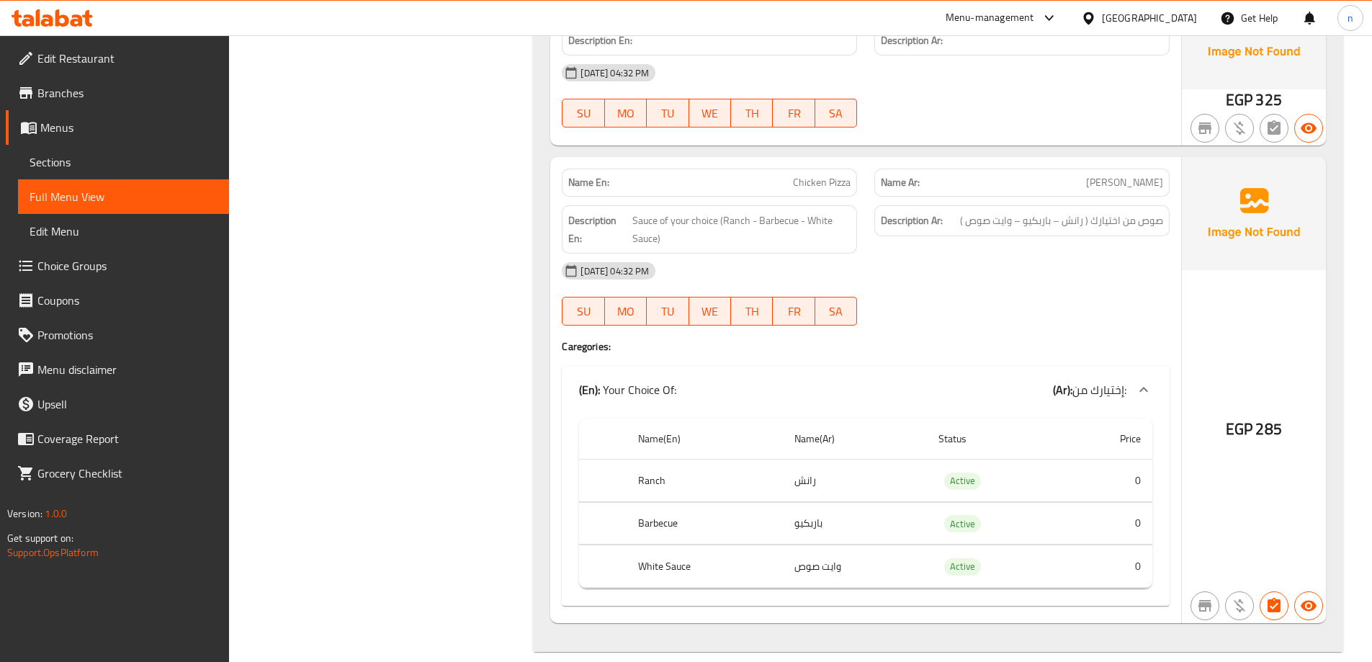
scroll to position [14903, 0]
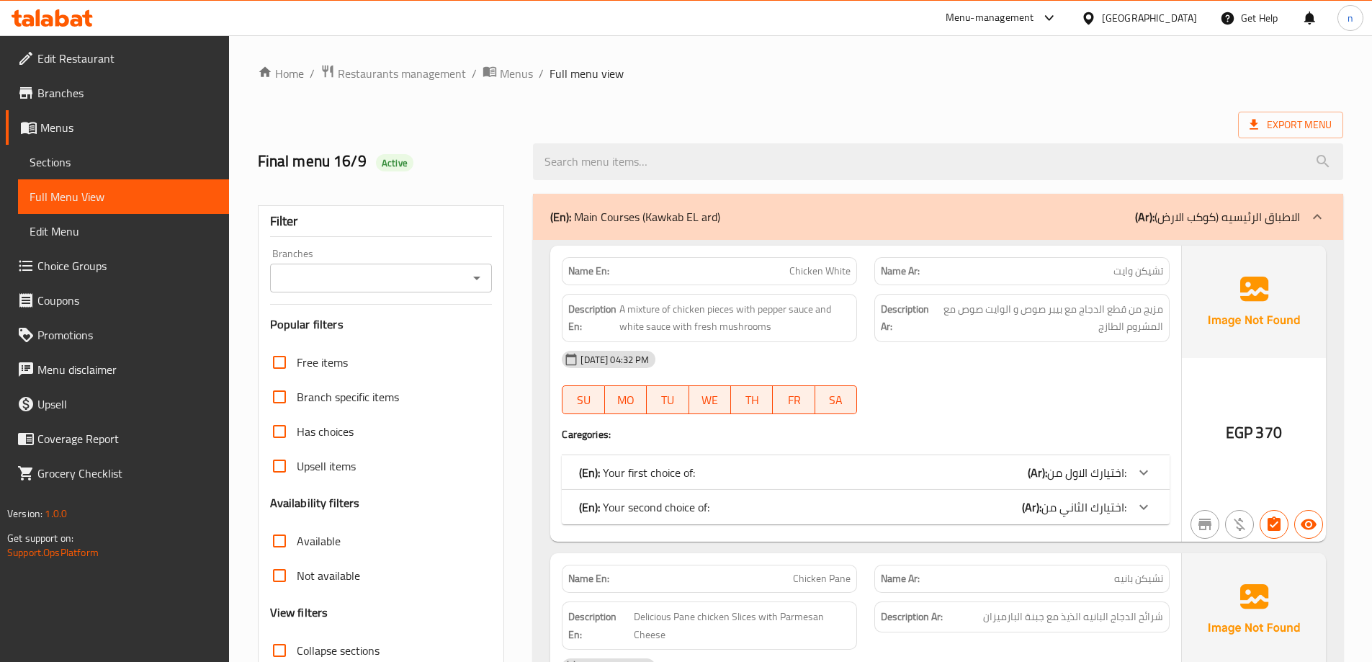
scroll to position [104, 0]
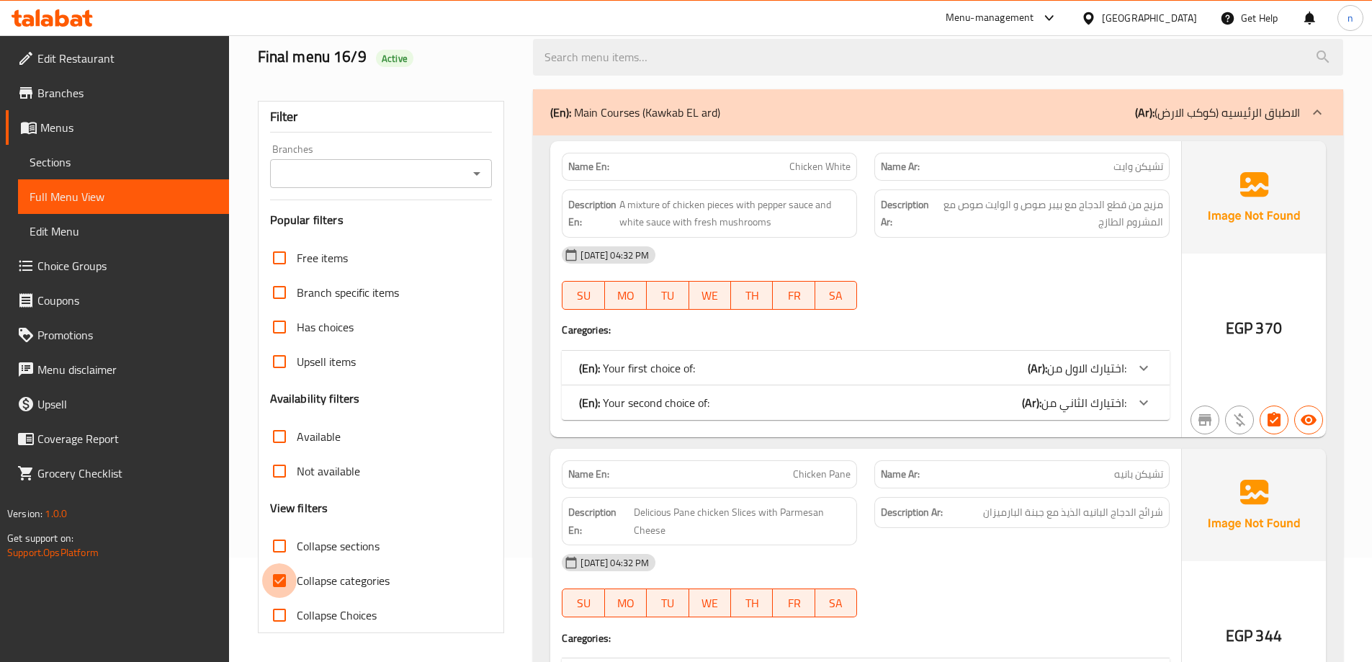
click at [283, 581] on input "Collapse categories" at bounding box center [279, 580] width 35 height 35
checkbox input "false"
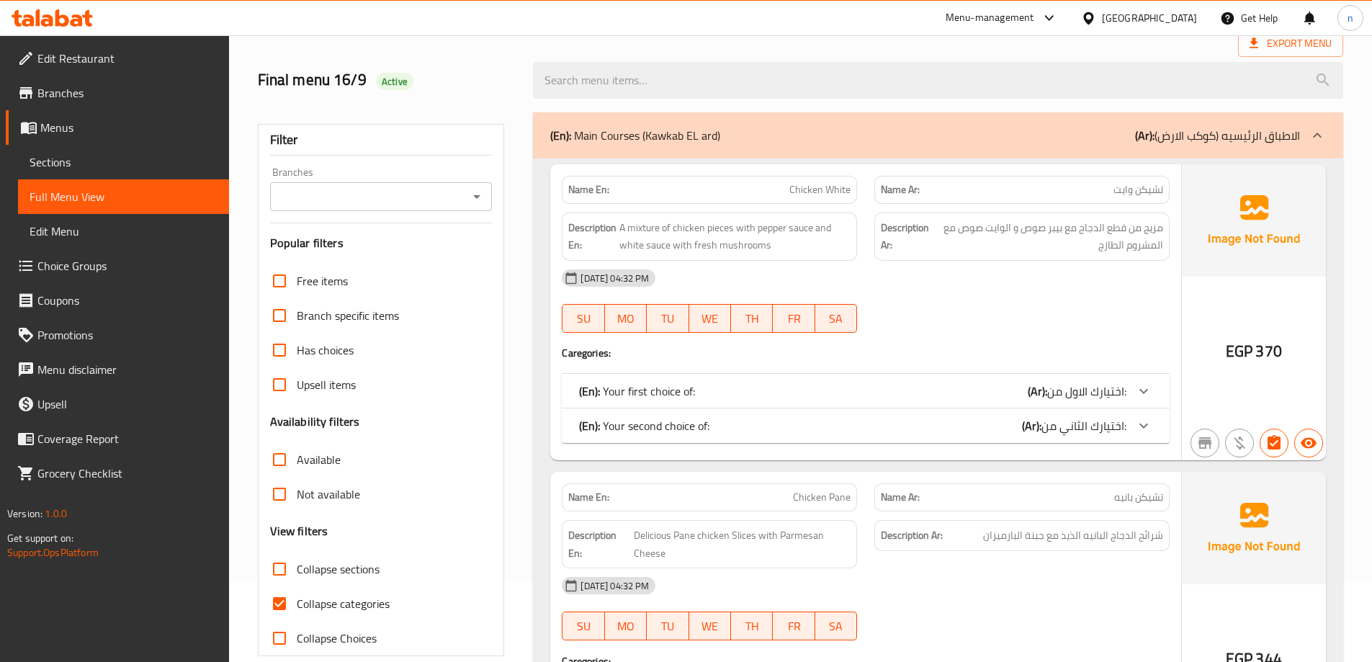
scroll to position [216, 0]
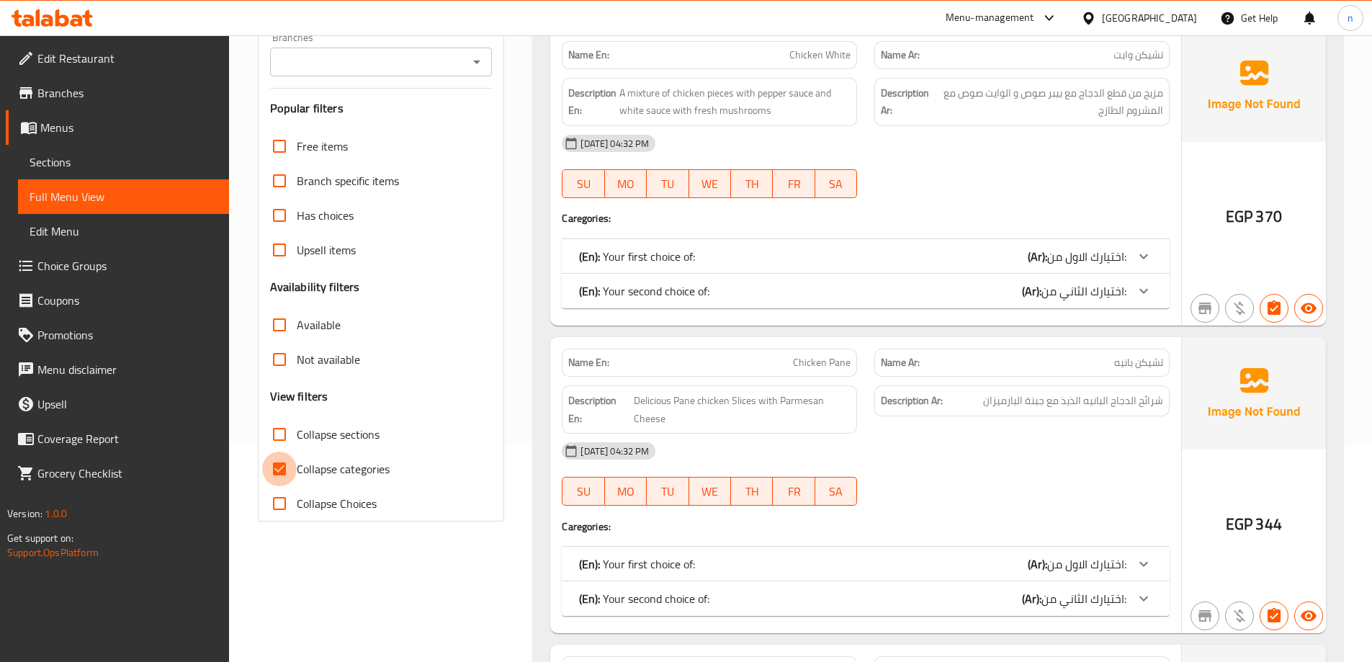
click at [284, 470] on input "Collapse categories" at bounding box center [279, 468] width 35 height 35
checkbox input "false"
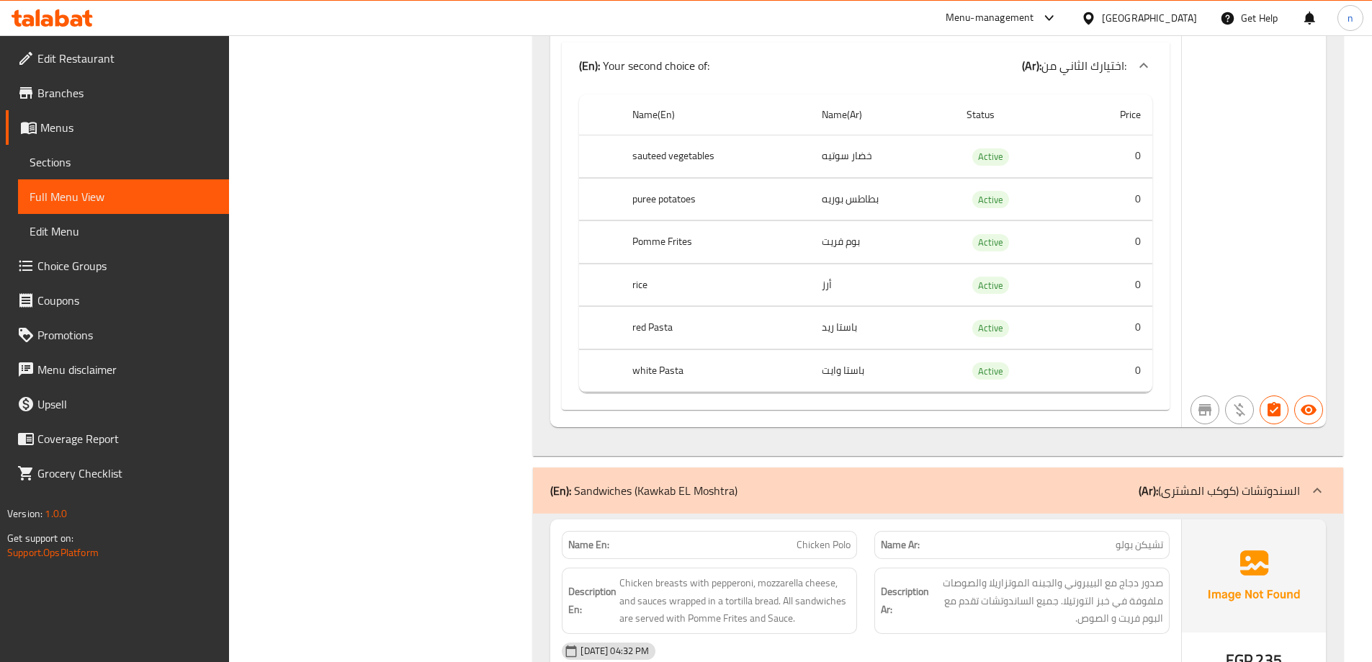
scroll to position [0, 0]
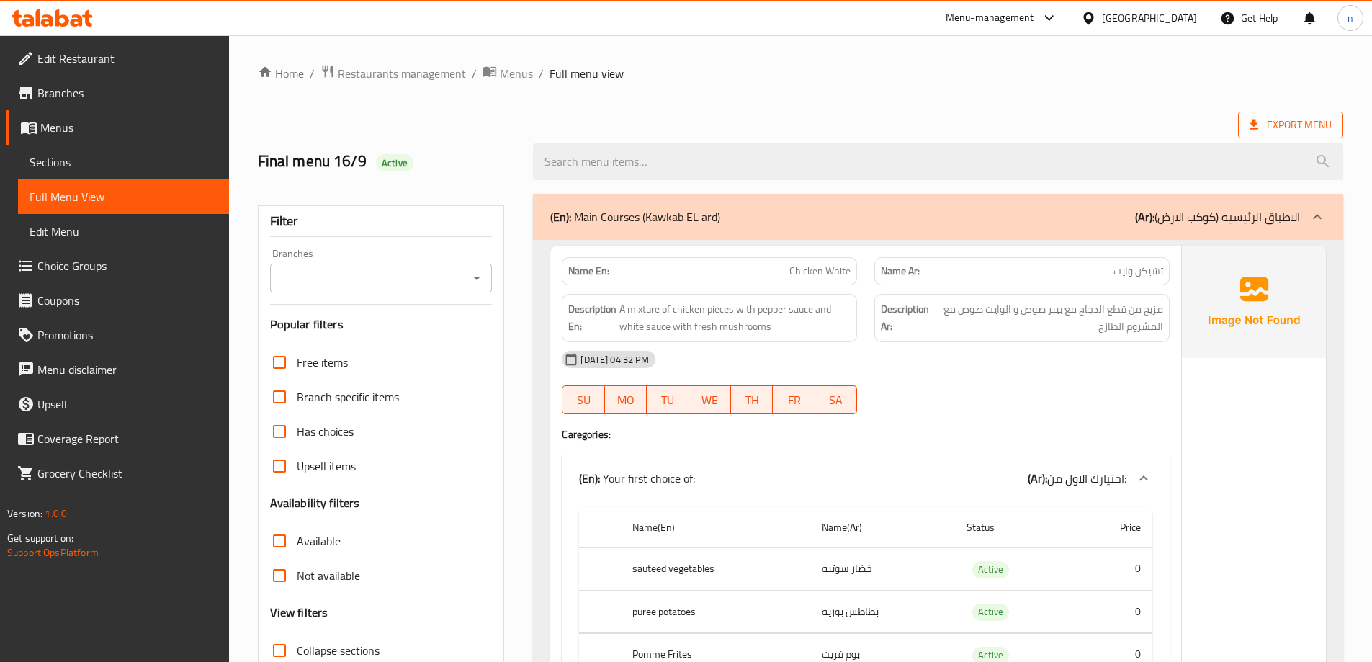
click at [1292, 124] on span "Export Menu" at bounding box center [1290, 125] width 82 height 18
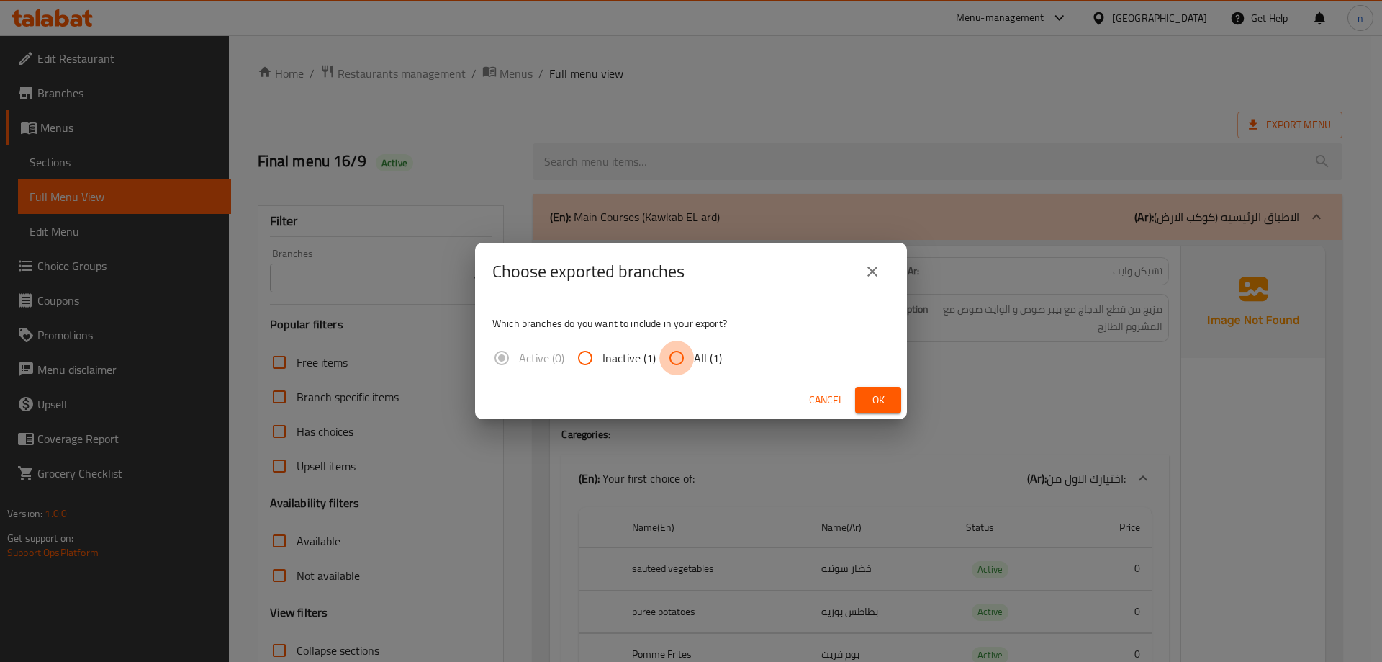
click at [678, 359] on input "All (1)" at bounding box center [677, 358] width 35 height 35
radio input "true"
click at [886, 408] on span "Ok" at bounding box center [878, 400] width 23 height 18
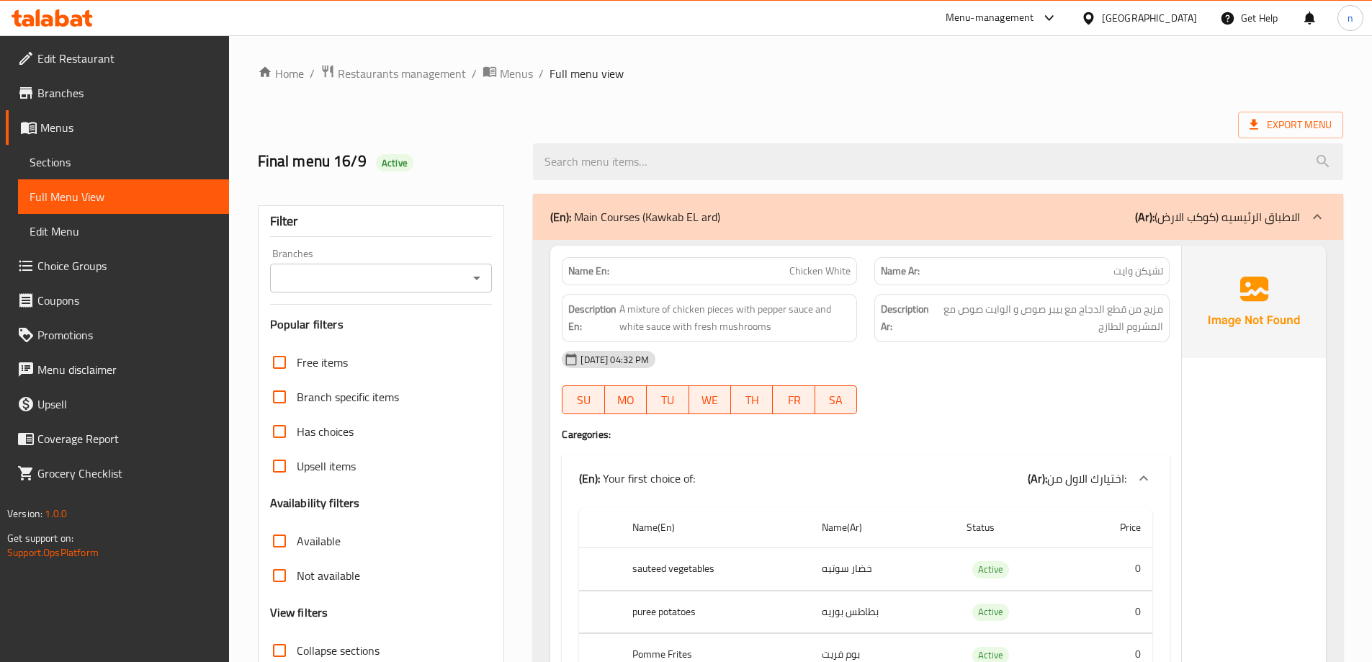
click at [145, 92] on span "Branches" at bounding box center [127, 92] width 180 height 17
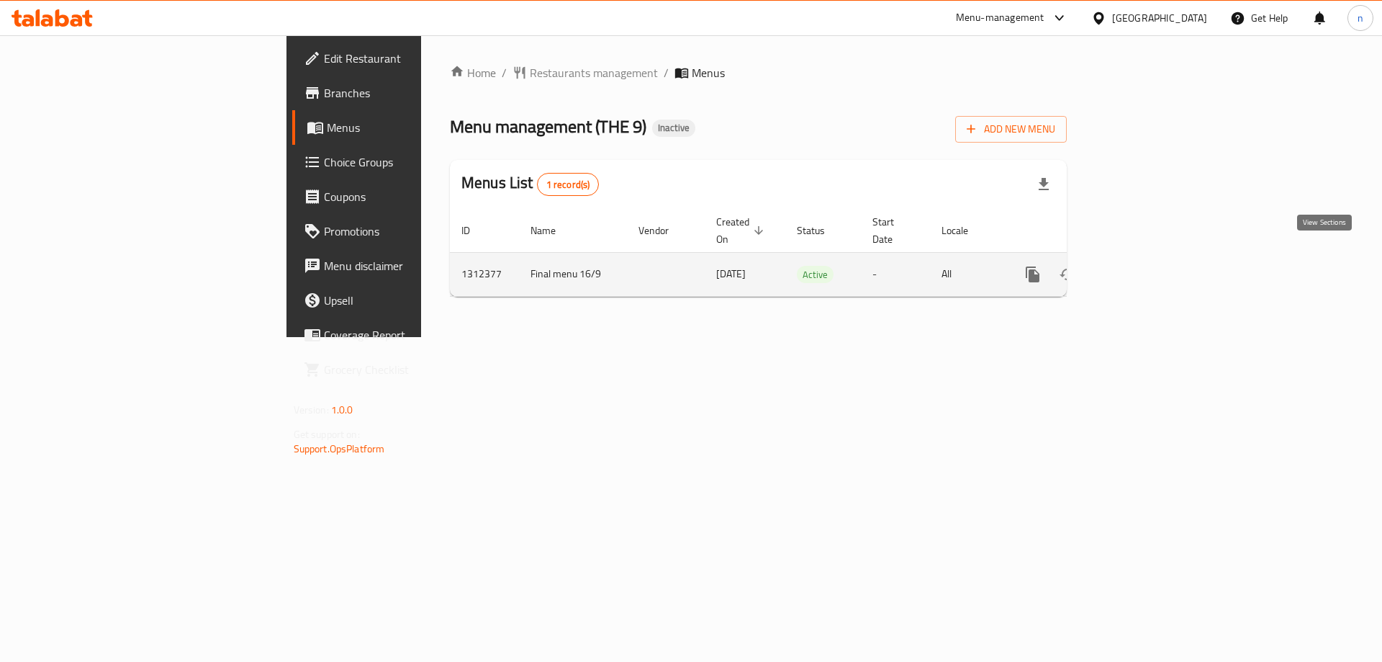
click at [1143, 268] on icon "enhanced table" at bounding box center [1136, 274] width 13 height 13
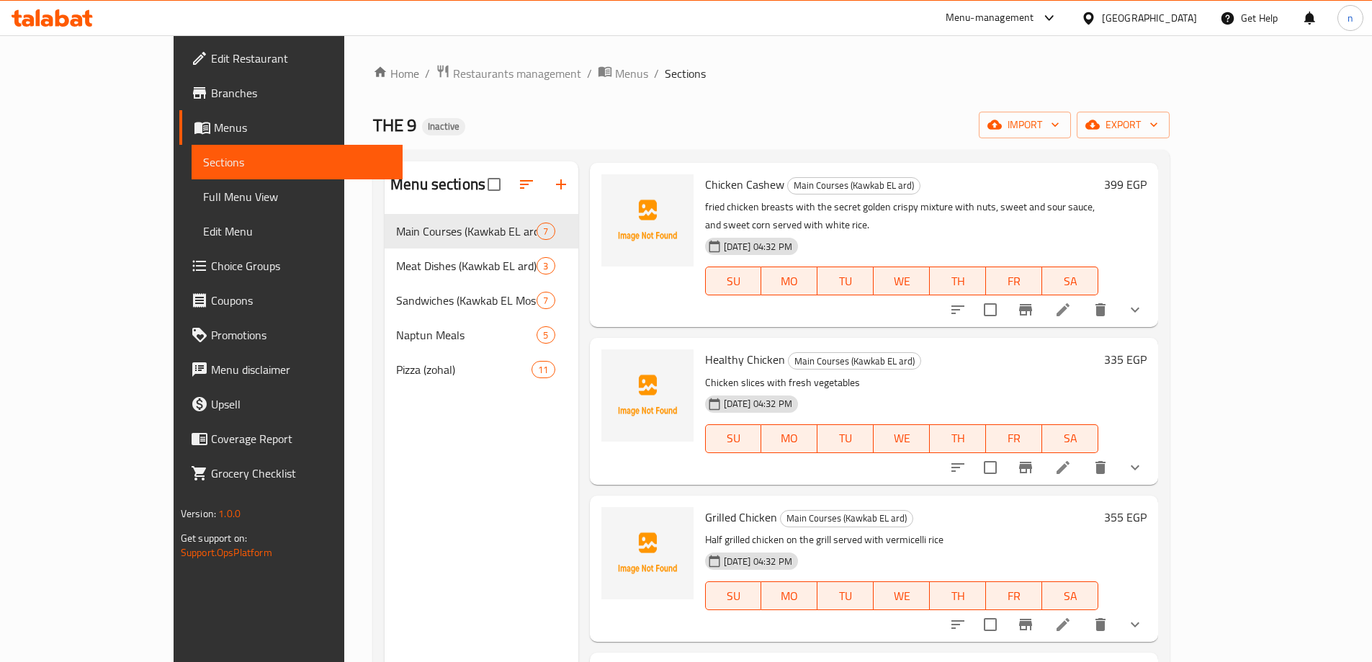
scroll to position [475, 0]
